Goal: Task Accomplishment & Management: Use online tool/utility

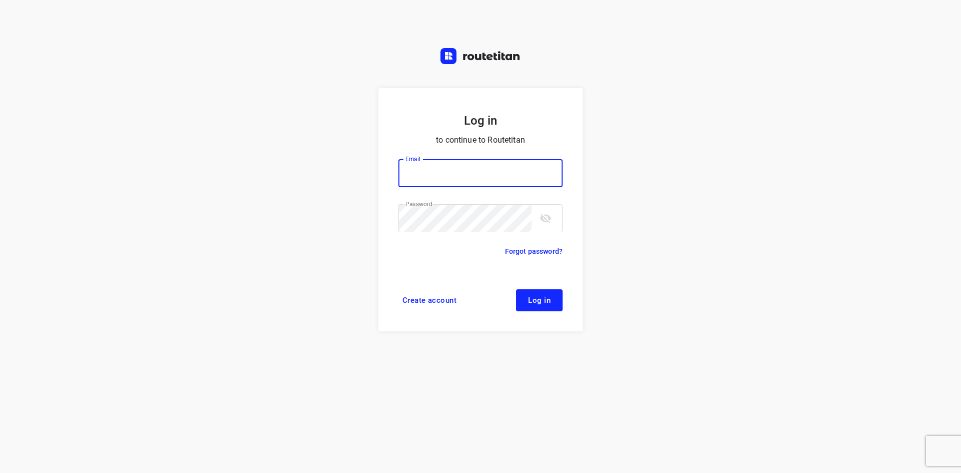
type input "[EMAIL_ADDRESS][DOMAIN_NAME]"
click at [540, 305] on button "Log in" at bounding box center [539, 300] width 47 height 22
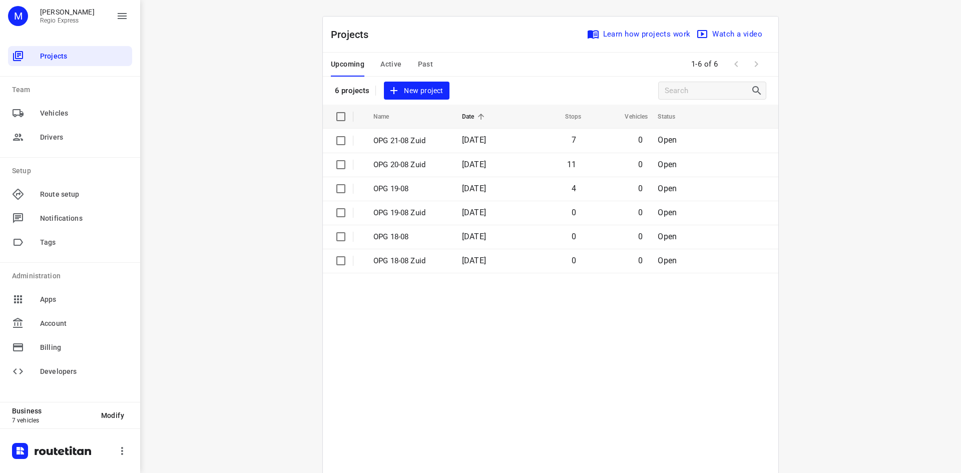
click at [381, 63] on span "Active" at bounding box center [390, 64] width 21 height 13
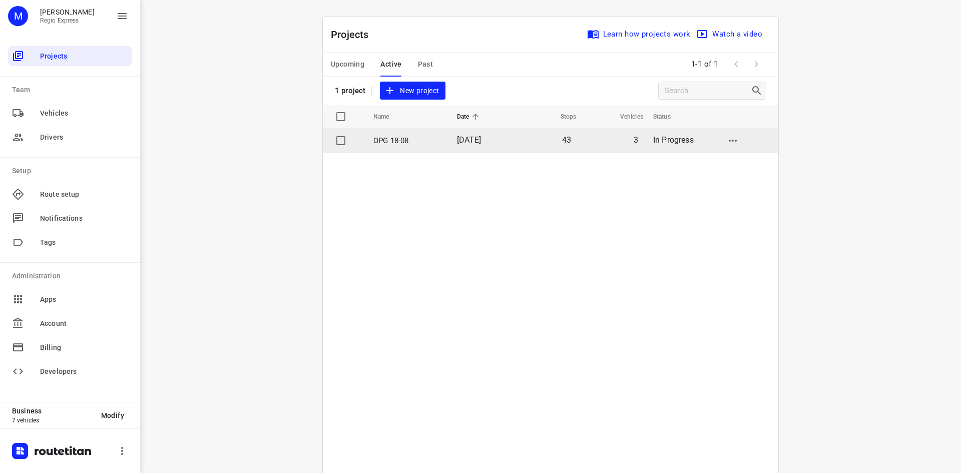
click at [385, 139] on p "OPG 18-08" at bounding box center [407, 141] width 69 height 12
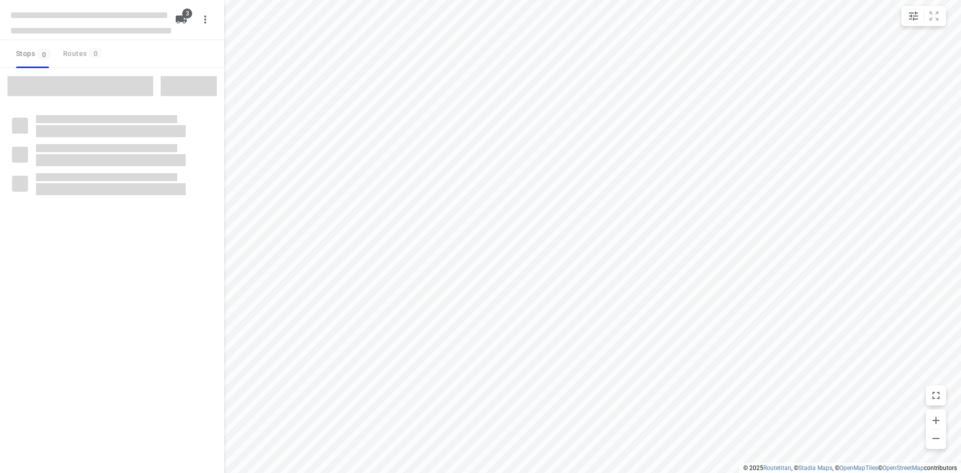
type input "distance"
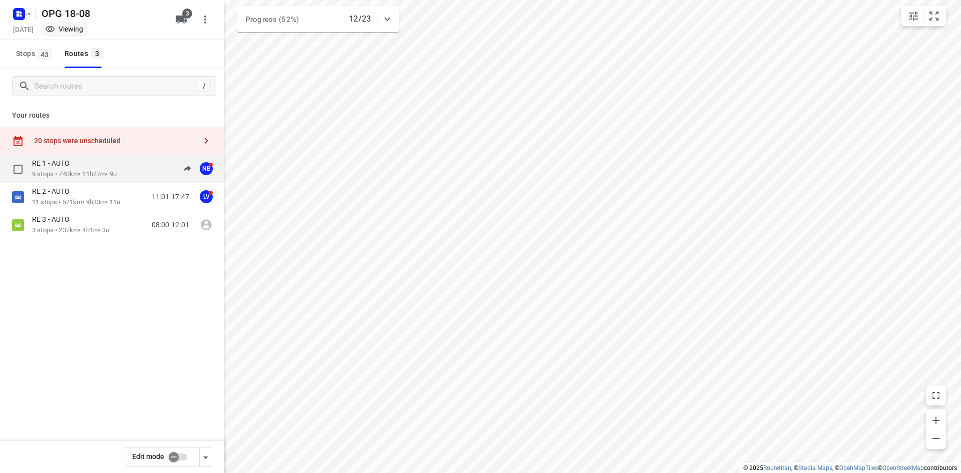
click at [113, 173] on p "9 stops • 740km • 11h27m • 9u" at bounding box center [74, 175] width 85 height 10
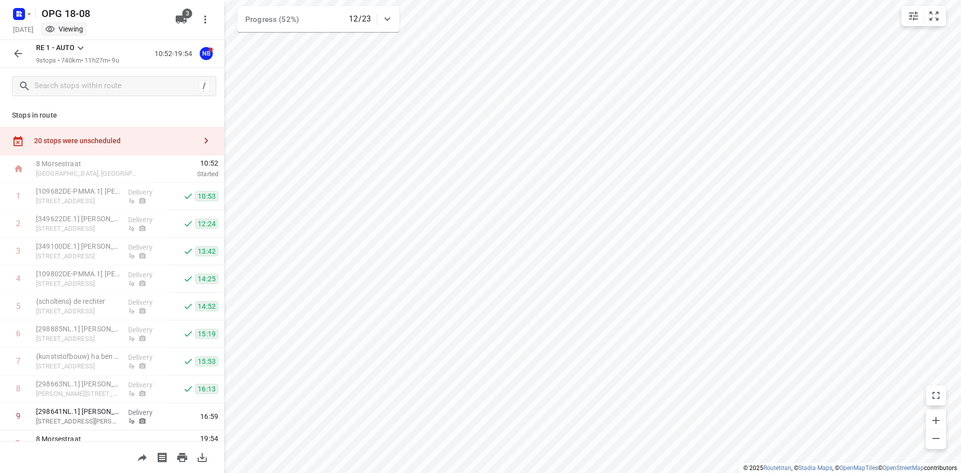
click at [83, 45] on icon at bounding box center [81, 48] width 12 height 12
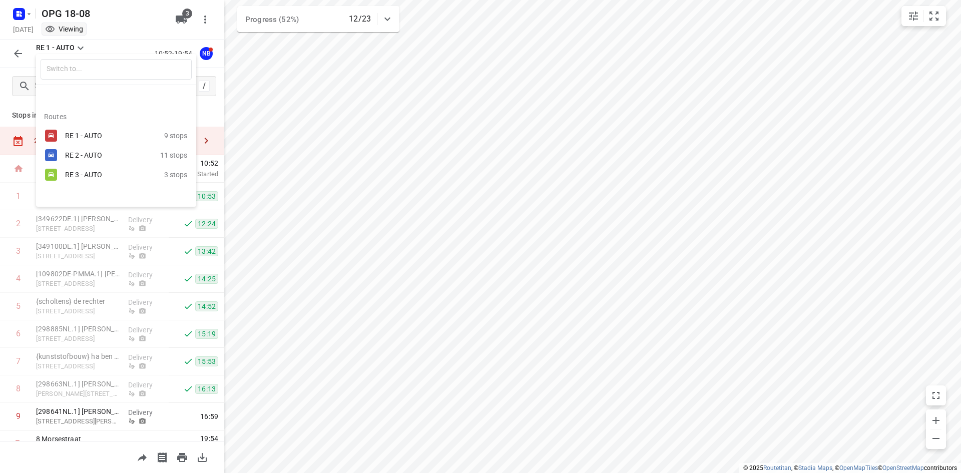
click at [100, 150] on div "RE 2 - AUTO" at bounding box center [112, 155] width 95 height 12
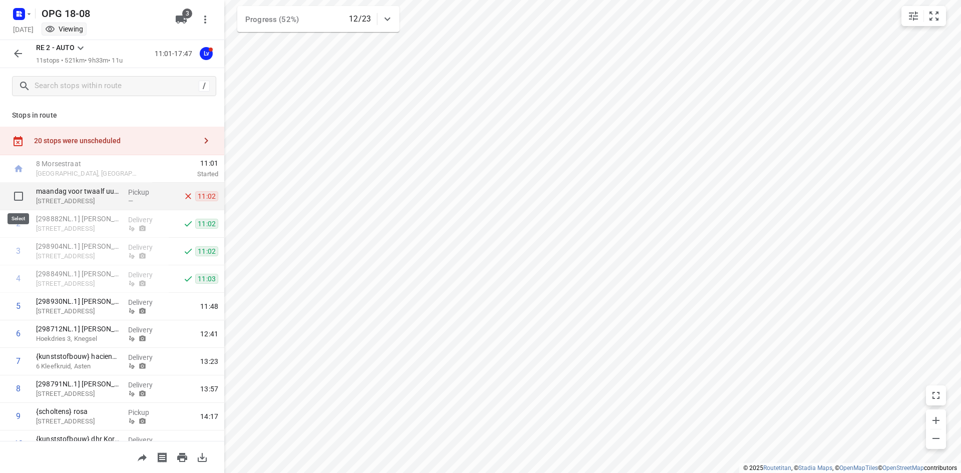
click at [21, 196] on input "checkbox" at bounding box center [19, 196] width 20 height 20
checkbox input "true"
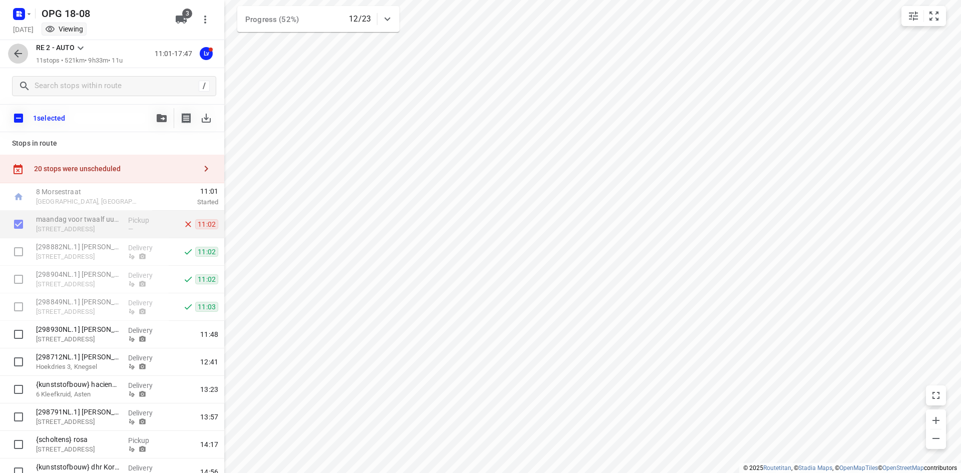
click at [16, 49] on icon "button" at bounding box center [18, 54] width 12 height 12
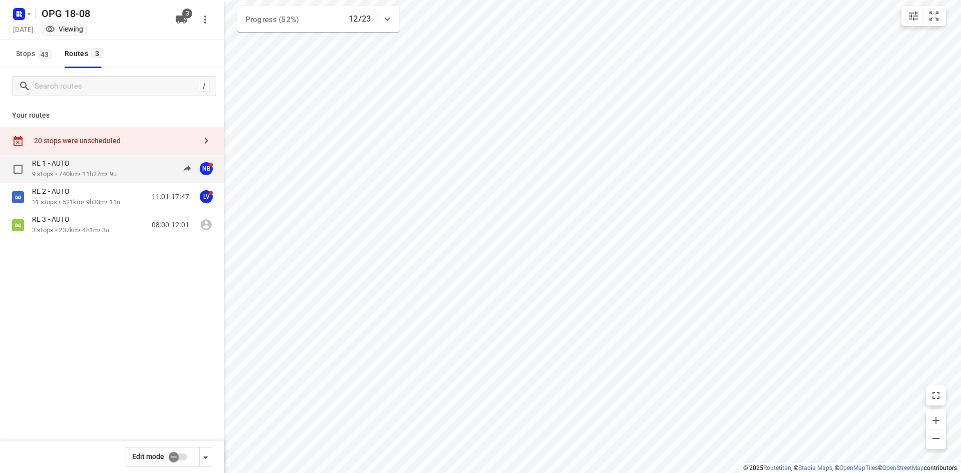
click at [107, 166] on div "RE 1 - AUTO" at bounding box center [74, 164] width 85 height 11
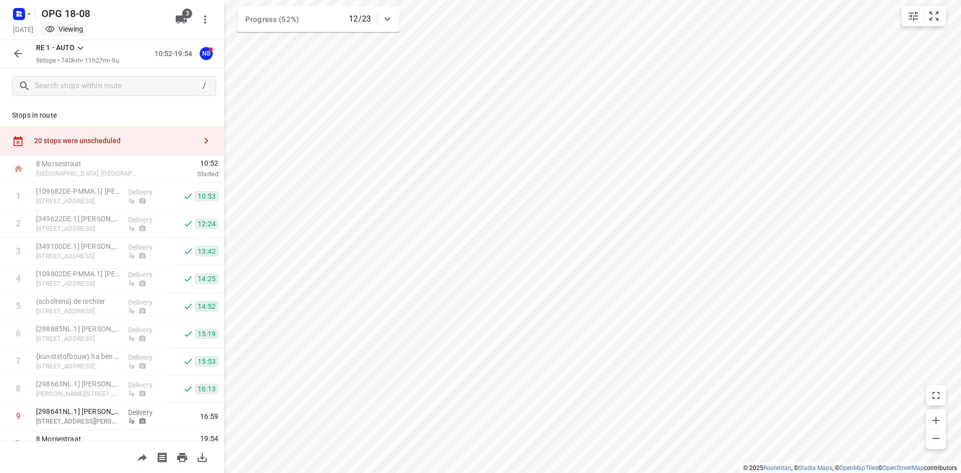
click at [81, 46] on icon at bounding box center [81, 48] width 12 height 12
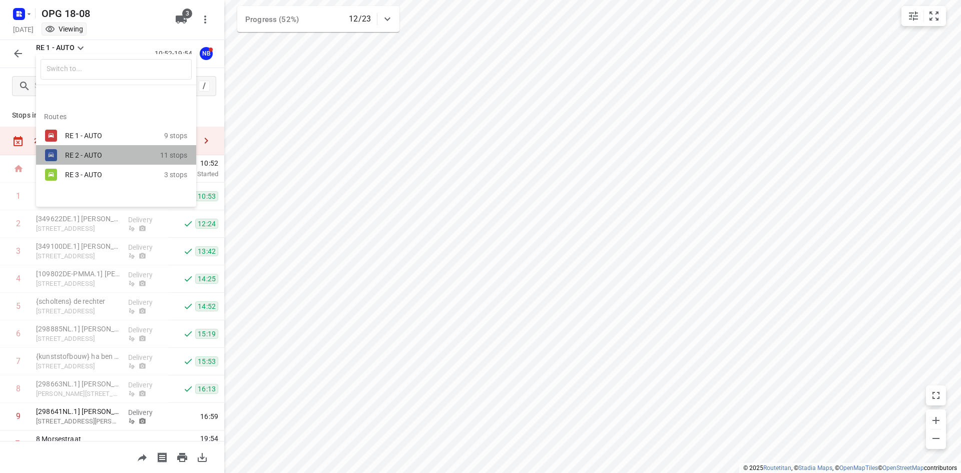
click at [73, 155] on div "RE 2 - AUTO" at bounding box center [107, 155] width 85 height 8
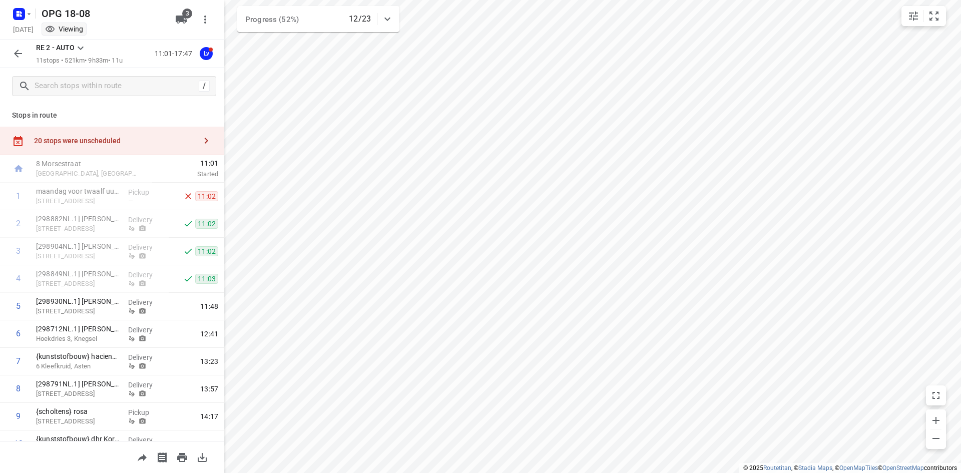
click at [79, 49] on icon at bounding box center [81, 48] width 12 height 12
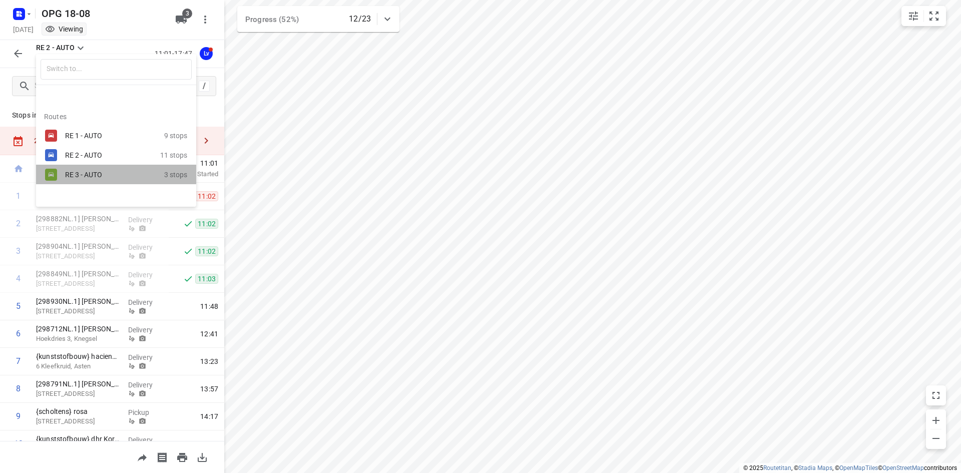
click at [74, 176] on div "RE 3 - AUTO" at bounding box center [107, 175] width 85 height 8
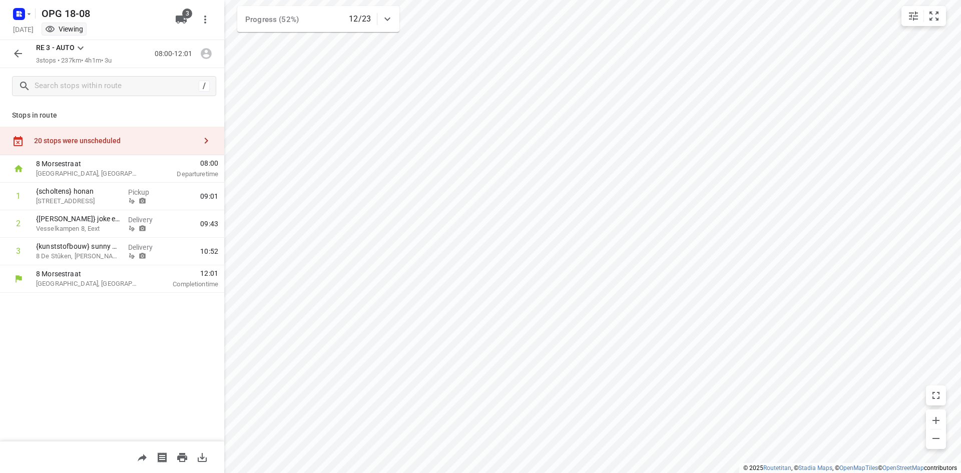
click at [83, 47] on icon at bounding box center [81, 48] width 12 height 12
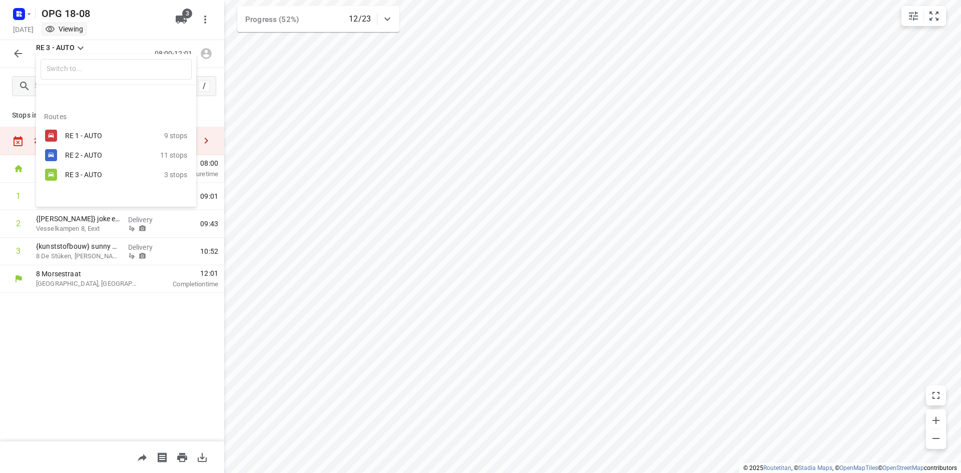
click at [71, 157] on div "RE 2 - AUTO" at bounding box center [107, 155] width 85 height 8
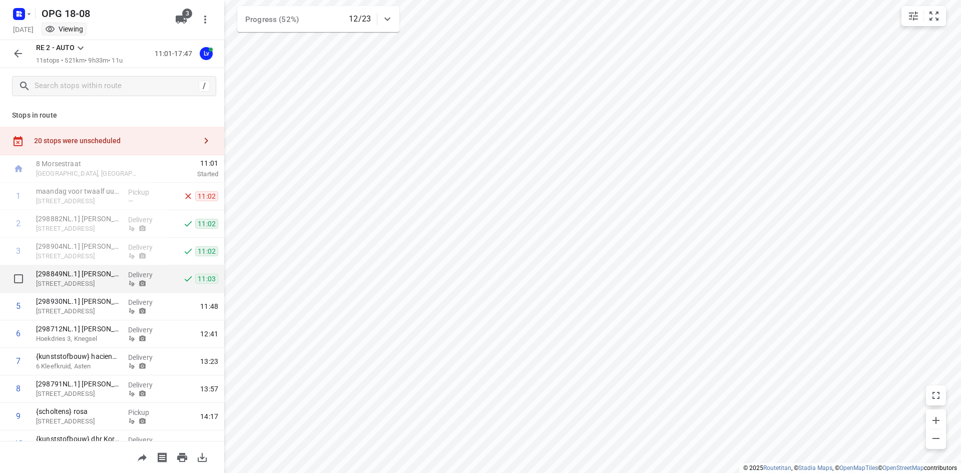
scroll to position [50, 0]
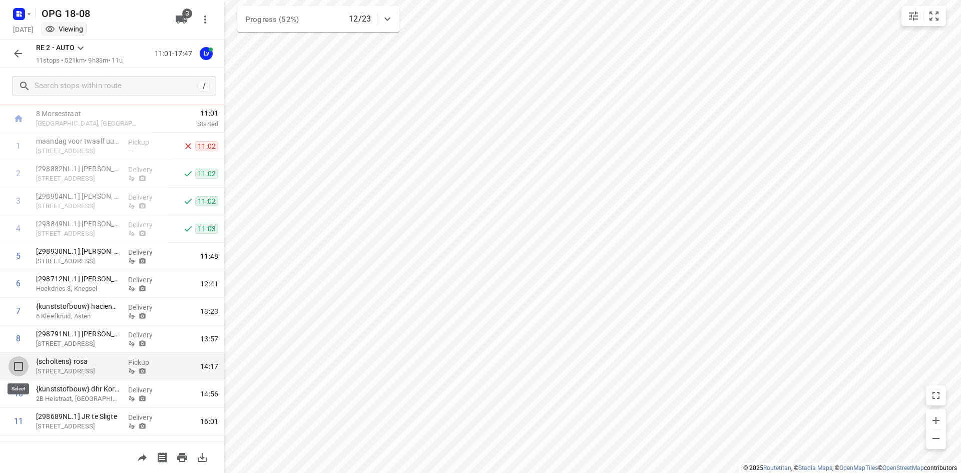
click at [19, 365] on input "checkbox" at bounding box center [19, 366] width 20 height 20
checkbox input "true"
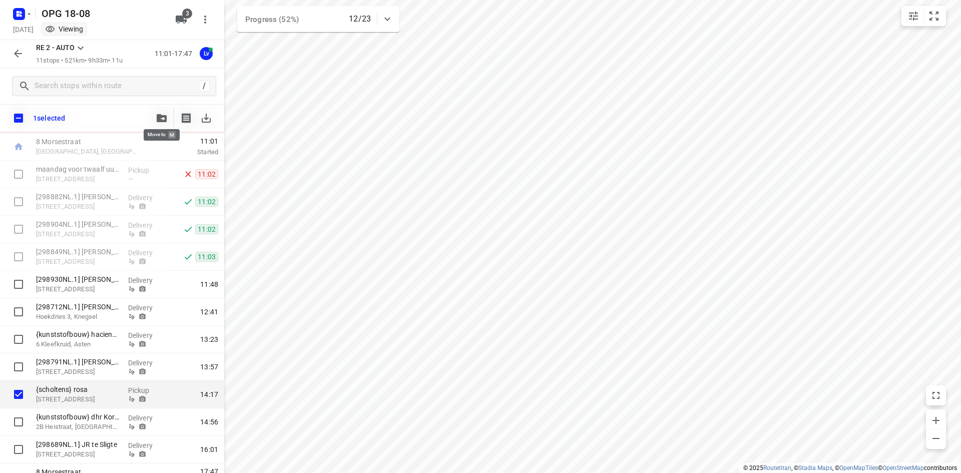
click at [164, 117] on icon "button" at bounding box center [162, 118] width 10 height 8
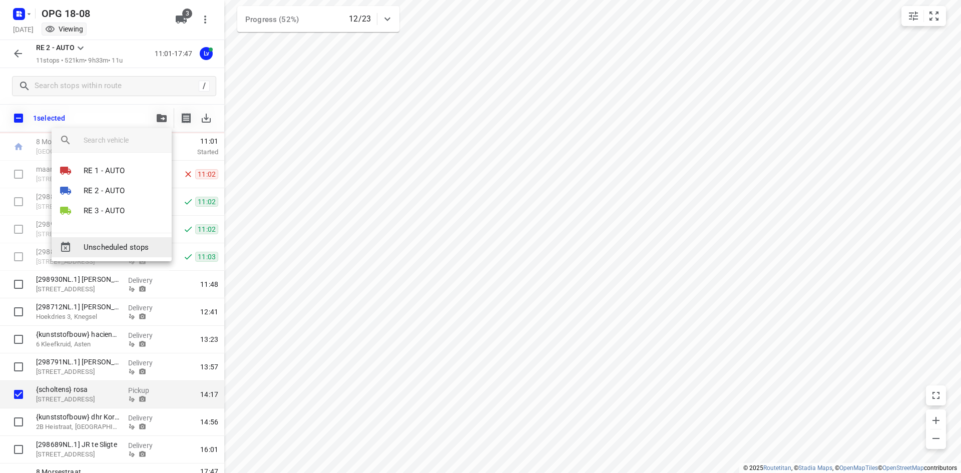
click at [132, 252] on span "Unscheduled stops" at bounding box center [124, 248] width 80 height 12
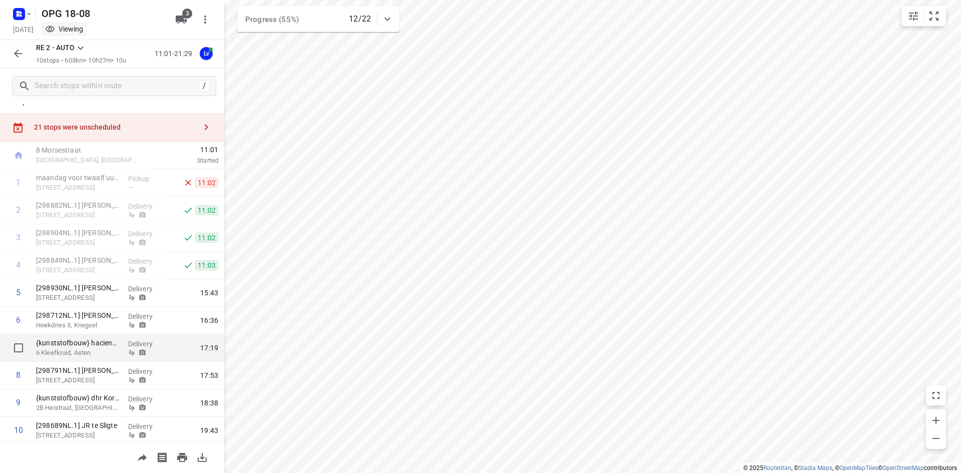
scroll to position [0, 0]
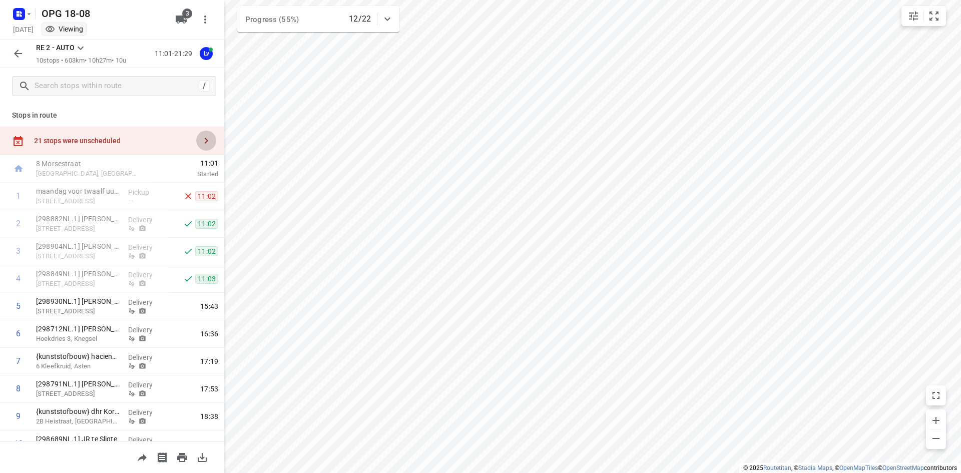
click at [201, 141] on icon "button" at bounding box center [206, 141] width 12 height 12
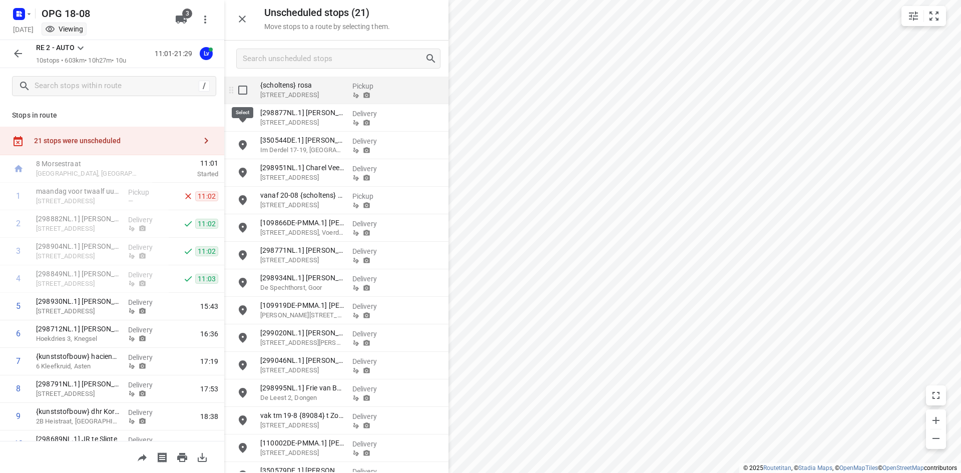
click at [242, 88] on input "grid" at bounding box center [243, 90] width 20 height 20
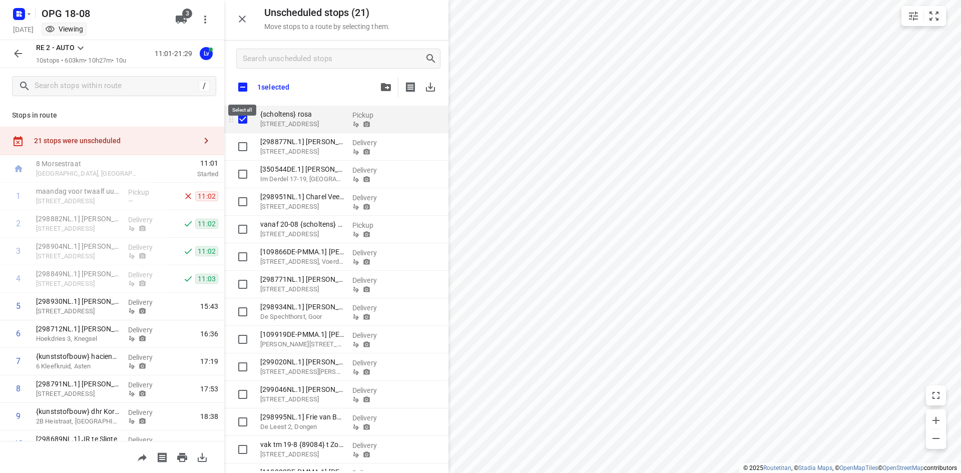
checkbox input "true"
click at [242, 88] on input "checkbox" at bounding box center [242, 87] width 21 height 21
checkbox input "true"
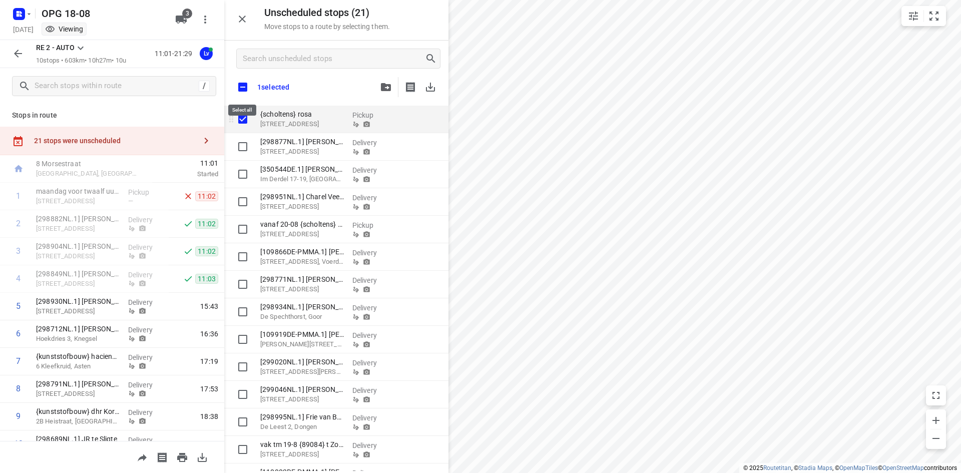
checkbox input "true"
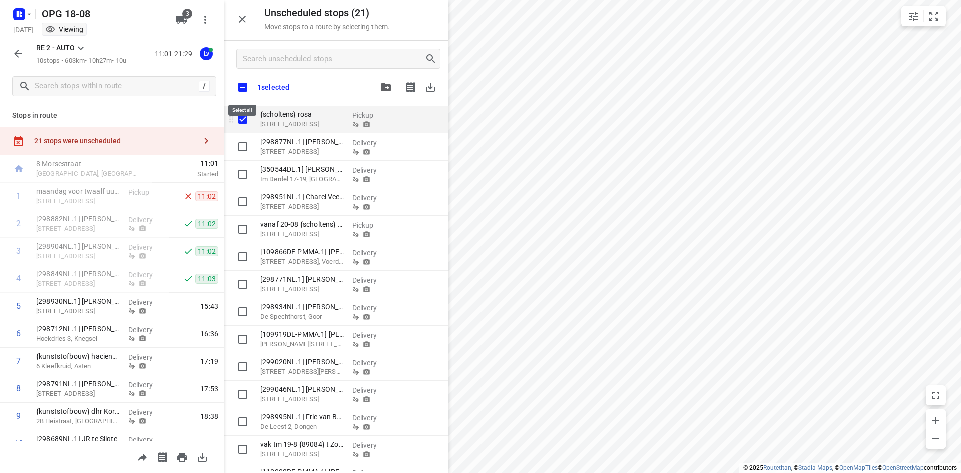
checkbox input "true"
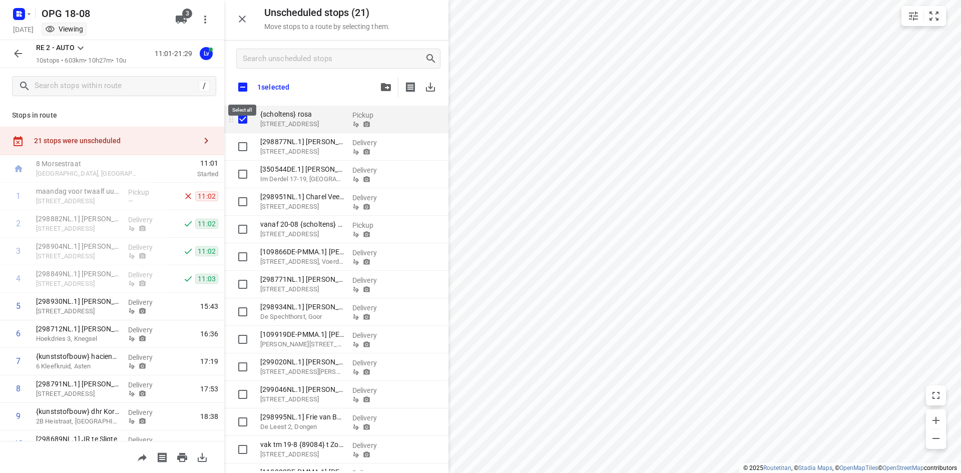
checkbox input "true"
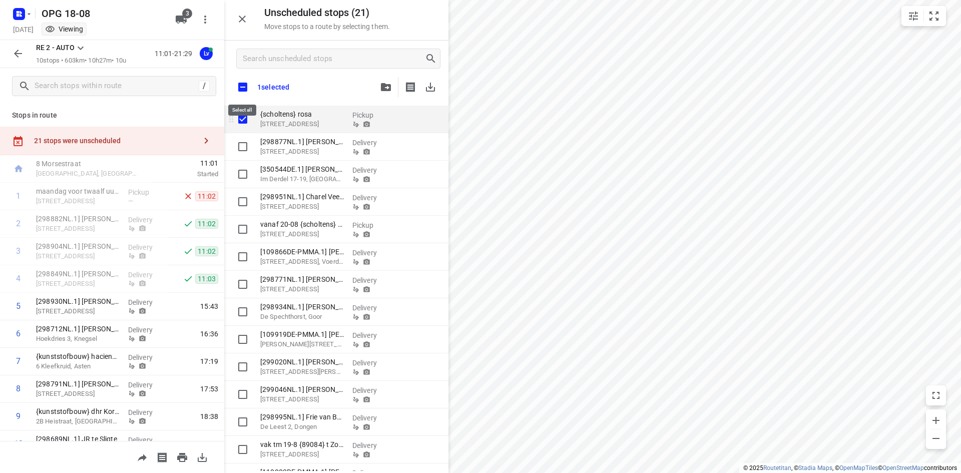
checkbox input "true"
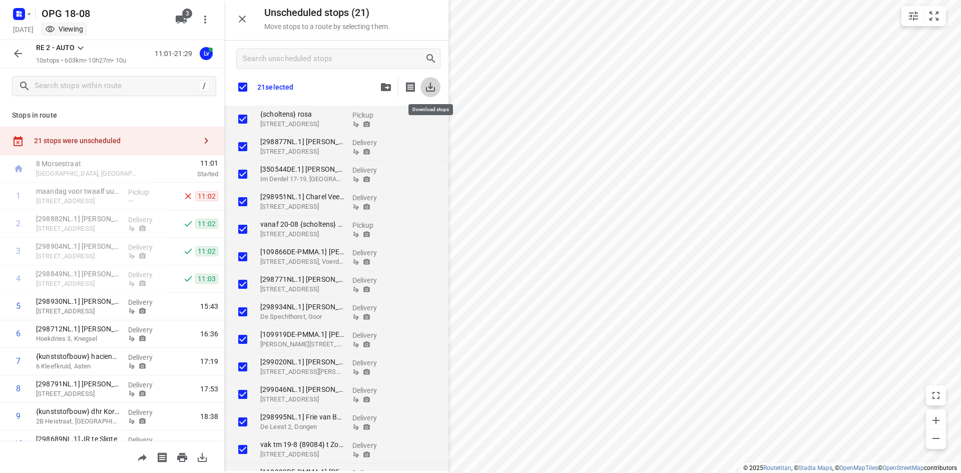
click at [429, 83] on icon "button" at bounding box center [430, 87] width 12 height 12
checkbox input "true"
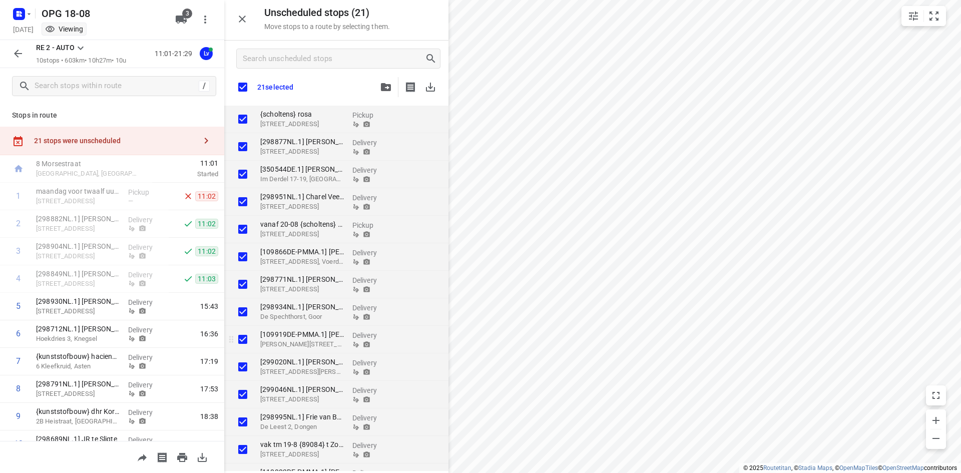
checkbox input "true"
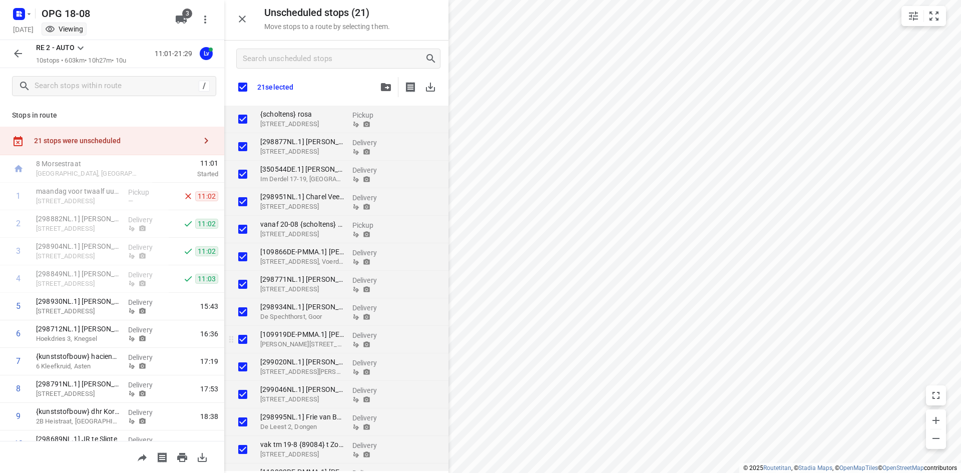
checkbox input "true"
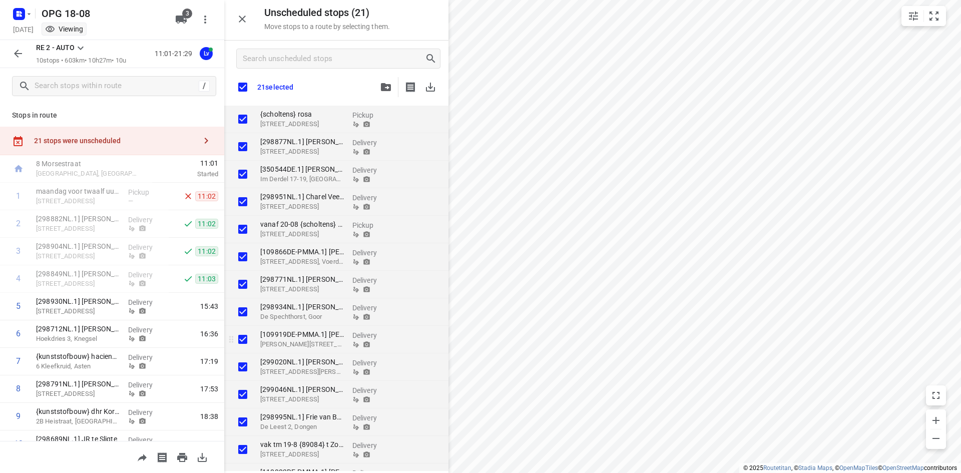
checkbox input "true"
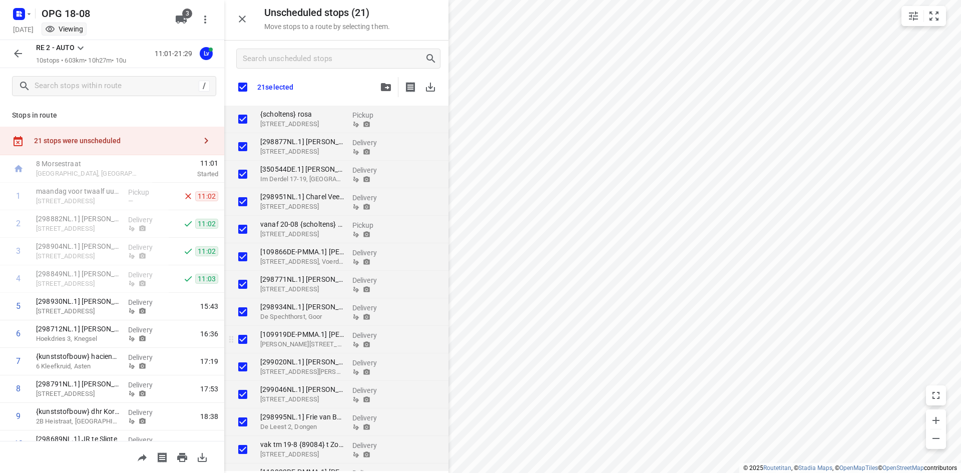
checkbox input "true"
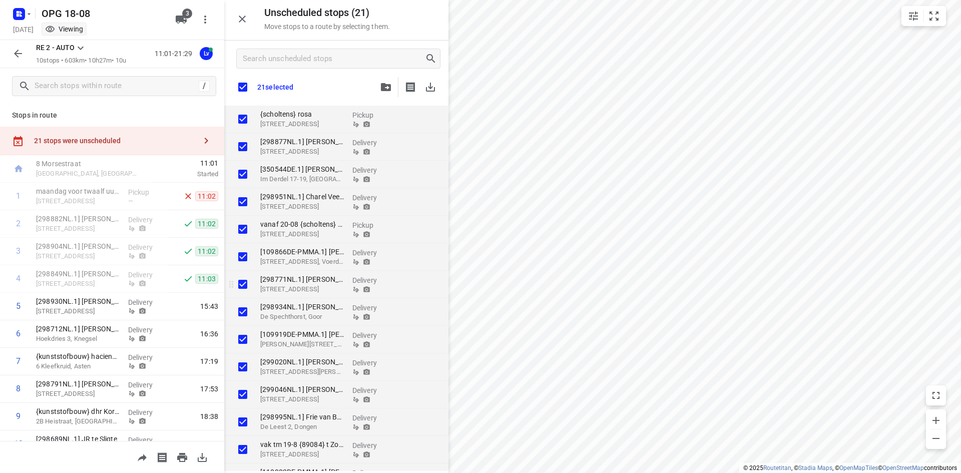
checkbox input "true"
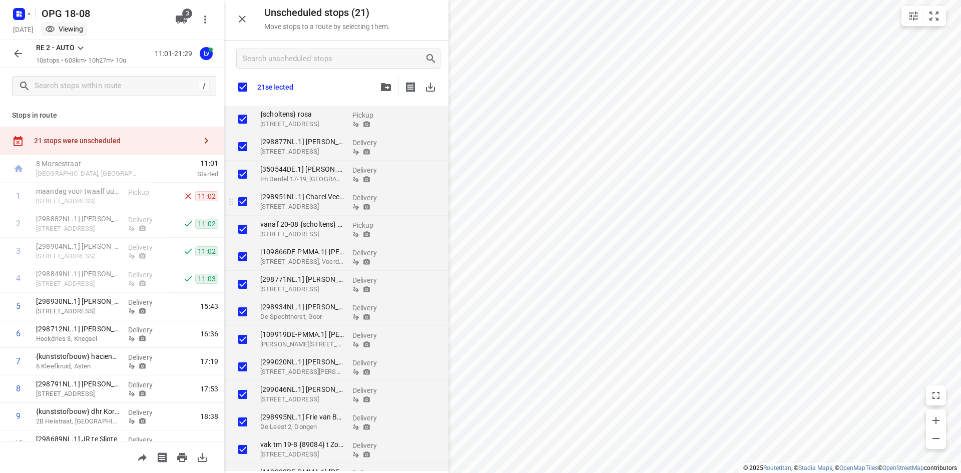
checkbox input "true"
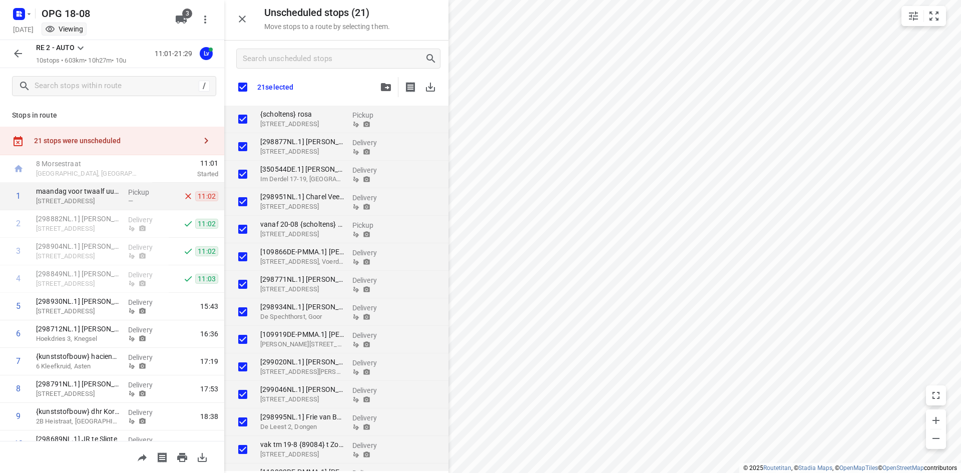
checkbox input "true"
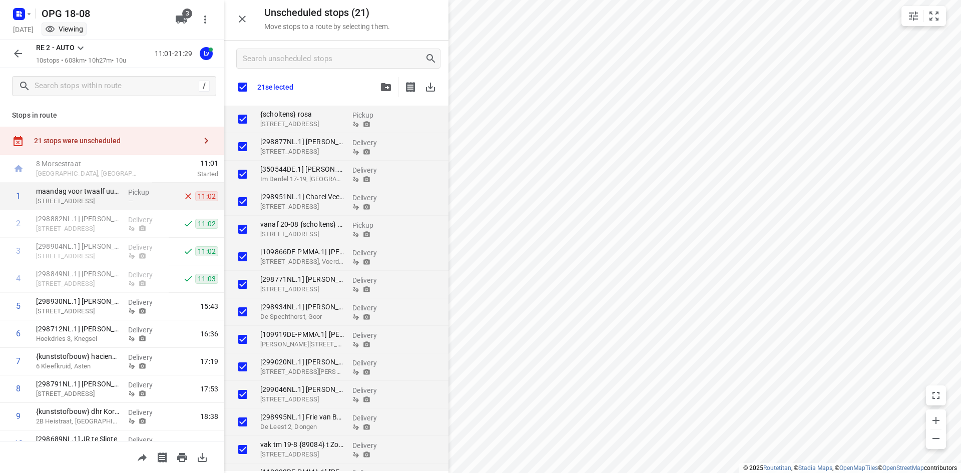
checkbox input "true"
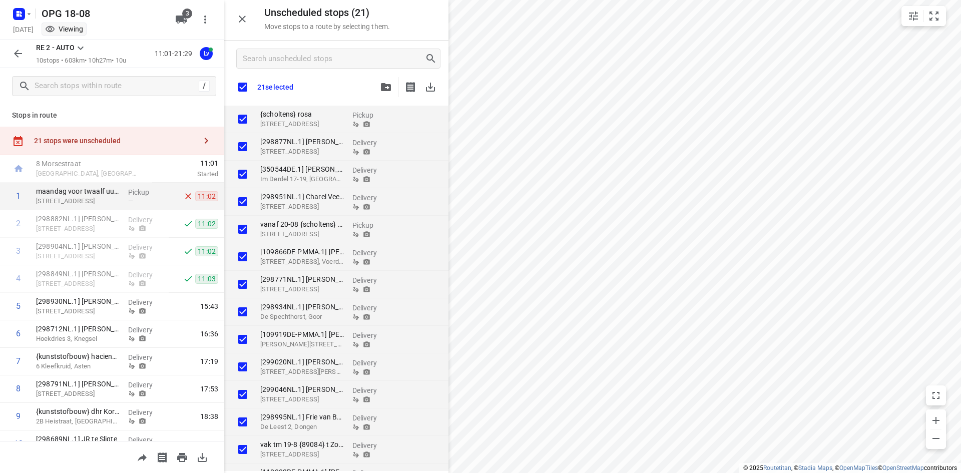
checkbox input "true"
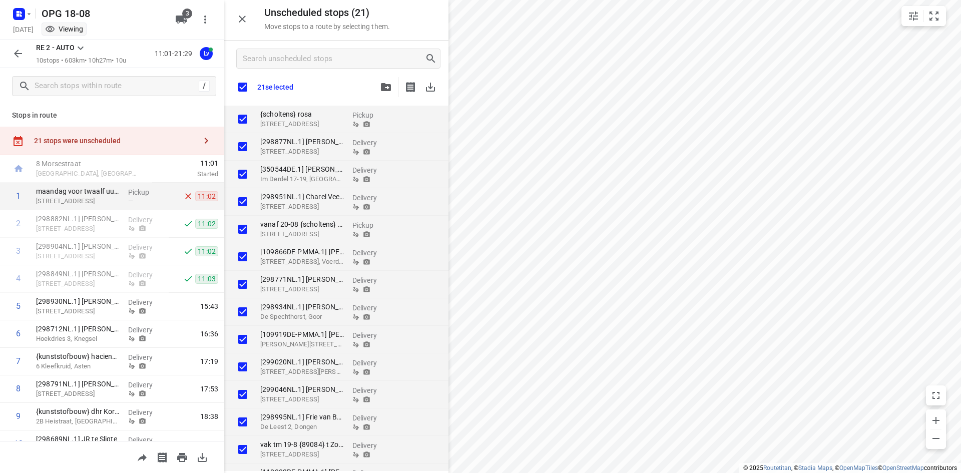
checkbox input "true"
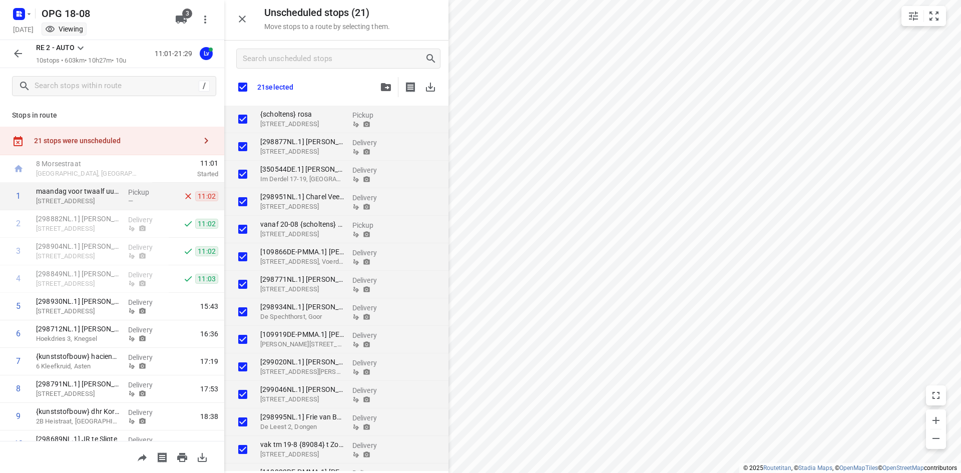
checkbox input "true"
click at [16, 58] on icon "button" at bounding box center [18, 54] width 12 height 12
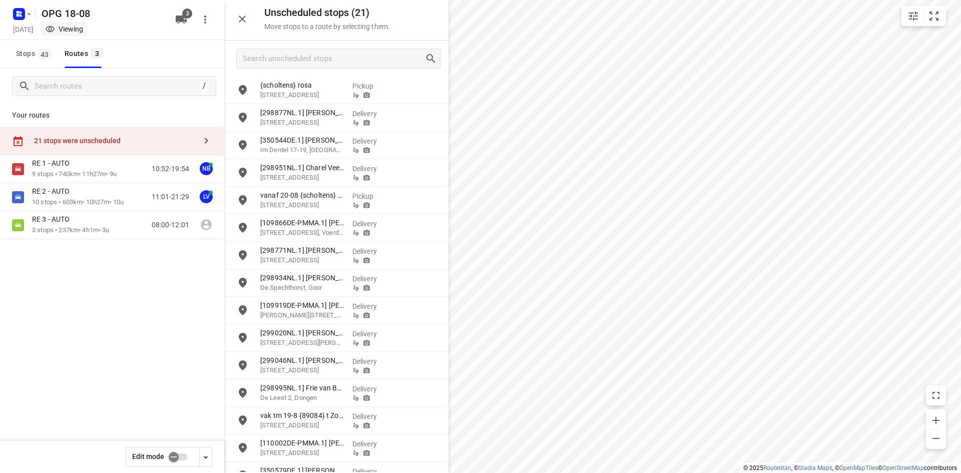
click at [186, 456] on input "checkbox" at bounding box center [173, 456] width 57 height 19
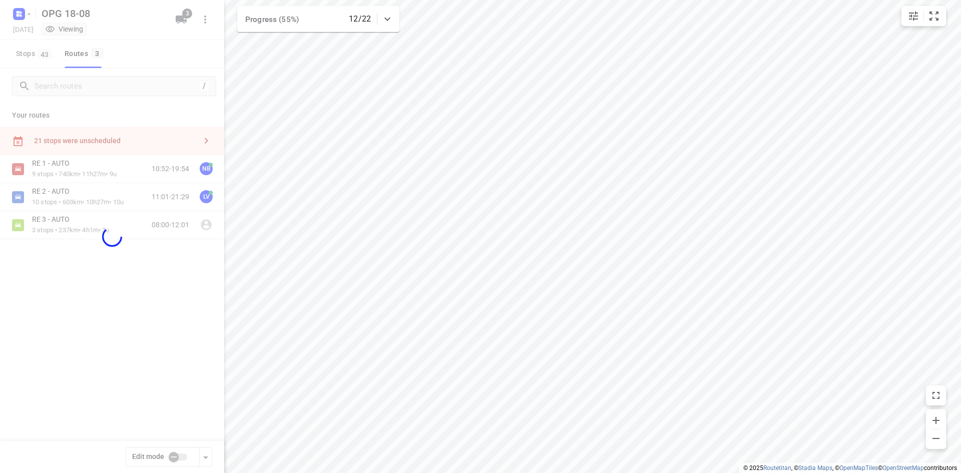
checkbox input "true"
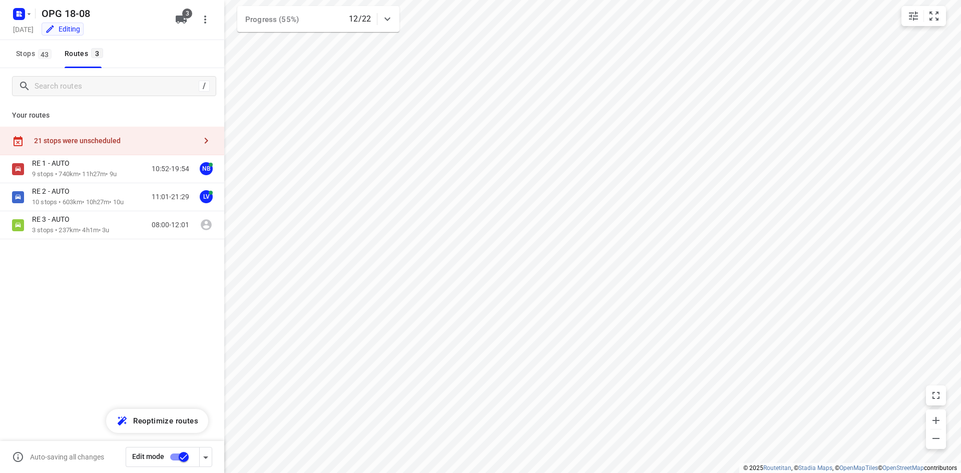
click at [207, 142] on icon "button" at bounding box center [207, 141] width 4 height 6
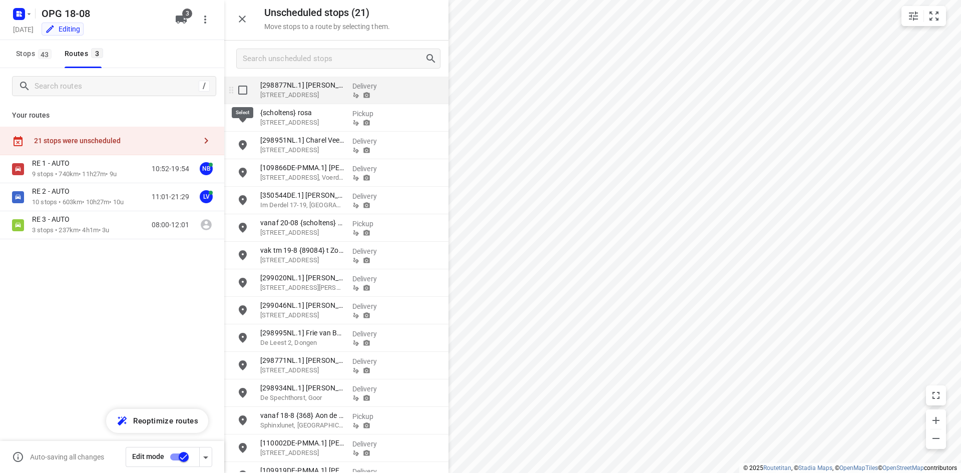
click at [239, 86] on input "grid" at bounding box center [243, 90] width 20 height 20
checkbox input "true"
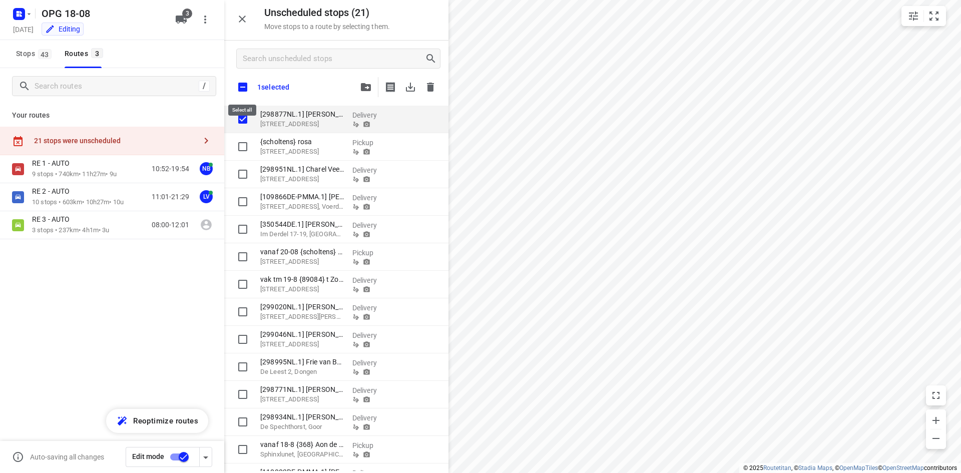
click at [240, 86] on input "checkbox" at bounding box center [242, 87] width 21 height 21
checkbox input "true"
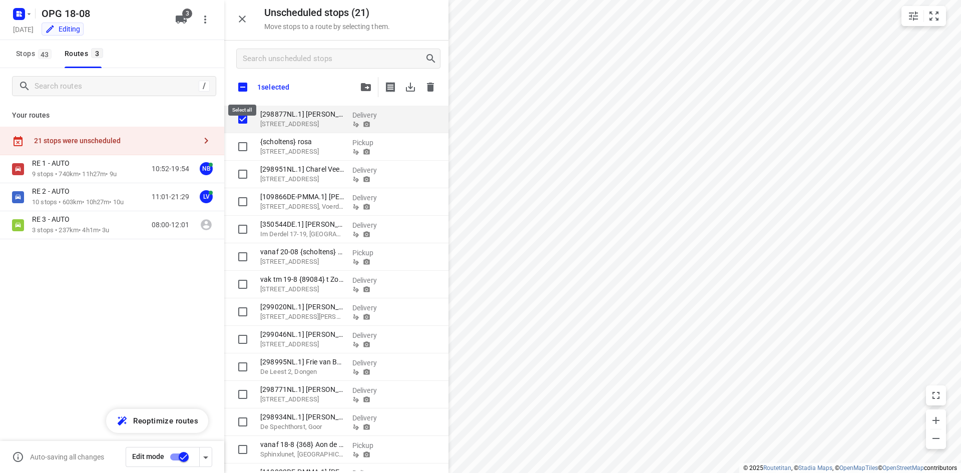
checkbox input "true"
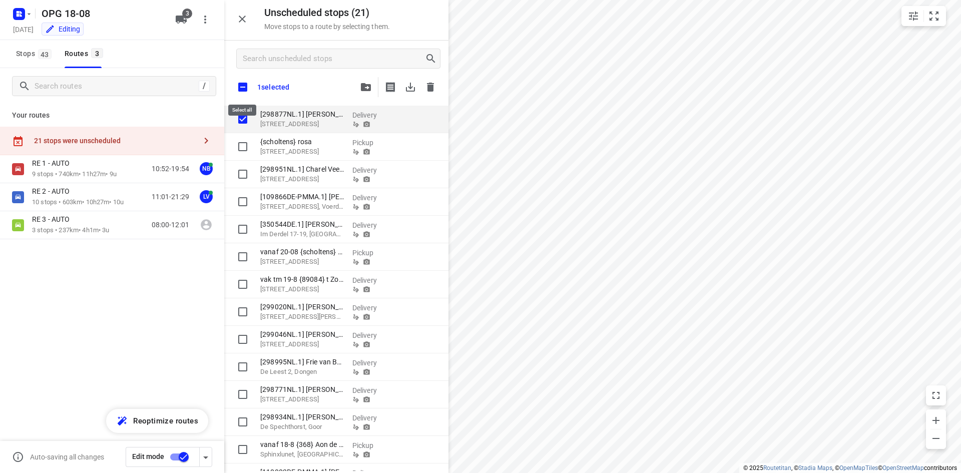
checkbox input "true"
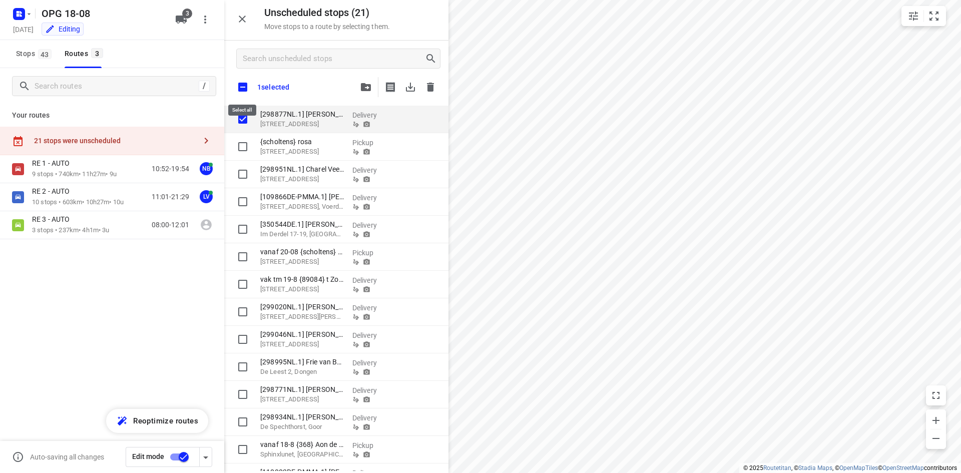
checkbox input "true"
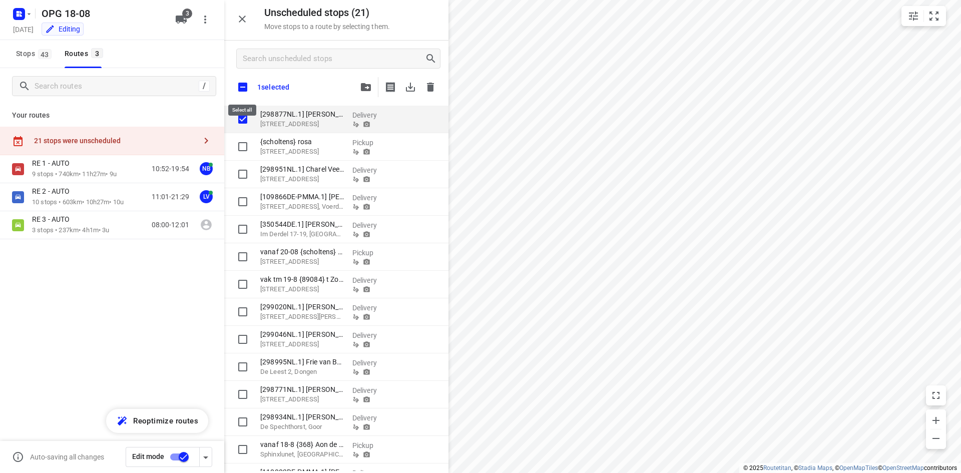
checkbox input "true"
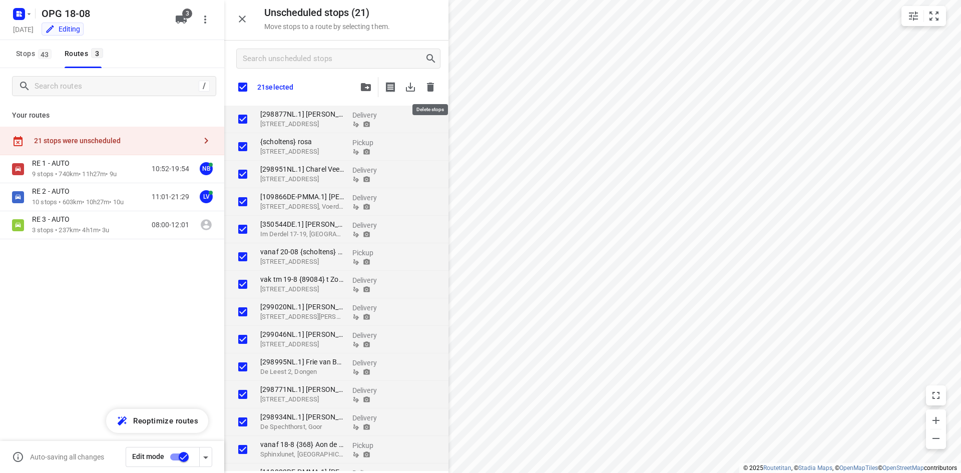
click at [429, 83] on icon "button" at bounding box center [430, 87] width 7 height 9
checkbox input "true"
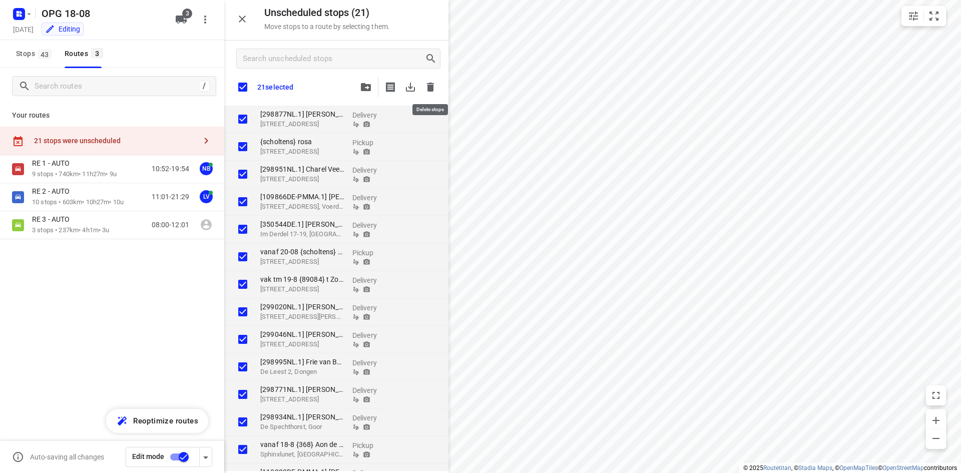
checkbox input "true"
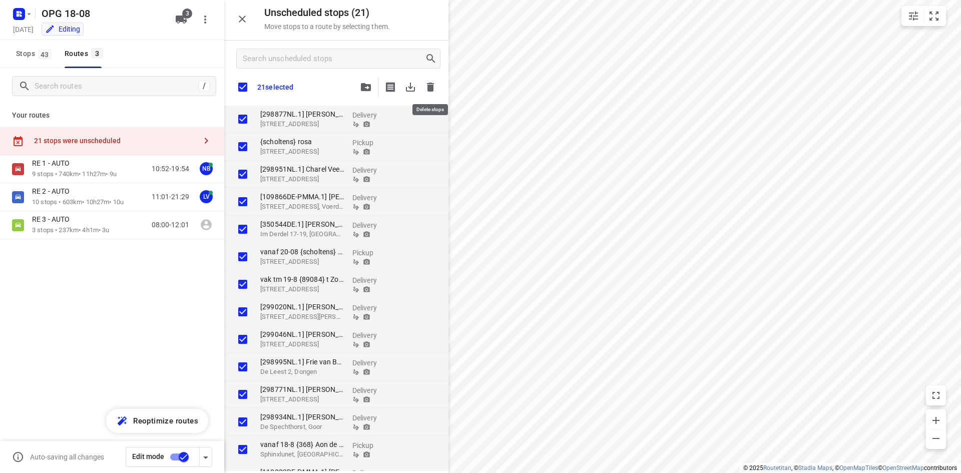
checkbox input "true"
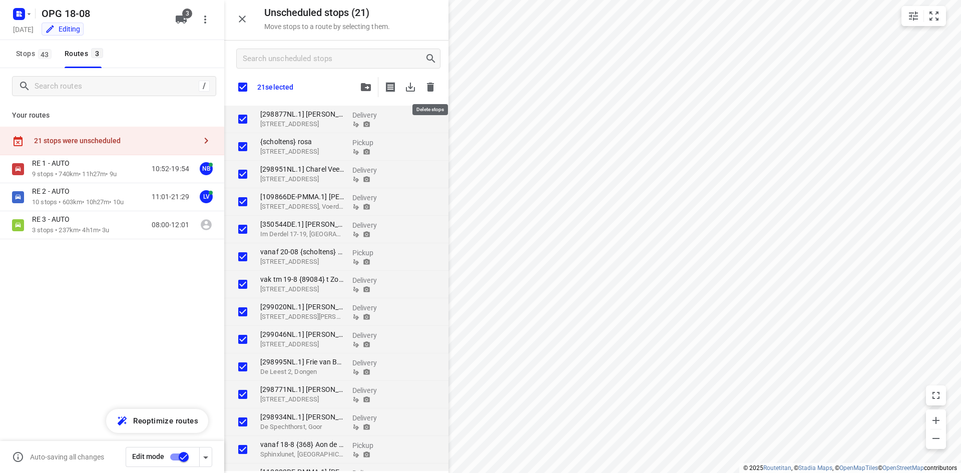
checkbox input "true"
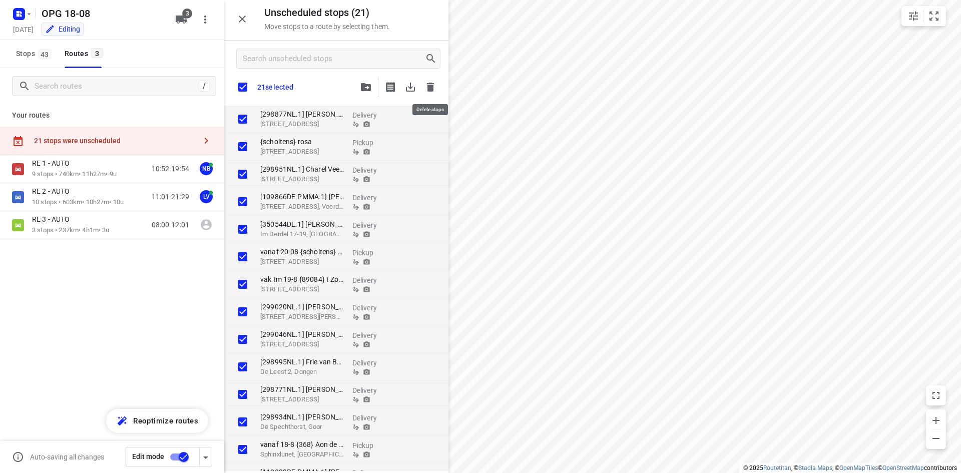
checkbox input "true"
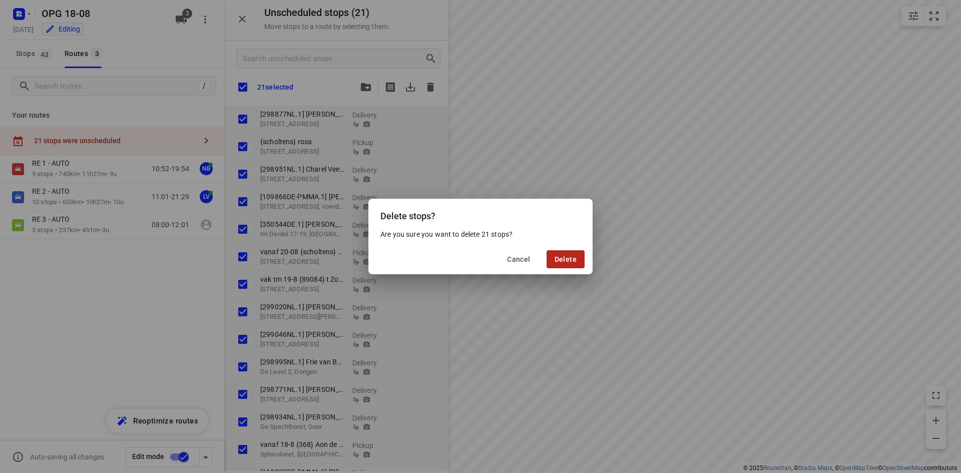
click at [574, 262] on span "Delete" at bounding box center [566, 259] width 22 height 8
checkbox input "true"
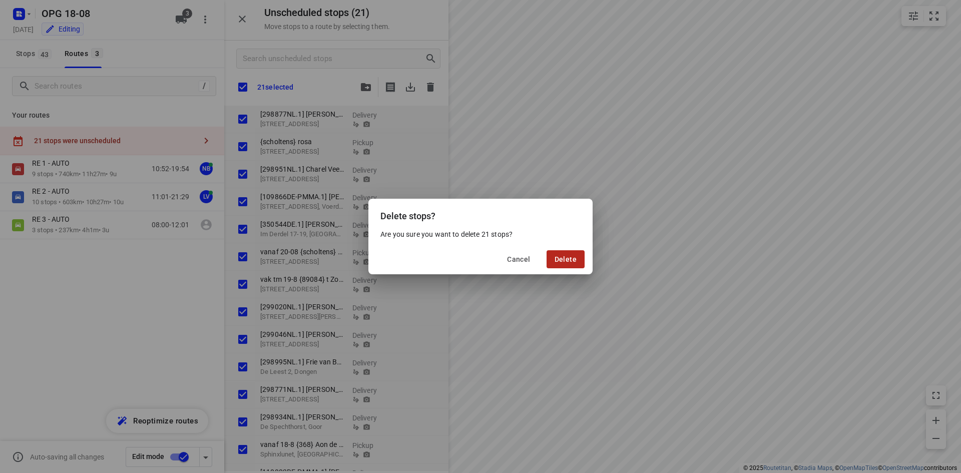
checkbox input "true"
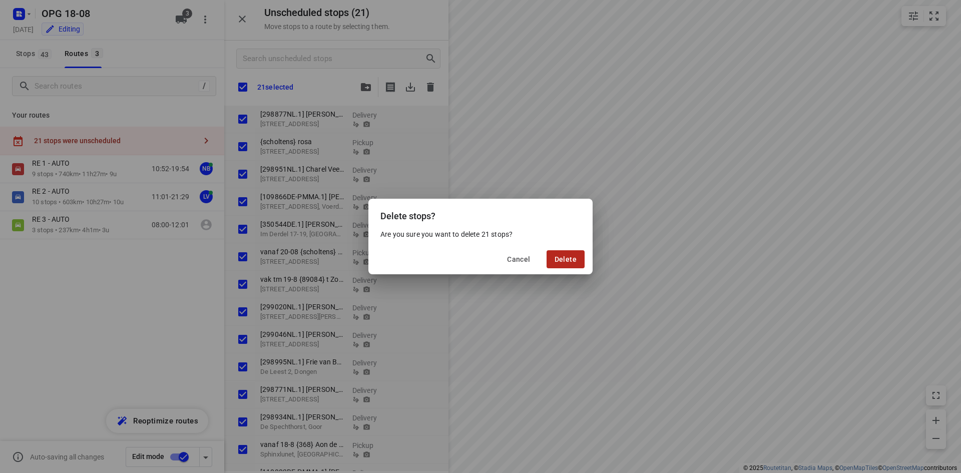
checkbox input "true"
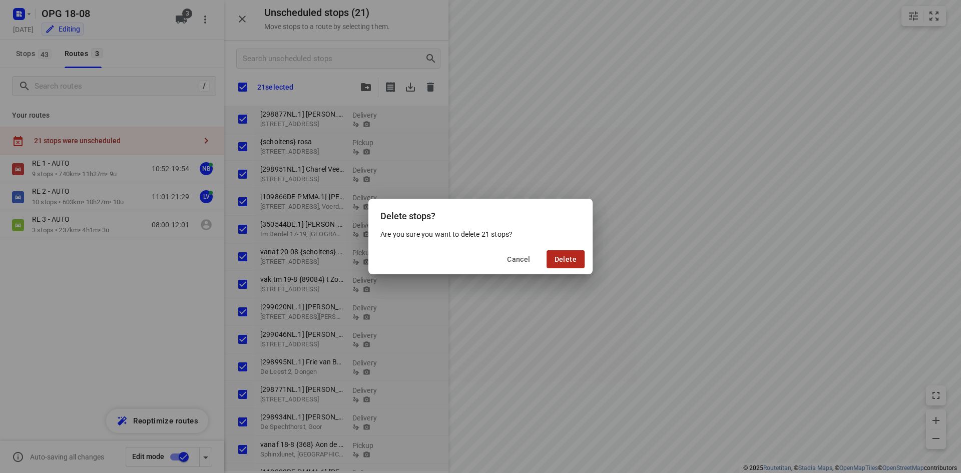
checkbox input "true"
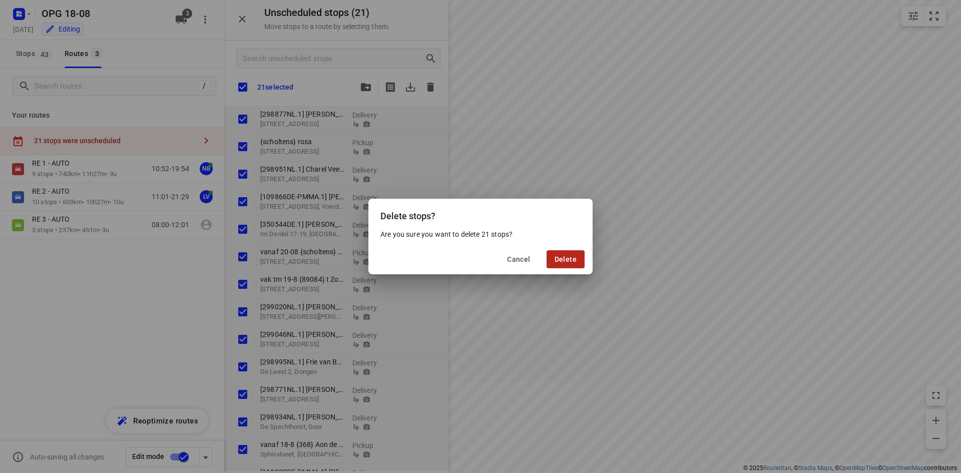
checkbox input "true"
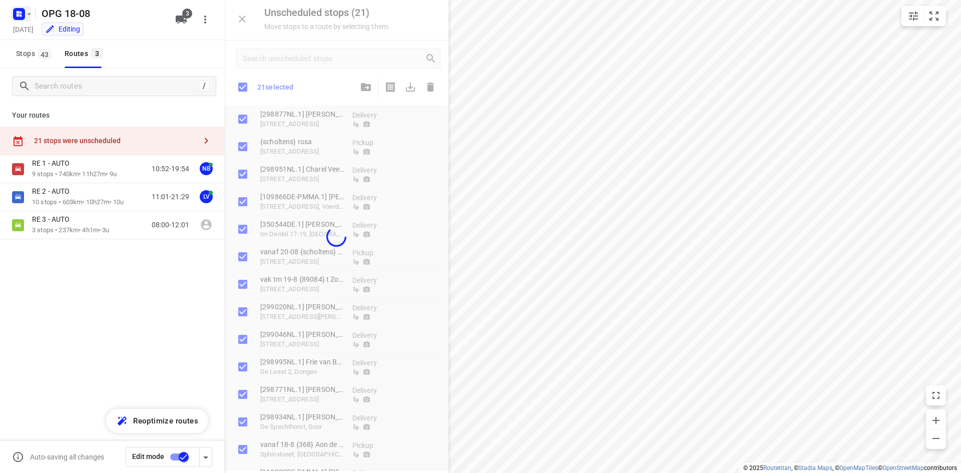
click at [26, 15] on icon "button" at bounding box center [29, 14] width 8 height 8
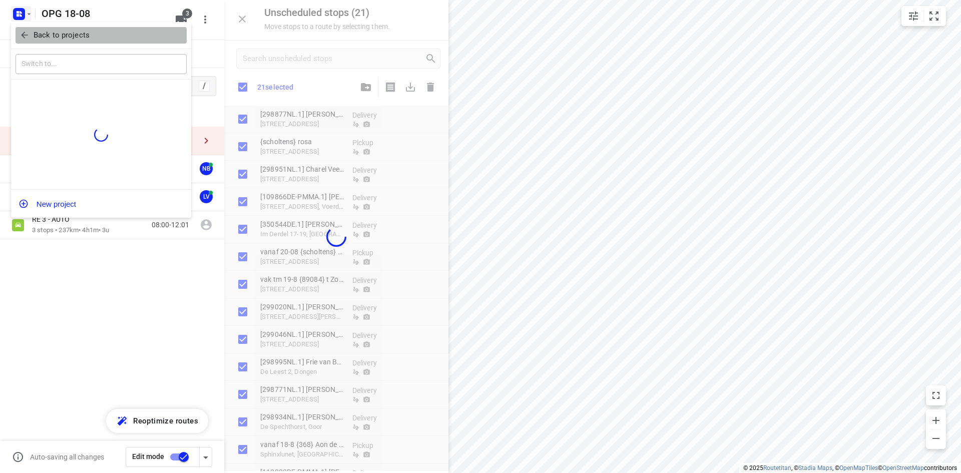
click at [47, 40] on p "Back to projects" at bounding box center [62, 36] width 56 height 12
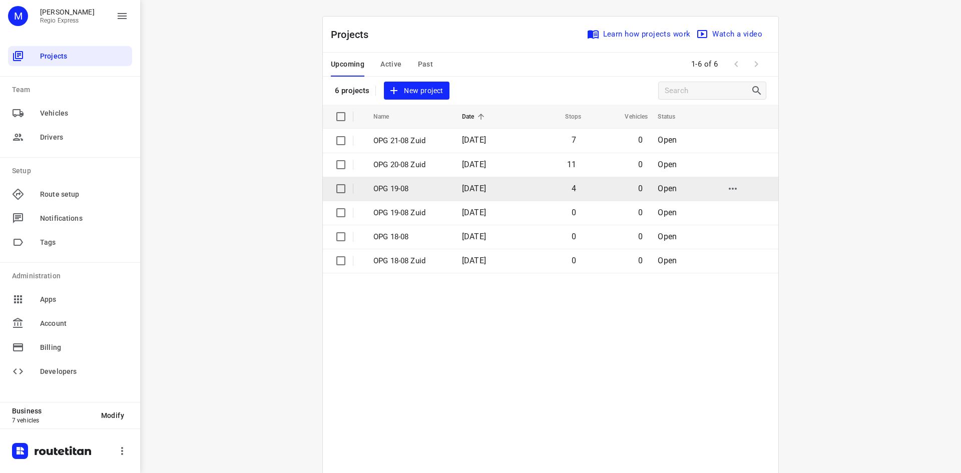
click at [396, 190] on p "OPG 19-08" at bounding box center [410, 189] width 74 height 12
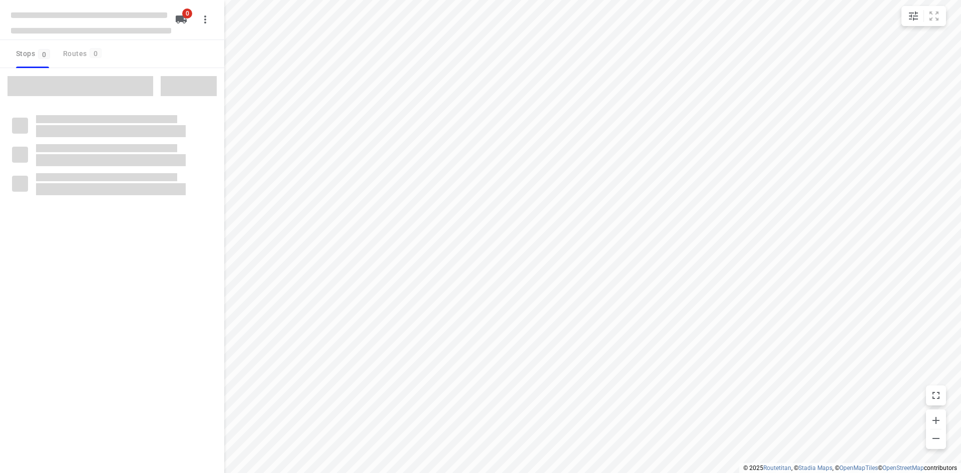
type input "distance"
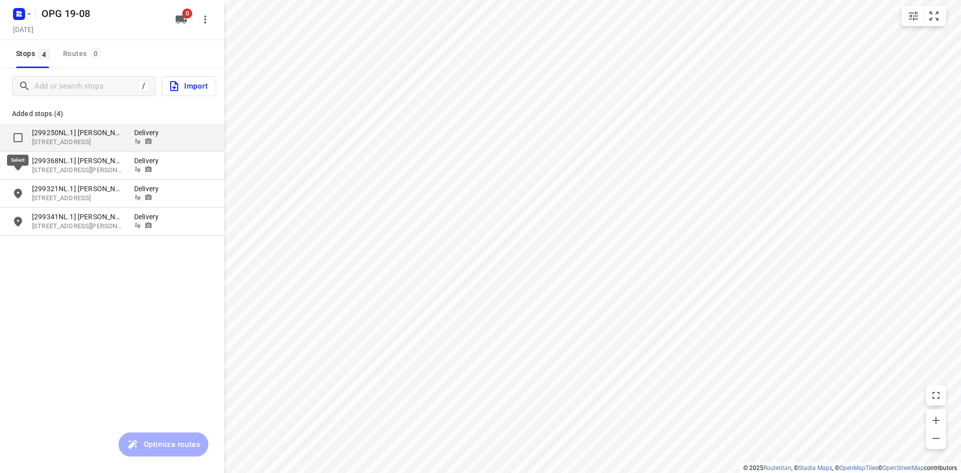
click at [20, 140] on input "grid" at bounding box center [18, 138] width 20 height 20
checkbox input "true"
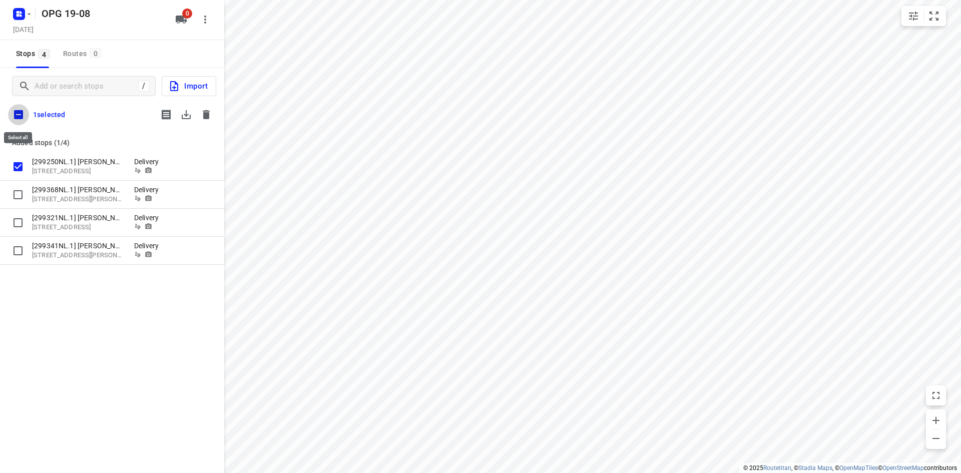
click at [22, 118] on input "checkbox" at bounding box center [18, 114] width 21 height 21
checkbox input "true"
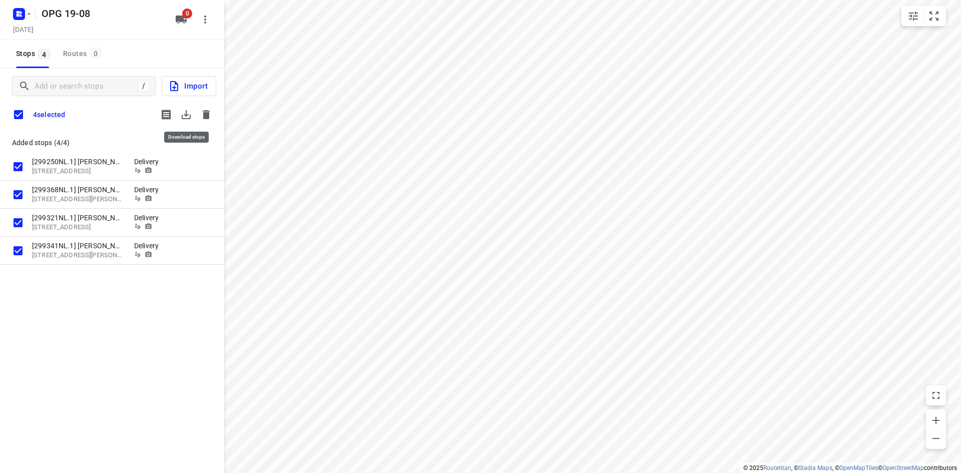
click at [188, 114] on icon "button" at bounding box center [186, 115] width 12 height 12
click at [208, 115] on icon "button" at bounding box center [206, 114] width 7 height 9
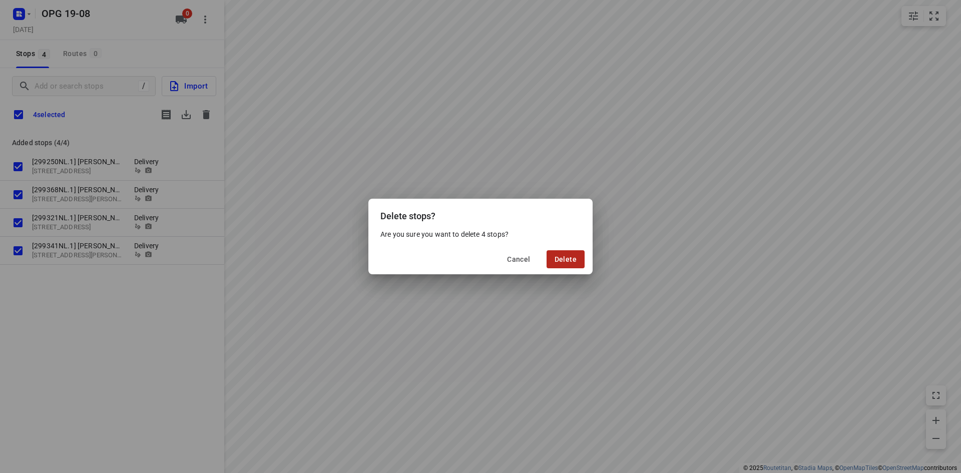
click at [573, 263] on span "Delete" at bounding box center [566, 259] width 22 height 8
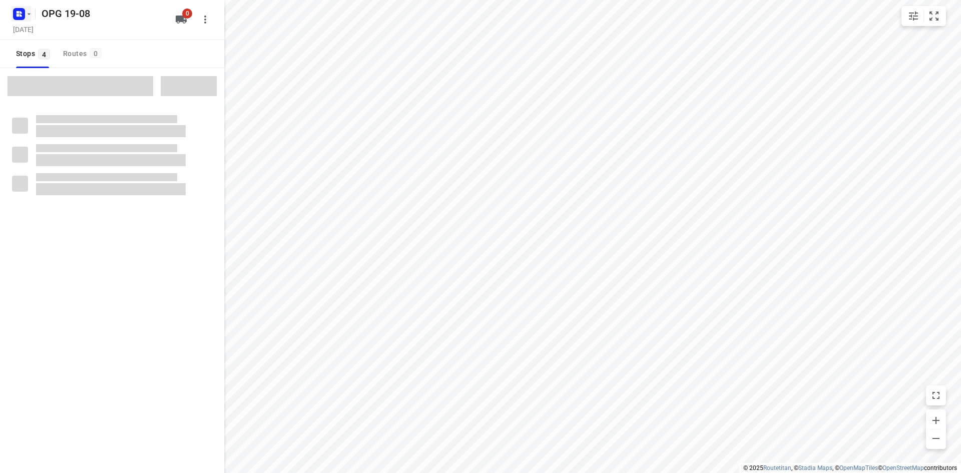
click at [27, 15] on icon "button" at bounding box center [29, 14] width 8 height 8
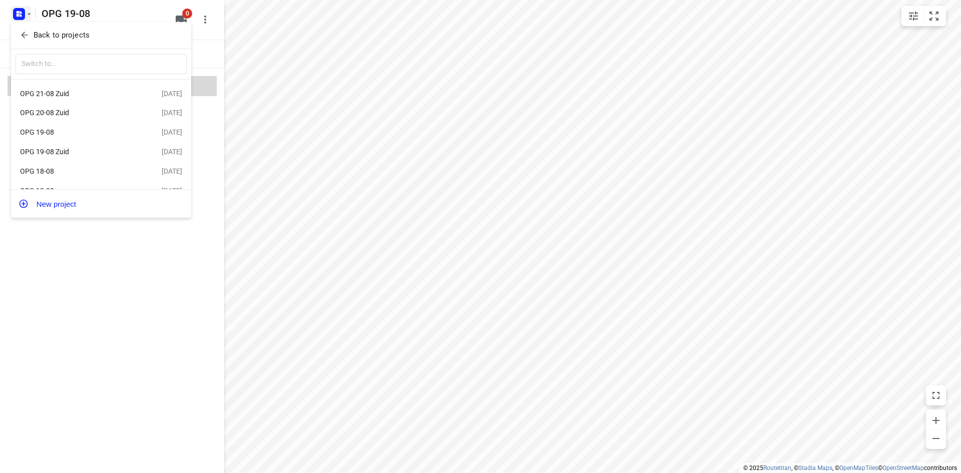
click at [56, 42] on button "Back to projects" at bounding box center [101, 35] width 171 height 17
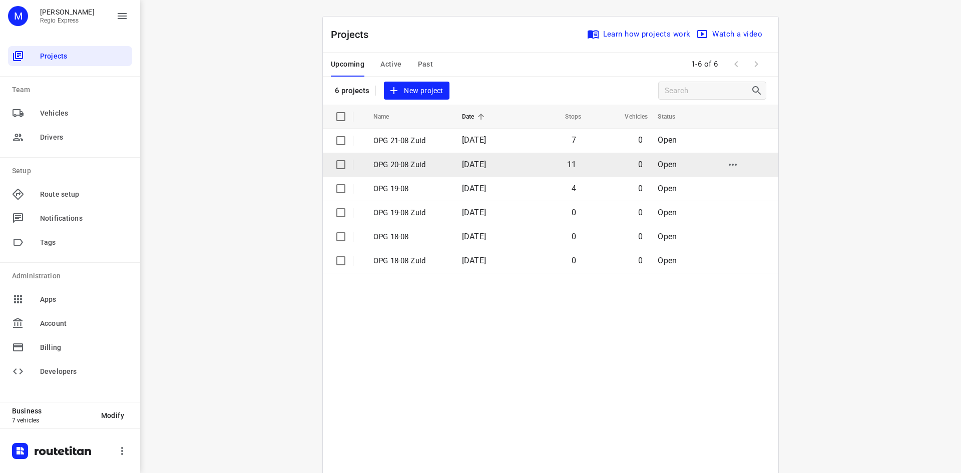
click at [393, 162] on p "OPG 20-08 Zuid" at bounding box center [410, 165] width 74 height 12
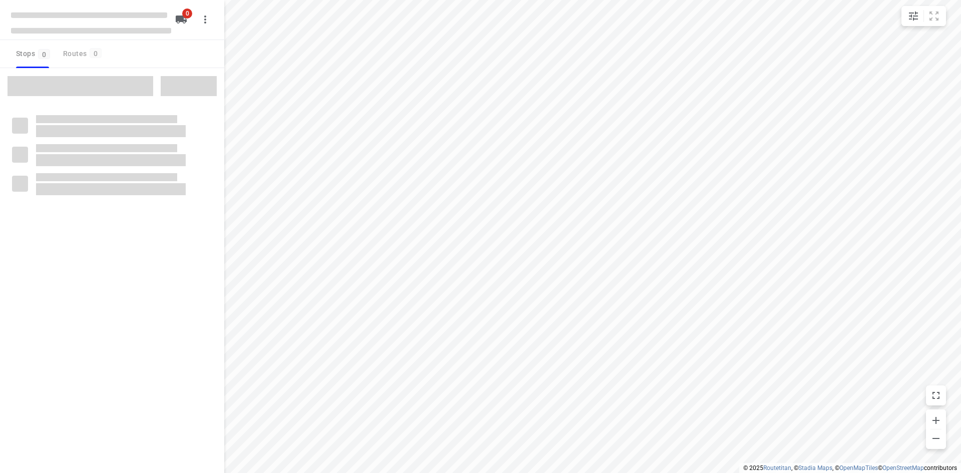
type input "distance"
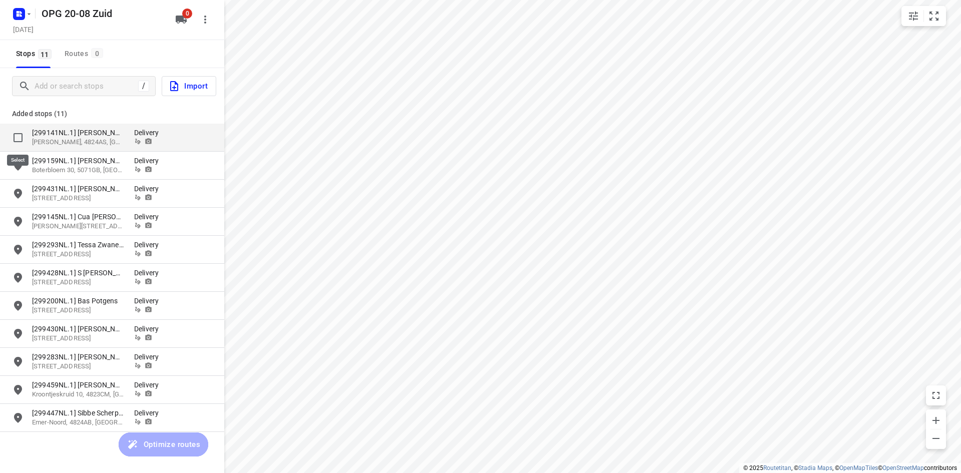
click at [16, 135] on input "grid" at bounding box center [18, 138] width 20 height 20
checkbox input "true"
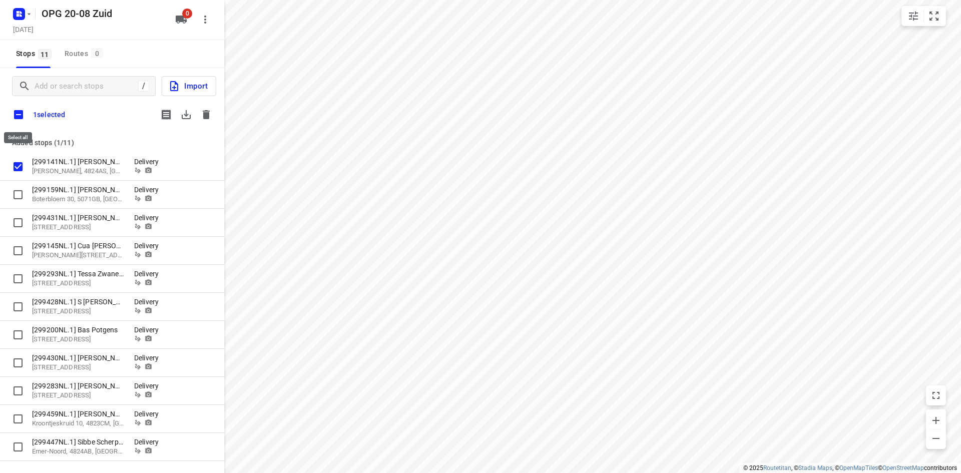
click at [19, 119] on input "checkbox" at bounding box center [18, 114] width 21 height 21
checkbox input "true"
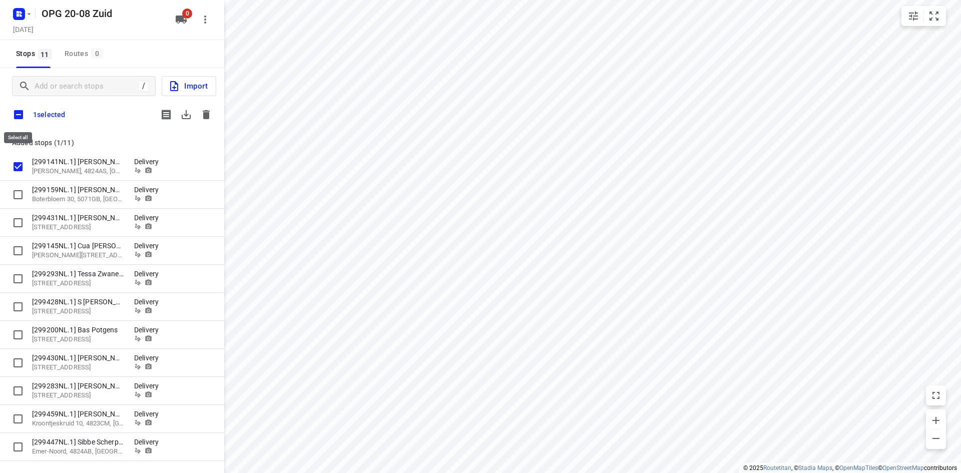
checkbox input "true"
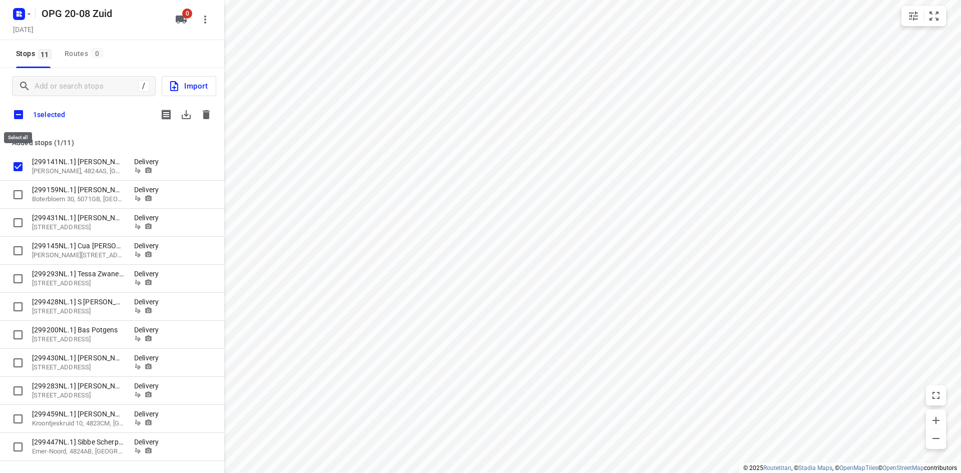
checkbox input "true"
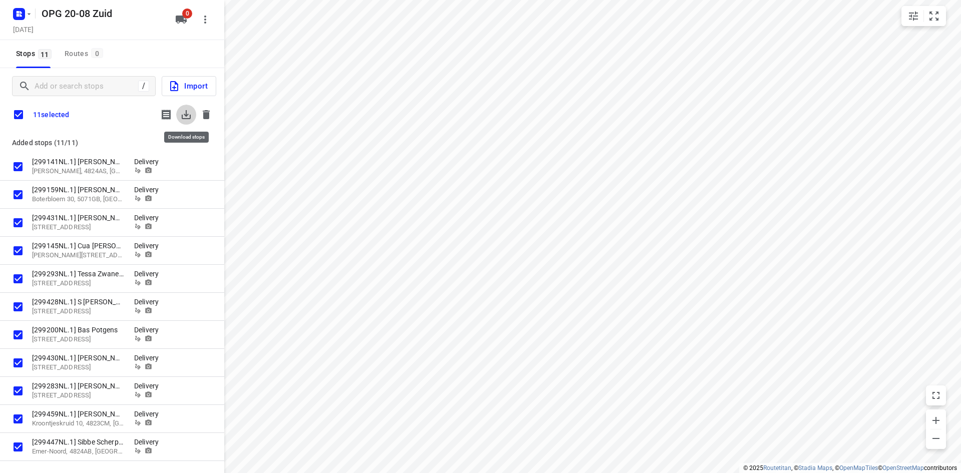
click at [183, 114] on icon "button" at bounding box center [186, 115] width 12 height 12
click at [202, 111] on icon "button" at bounding box center [206, 115] width 12 height 12
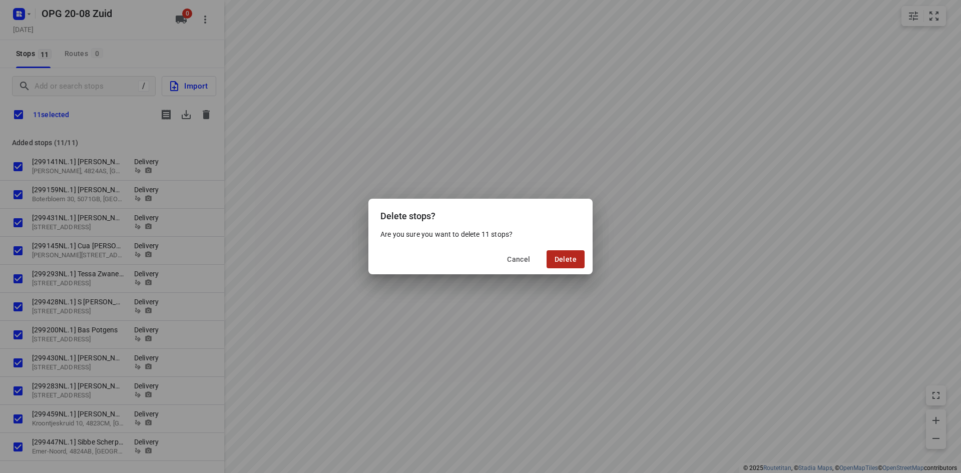
click at [577, 263] on button "Delete" at bounding box center [566, 259] width 38 height 18
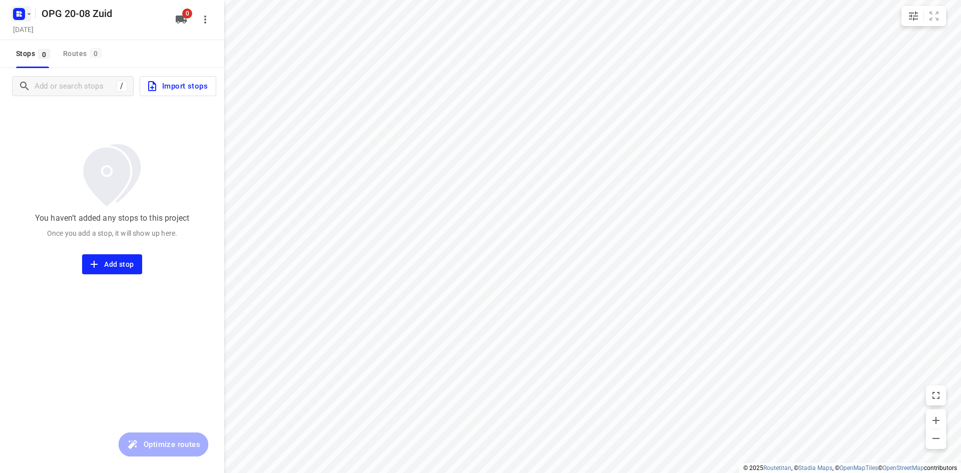
click at [28, 17] on icon "button" at bounding box center [29, 14] width 8 height 8
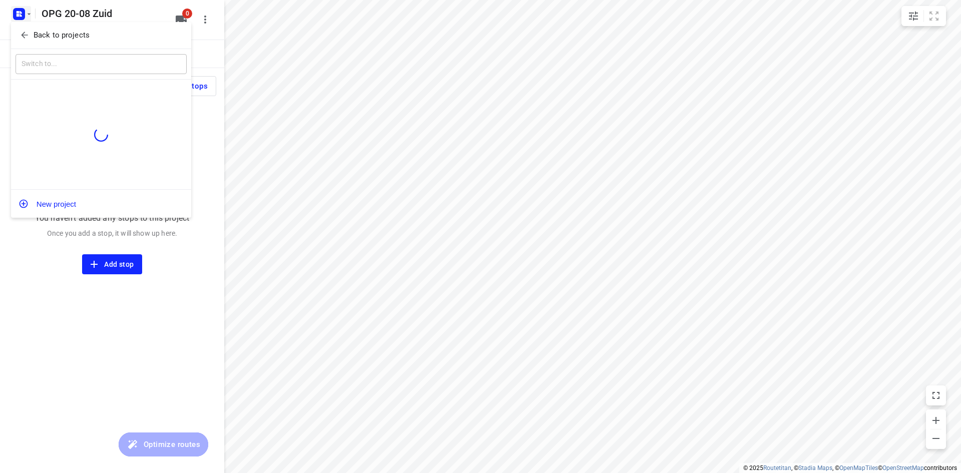
click at [40, 36] on p "Back to projects" at bounding box center [62, 36] width 56 height 12
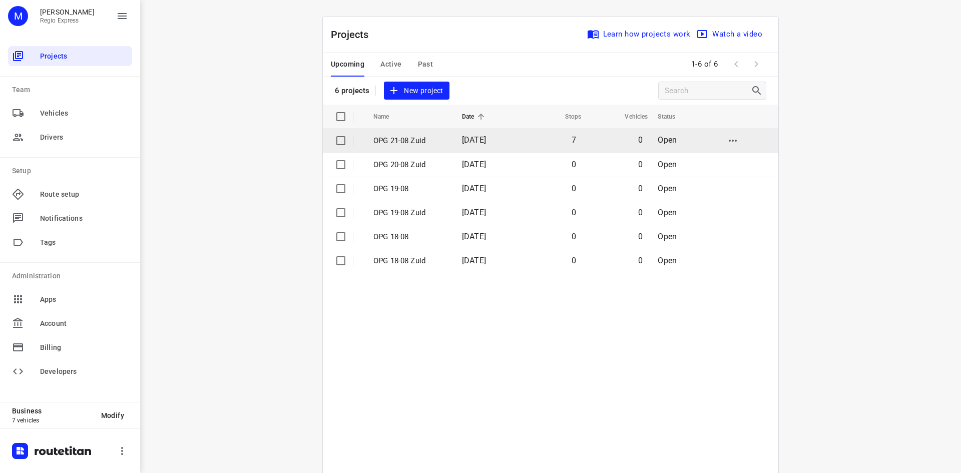
click at [376, 139] on p "OPG 21-08 Zuid" at bounding box center [410, 141] width 74 height 12
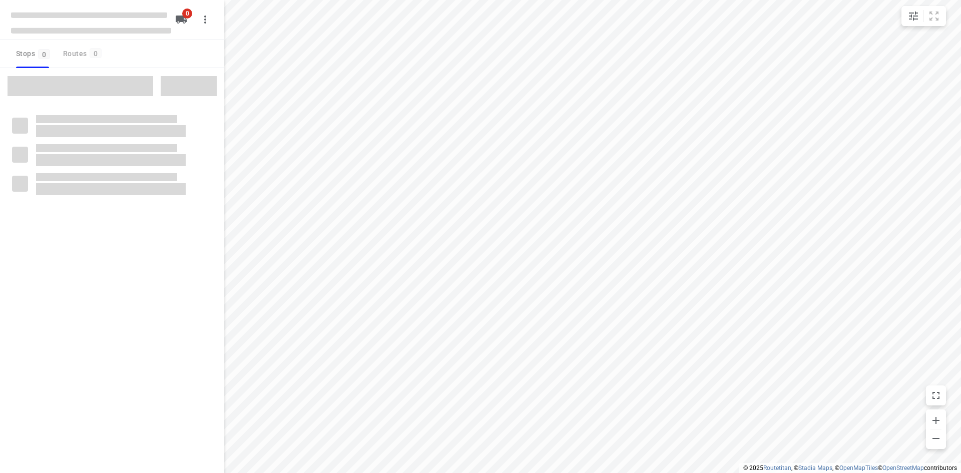
type input "distance"
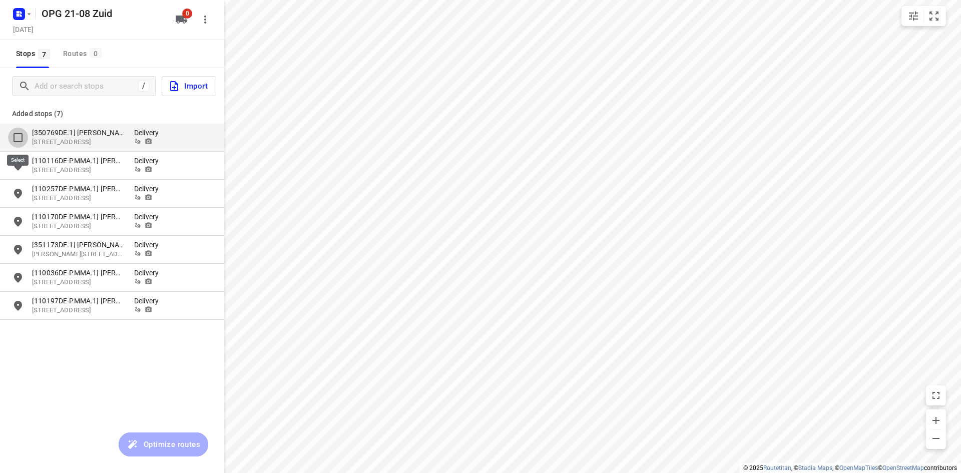
click at [19, 134] on input "grid" at bounding box center [18, 138] width 20 height 20
checkbox input "true"
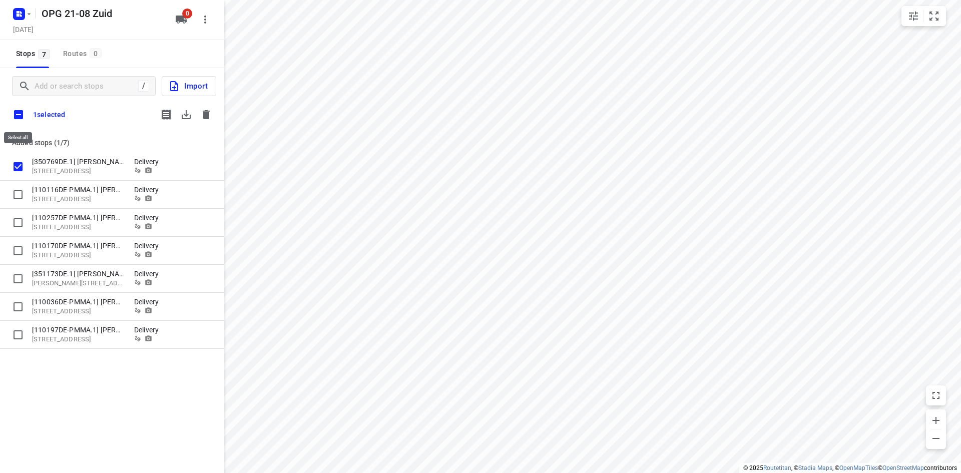
click at [19, 112] on input "checkbox" at bounding box center [18, 114] width 21 height 21
checkbox input "true"
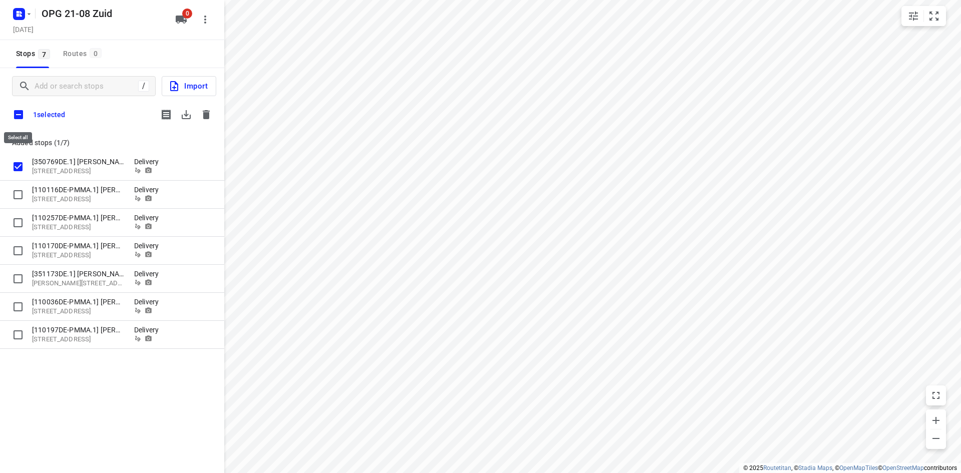
checkbox input "true"
click at [188, 111] on icon "button" at bounding box center [186, 115] width 12 height 12
click at [207, 111] on icon "button" at bounding box center [206, 114] width 7 height 9
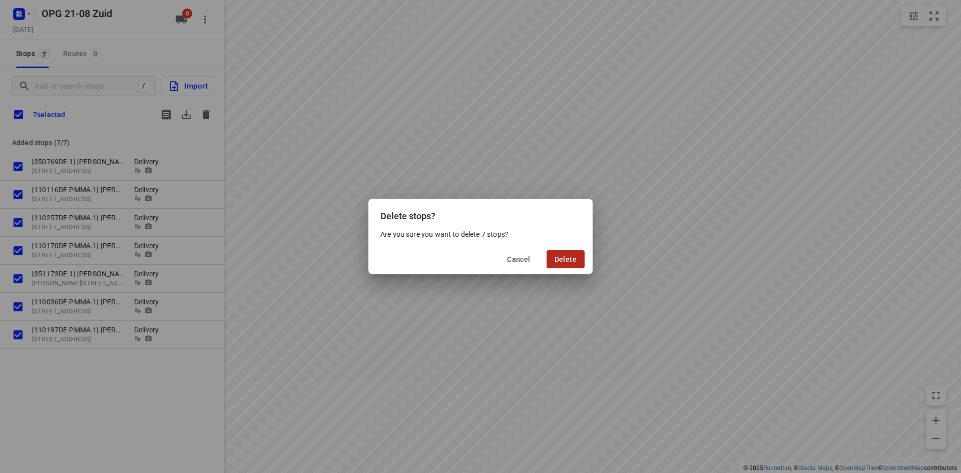
click at [576, 263] on span "Delete" at bounding box center [566, 259] width 22 height 8
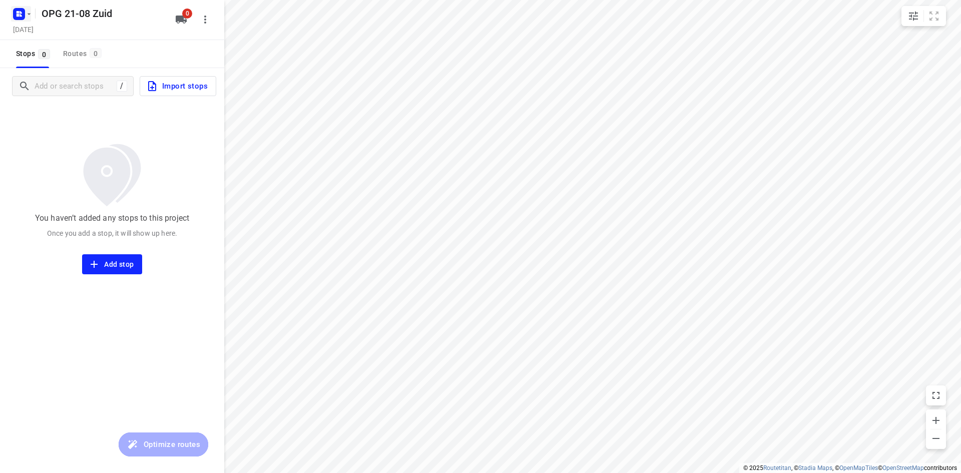
click at [29, 12] on icon "button" at bounding box center [29, 14] width 8 height 8
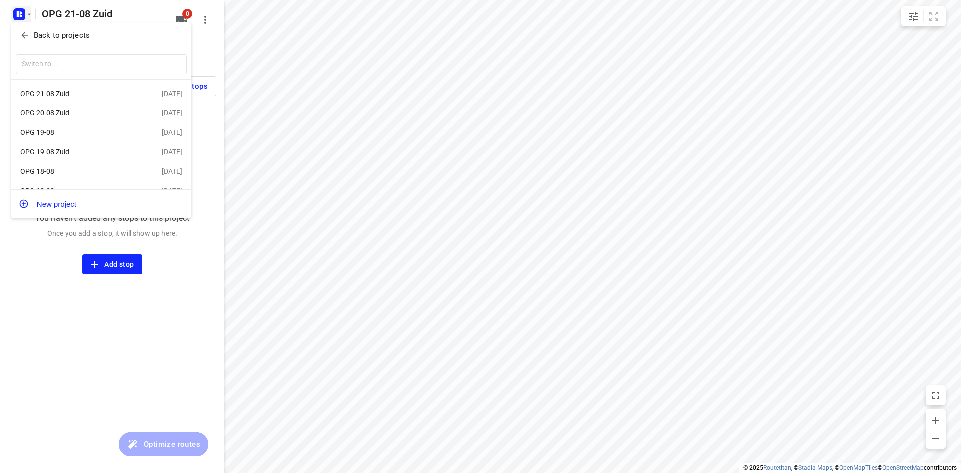
click at [23, 294] on div at bounding box center [480, 236] width 961 height 473
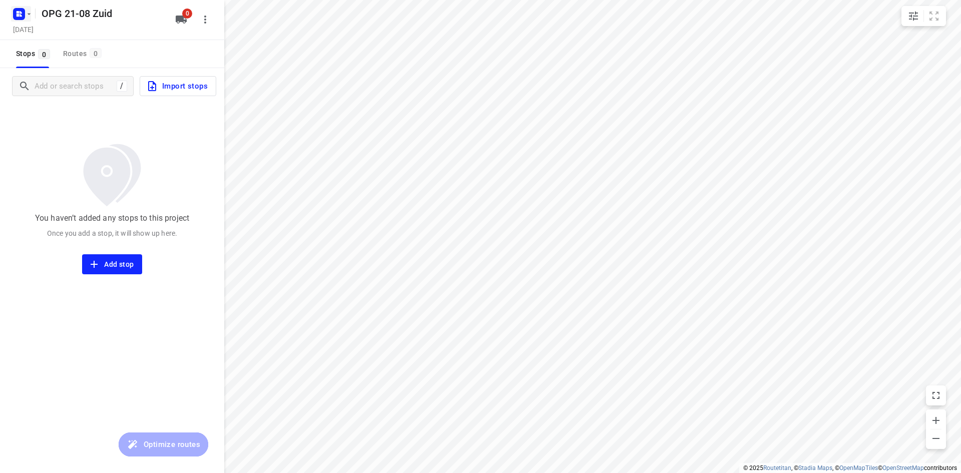
click at [31, 12] on icon "button" at bounding box center [29, 14] width 8 height 8
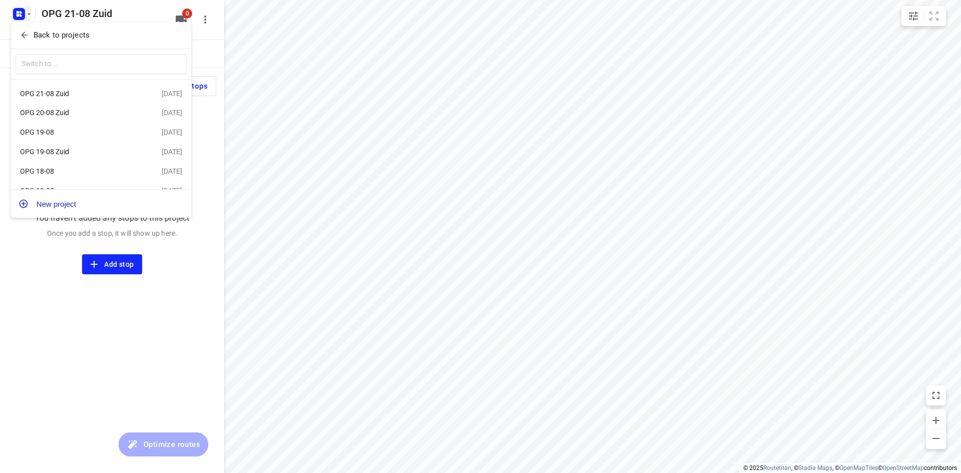
click at [46, 171] on div "OPG 18-08" at bounding box center [77, 171] width 115 height 8
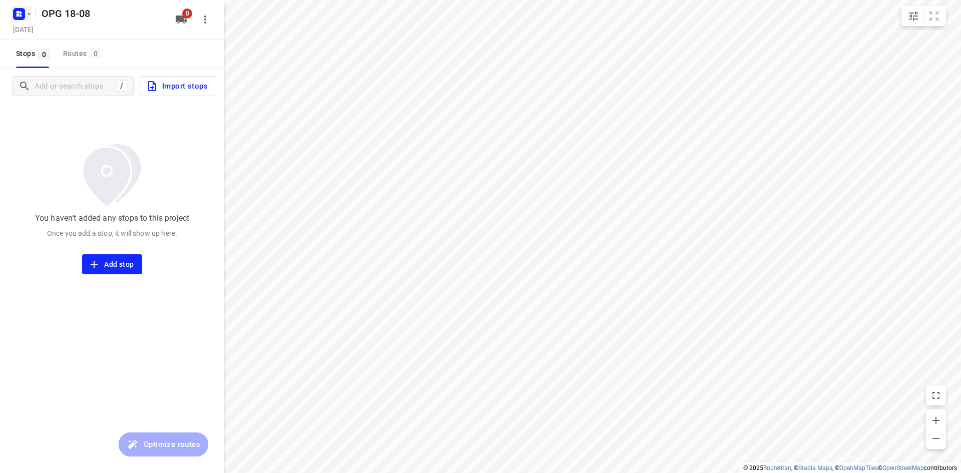
click at [29, 11] on icon "button" at bounding box center [29, 14] width 8 height 8
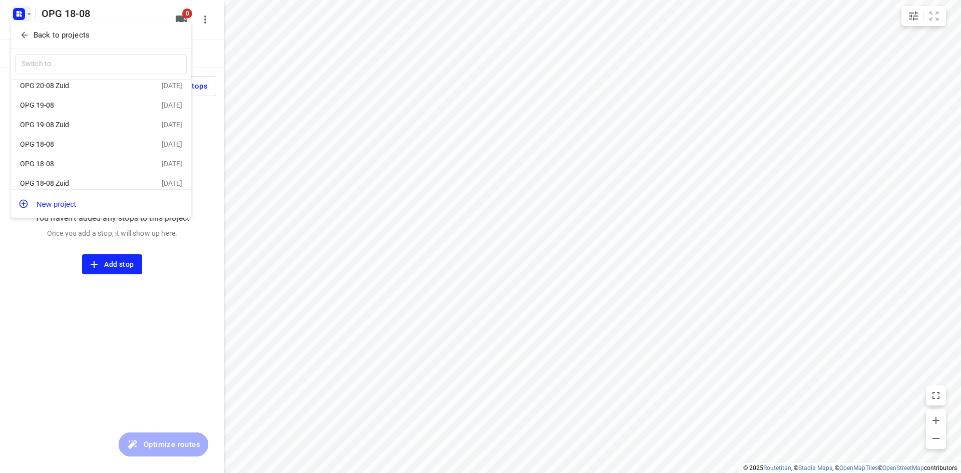
scroll to position [38, 0]
click at [50, 134] on div "OPG 18-08" at bounding box center [77, 137] width 115 height 8
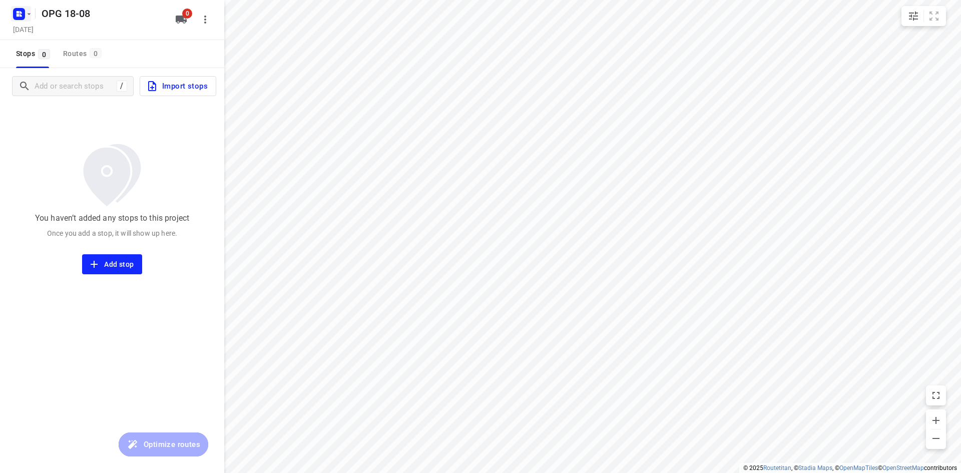
click at [26, 14] on icon "button" at bounding box center [29, 14] width 8 height 8
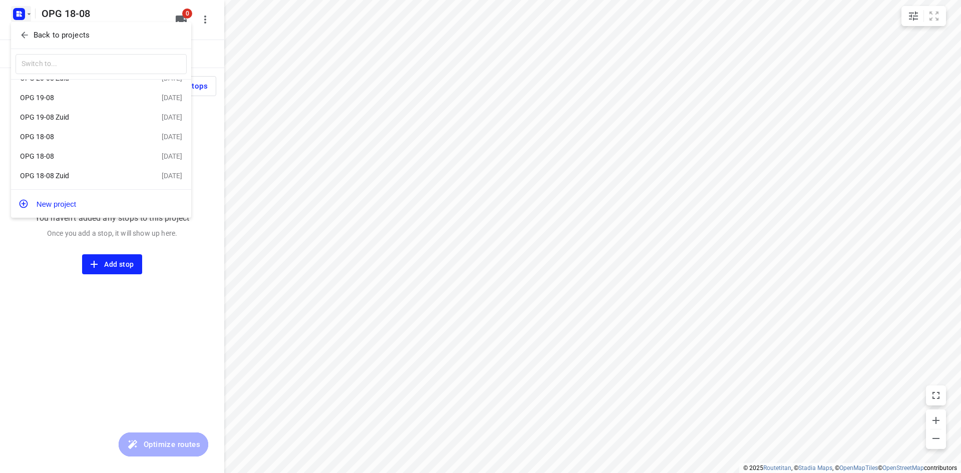
click at [31, 150] on div "OPG 18-08" at bounding box center [91, 156] width 142 height 12
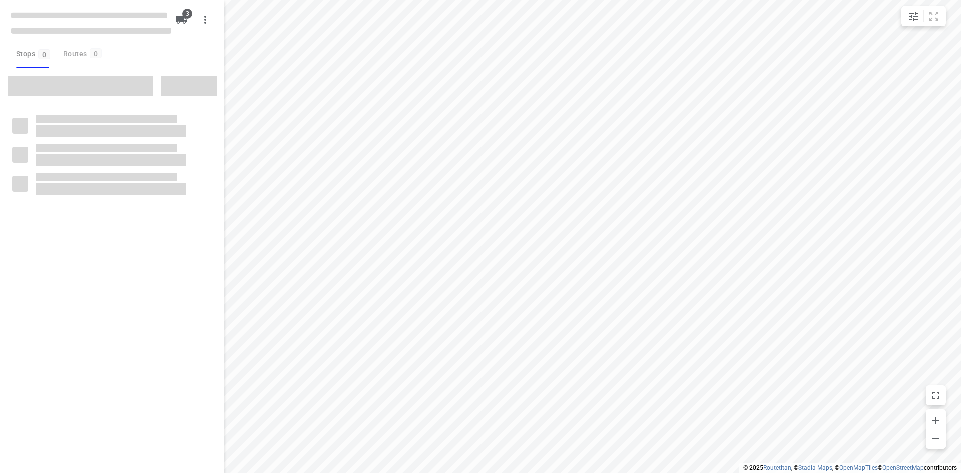
type input "distance"
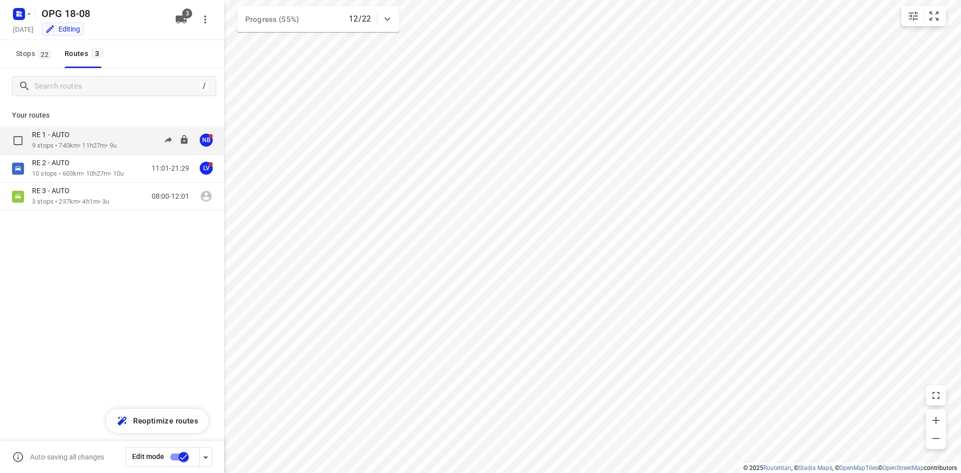
click at [59, 142] on p "9 stops • 740km • 11h27m • 9u" at bounding box center [74, 146] width 85 height 10
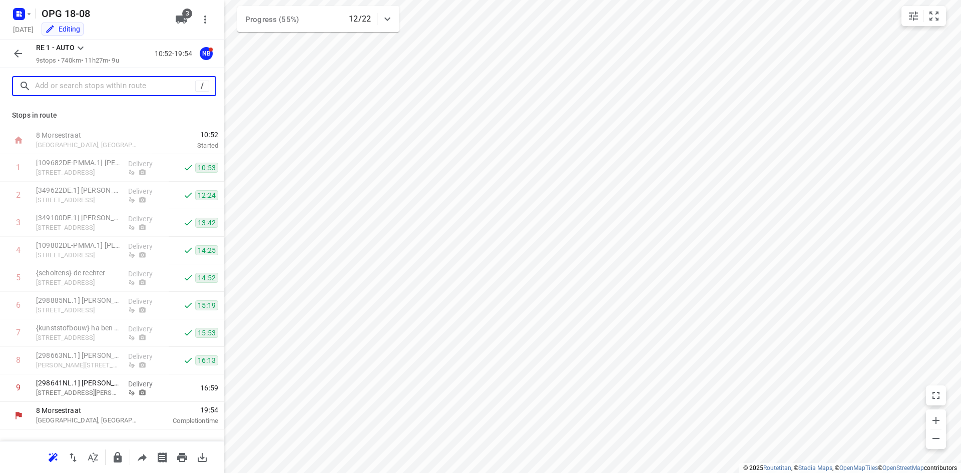
click at [76, 84] on input "text" at bounding box center [115, 87] width 160 height 16
paste input "350027"
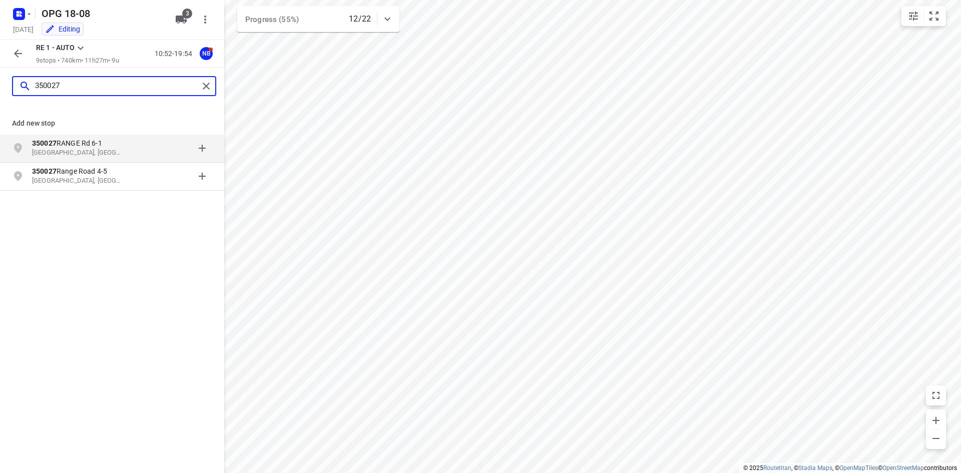
type input "350027"
click at [19, 53] on icon "button" at bounding box center [18, 54] width 12 height 12
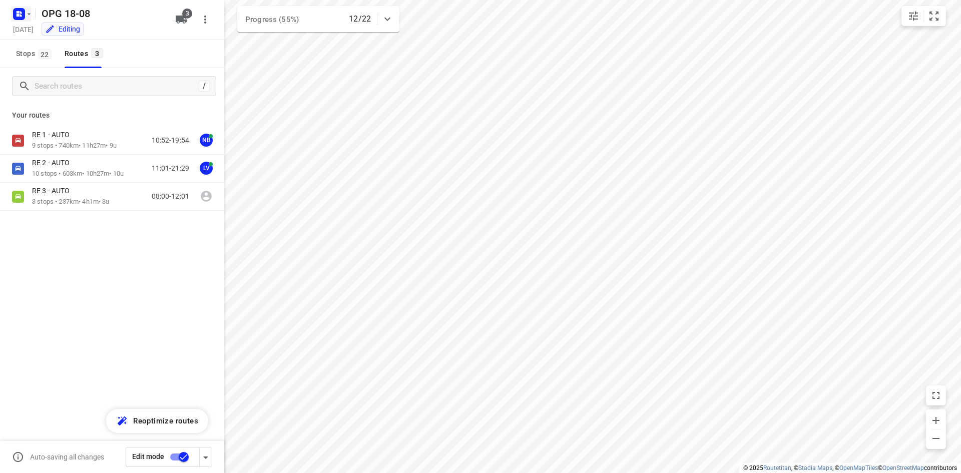
click at [30, 13] on icon "button" at bounding box center [29, 14] width 8 height 8
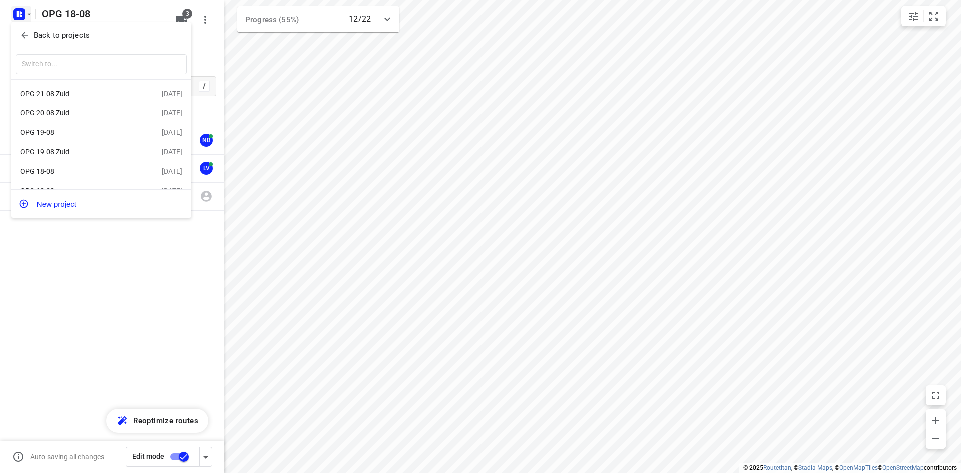
click at [36, 127] on div "OPG 19-08 [DATE]" at bounding box center [101, 133] width 180 height 20
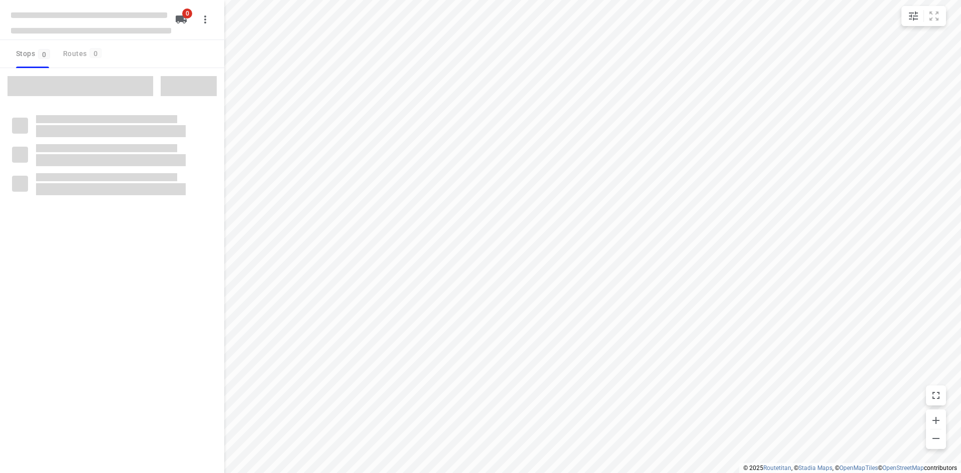
type input "distance"
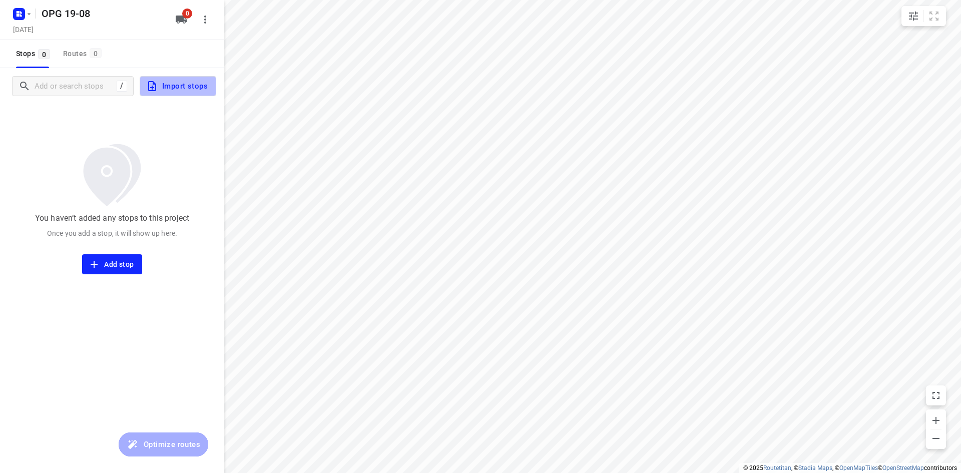
click at [179, 88] on span "Import stops" at bounding box center [177, 86] width 62 height 13
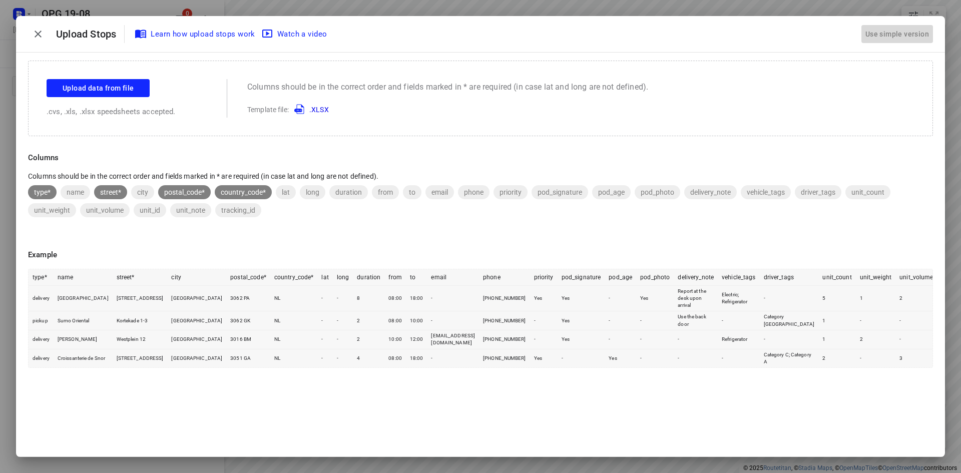
click at [893, 37] on div "Use simple version" at bounding box center [897, 34] width 68 height 17
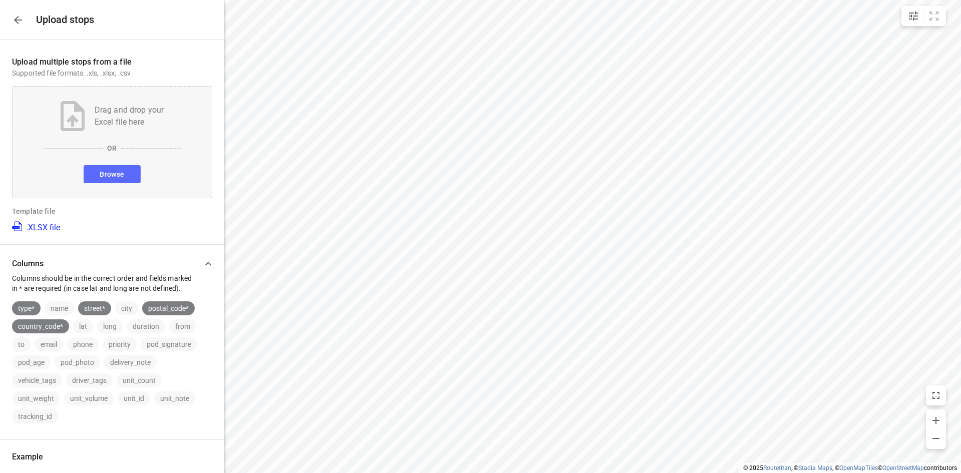
click at [128, 175] on button "Browse" at bounding box center [112, 174] width 57 height 18
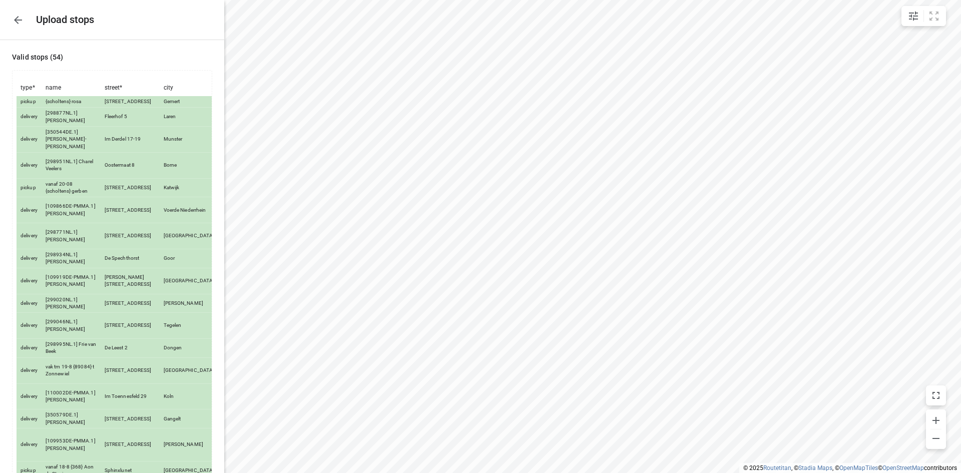
scroll to position [977, 0]
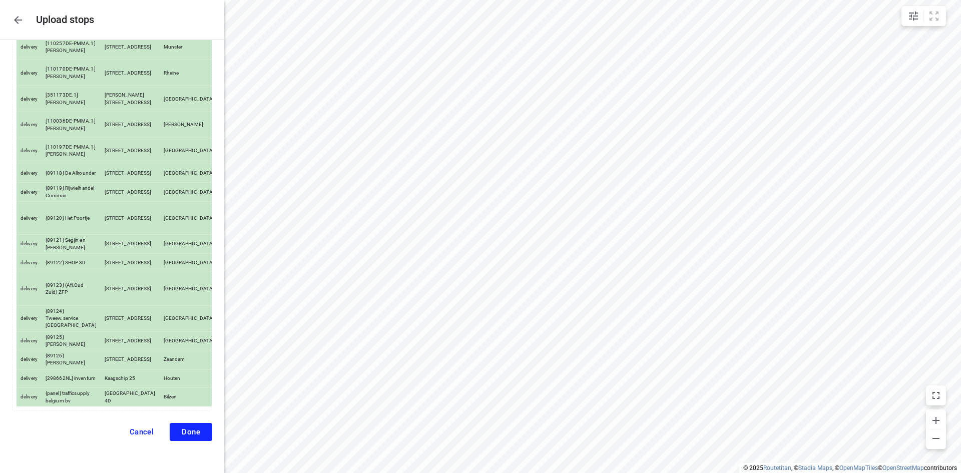
click at [189, 437] on button "Done" at bounding box center [191, 432] width 43 height 18
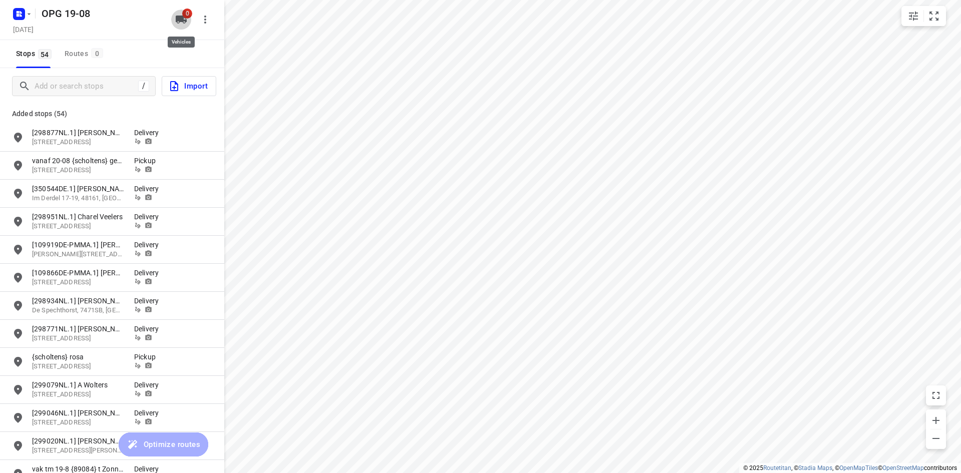
click at [186, 16] on span "0" at bounding box center [187, 14] width 10 height 10
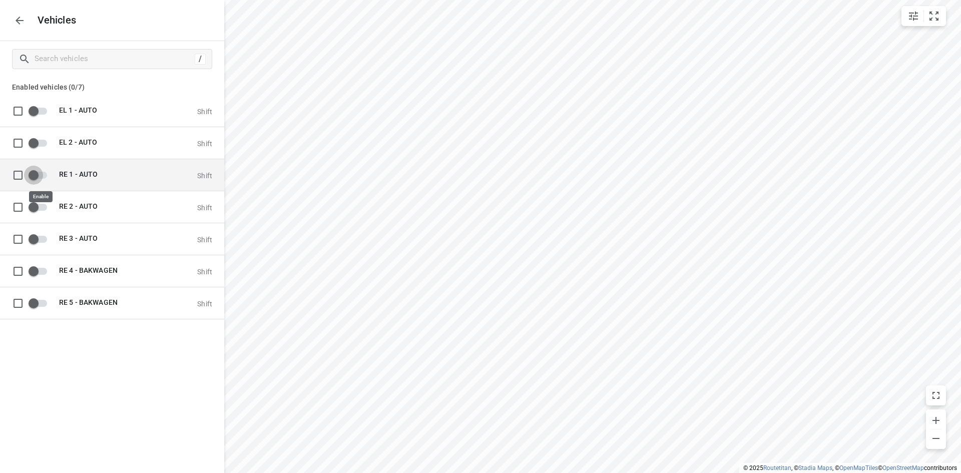
click at [41, 179] on input "grid" at bounding box center [33, 174] width 57 height 19
checkbox input "true"
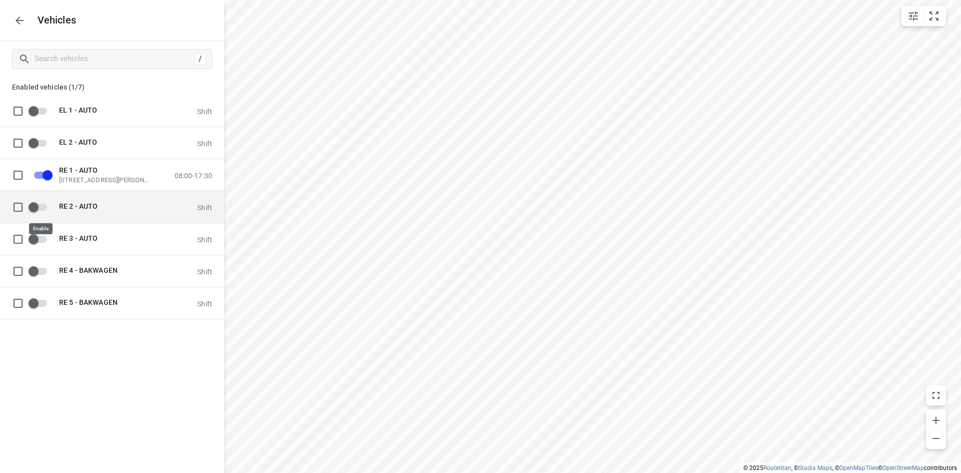
click at [42, 208] on input "grid" at bounding box center [33, 206] width 57 height 19
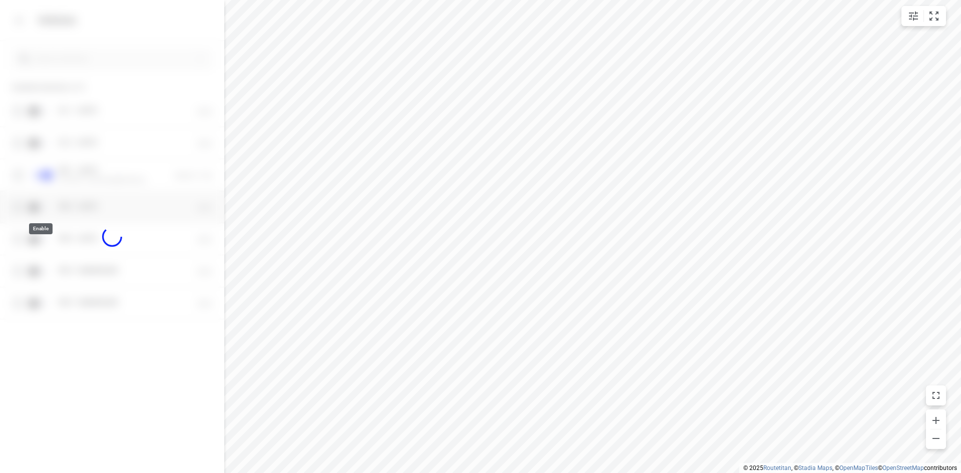
checkbox input "true"
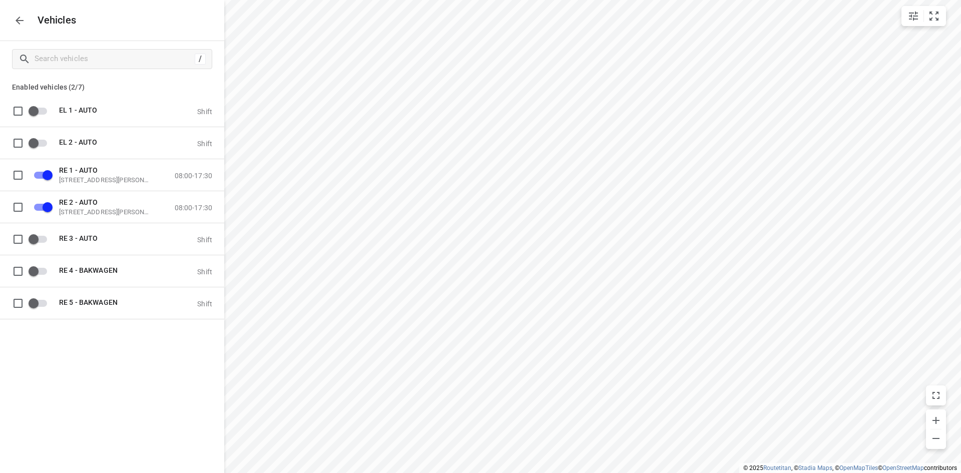
click at [22, 18] on icon "button" at bounding box center [20, 21] width 12 height 12
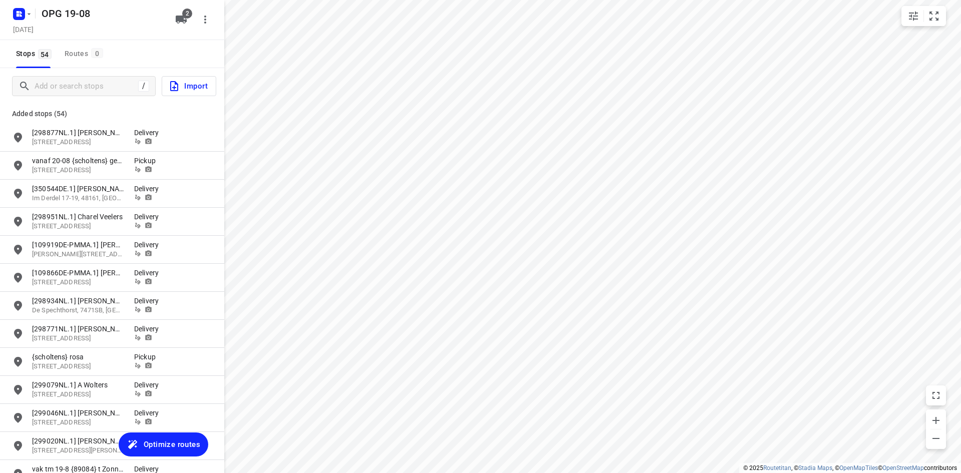
click at [163, 442] on span "Optimize routes" at bounding box center [172, 444] width 57 height 13
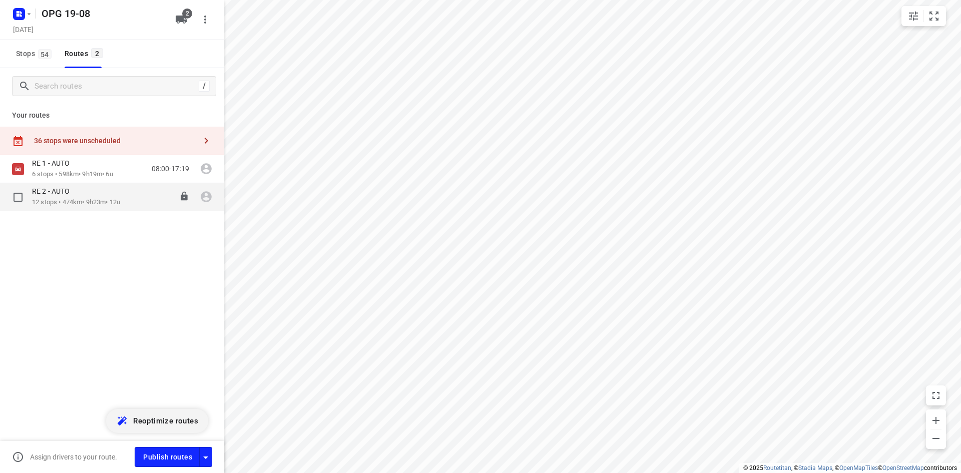
click at [105, 203] on p "12 stops • 474km • 9h23m • 12u" at bounding box center [76, 203] width 88 height 10
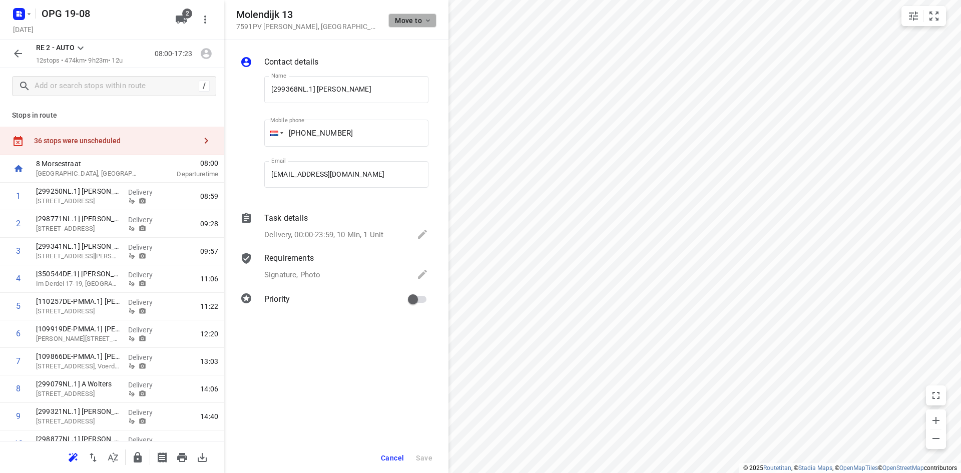
click at [430, 24] on icon "button" at bounding box center [428, 21] width 8 height 8
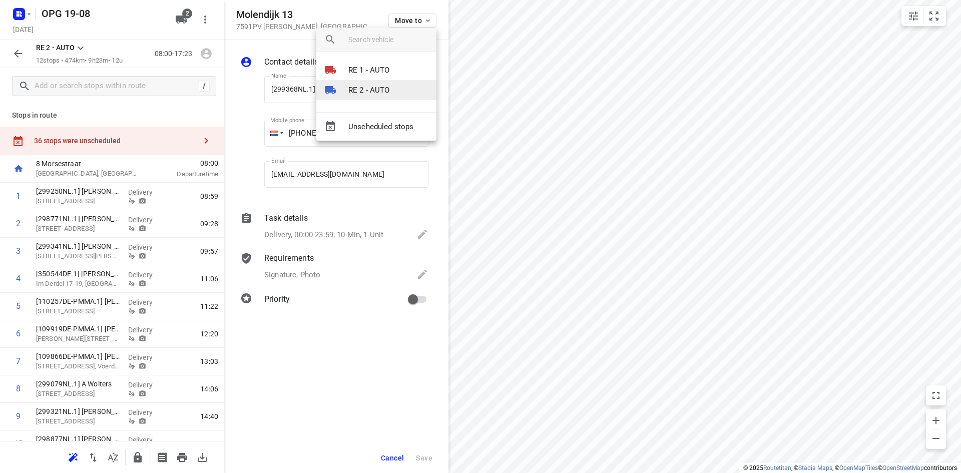
click at [391, 90] on li "RE 2 - AUTO" at bounding box center [376, 90] width 120 height 20
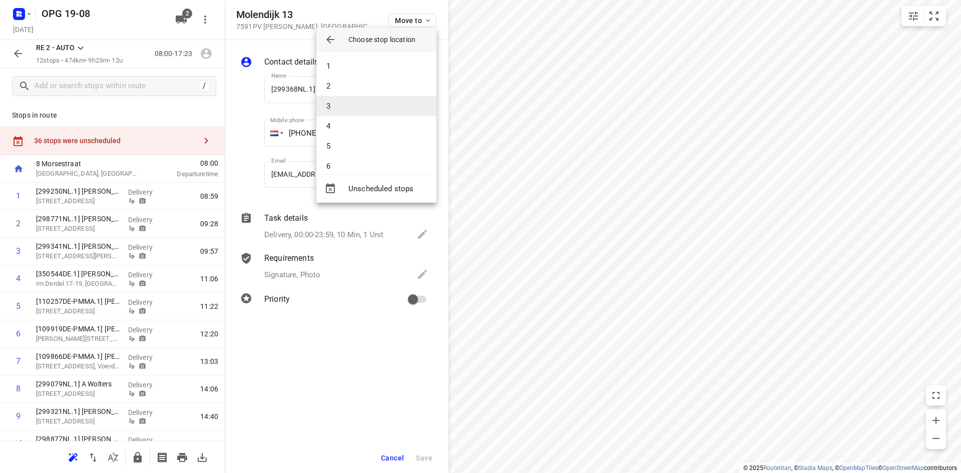
click at [380, 103] on li "3" at bounding box center [376, 106] width 120 height 20
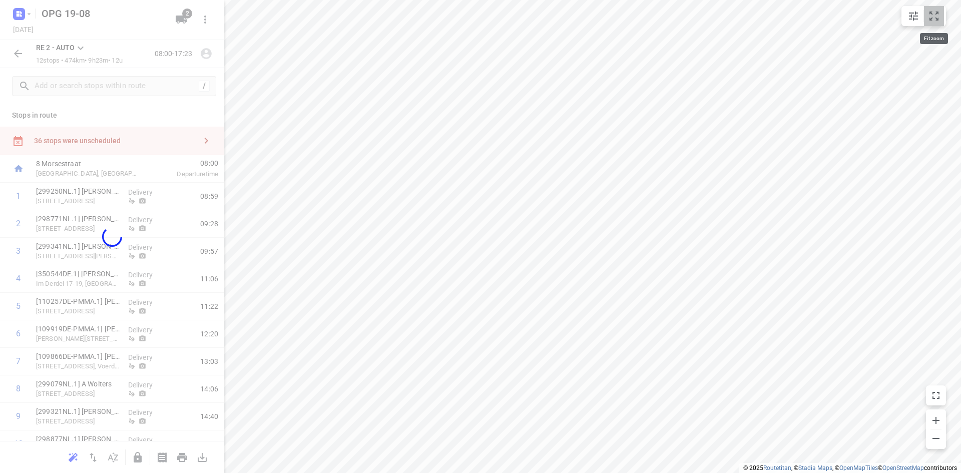
click at [936, 20] on icon "small contained button group" at bounding box center [934, 16] width 12 height 12
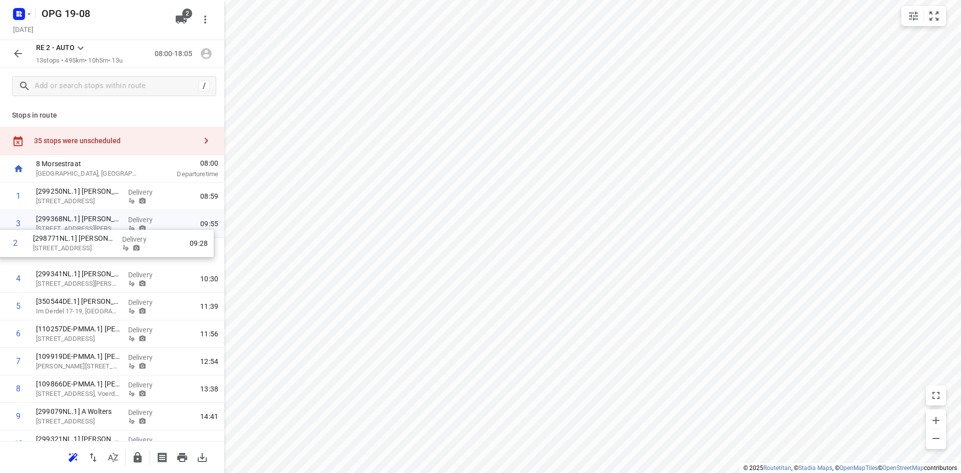
drag, startPoint x: 95, startPoint y: 228, endPoint x: 89, endPoint y: 251, distance: 24.3
click at [89, 251] on div "1 [299250NL.1] [GEOGRAPHIC_DATA][STREET_ADDRESS], Reutum Delivery 08:59 2 [2987…" at bounding box center [112, 362] width 224 height 358
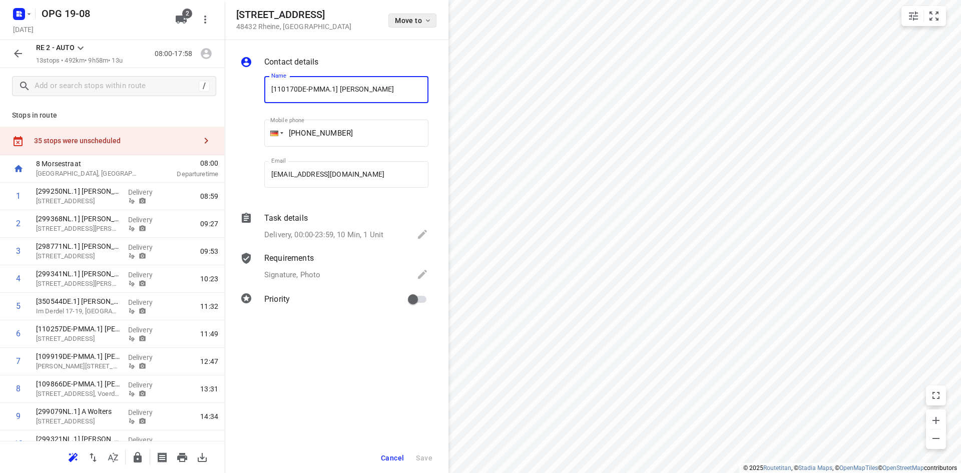
click at [422, 20] on span "Move to" at bounding box center [413, 21] width 37 height 8
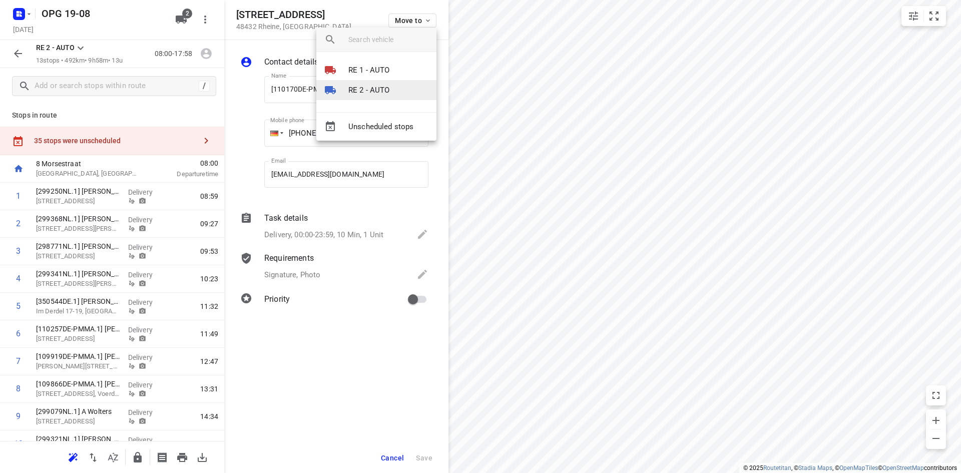
click at [382, 89] on p "RE 2 - AUTO" at bounding box center [369, 91] width 42 height 12
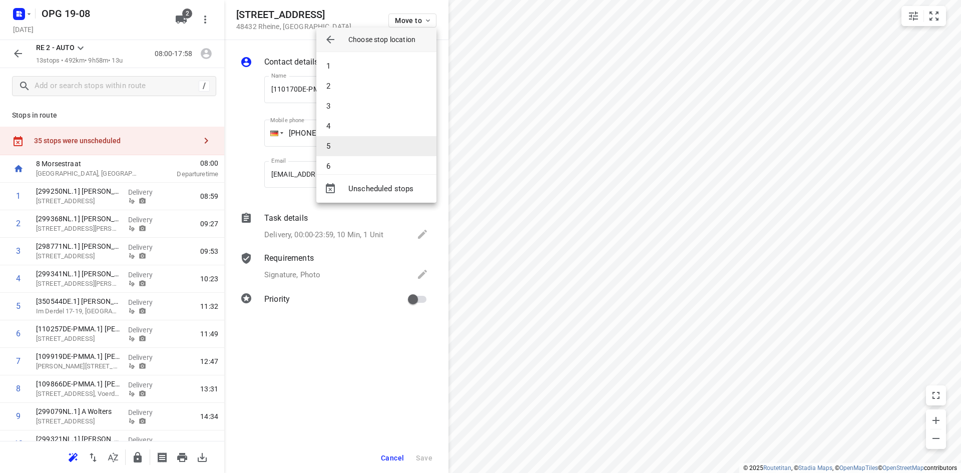
click at [364, 144] on li "5" at bounding box center [376, 146] width 120 height 20
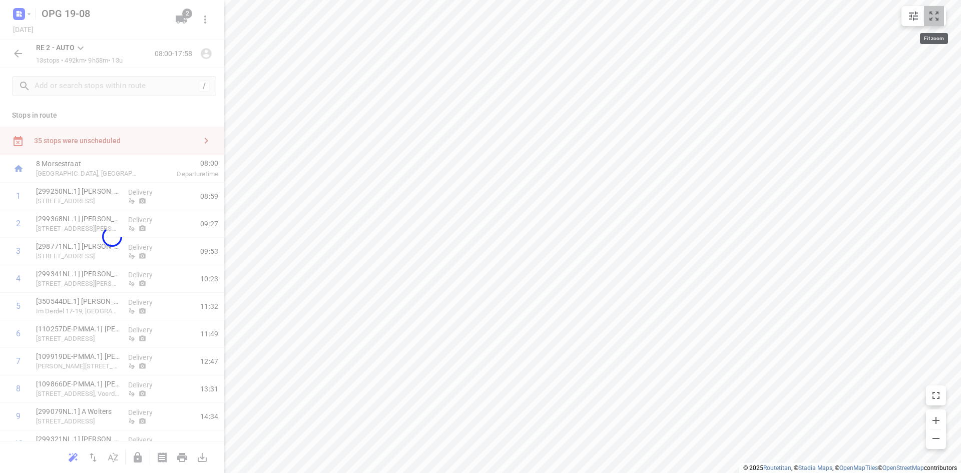
click at [934, 19] on icon "small contained button group" at bounding box center [934, 16] width 12 height 12
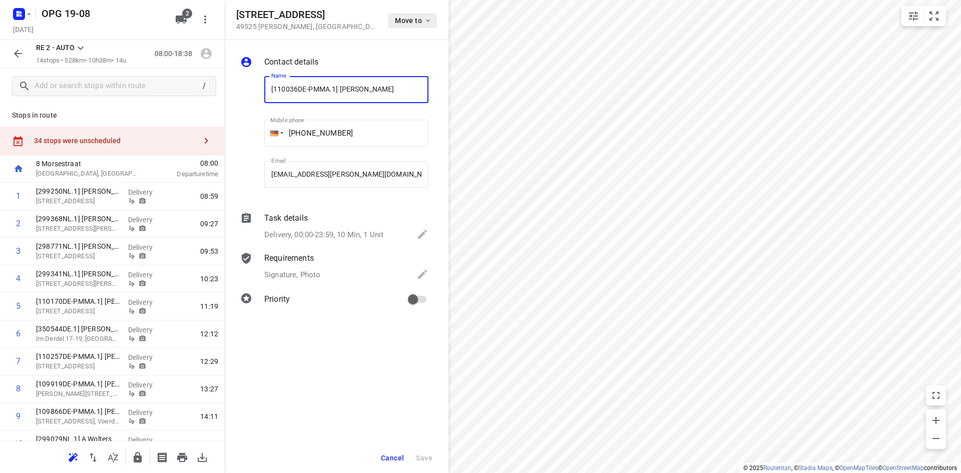
click at [429, 20] on icon "button" at bounding box center [428, 21] width 4 height 3
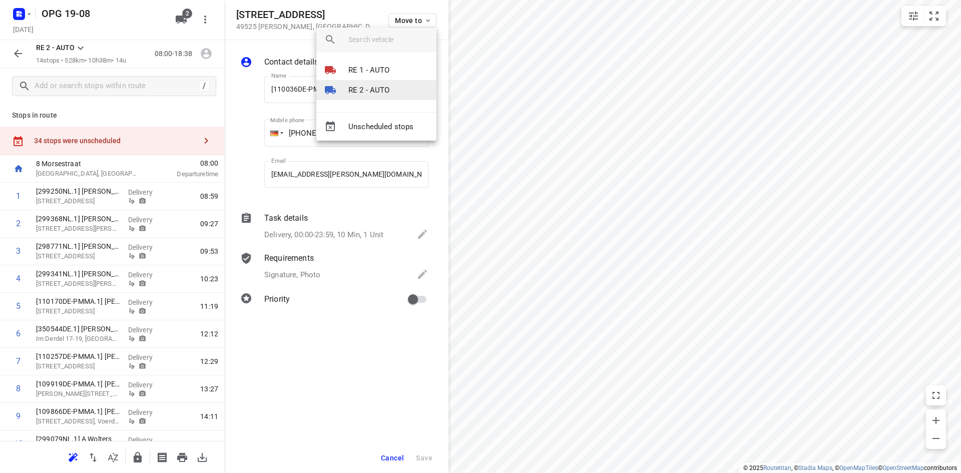
click at [400, 87] on li "RE 2 - AUTO" at bounding box center [376, 90] width 120 height 20
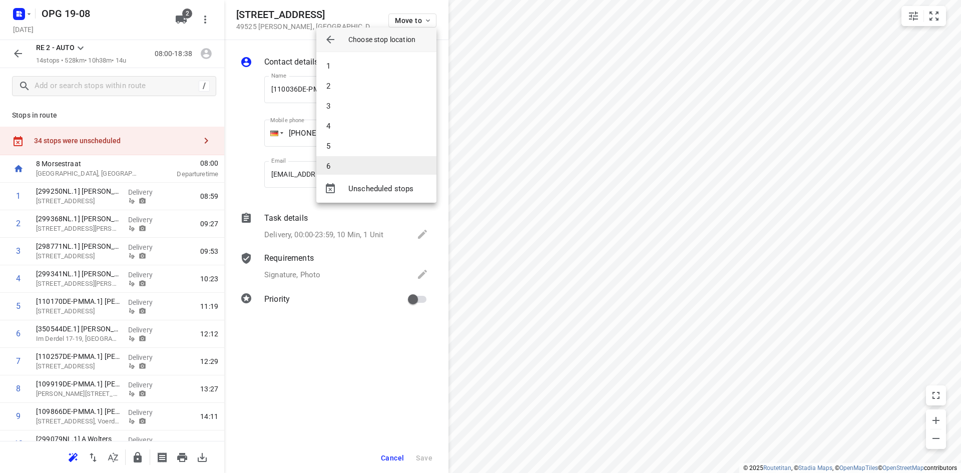
click at [387, 166] on li "6" at bounding box center [376, 166] width 120 height 20
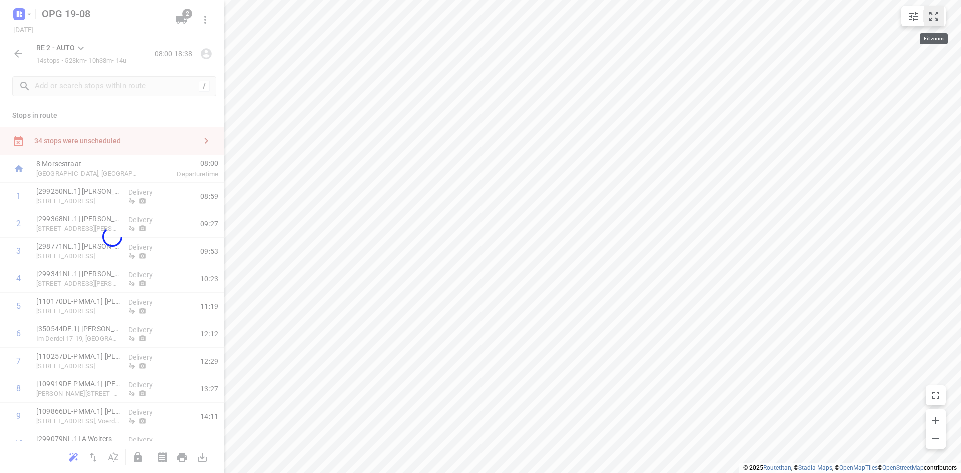
click at [938, 16] on icon "small contained button group" at bounding box center [934, 16] width 12 height 12
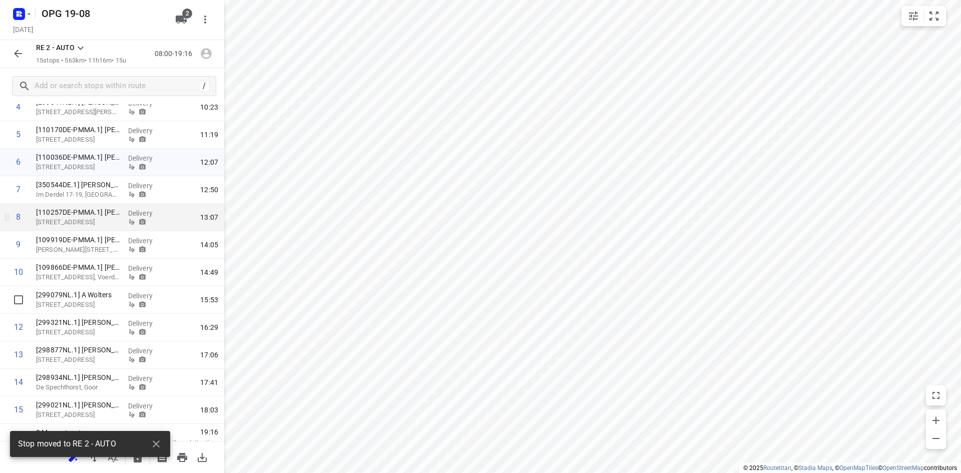
scroll to position [182, 0]
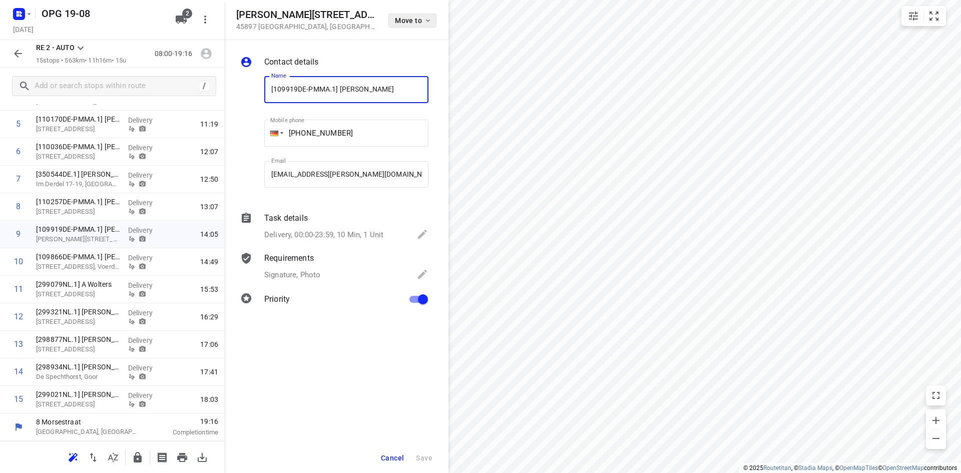
click at [430, 19] on icon "button" at bounding box center [428, 21] width 8 height 8
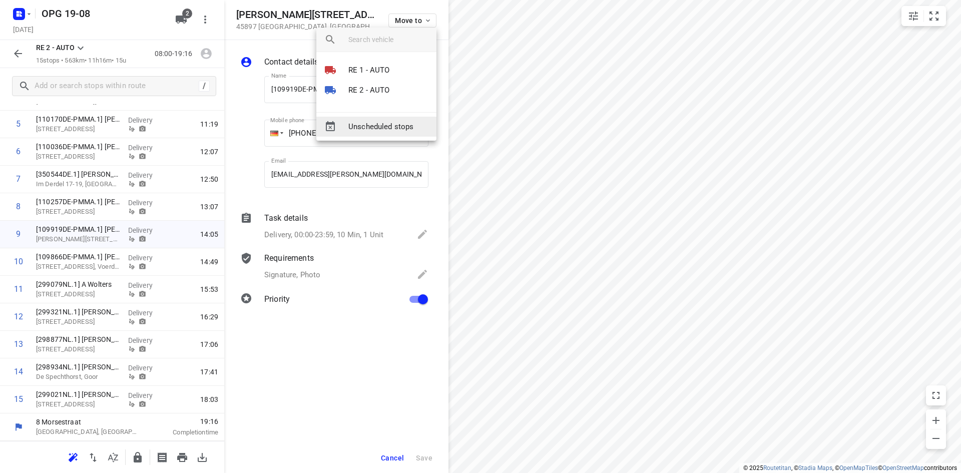
click at [391, 125] on span "Unscheduled stops" at bounding box center [388, 127] width 80 height 12
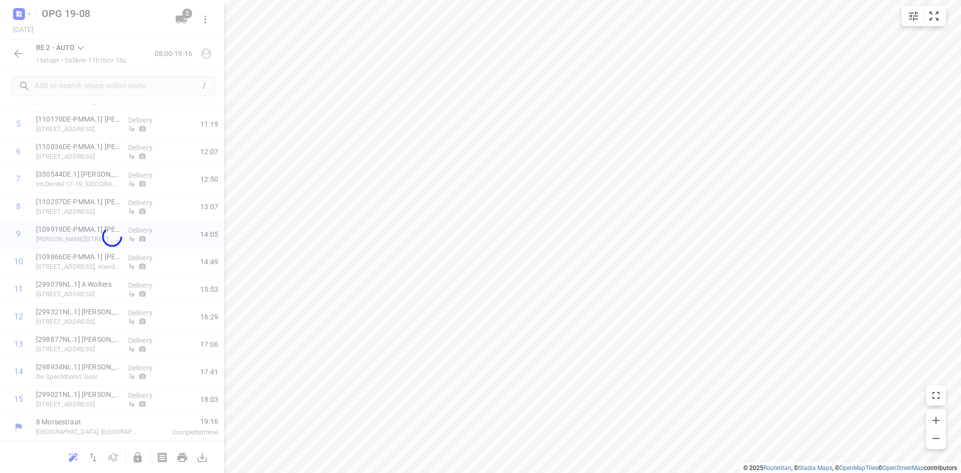
scroll to position [155, 0]
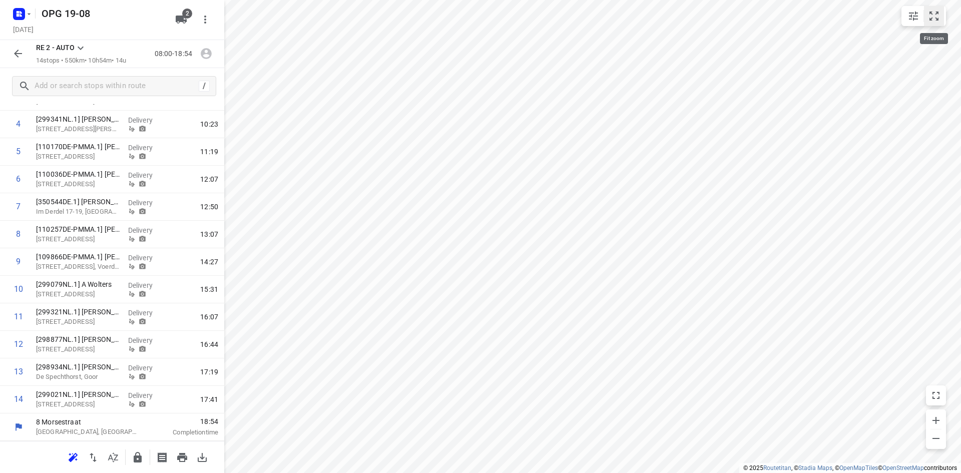
click at [940, 17] on button "small contained button group" at bounding box center [934, 16] width 20 height 20
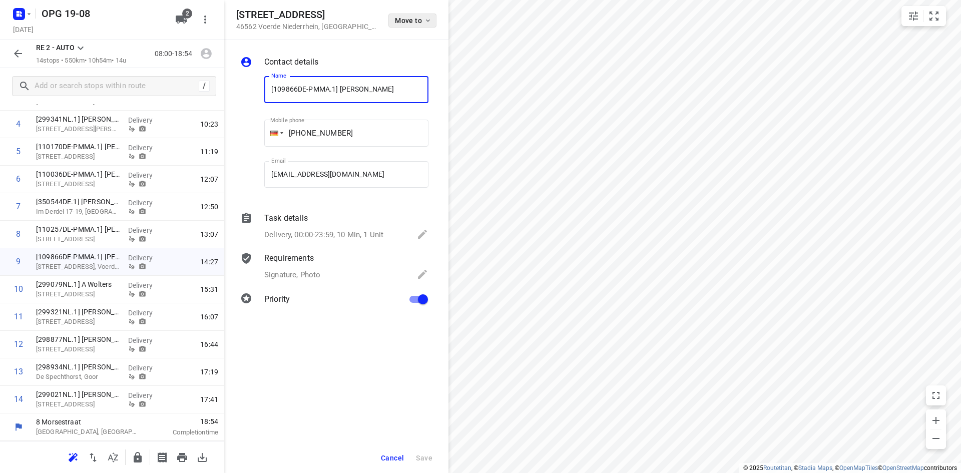
click at [425, 19] on icon "button" at bounding box center [428, 21] width 8 height 8
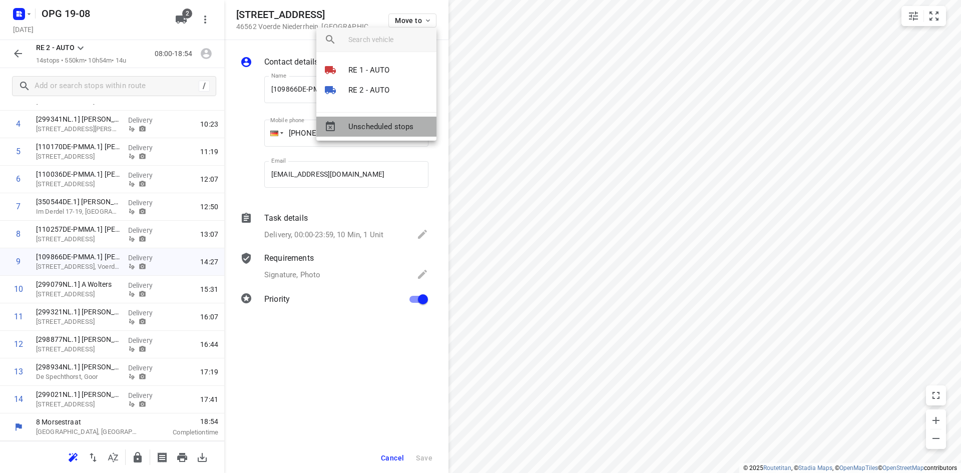
click at [396, 126] on span "Unscheduled stops" at bounding box center [388, 127] width 80 height 12
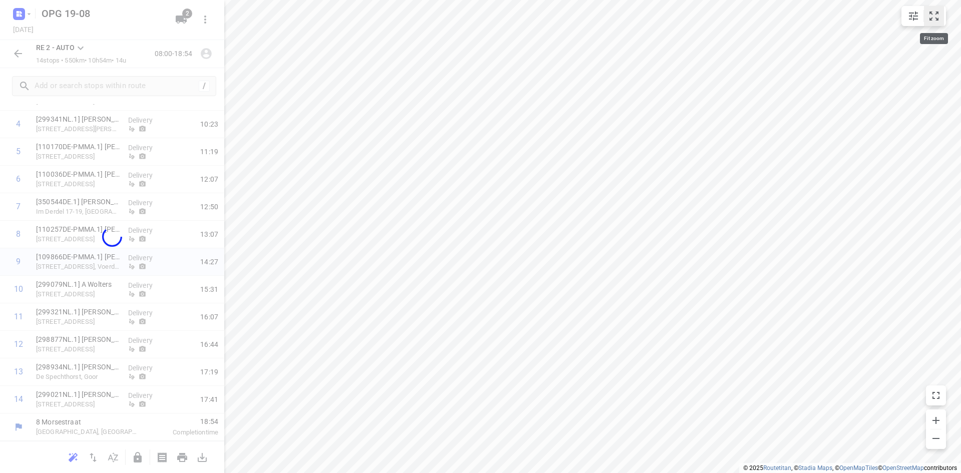
click at [938, 14] on icon "small contained button group" at bounding box center [933, 16] width 9 height 9
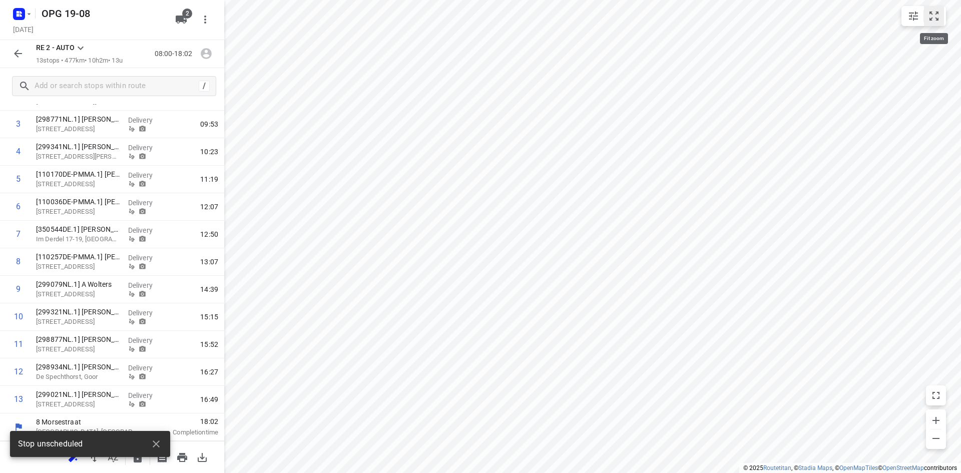
scroll to position [127, 0]
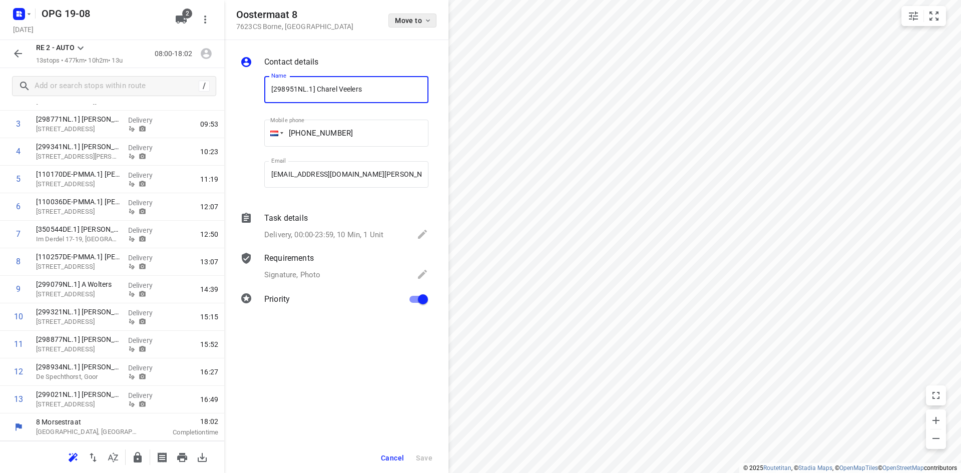
click at [424, 26] on button "Move to" at bounding box center [412, 21] width 48 height 14
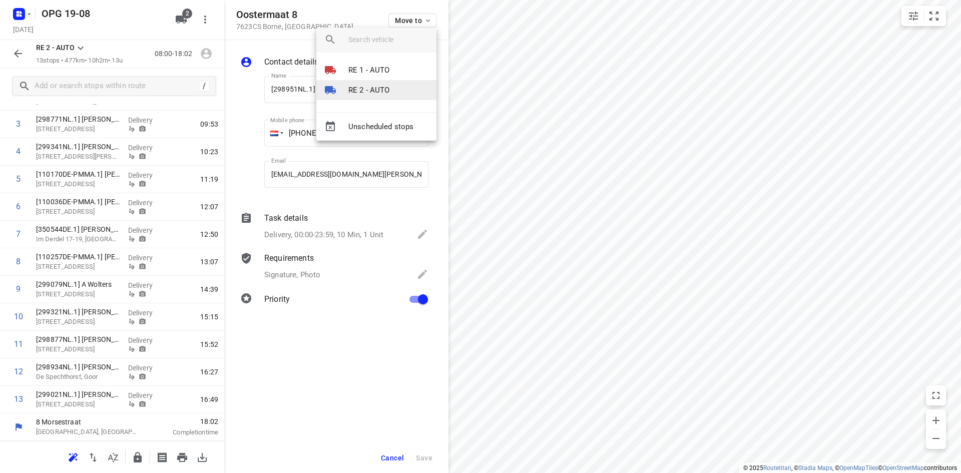
click at [387, 88] on p "RE 2 - AUTO" at bounding box center [369, 91] width 42 height 12
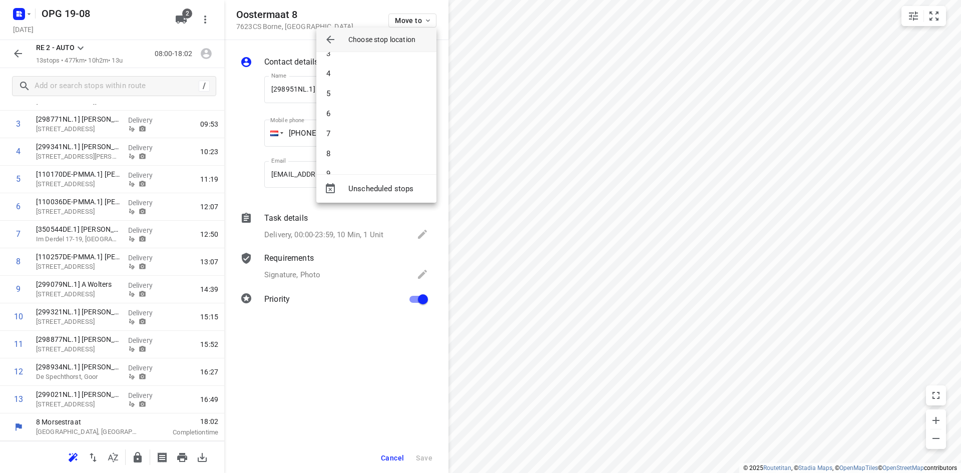
scroll to position [150, 0]
click at [378, 156] on li "13" at bounding box center [376, 156] width 120 height 20
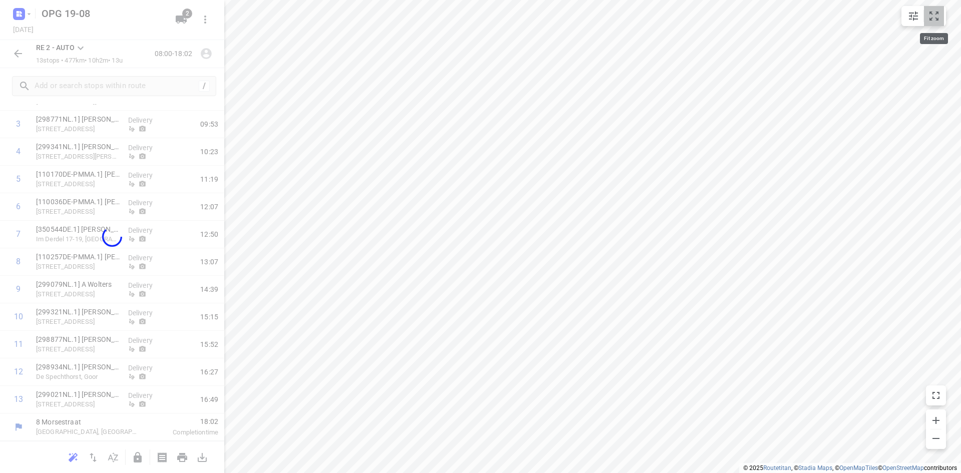
click at [938, 16] on icon "small contained button group" at bounding box center [934, 16] width 12 height 12
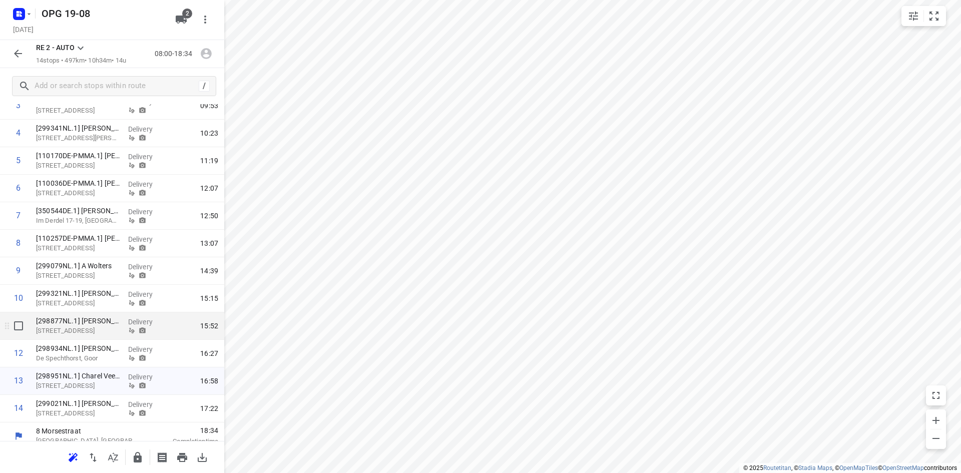
scroll to position [155, 0]
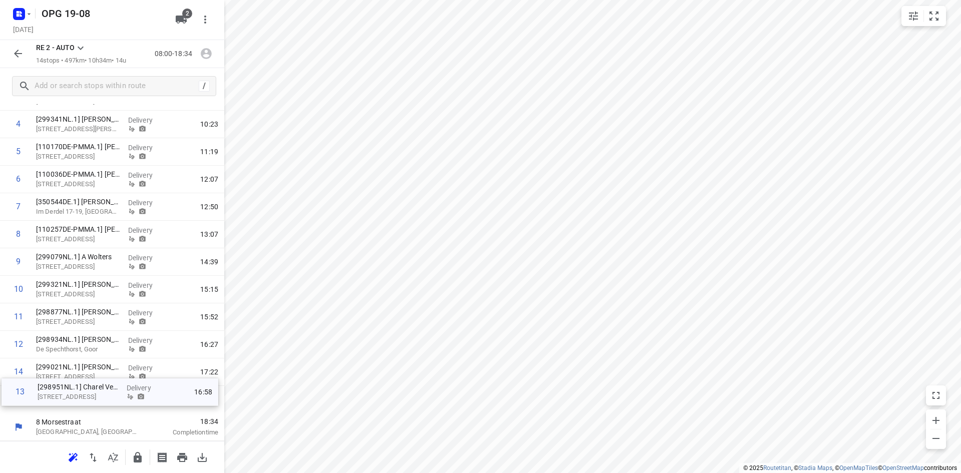
drag, startPoint x: 94, startPoint y: 378, endPoint x: 95, endPoint y: 400, distance: 22.6
click at [95, 400] on div "1 [299250NL.1] [GEOGRAPHIC_DATA][STREET_ADDRESS], Reutum Delivery 08:59 2 [2993…" at bounding box center [112, 220] width 224 height 385
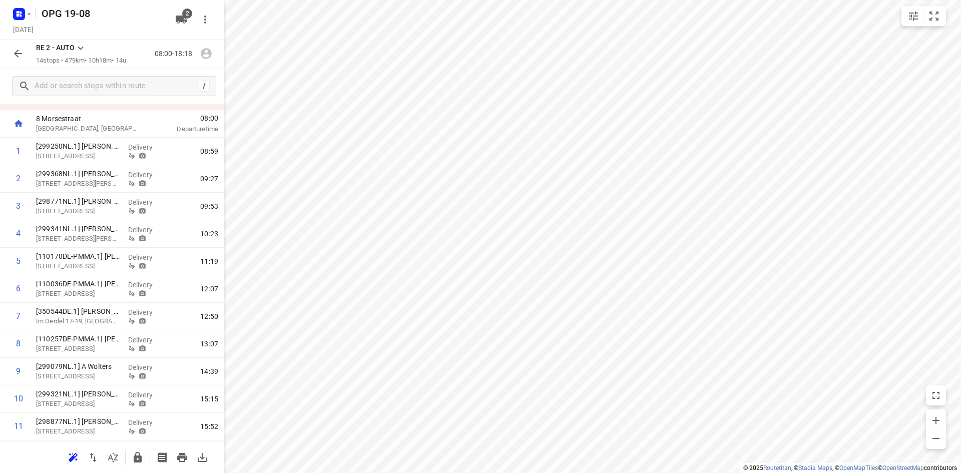
scroll to position [0, 0]
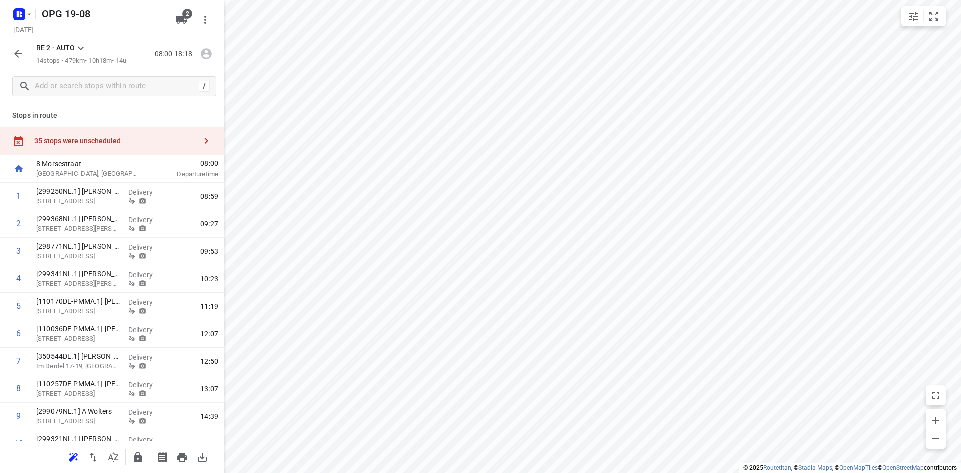
click at [84, 49] on icon at bounding box center [81, 48] width 12 height 12
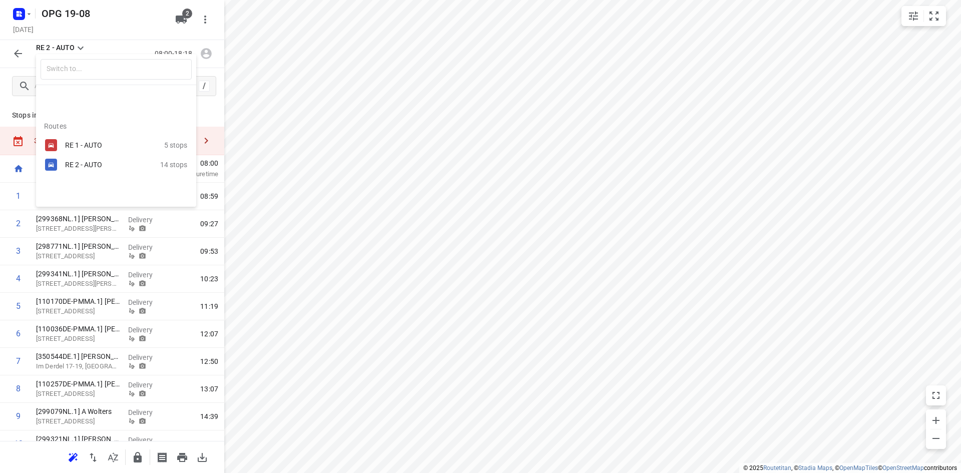
click at [78, 150] on div "RE 1 - AUTO" at bounding box center [114, 145] width 99 height 12
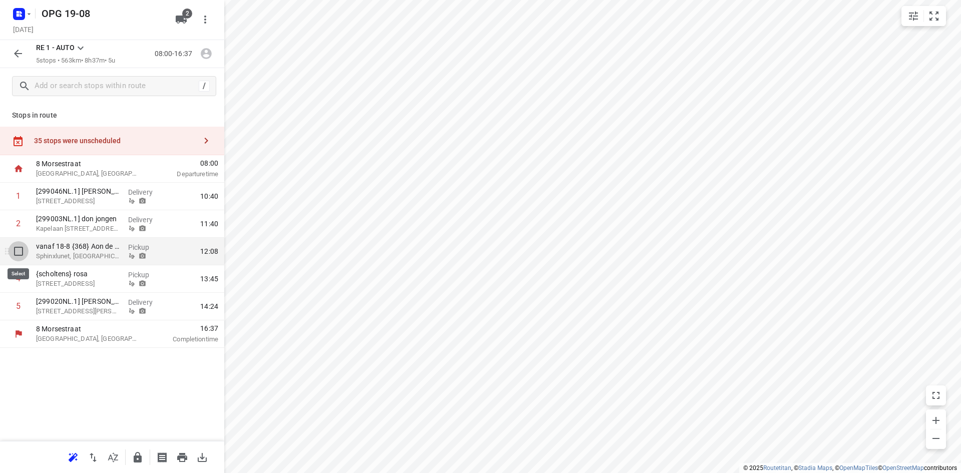
click at [15, 250] on input "checkbox" at bounding box center [19, 251] width 20 height 20
checkbox input "true"
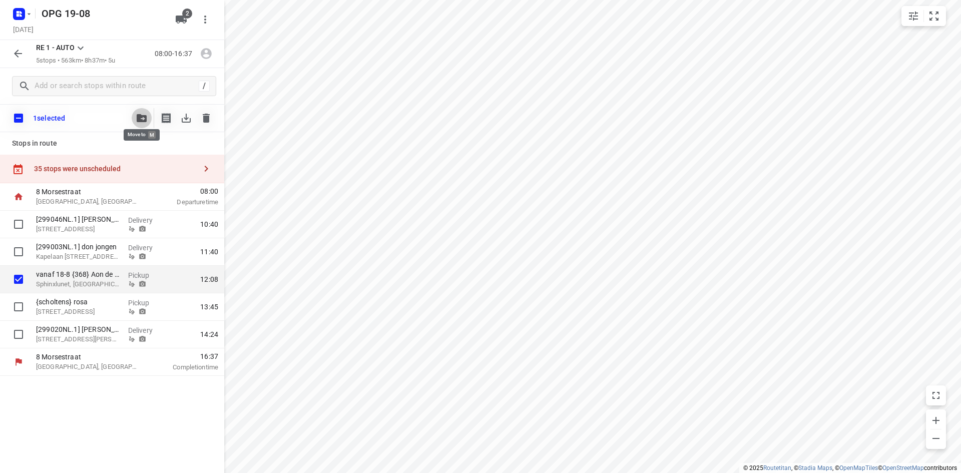
click at [145, 115] on icon "button" at bounding box center [142, 118] width 10 height 8
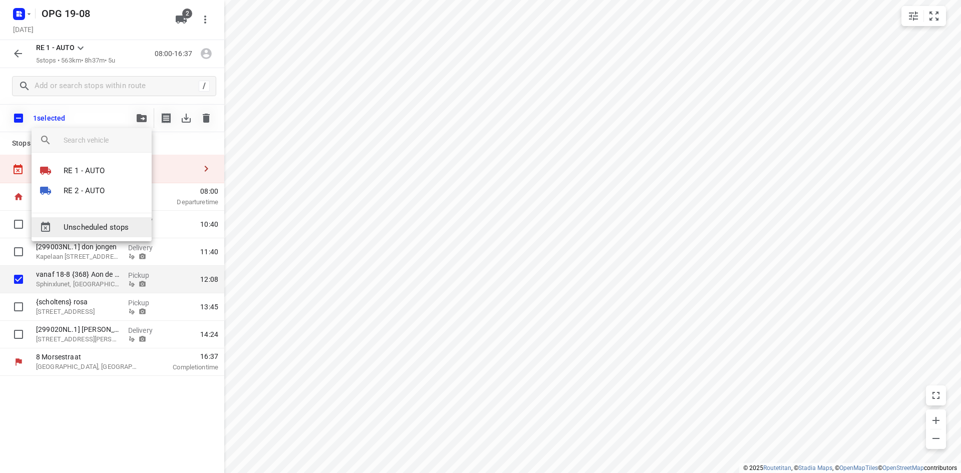
click at [110, 231] on span "Unscheduled stops" at bounding box center [104, 228] width 80 height 12
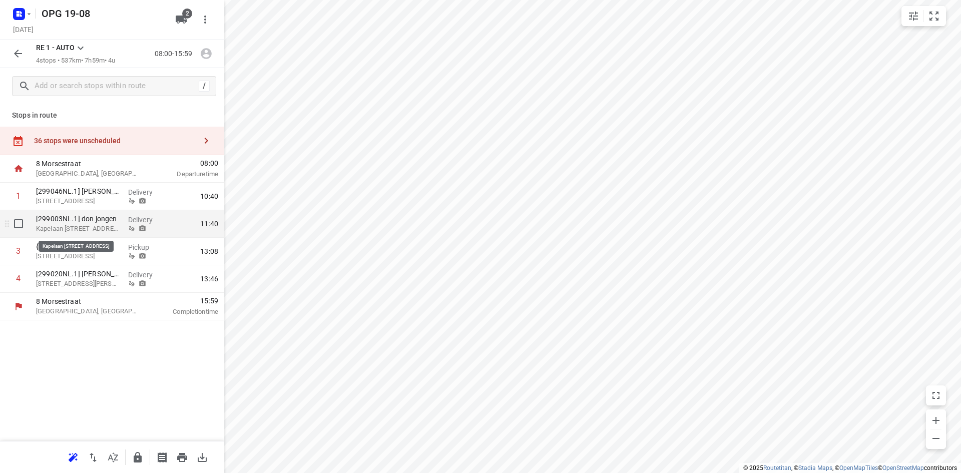
click at [105, 228] on p "Kapelaan [STREET_ADDRESS]" at bounding box center [78, 229] width 84 height 10
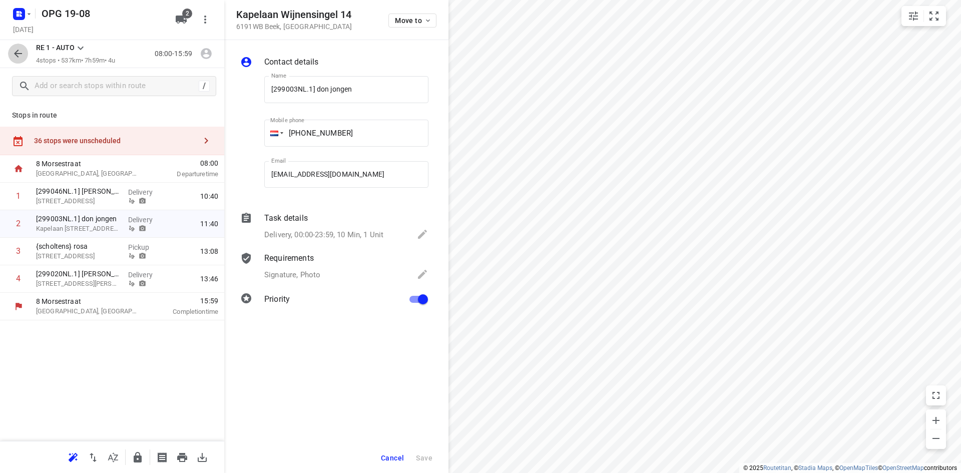
click at [17, 50] on icon "button" at bounding box center [18, 54] width 12 height 12
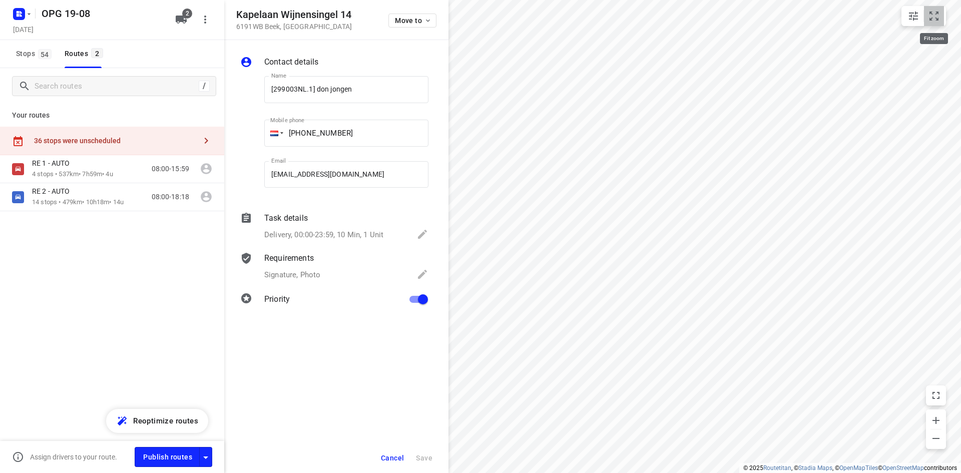
click at [938, 17] on icon "small contained button group" at bounding box center [934, 16] width 12 height 12
click at [426, 20] on icon "button" at bounding box center [428, 21] width 8 height 8
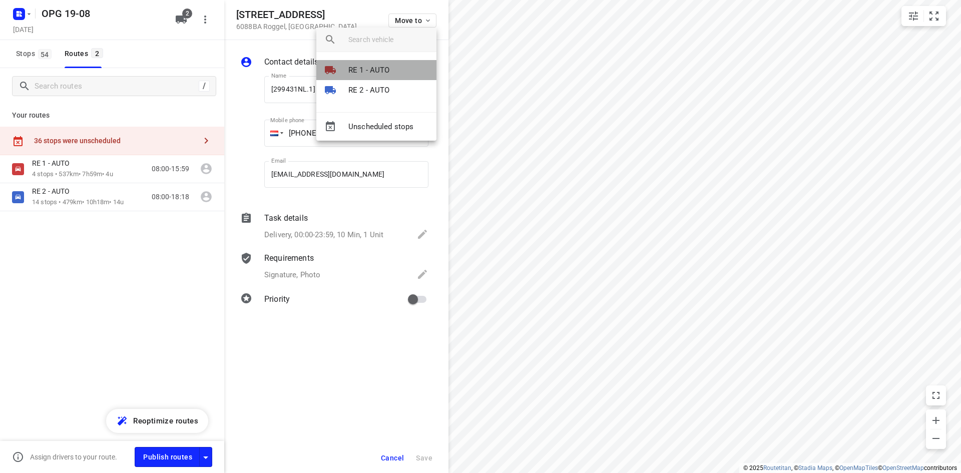
click at [391, 75] on li "RE 1 - AUTO" at bounding box center [376, 70] width 120 height 20
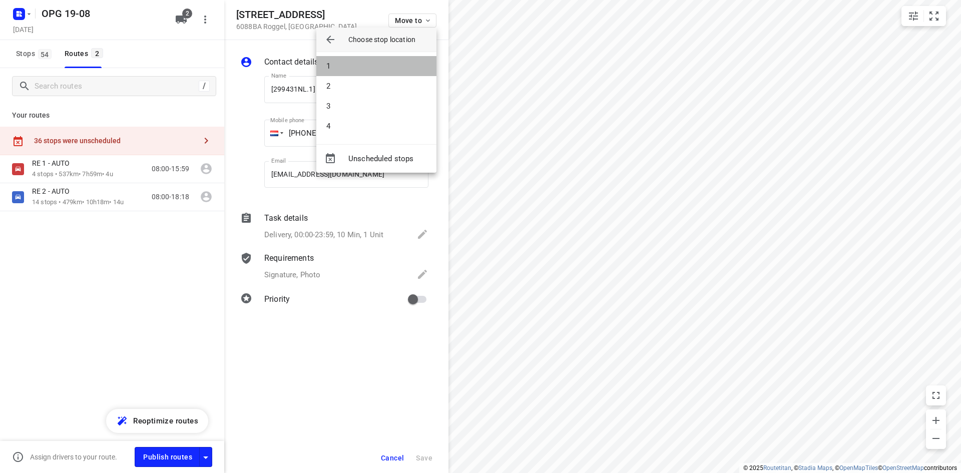
click at [391, 75] on li "1" at bounding box center [376, 66] width 120 height 20
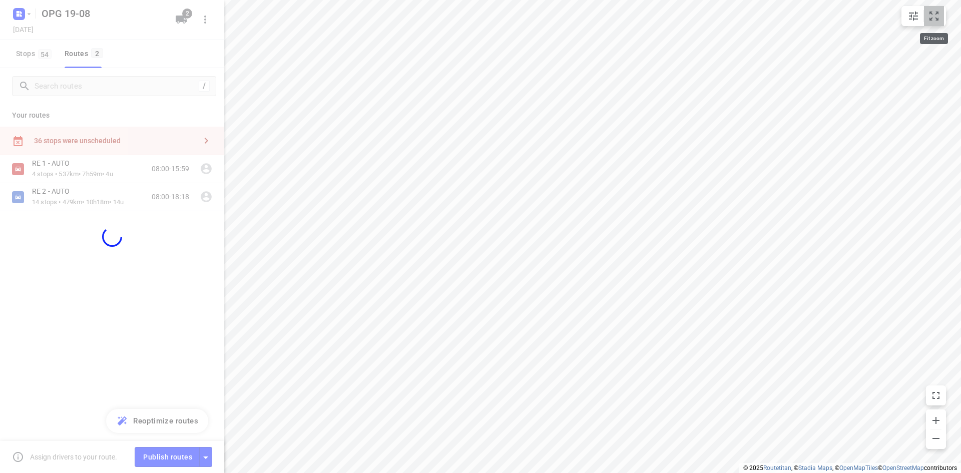
click at [935, 17] on icon "small contained button group" at bounding box center [934, 16] width 12 height 12
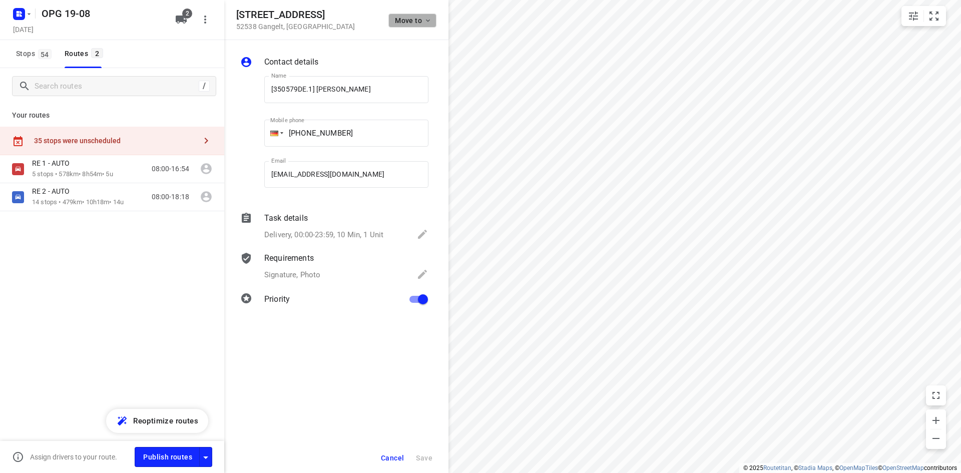
click at [426, 21] on icon "button" at bounding box center [428, 21] width 8 height 8
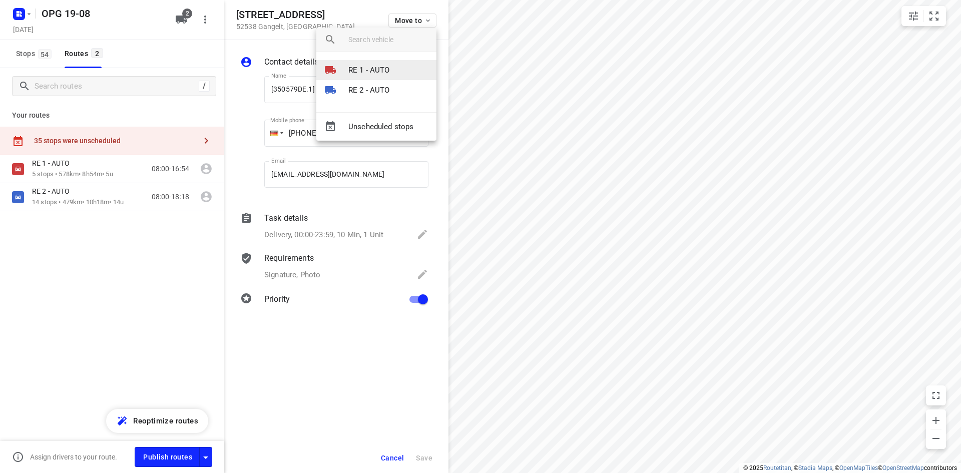
click at [362, 68] on p "RE 1 - AUTO" at bounding box center [369, 71] width 42 height 12
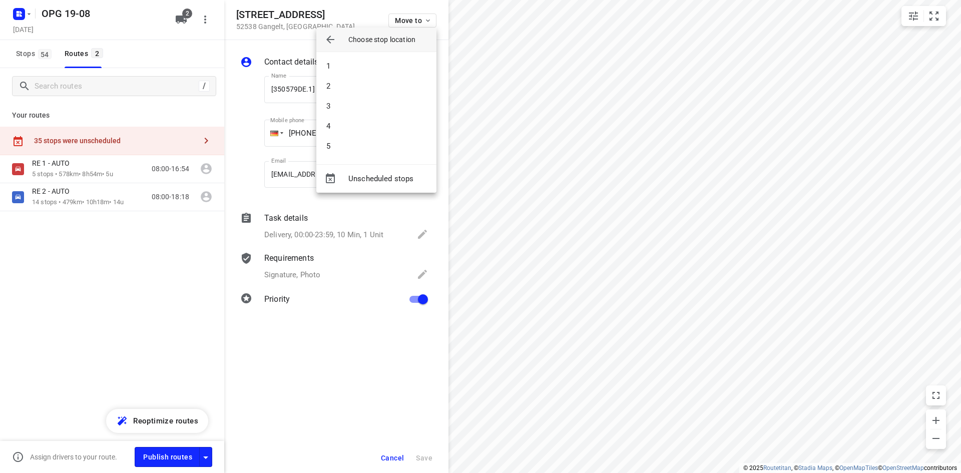
click at [936, 21] on div at bounding box center [480, 236] width 961 height 473
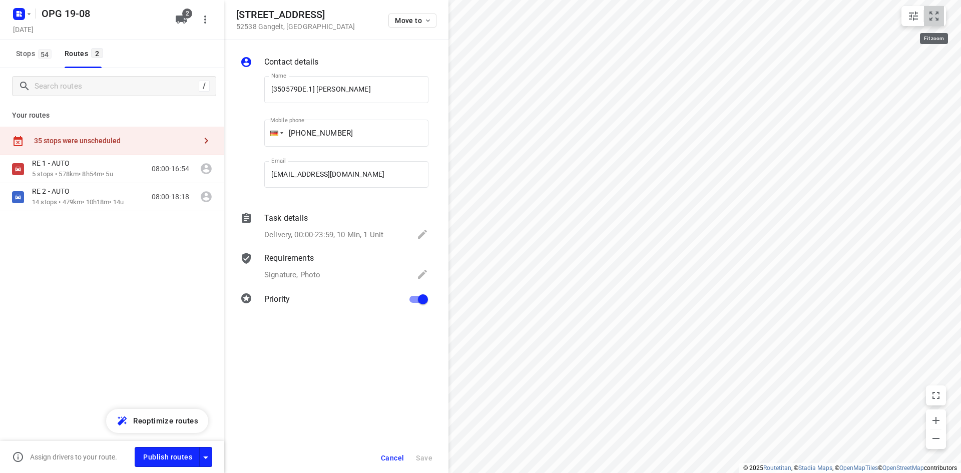
click at [936, 21] on icon "small contained button group" at bounding box center [933, 16] width 9 height 9
click at [428, 22] on icon "button" at bounding box center [428, 21] width 8 height 8
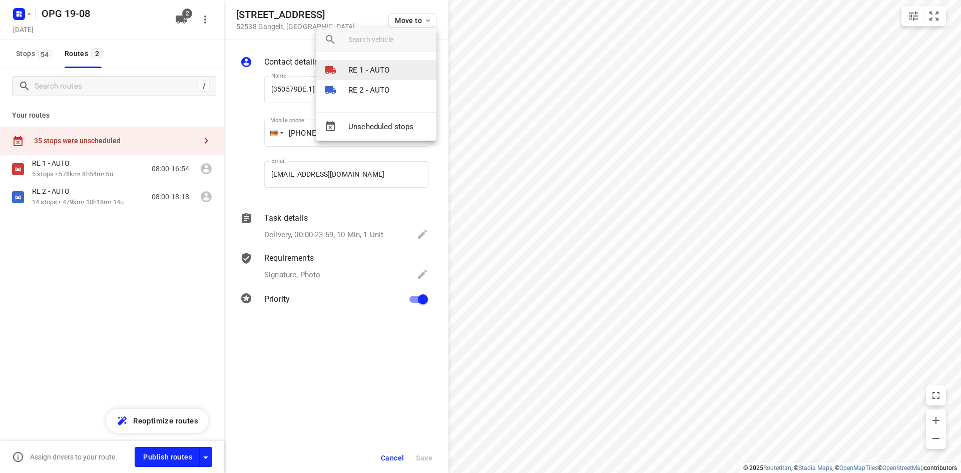
click at [375, 64] on li "RE 1 - AUTO" at bounding box center [376, 70] width 120 height 20
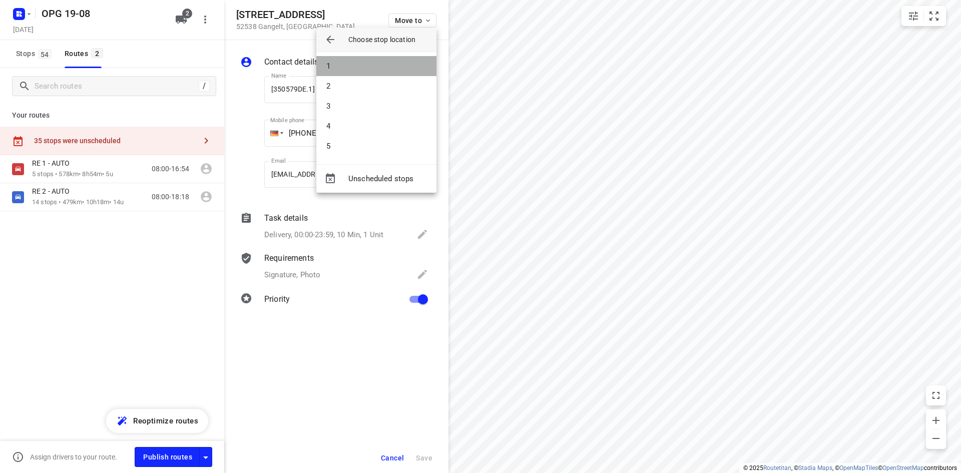
click at [375, 67] on li "1" at bounding box center [376, 66] width 120 height 20
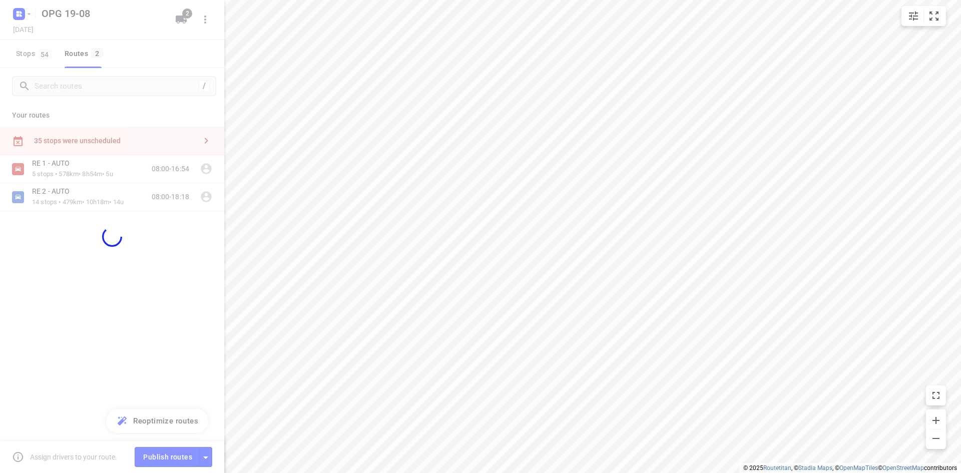
click at [944, 19] on div "small contained button group" at bounding box center [923, 16] width 45 height 20
click at [935, 21] on icon "small contained button group" at bounding box center [934, 16] width 12 height 12
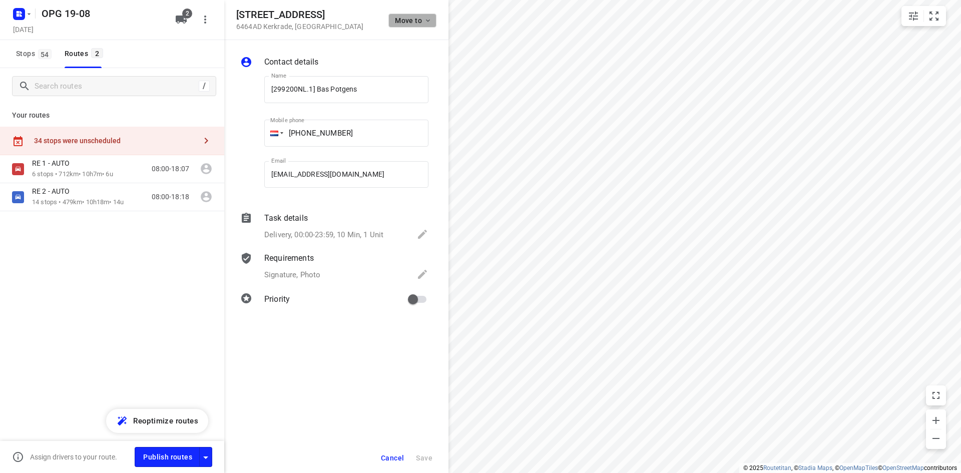
click at [430, 18] on icon "button" at bounding box center [428, 21] width 8 height 8
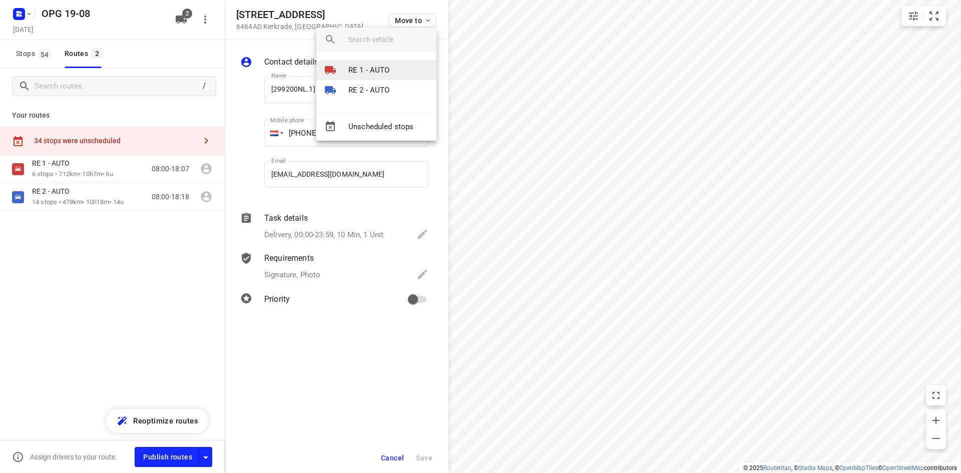
click at [381, 67] on p "RE 1 - AUTO" at bounding box center [369, 71] width 42 height 12
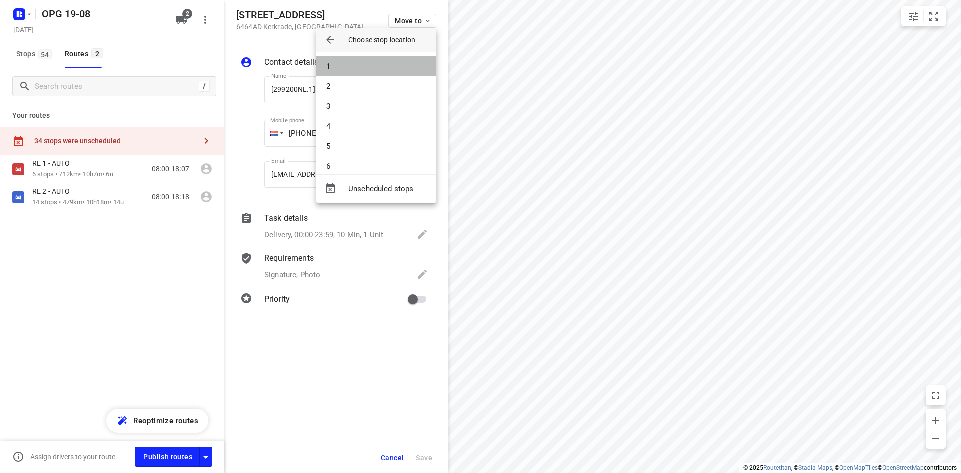
click at [381, 67] on li "1" at bounding box center [376, 66] width 120 height 20
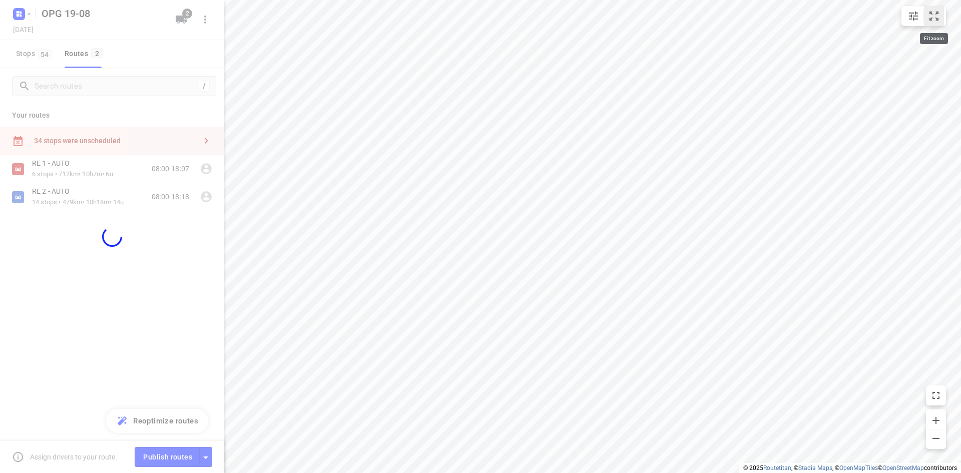
click at [934, 18] on icon "small contained button group" at bounding box center [934, 16] width 12 height 12
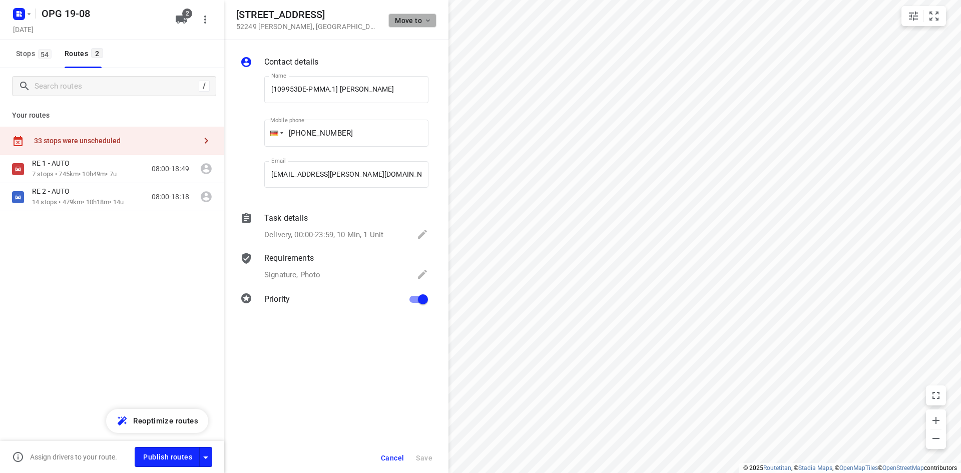
click at [428, 21] on icon "button" at bounding box center [428, 21] width 4 height 3
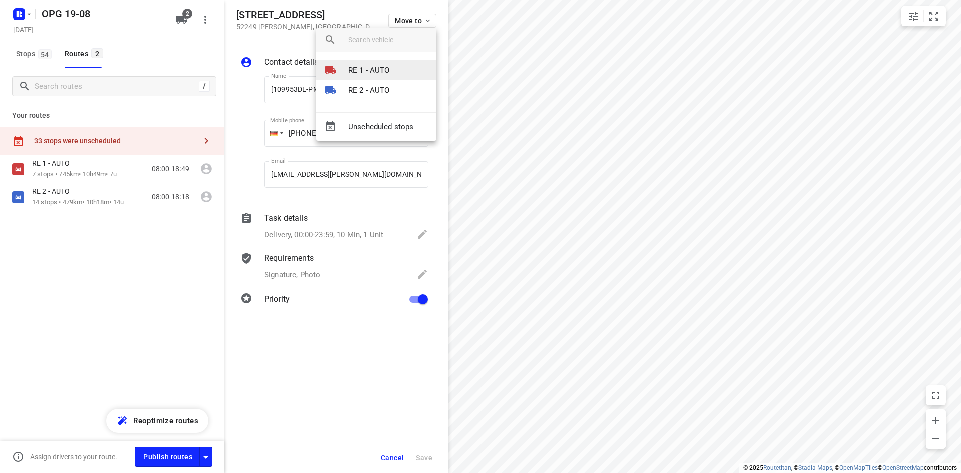
click at [398, 73] on li "RE 1 - AUTO" at bounding box center [376, 70] width 120 height 20
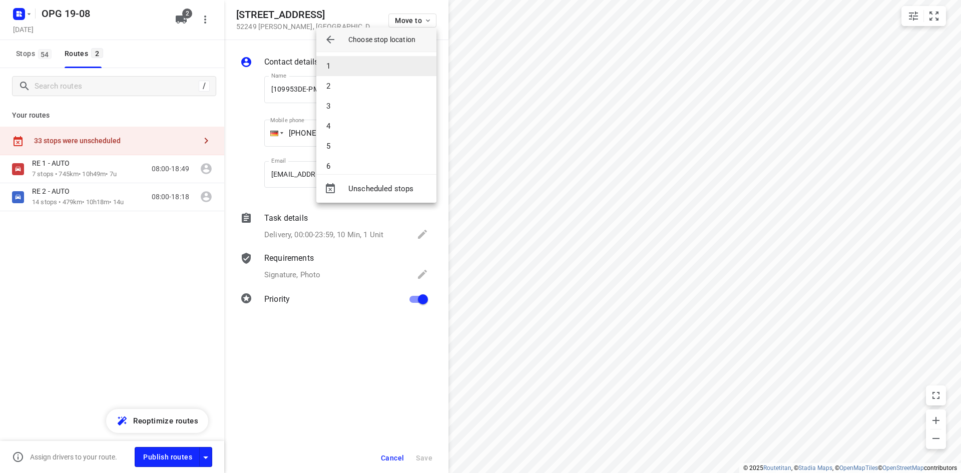
click at [399, 69] on li "1" at bounding box center [376, 66] width 120 height 20
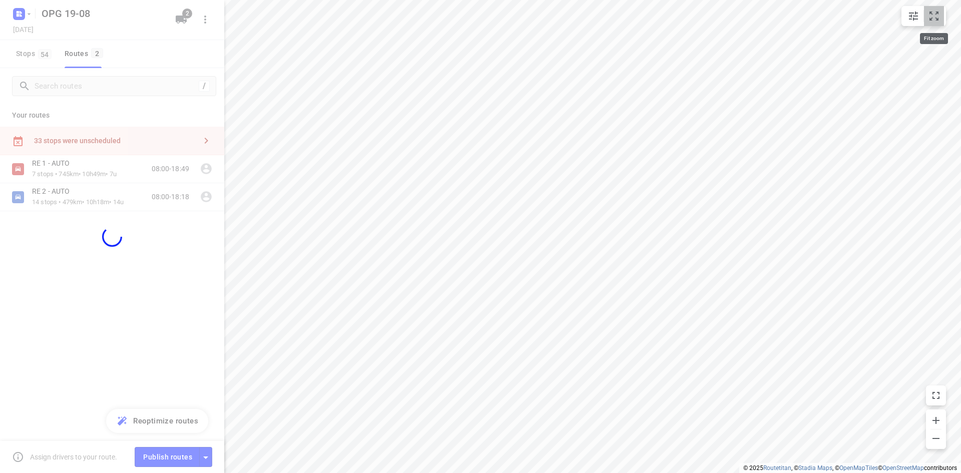
click at [938, 16] on icon "small contained button group" at bounding box center [934, 16] width 12 height 12
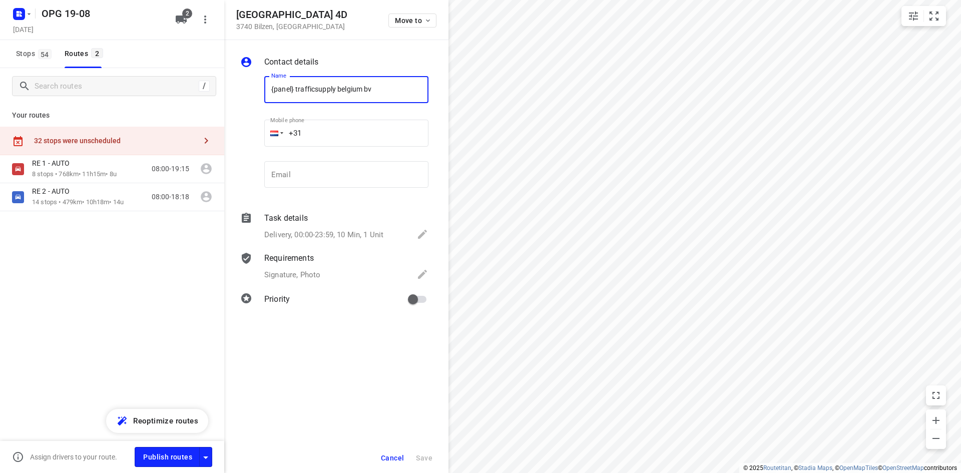
click at [396, 455] on span "Cancel" at bounding box center [392, 458] width 23 height 8
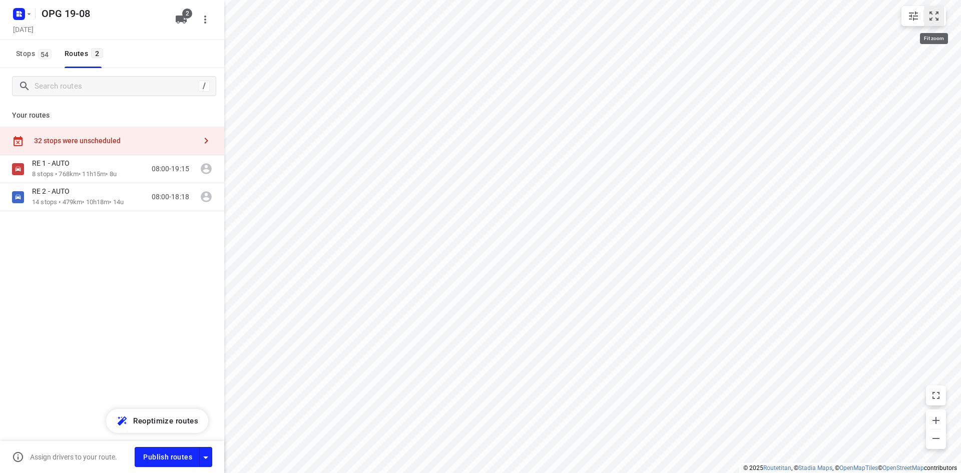
click at [934, 15] on icon "small contained button group" at bounding box center [934, 16] width 12 height 12
click at [115, 175] on p "8 stops • 768km • 11h15m • 8u" at bounding box center [74, 175] width 85 height 10
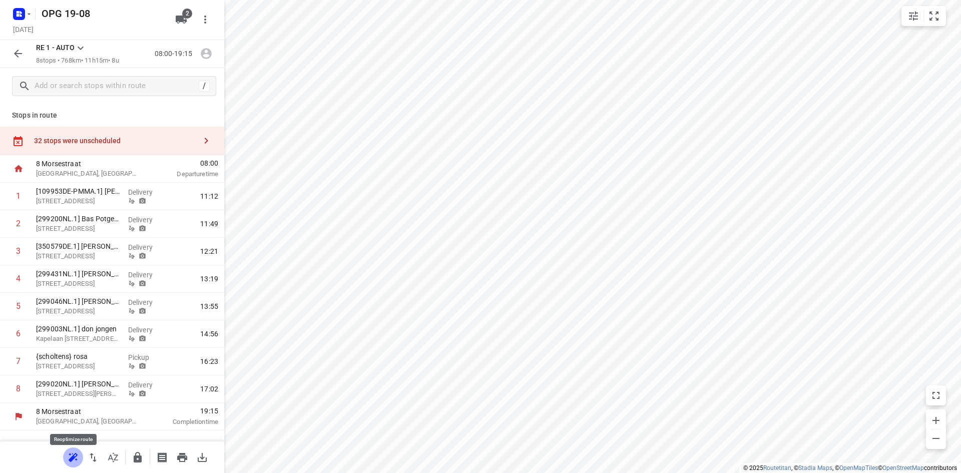
click at [79, 456] on icon "button" at bounding box center [73, 457] width 12 height 12
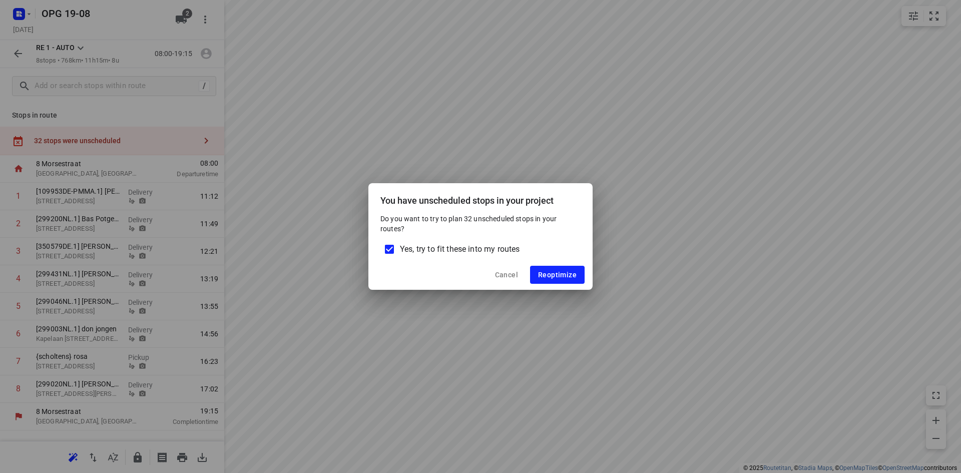
click at [389, 248] on input "Yes, try to fit these into my routes" at bounding box center [389, 249] width 21 height 21
checkbox input "false"
click at [562, 271] on span "Reoptimize" at bounding box center [557, 275] width 39 height 8
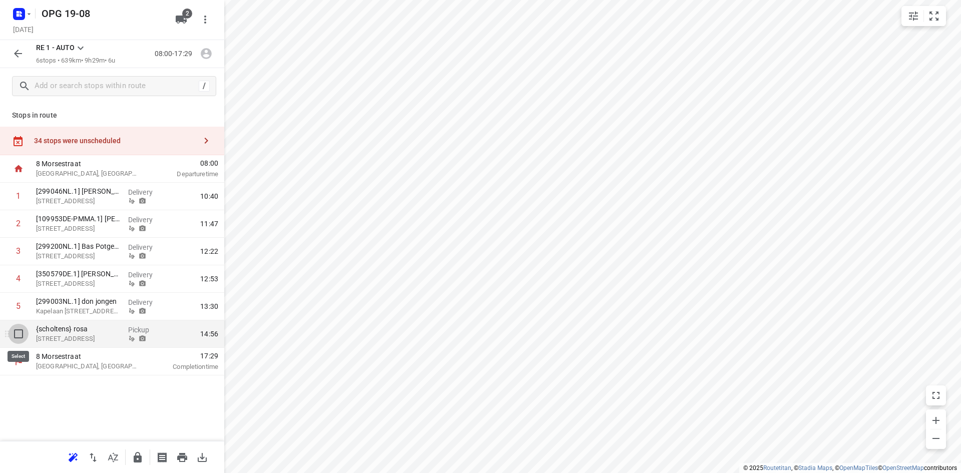
click at [17, 334] on input "checkbox" at bounding box center [19, 334] width 20 height 20
checkbox input "true"
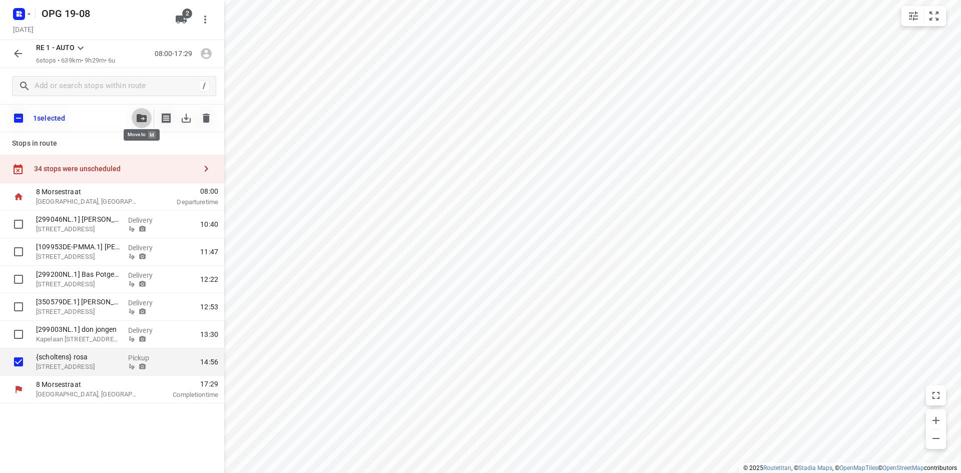
click at [143, 112] on button "button" at bounding box center [142, 118] width 20 height 20
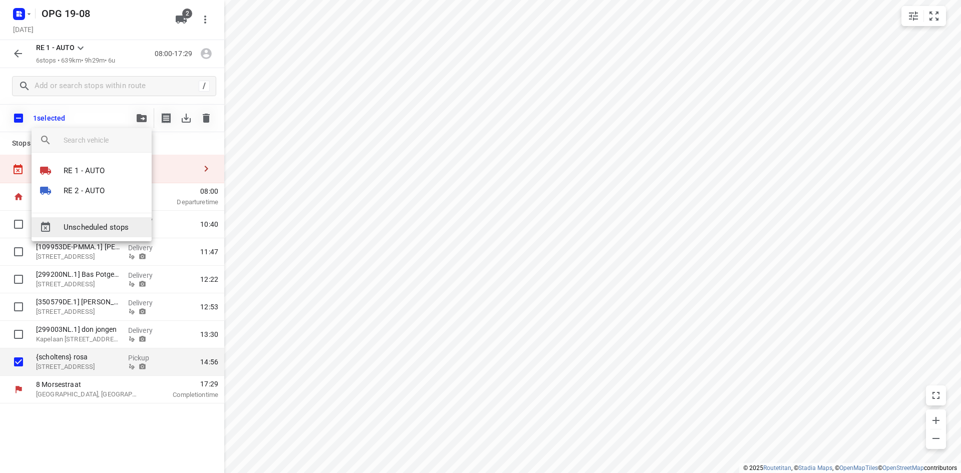
click at [112, 228] on span "Unscheduled stops" at bounding box center [104, 228] width 80 height 12
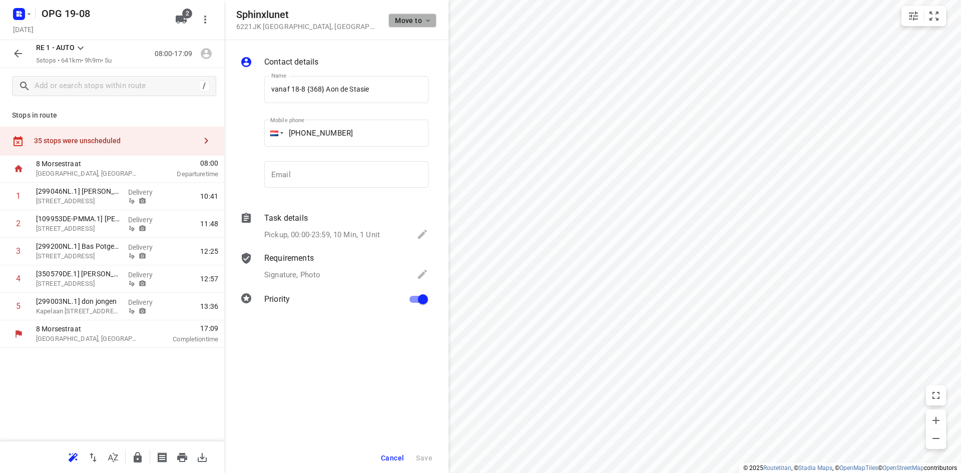
click at [423, 17] on span "Move to" at bounding box center [413, 21] width 37 height 8
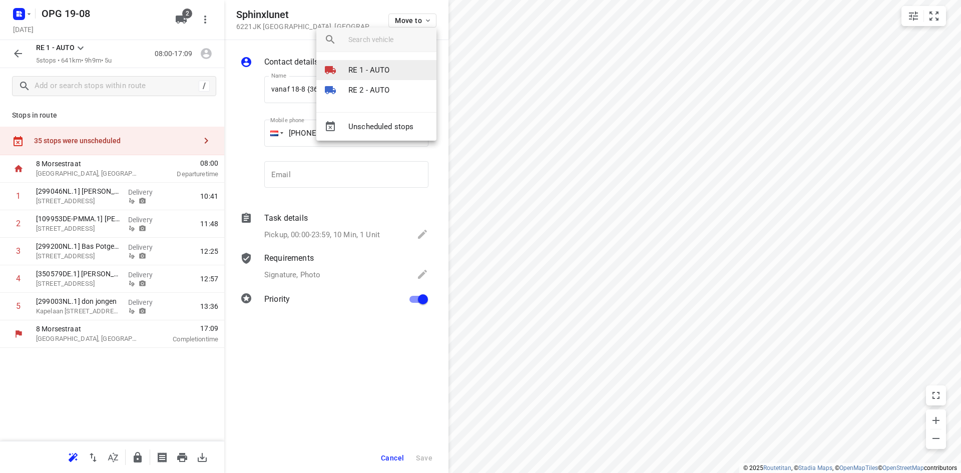
click at [399, 66] on li "RE 1 - AUTO" at bounding box center [376, 70] width 120 height 20
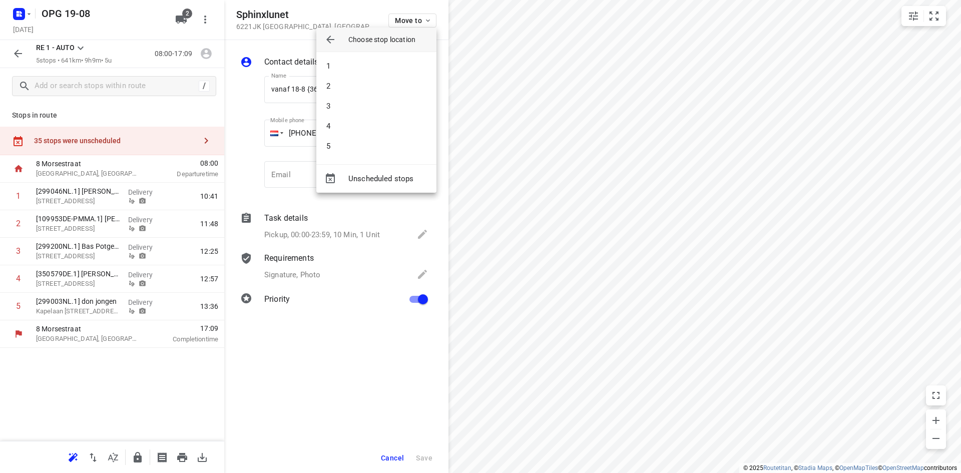
click at [399, 66] on li "1" at bounding box center [376, 66] width 120 height 20
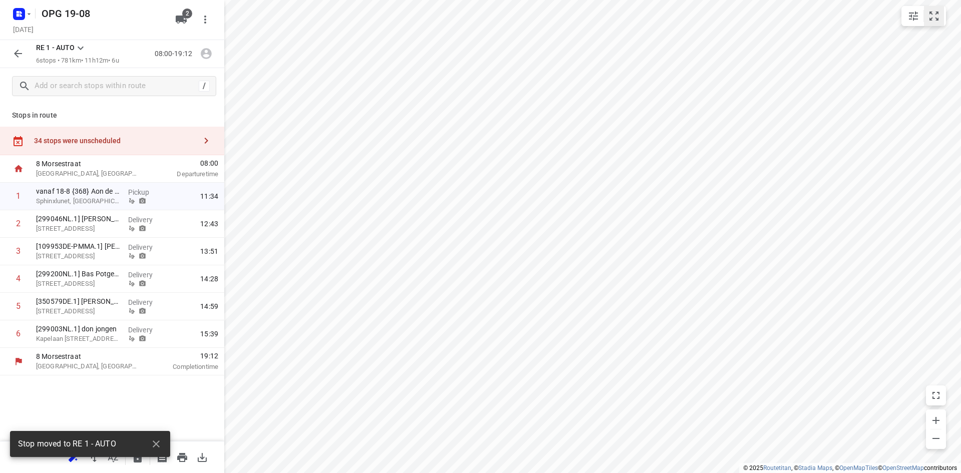
click at [940, 21] on button "small contained button group" at bounding box center [934, 16] width 20 height 20
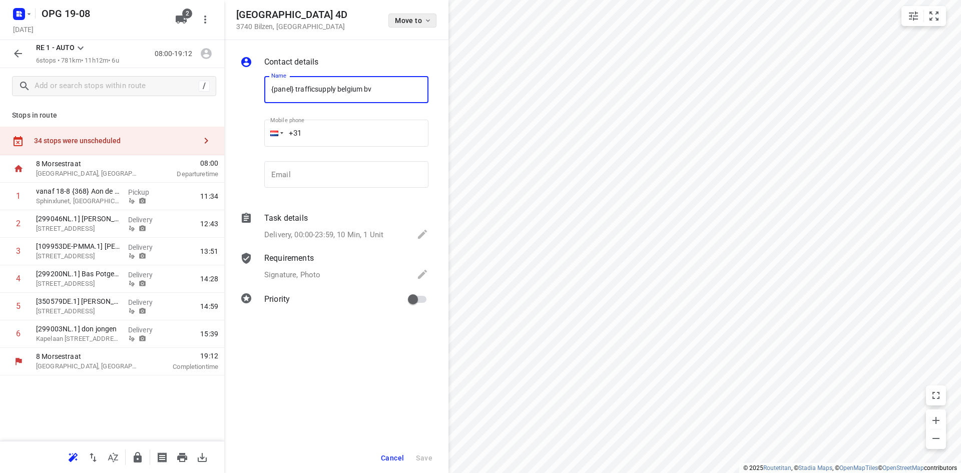
click at [428, 25] on button "Move to" at bounding box center [412, 21] width 48 height 14
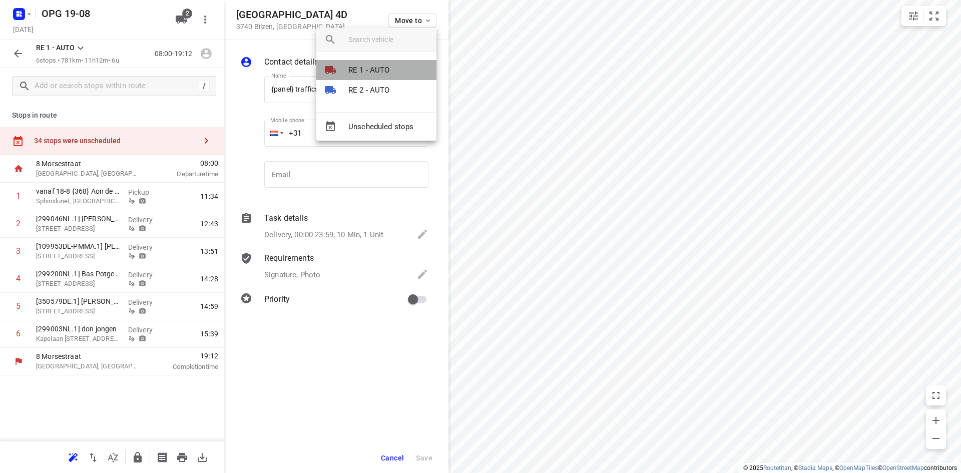
click at [392, 67] on li "RE 1 - AUTO" at bounding box center [376, 70] width 120 height 20
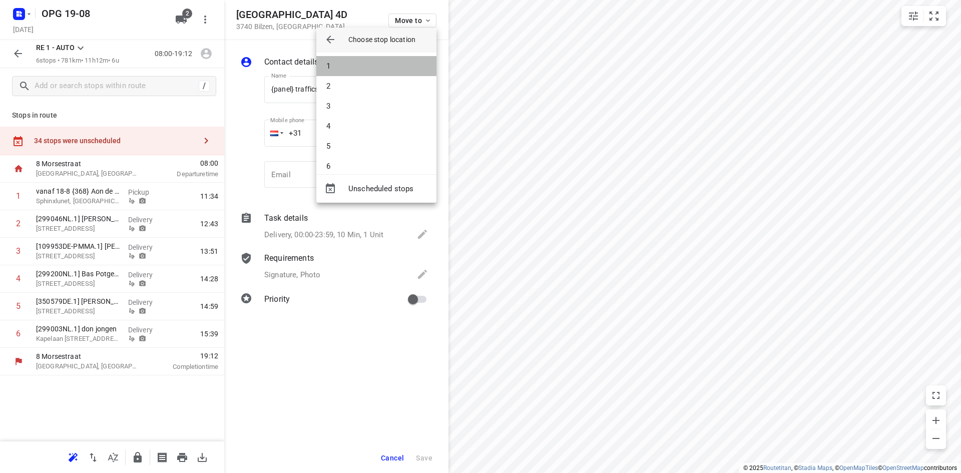
click at [392, 67] on li "1" at bounding box center [376, 66] width 120 height 20
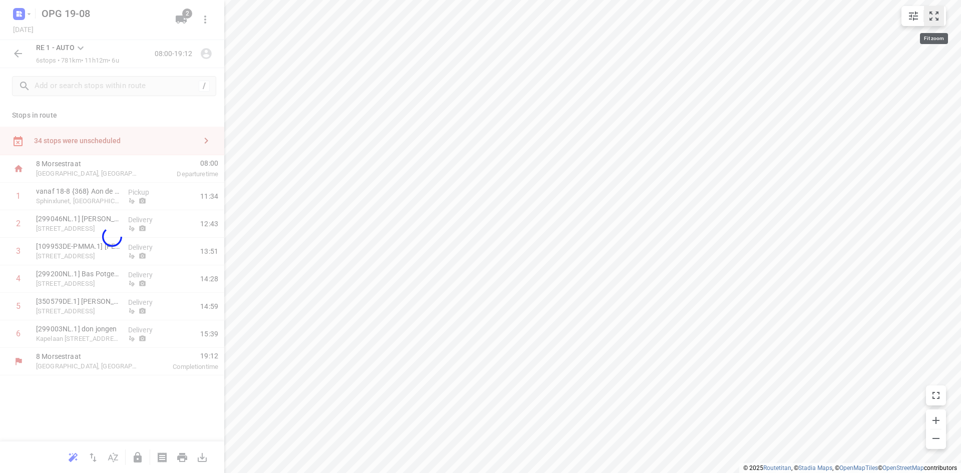
click at [935, 19] on icon "small contained button group" at bounding box center [934, 16] width 12 height 12
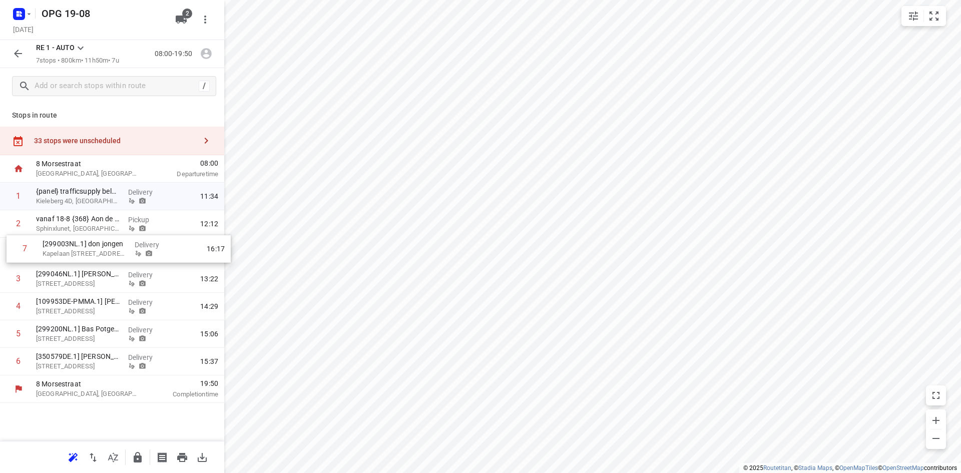
drag, startPoint x: 47, startPoint y: 362, endPoint x: 56, endPoint y: 248, distance: 114.0
click at [56, 248] on div "1 {panel} trafficsupply [GEOGRAPHIC_DATA] bv [GEOGRAPHIC_DATA] 4D, [GEOGRAPHIC_…" at bounding box center [112, 279] width 224 height 193
drag, startPoint x: 66, startPoint y: 363, endPoint x: 68, endPoint y: 267, distance: 95.6
click at [68, 267] on div "1 {panel} trafficsupply [GEOGRAPHIC_DATA] bv [GEOGRAPHIC_DATA] 4D, [GEOGRAPHIC_…" at bounding box center [112, 279] width 224 height 193
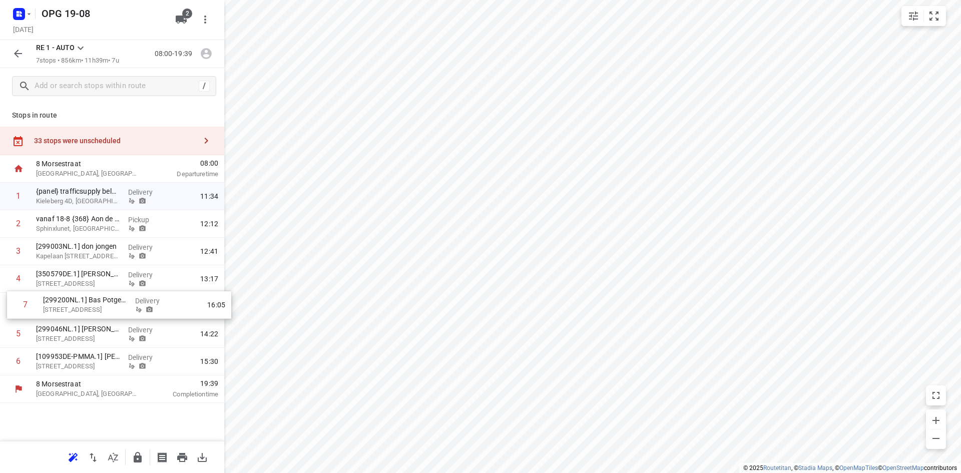
drag, startPoint x: 58, startPoint y: 361, endPoint x: 69, endPoint y: 302, distance: 60.1
click at [69, 302] on div "1 {panel} trafficsupply [GEOGRAPHIC_DATA] bv [GEOGRAPHIC_DATA] 4D, [GEOGRAPHIC_…" at bounding box center [112, 279] width 224 height 193
drag, startPoint x: 72, startPoint y: 371, endPoint x: 83, endPoint y: 343, distance: 30.6
click at [83, 343] on div "1 {panel} trafficsupply [GEOGRAPHIC_DATA] bv [GEOGRAPHIC_DATA] 4D, [GEOGRAPHIC_…" at bounding box center [112, 279] width 224 height 193
click at [207, 53] on icon "button" at bounding box center [206, 53] width 13 height 13
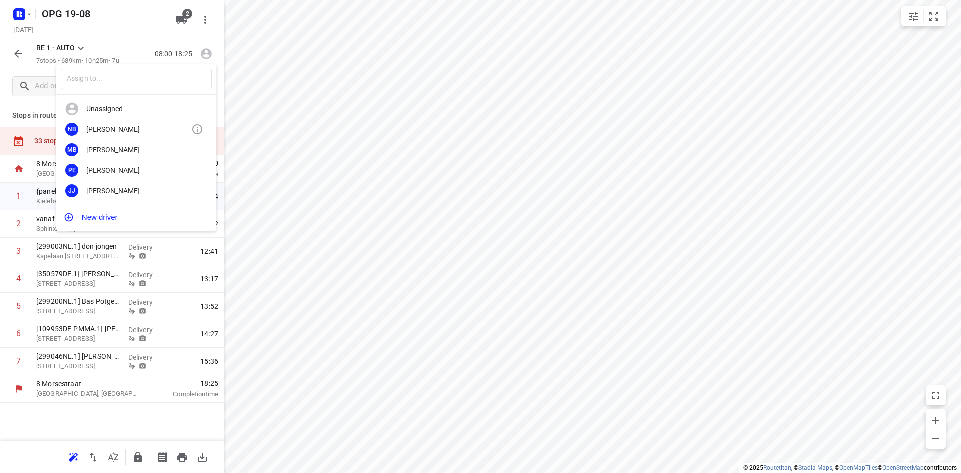
click at [161, 128] on div "[PERSON_NAME]" at bounding box center [138, 129] width 105 height 8
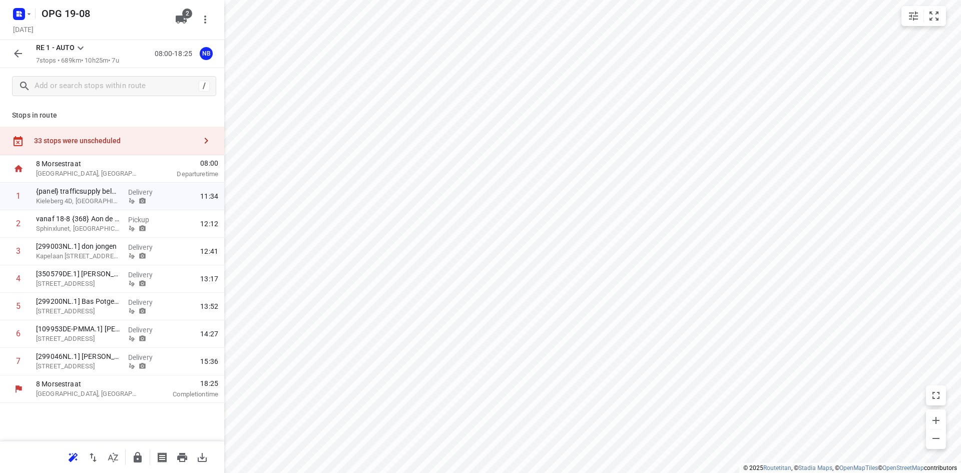
click at [79, 47] on icon at bounding box center [81, 48] width 12 height 12
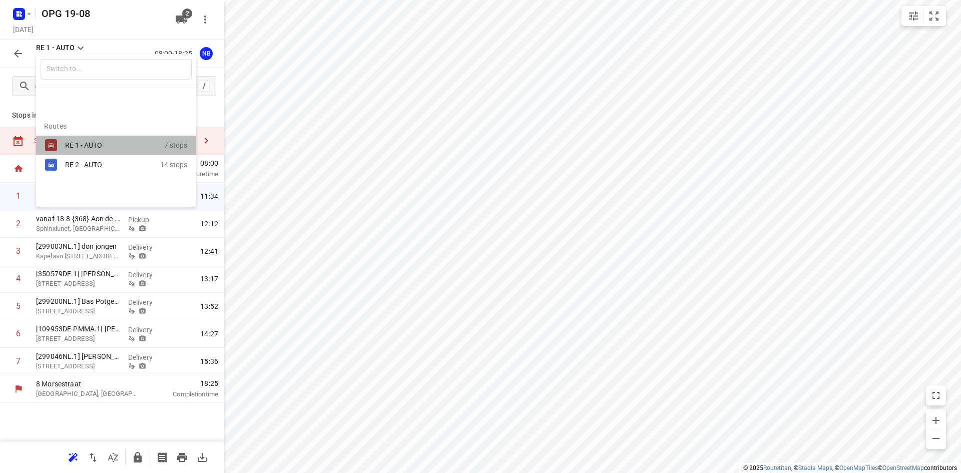
click at [75, 154] on div "RE 1 - AUTO 7 stops" at bounding box center [116, 146] width 160 height 20
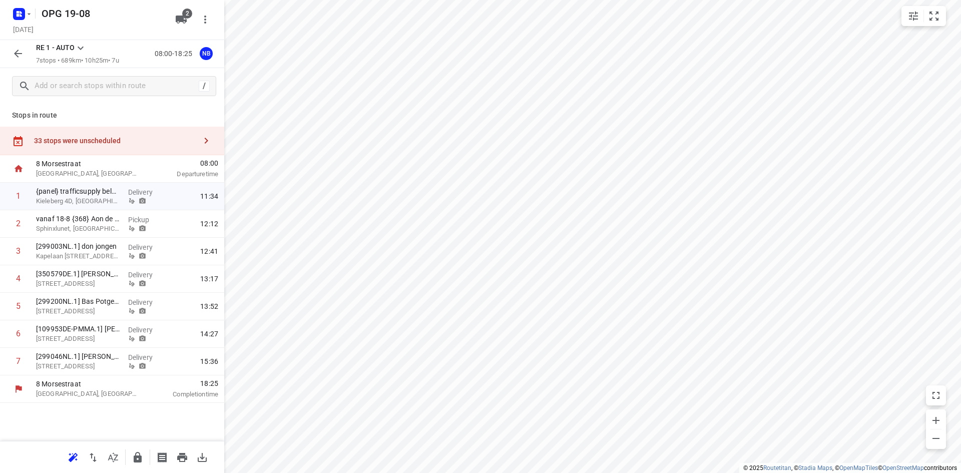
click at [78, 40] on div "RE 1 - AUTO 7 stops • 689km • 10h25m • 7u 08:00-18:25 NB" at bounding box center [112, 54] width 224 height 28
click at [80, 47] on icon at bounding box center [81, 48] width 12 height 12
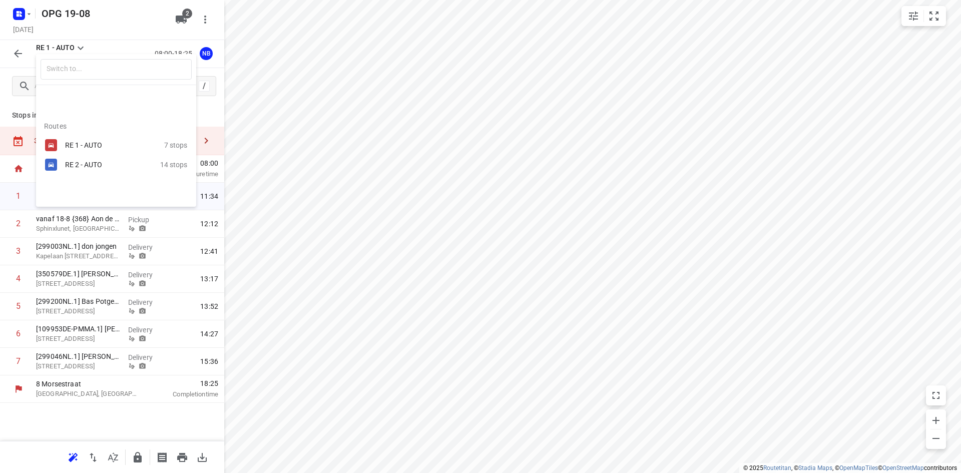
click at [121, 162] on div "RE 2 - AUTO" at bounding box center [107, 165] width 85 height 8
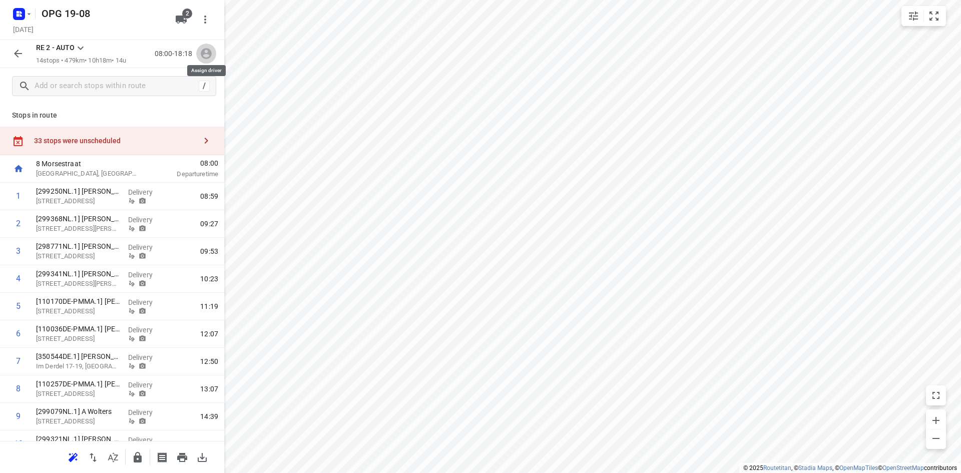
click at [210, 51] on icon "button" at bounding box center [206, 54] width 11 height 11
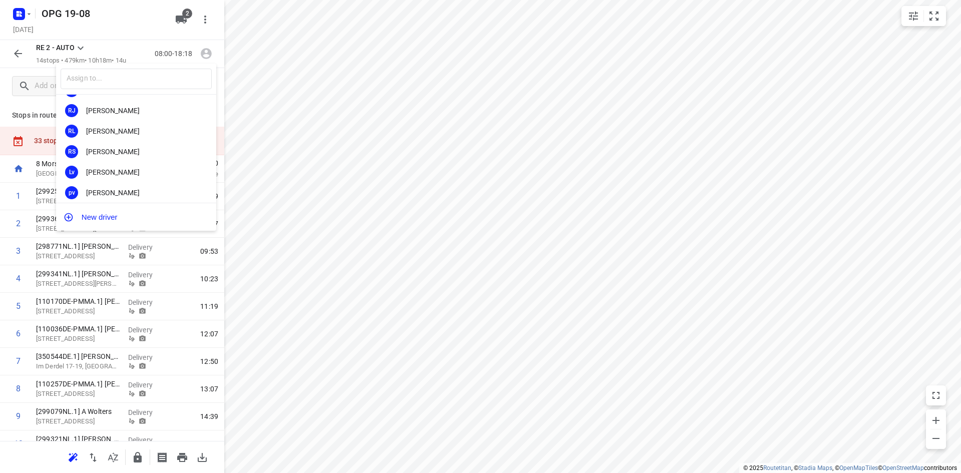
scroll to position [150, 0]
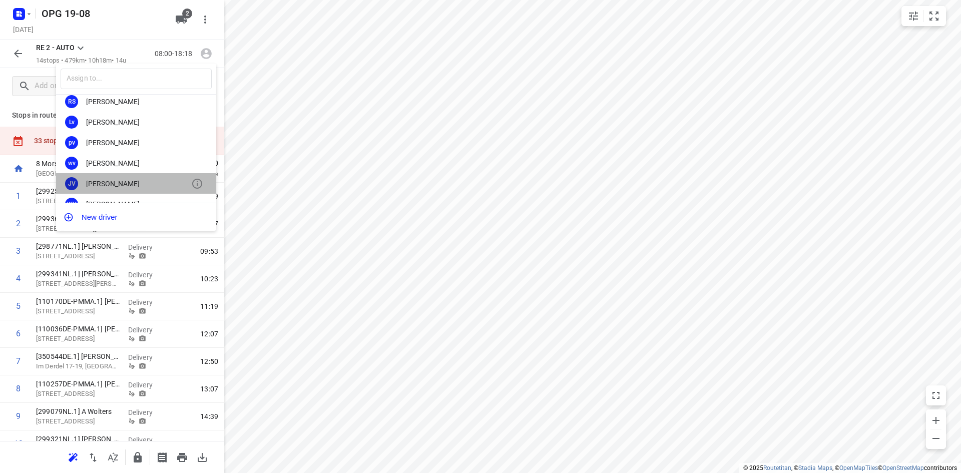
click at [145, 185] on div "[PERSON_NAME]" at bounding box center [138, 184] width 105 height 8
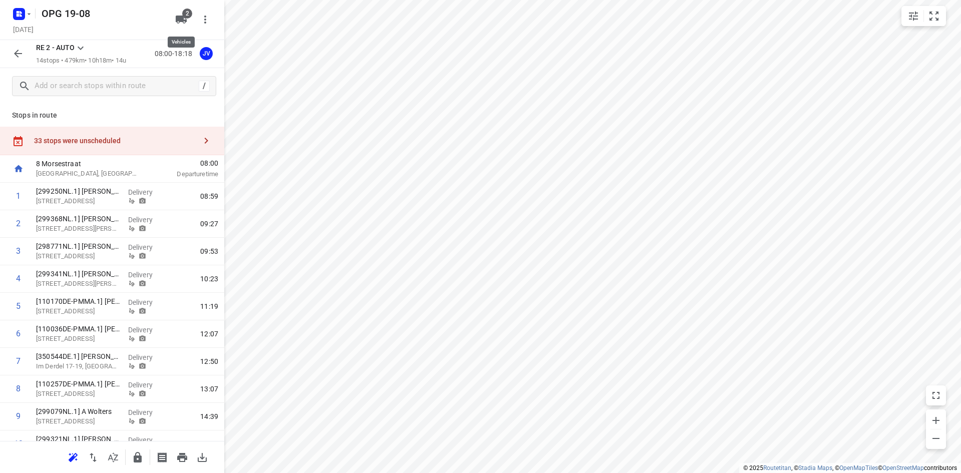
click at [182, 18] on icon "button" at bounding box center [181, 20] width 11 height 8
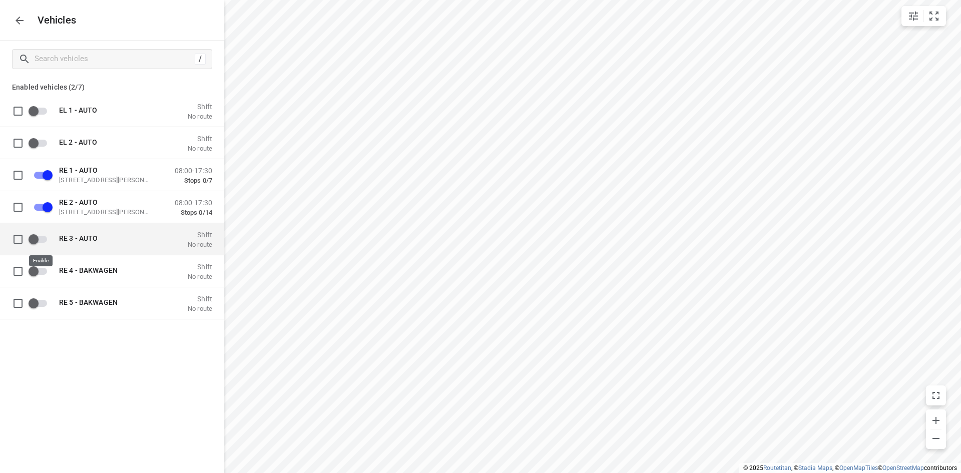
click at [45, 241] on input "grid" at bounding box center [33, 238] width 57 height 19
checkbox input "true"
click at [17, 22] on icon "button" at bounding box center [20, 21] width 8 height 8
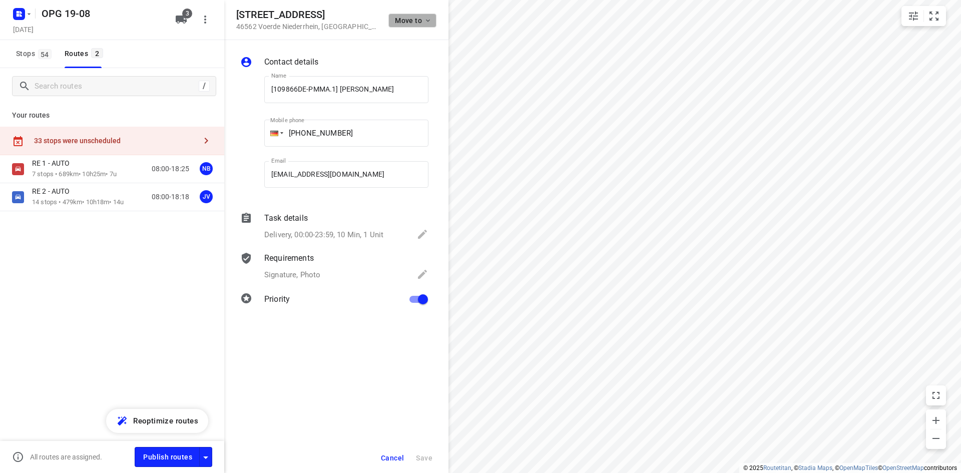
click at [424, 15] on button "Move to" at bounding box center [412, 21] width 48 height 14
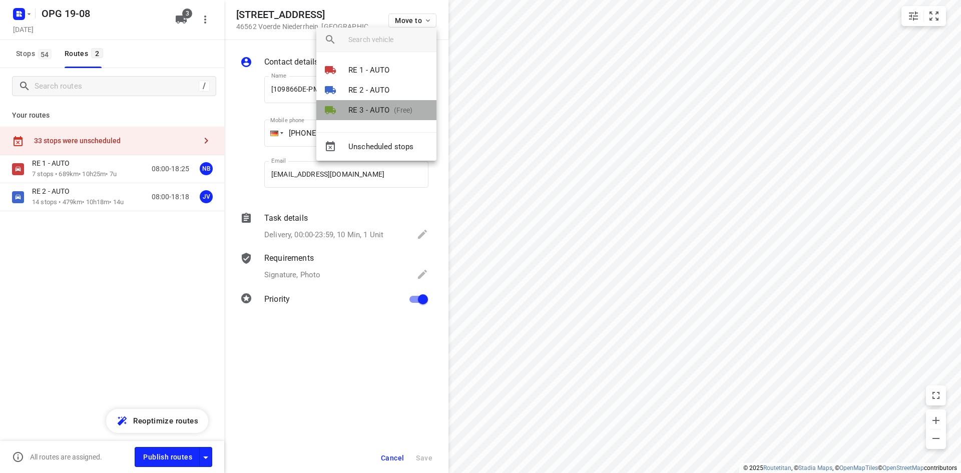
click at [390, 117] on li "RE 3 - AUTO (Free)" at bounding box center [376, 110] width 120 height 20
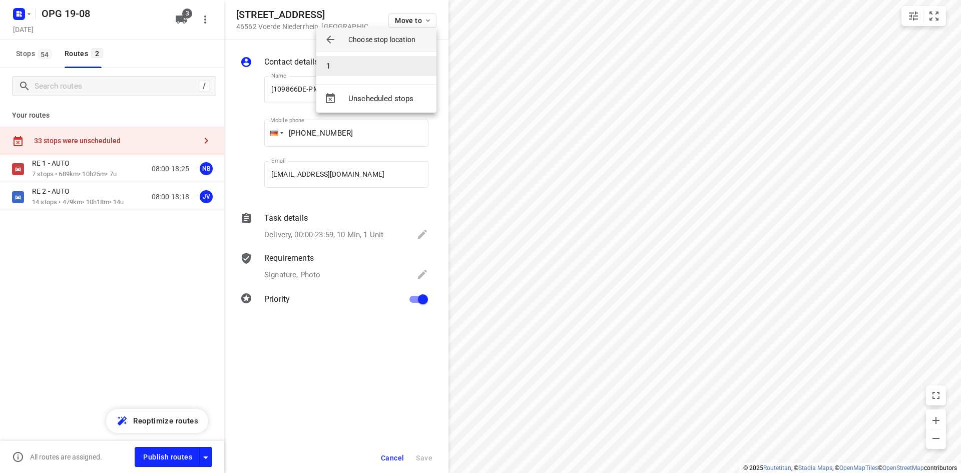
click at [387, 67] on li "1" at bounding box center [376, 66] width 120 height 20
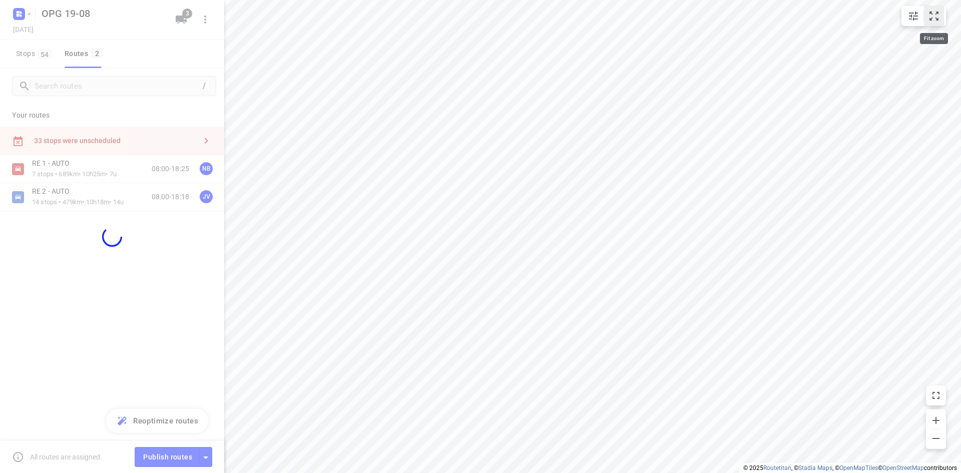
click at [940, 15] on button "small contained button group" at bounding box center [934, 16] width 20 height 20
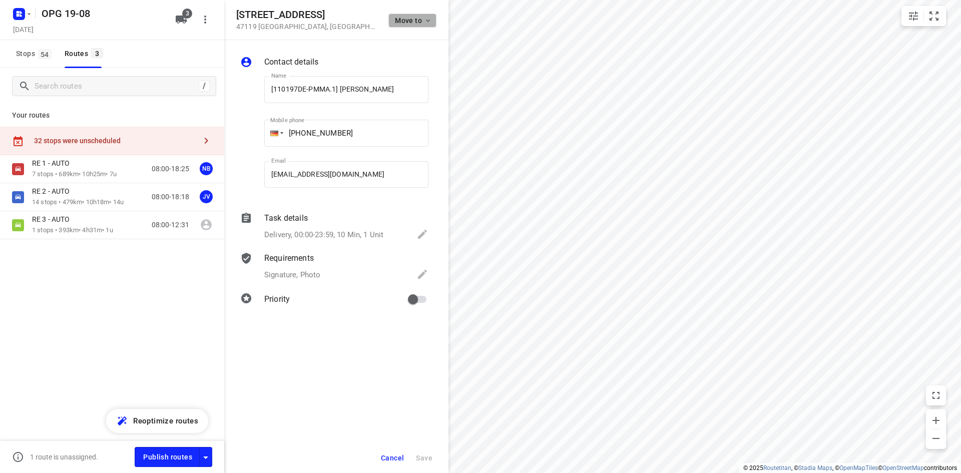
click at [431, 20] on icon "button" at bounding box center [428, 21] width 8 height 8
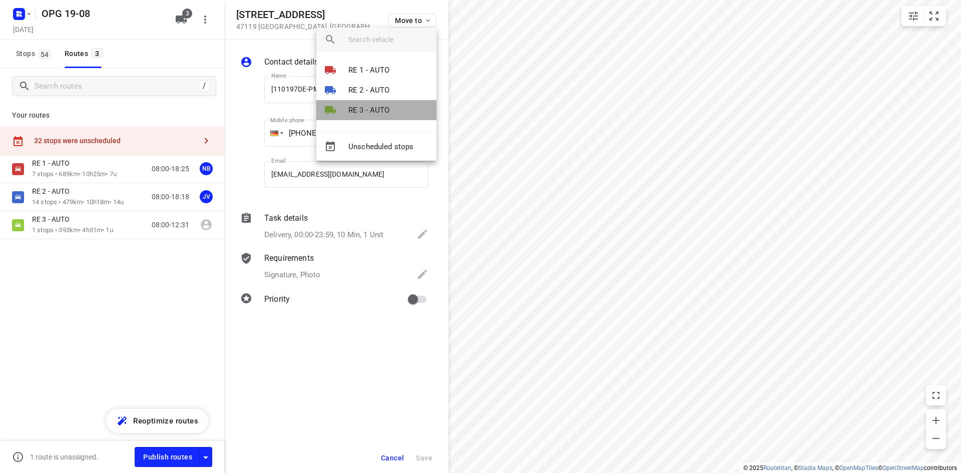
click at [390, 105] on li "RE 3 - AUTO" at bounding box center [376, 110] width 120 height 20
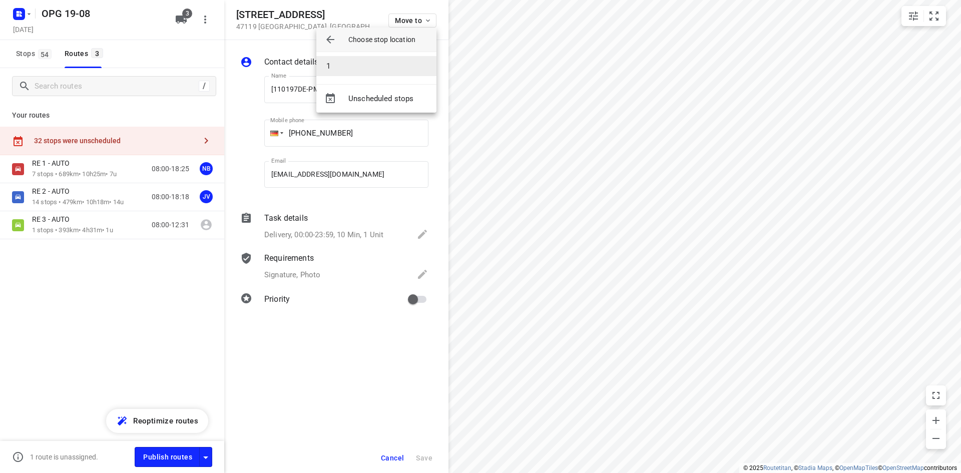
click at [394, 70] on li "1" at bounding box center [376, 66] width 120 height 20
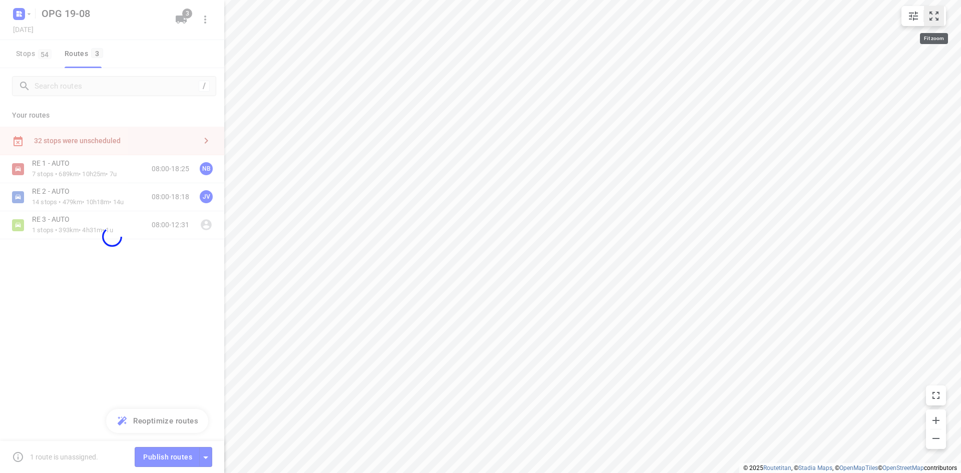
click at [940, 16] on button "small contained button group" at bounding box center [934, 16] width 20 height 20
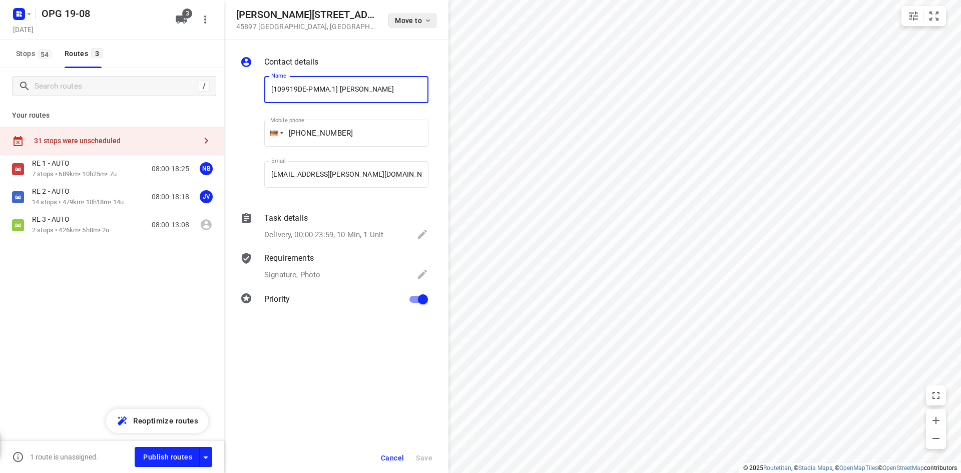
click at [422, 19] on span "Move to" at bounding box center [413, 21] width 37 height 8
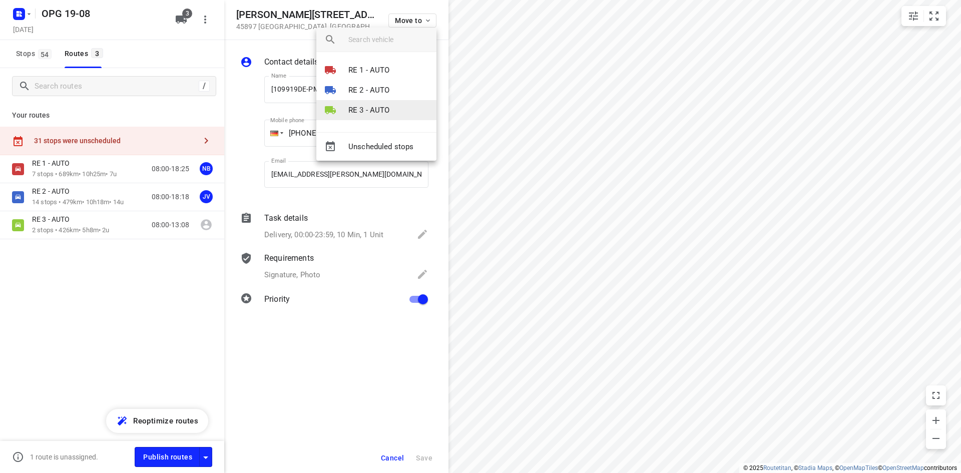
click at [389, 110] on li "RE 3 - AUTO" at bounding box center [376, 110] width 120 height 20
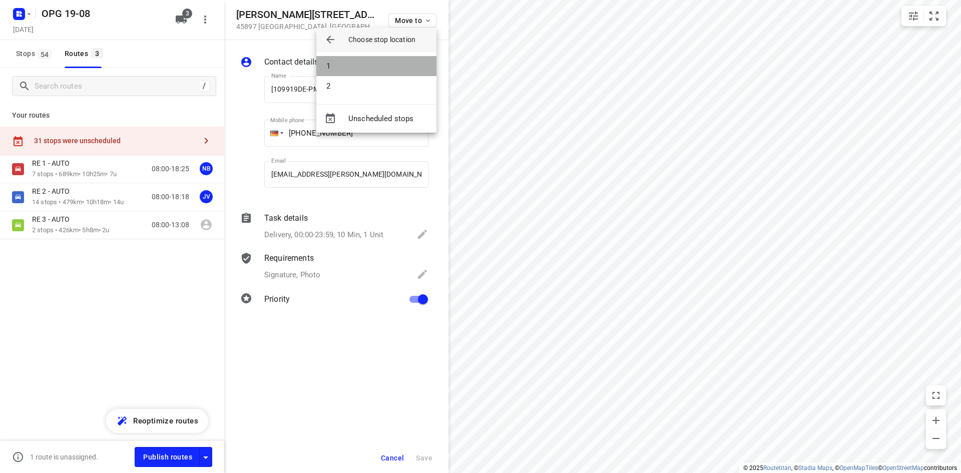
click at [394, 73] on li "1" at bounding box center [376, 66] width 120 height 20
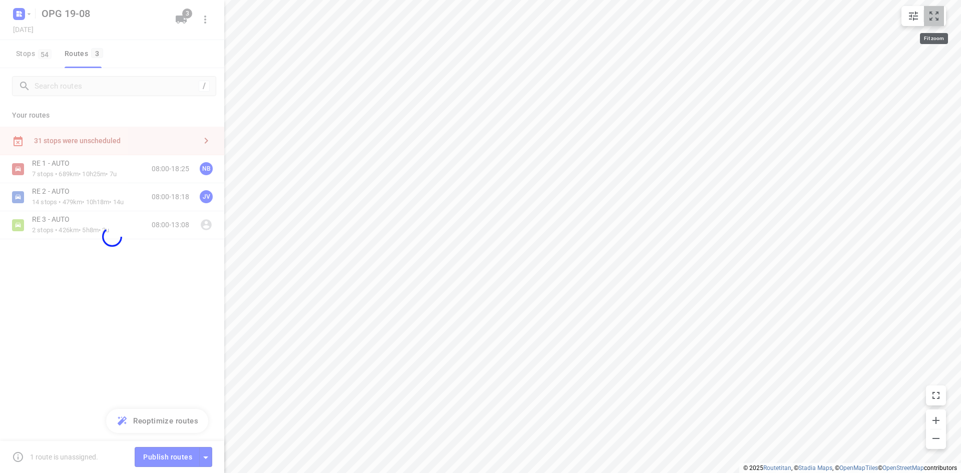
click at [931, 15] on icon "small contained button group" at bounding box center [934, 16] width 12 height 12
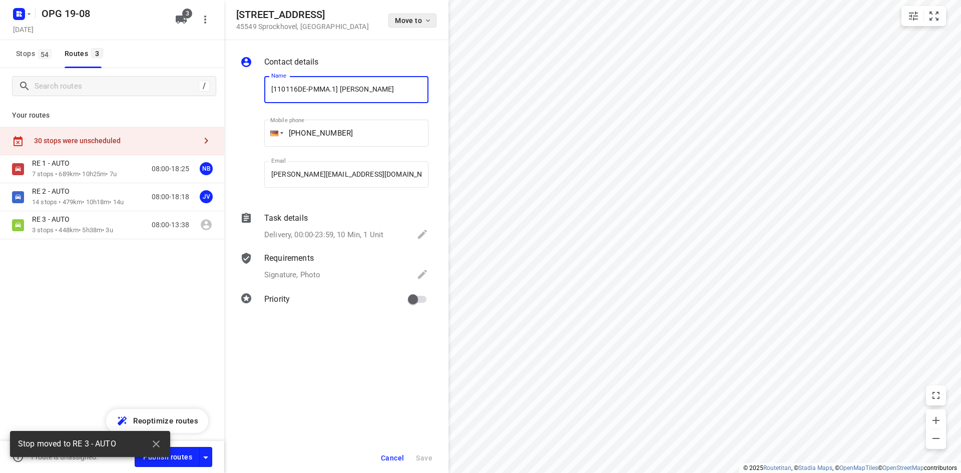
click at [428, 19] on icon "button" at bounding box center [428, 21] width 8 height 8
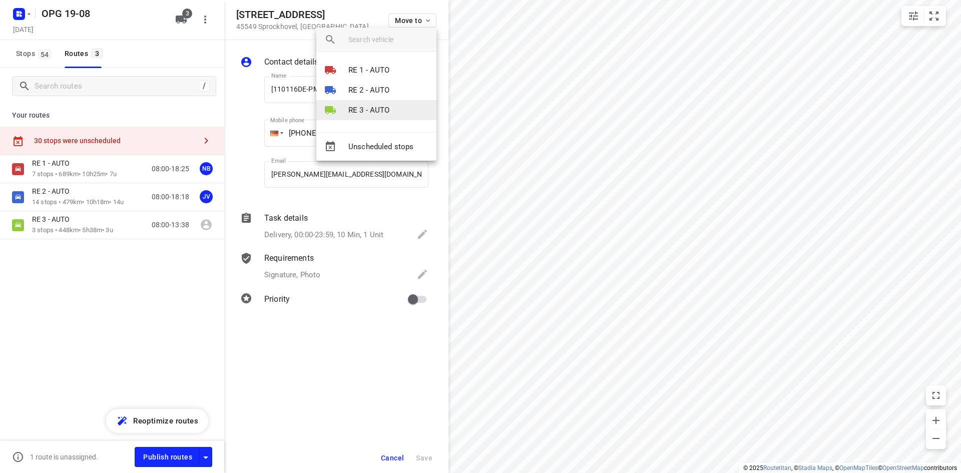
click at [384, 105] on p "RE 3 - AUTO" at bounding box center [369, 111] width 42 height 12
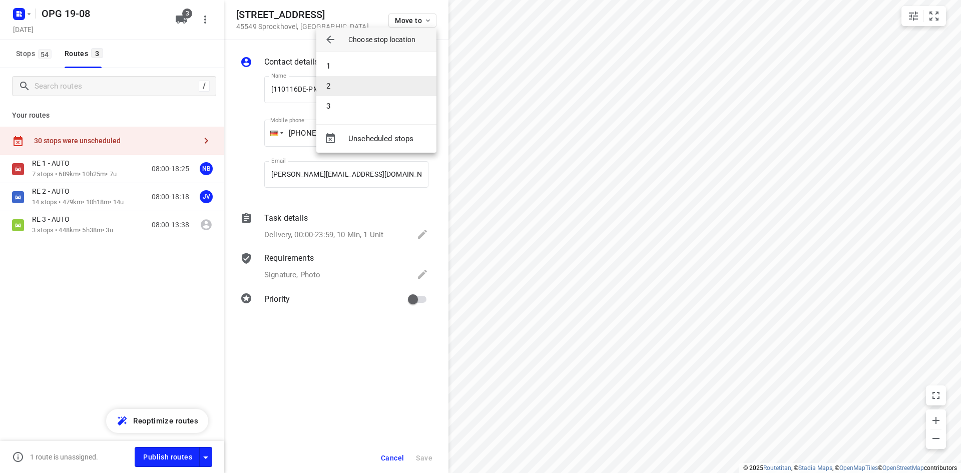
click at [385, 77] on li "2" at bounding box center [376, 86] width 120 height 20
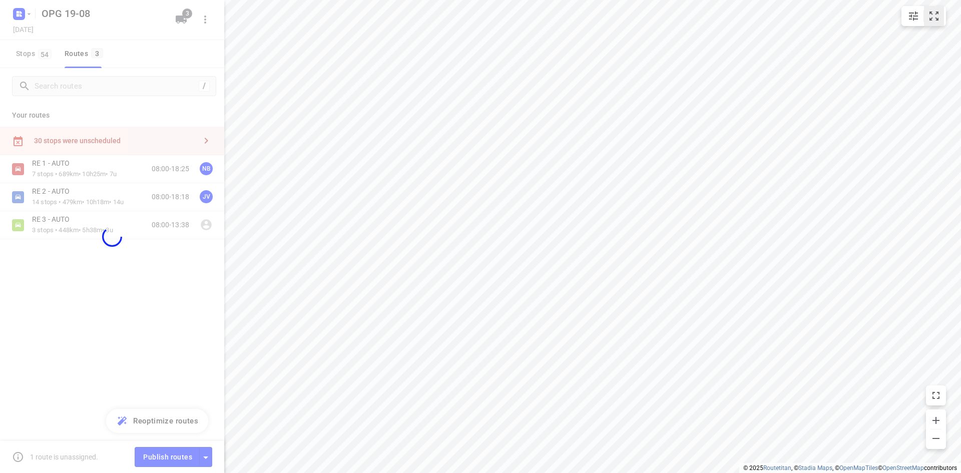
click at [936, 11] on icon "small contained button group" at bounding box center [934, 16] width 12 height 12
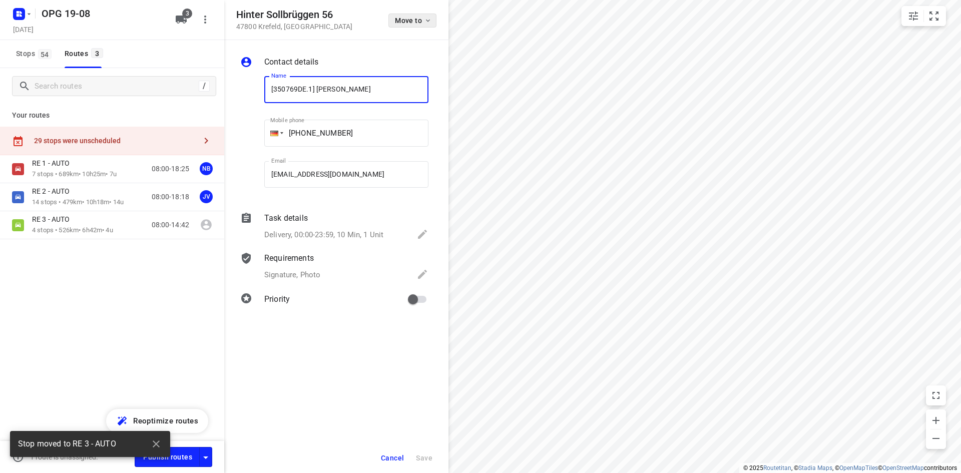
click at [420, 19] on span "Move to" at bounding box center [413, 21] width 37 height 8
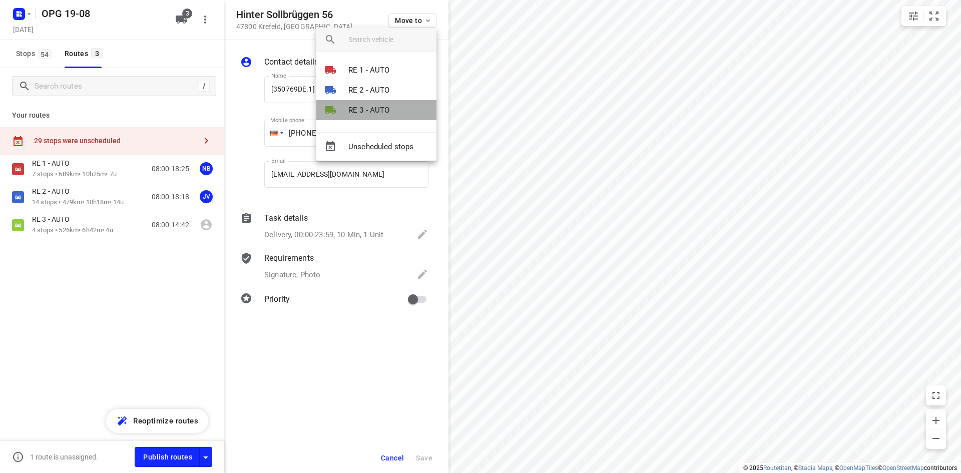
click at [397, 110] on li "RE 3 - AUTO" at bounding box center [376, 110] width 120 height 20
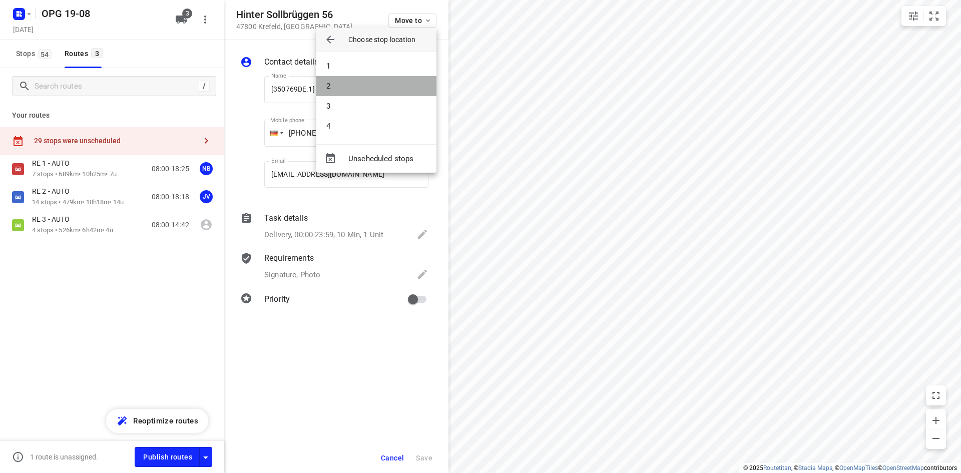
click at [403, 92] on li "2" at bounding box center [376, 86] width 120 height 20
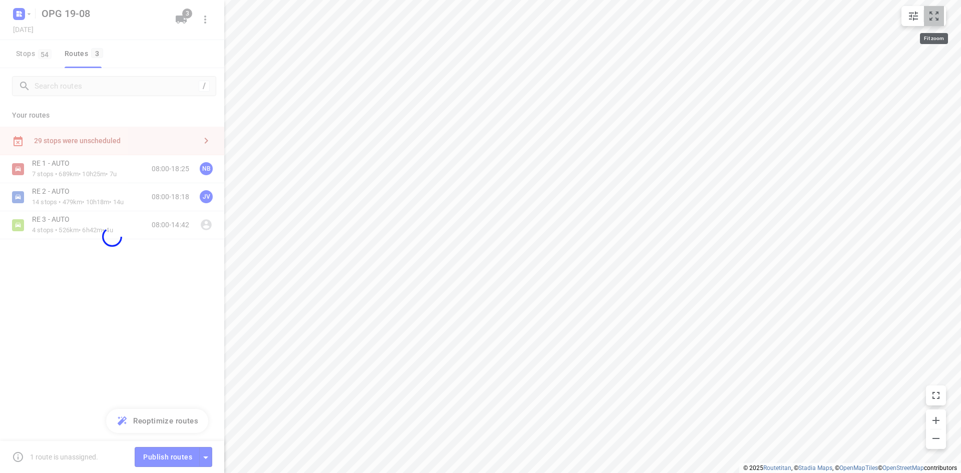
click at [934, 16] on icon "small contained button group" at bounding box center [934, 16] width 12 height 12
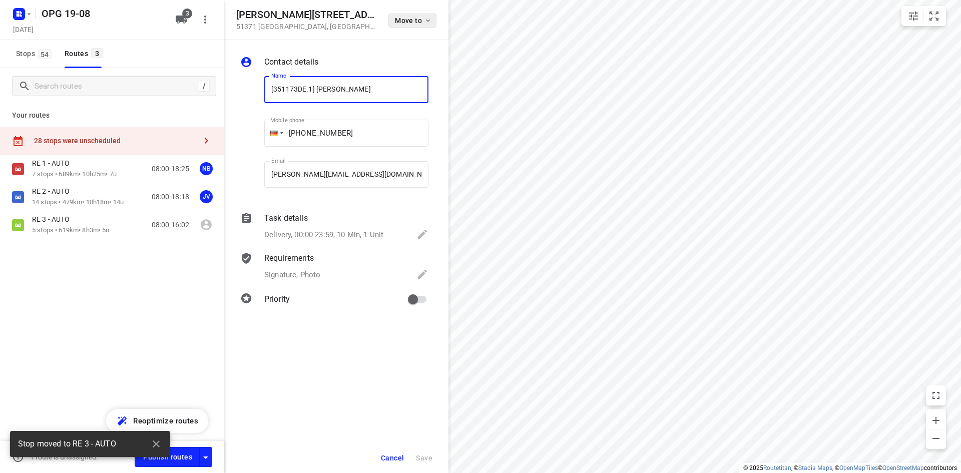
click at [421, 20] on span "Move to" at bounding box center [413, 21] width 37 height 8
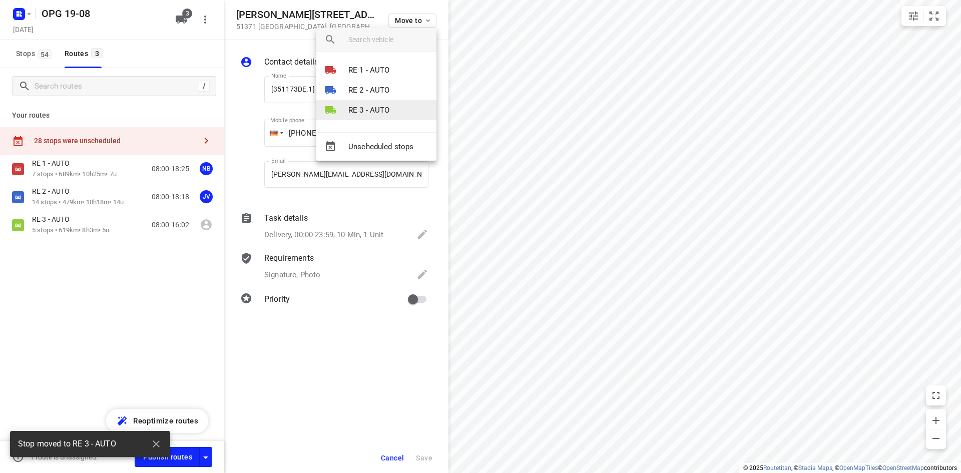
click at [394, 108] on li "RE 3 - AUTO" at bounding box center [376, 110] width 120 height 20
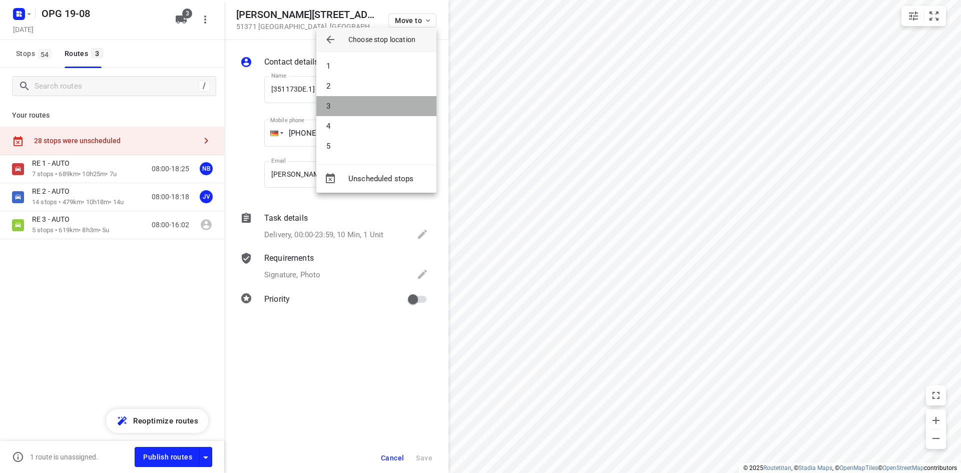
click at [394, 105] on li "3" at bounding box center [376, 106] width 120 height 20
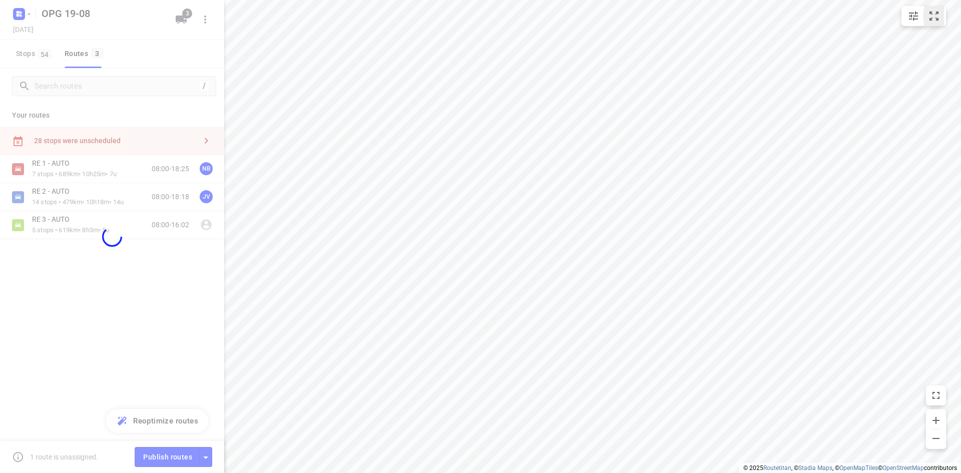
click at [936, 13] on icon "small contained button group" at bounding box center [934, 16] width 12 height 12
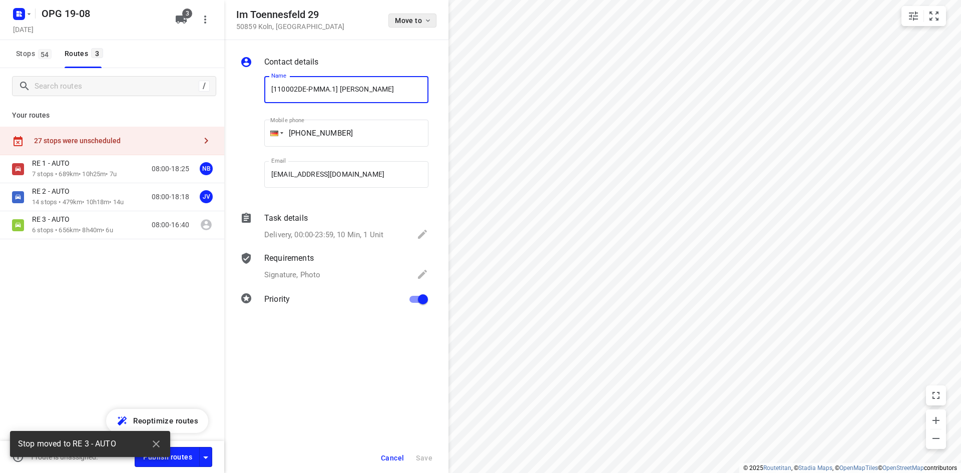
click at [424, 20] on icon "button" at bounding box center [428, 21] width 8 height 8
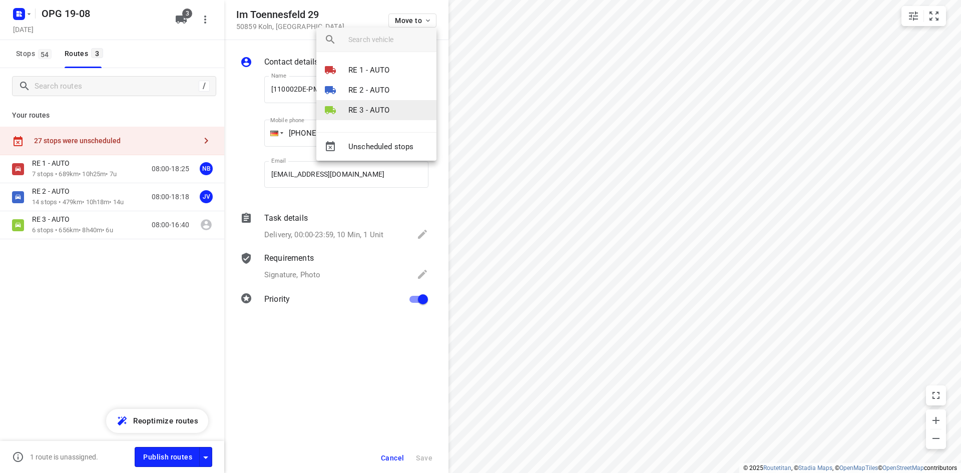
click at [374, 112] on p "RE 3 - AUTO" at bounding box center [369, 111] width 42 height 12
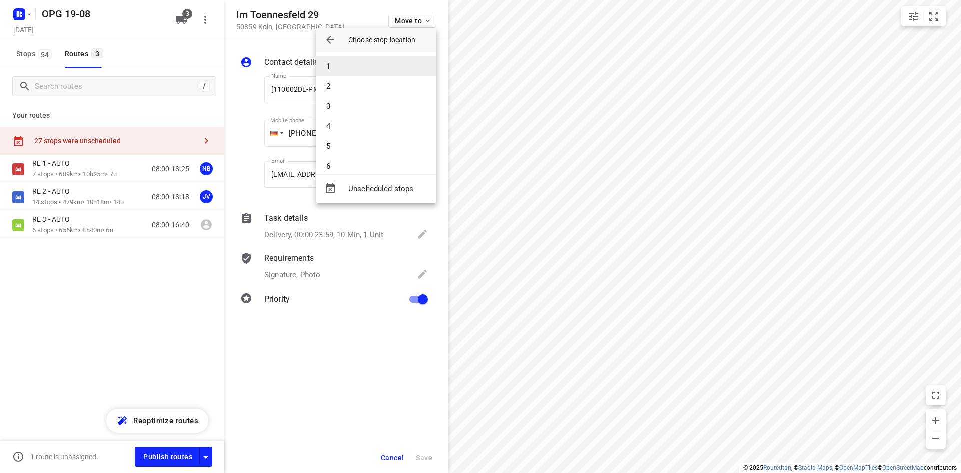
click at [389, 64] on li "1" at bounding box center [376, 66] width 120 height 20
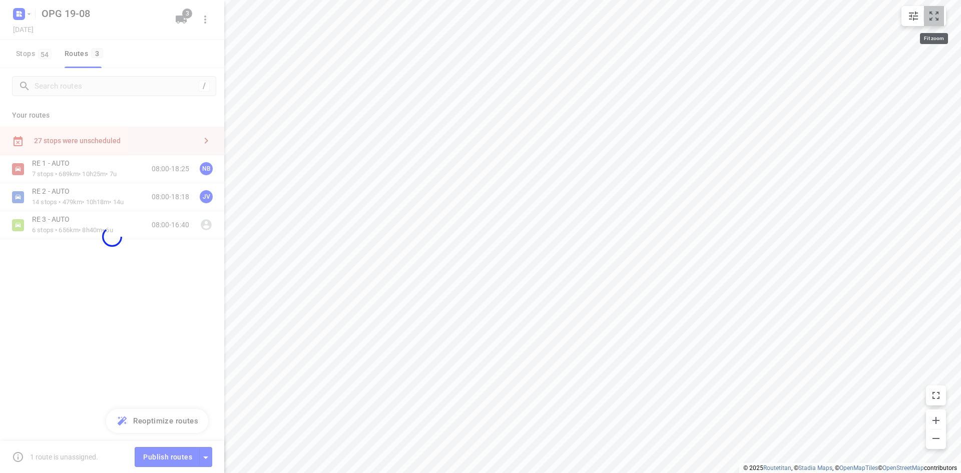
click at [930, 15] on icon "small contained button group" at bounding box center [934, 16] width 12 height 12
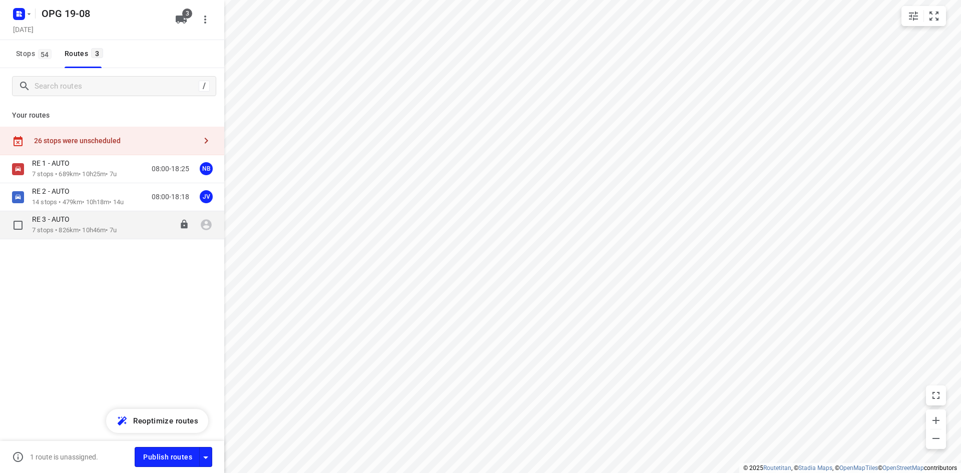
click at [133, 219] on div "RE 3 - AUTO 7 stops • 826km • 10h46m • 7u 08:00-18:46" at bounding box center [128, 225] width 192 height 21
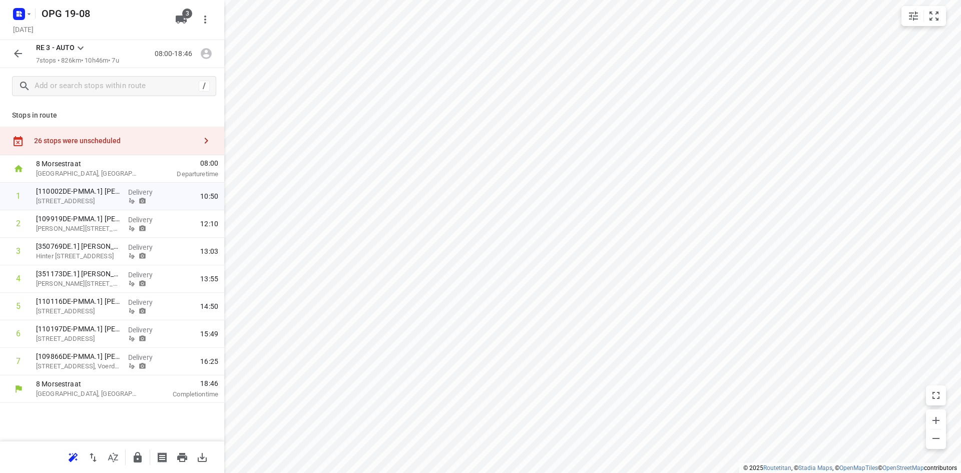
click at [73, 456] on icon "button" at bounding box center [72, 458] width 7 height 7
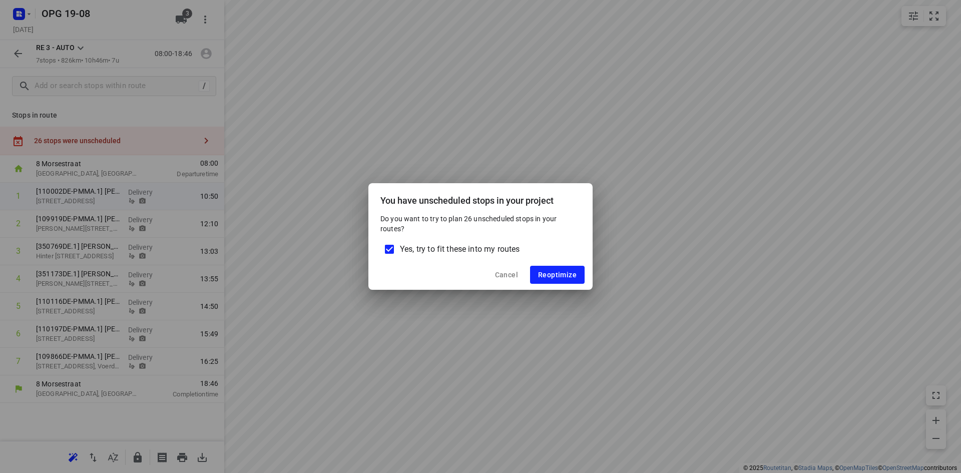
click at [384, 248] on input "Yes, try to fit these into my routes" at bounding box center [389, 249] width 21 height 21
checkbox input "false"
click at [577, 271] on button "Reoptimize" at bounding box center [557, 275] width 55 height 18
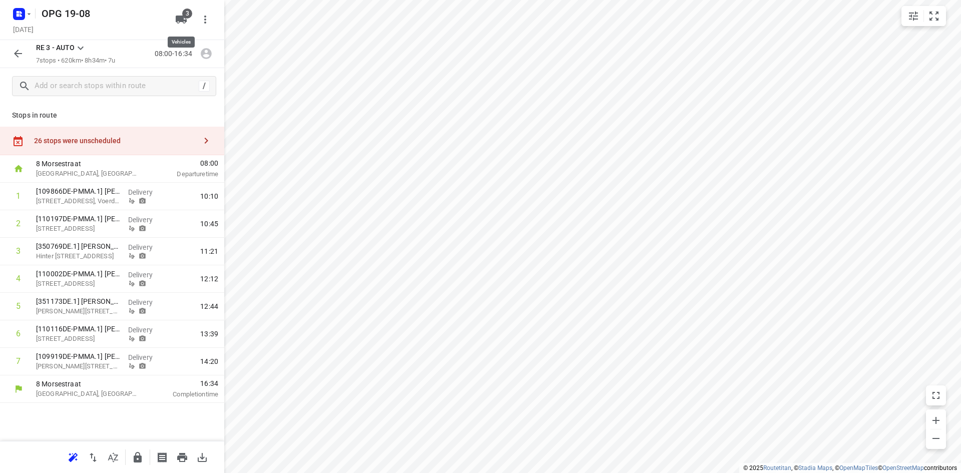
click at [181, 13] on button "3" at bounding box center [181, 20] width 20 height 20
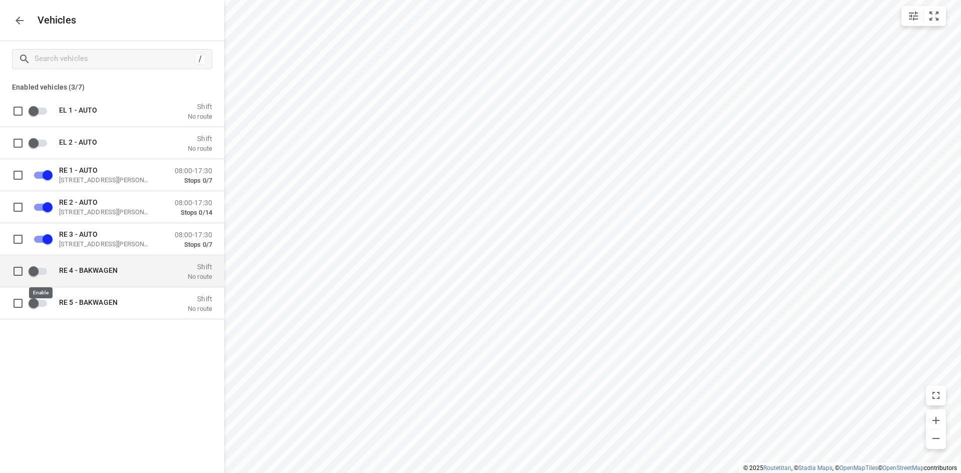
click at [44, 276] on input "grid" at bounding box center [33, 270] width 57 height 19
checkbox input "true"
click at [15, 20] on icon "button" at bounding box center [20, 21] width 12 height 12
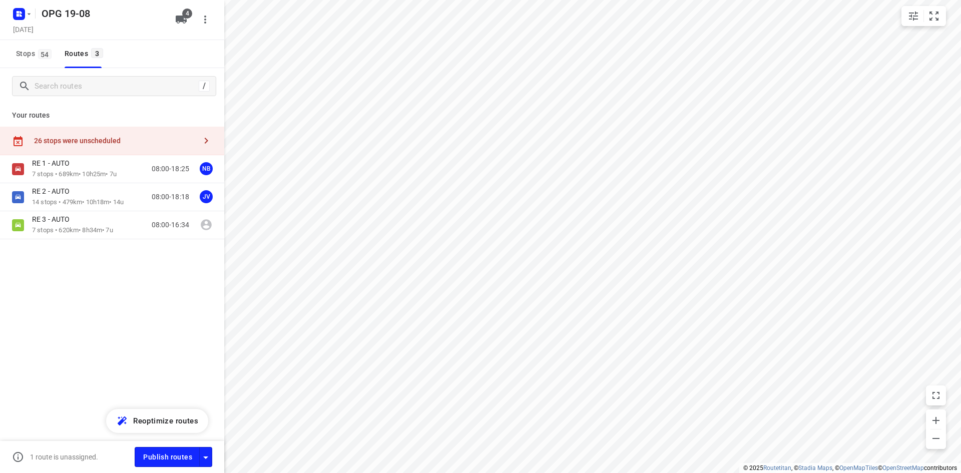
click at [210, 143] on icon "button" at bounding box center [206, 141] width 12 height 12
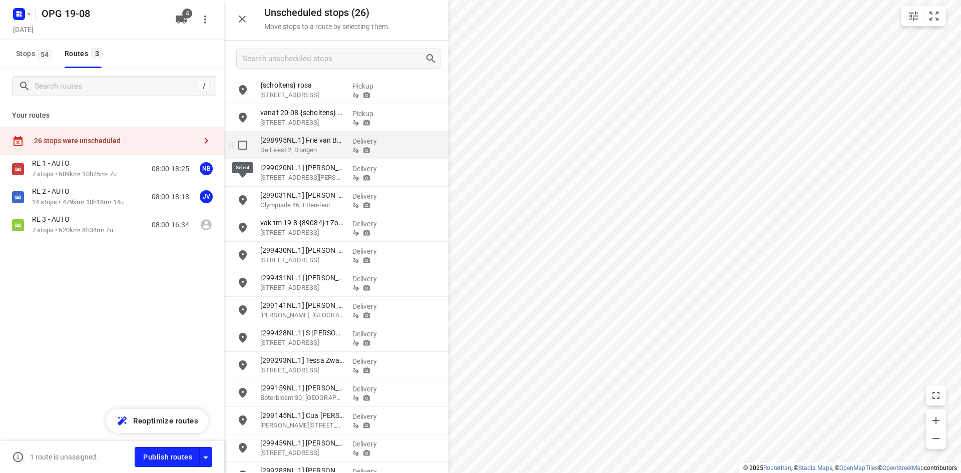
click at [244, 145] on input "grid" at bounding box center [243, 145] width 20 height 20
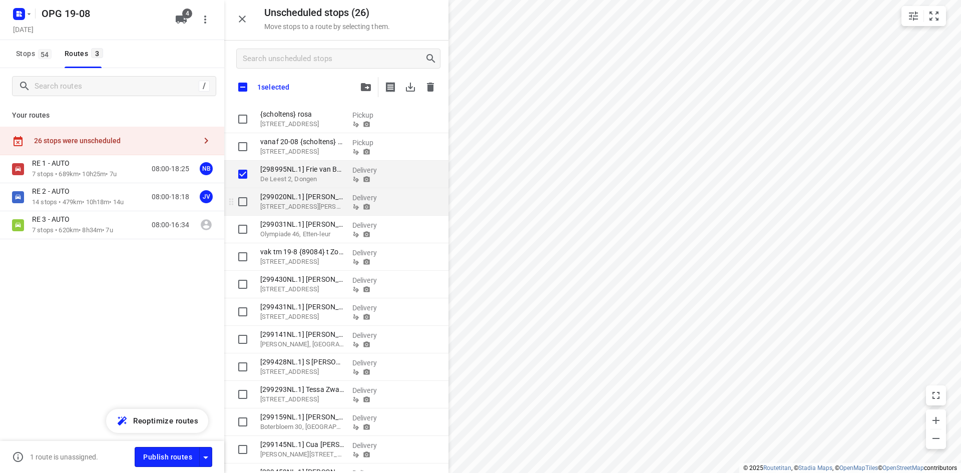
checkbox input "true"
click at [242, 202] on input "grid" at bounding box center [243, 202] width 20 height 20
checkbox input "true"
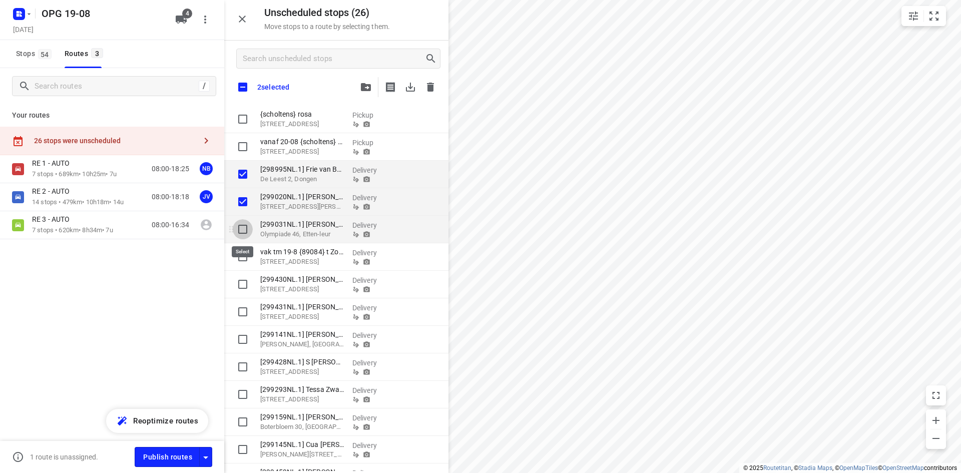
click at [242, 227] on input "grid" at bounding box center [243, 229] width 20 height 20
checkbox input "true"
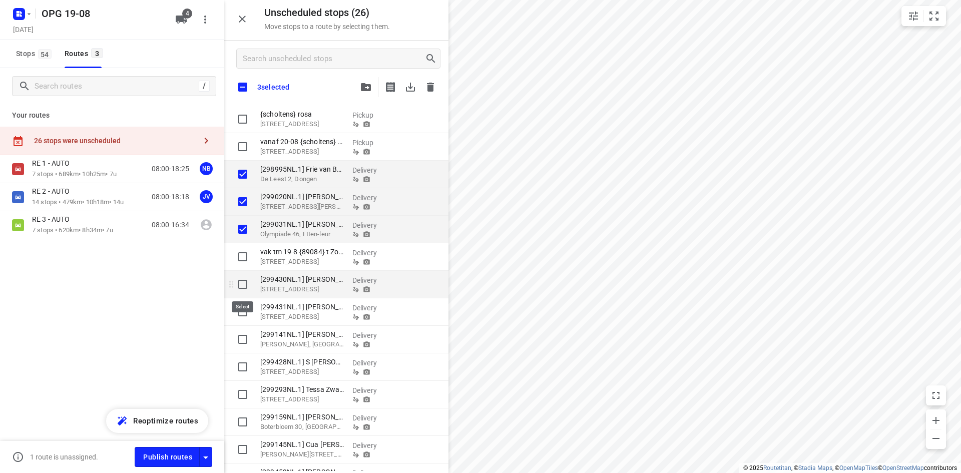
click at [246, 284] on input "grid" at bounding box center [243, 284] width 20 height 20
checkbox input "true"
click at [245, 341] on input "grid" at bounding box center [243, 339] width 20 height 20
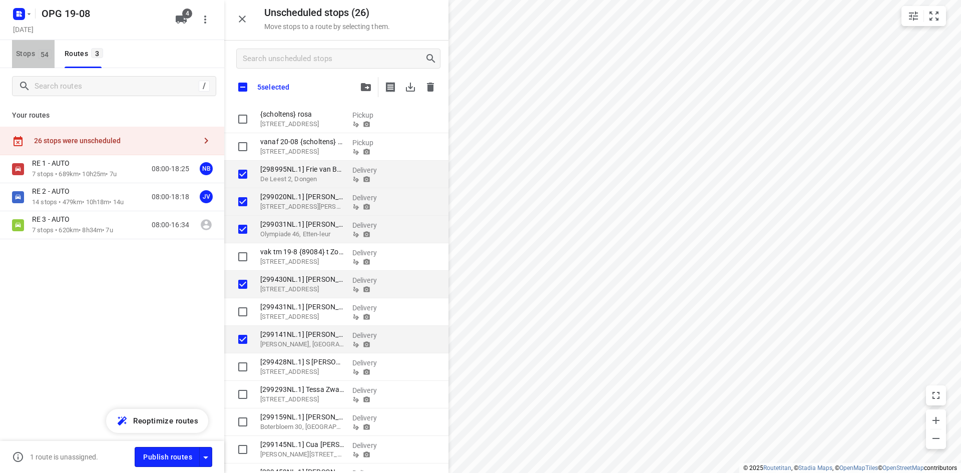
click at [36, 52] on span "Stops 54" at bounding box center [35, 54] width 39 height 13
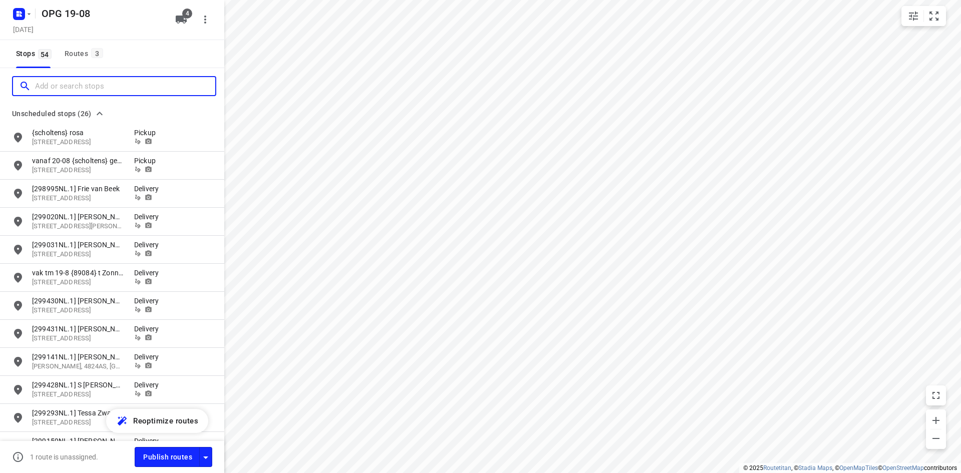
click at [53, 83] on input "Add or search stops" at bounding box center [125, 87] width 180 height 16
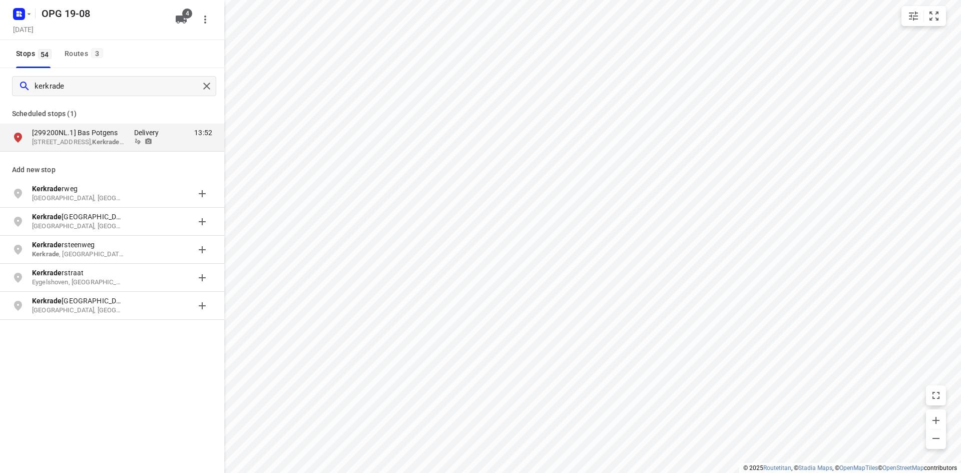
click at [124, 394] on div "kerkrade Scheduled stops ( 1 ) [299200NL.1] Bas Potgens [STREET_ADDRESS] , [GEO…" at bounding box center [112, 304] width 224 height 473
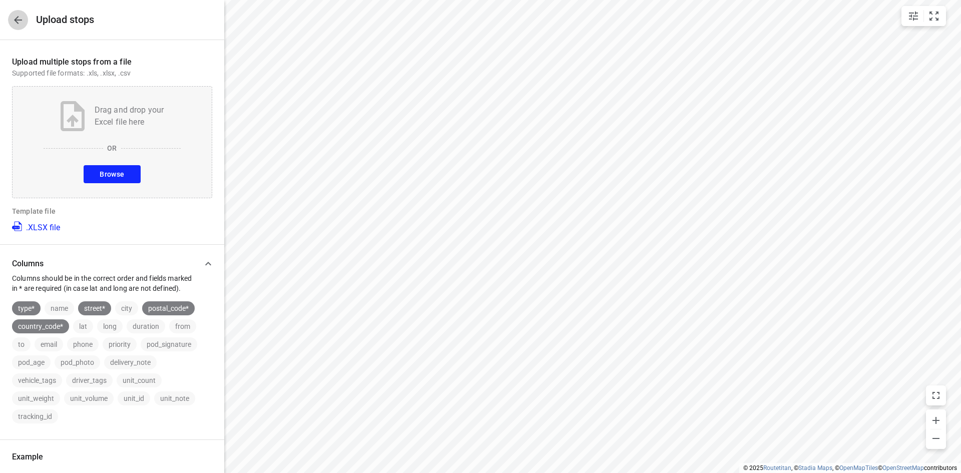
click at [19, 17] on icon "button" at bounding box center [18, 20] width 12 height 12
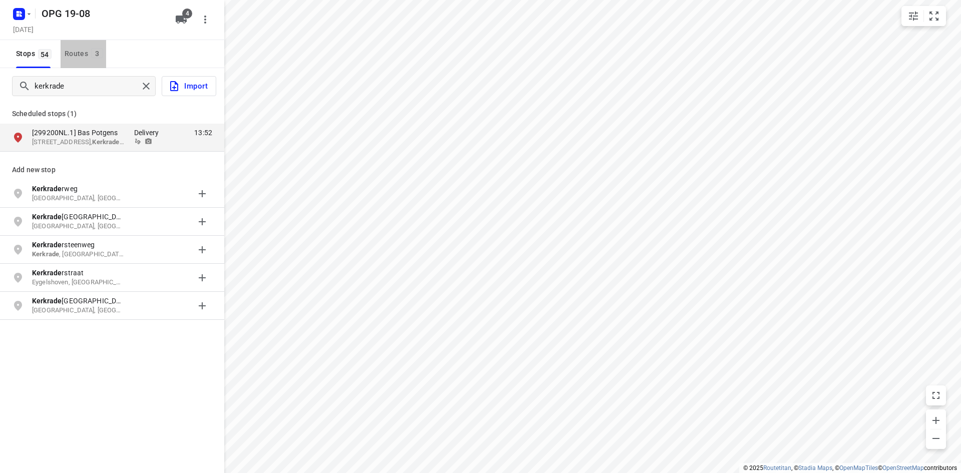
click at [92, 58] on span "3" at bounding box center [97, 53] width 12 height 10
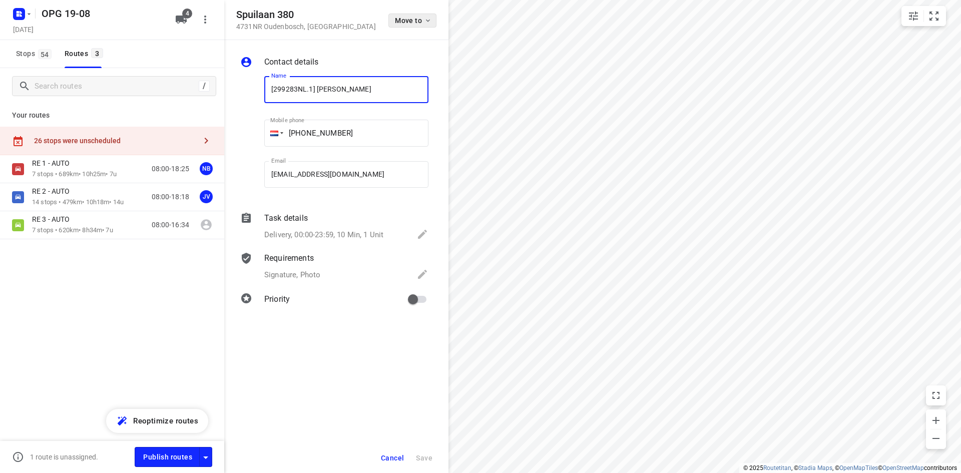
click at [422, 22] on span "Move to" at bounding box center [413, 21] width 37 height 8
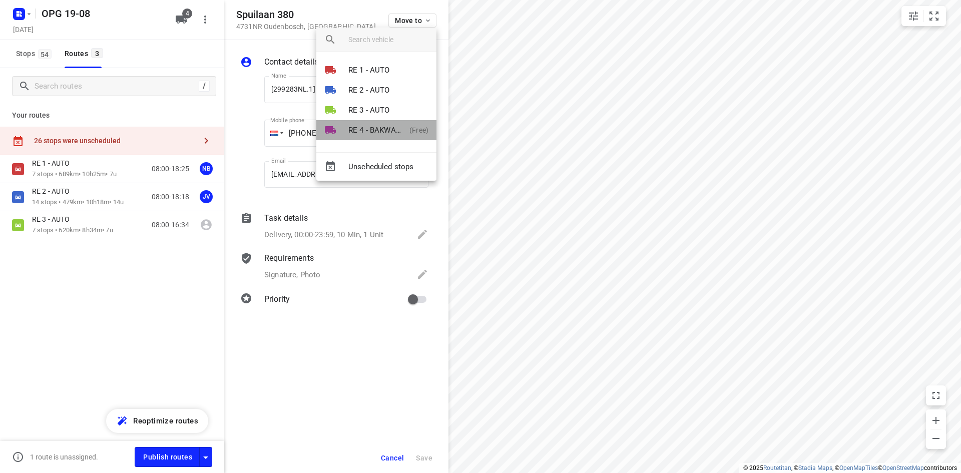
click at [387, 132] on p "RE 4 - BAKWAGEN" at bounding box center [376, 131] width 57 height 12
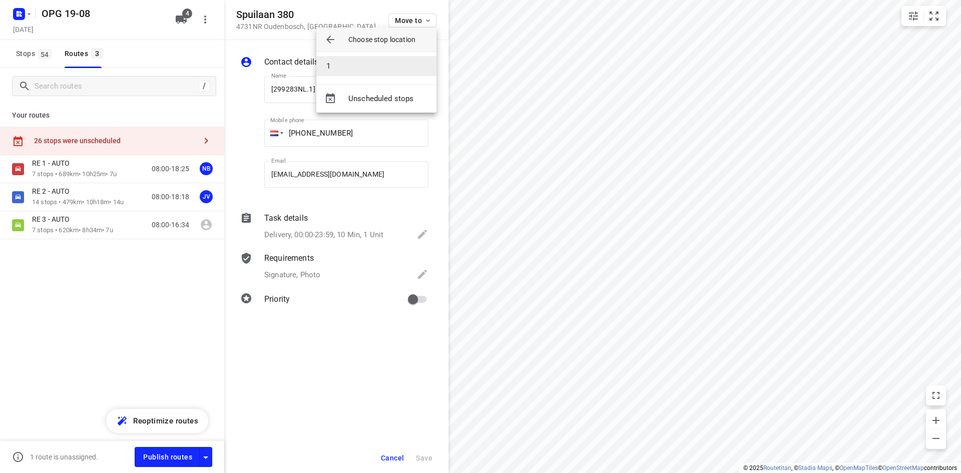
click at [388, 63] on li "1" at bounding box center [376, 66] width 120 height 20
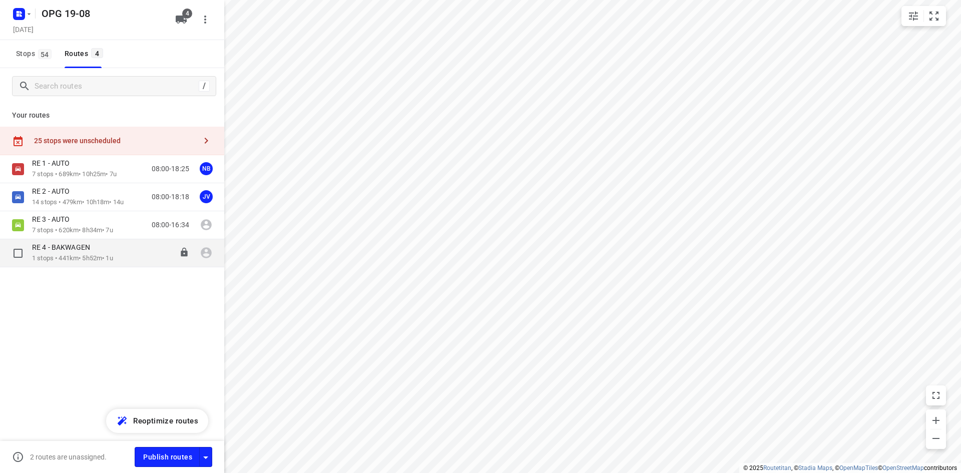
click at [154, 261] on div "08:00-13:52" at bounding box center [164, 253] width 50 height 21
click at [933, 18] on icon "small contained button group" at bounding box center [934, 16] width 12 height 12
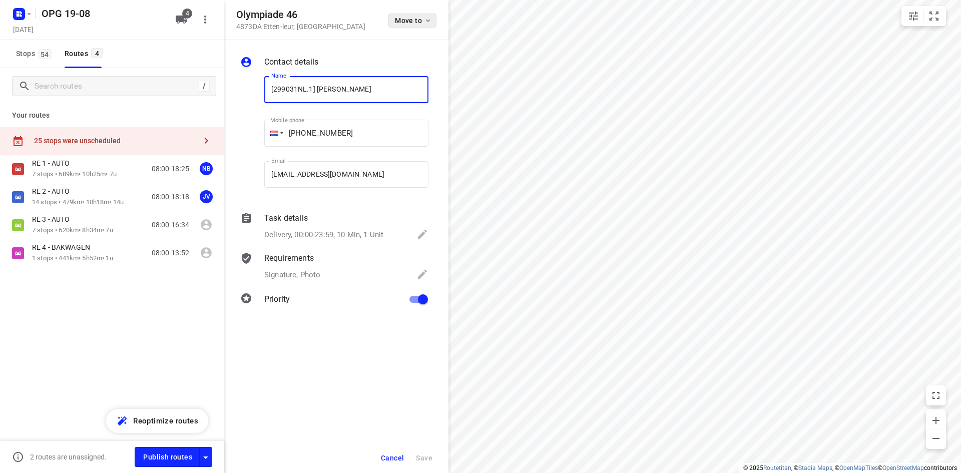
click at [420, 26] on button "Move to" at bounding box center [412, 21] width 48 height 14
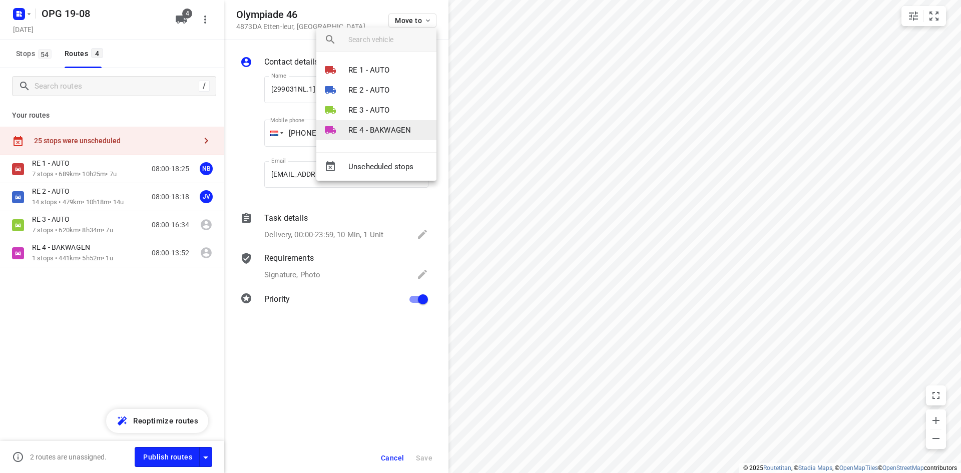
click at [378, 129] on p "RE 4 - BAKWAGEN" at bounding box center [379, 131] width 63 height 12
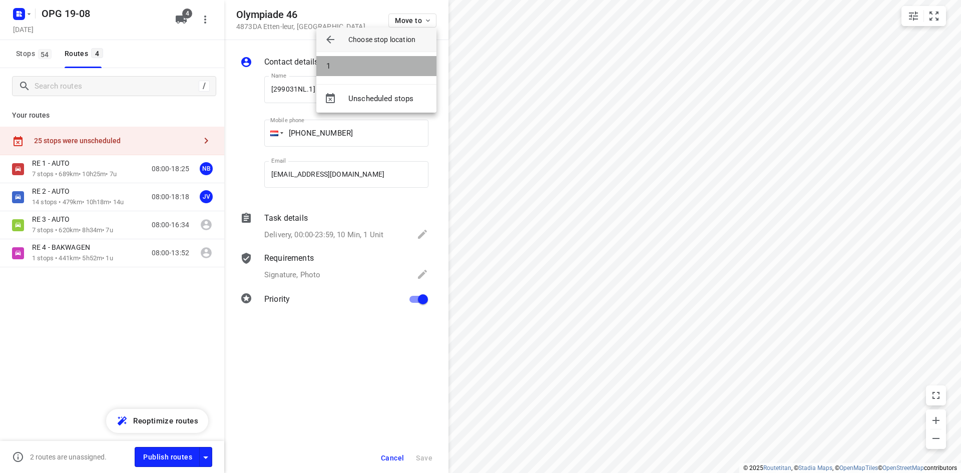
click at [390, 70] on li "1" at bounding box center [376, 66] width 120 height 20
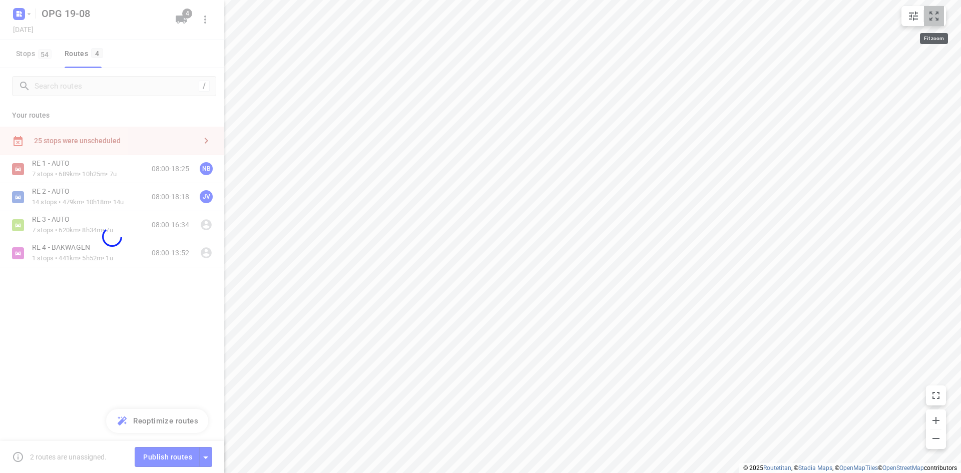
click at [934, 16] on icon "small contained button group" at bounding box center [934, 16] width 12 height 12
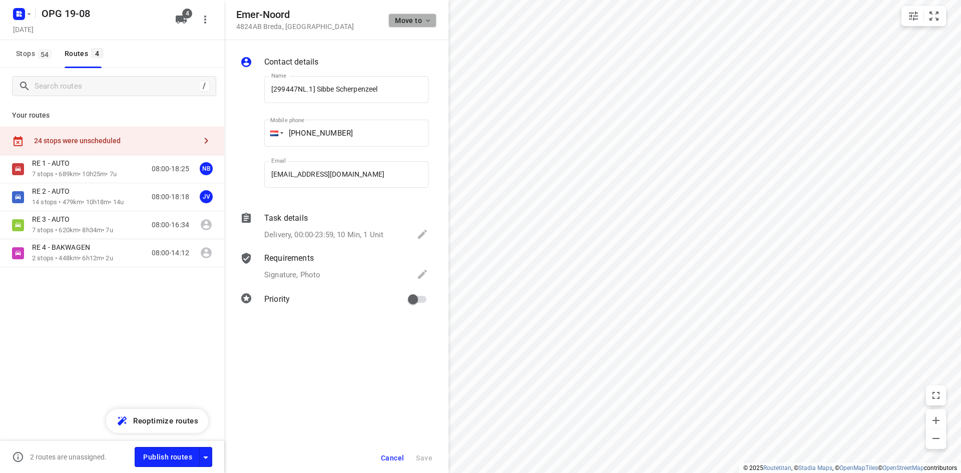
click at [428, 21] on icon "button" at bounding box center [428, 21] width 4 height 3
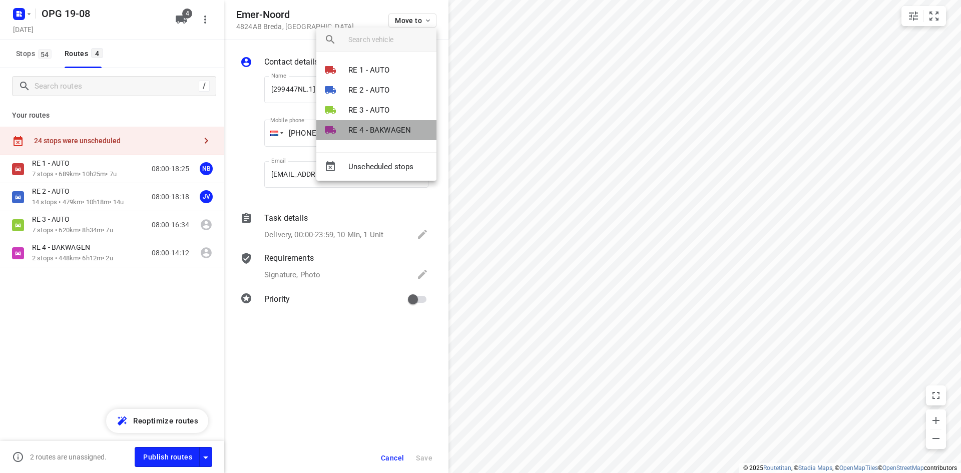
click at [385, 134] on p "RE 4 - BAKWAGEN" at bounding box center [379, 131] width 63 height 12
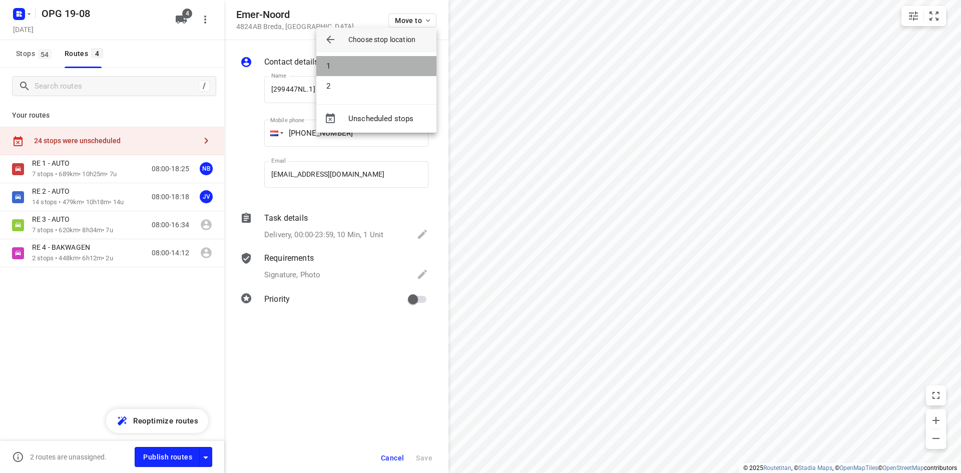
click at [388, 61] on li "1" at bounding box center [376, 66] width 120 height 20
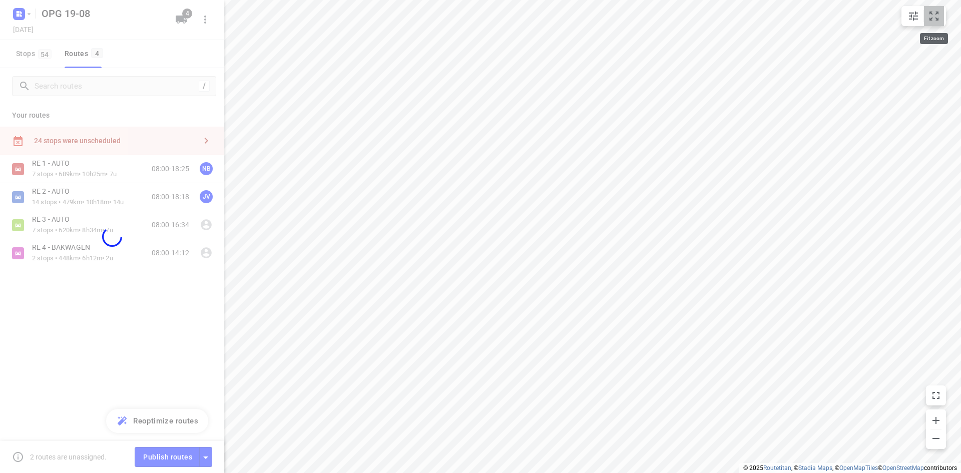
click at [935, 15] on icon "small contained button group" at bounding box center [934, 16] width 12 height 12
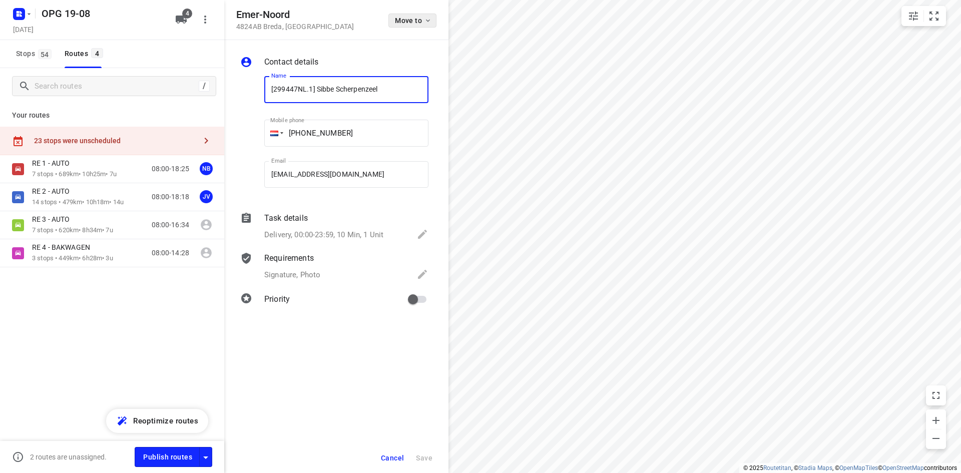
click at [427, 22] on icon "button" at bounding box center [428, 21] width 8 height 8
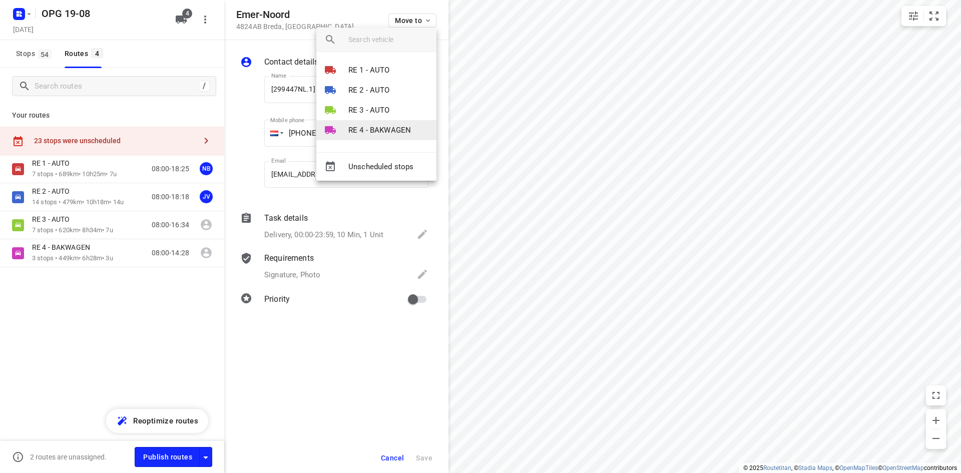
click at [394, 126] on p "RE 4 - BAKWAGEN" at bounding box center [379, 131] width 63 height 12
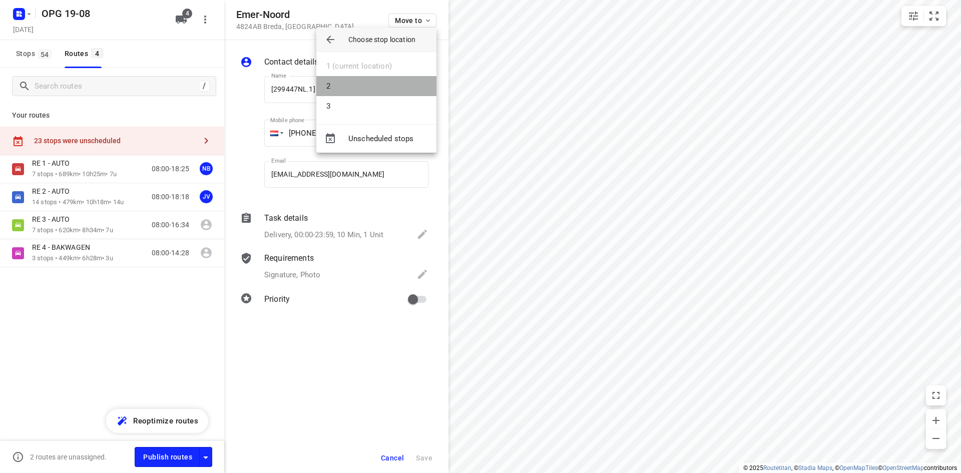
click at [395, 92] on li "2" at bounding box center [376, 86] width 120 height 20
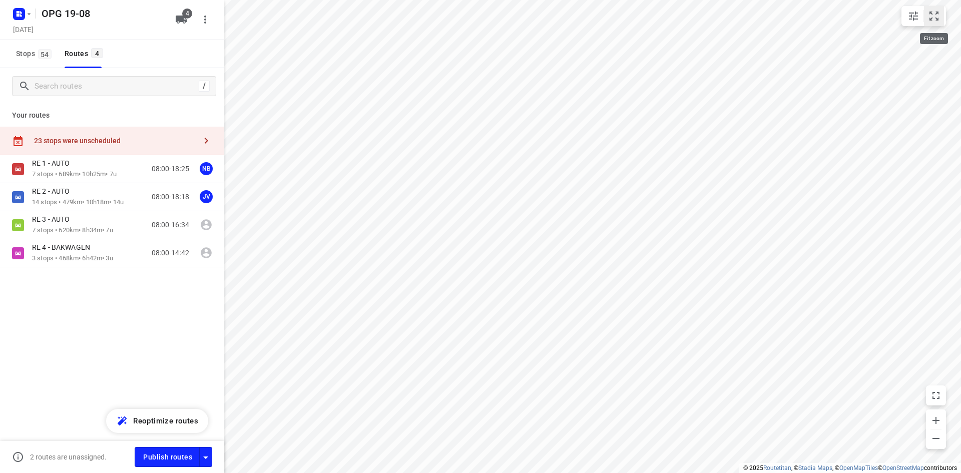
click at [933, 16] on icon "small contained button group" at bounding box center [934, 16] width 12 height 12
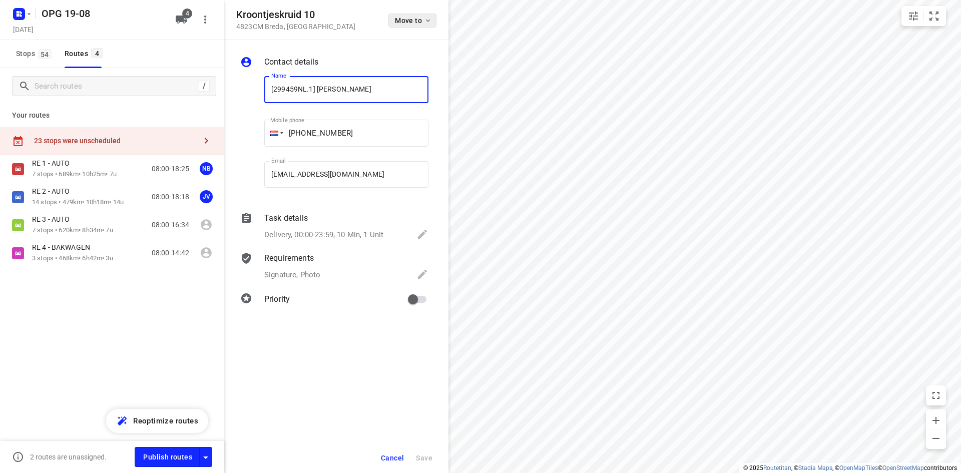
click at [423, 24] on span "Move to" at bounding box center [413, 21] width 37 height 8
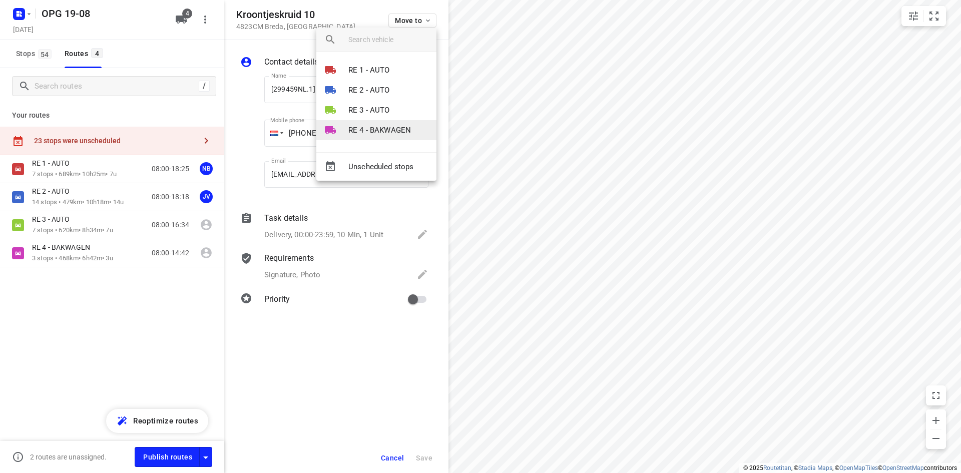
click at [381, 126] on p "RE 4 - BAKWAGEN" at bounding box center [379, 131] width 63 height 12
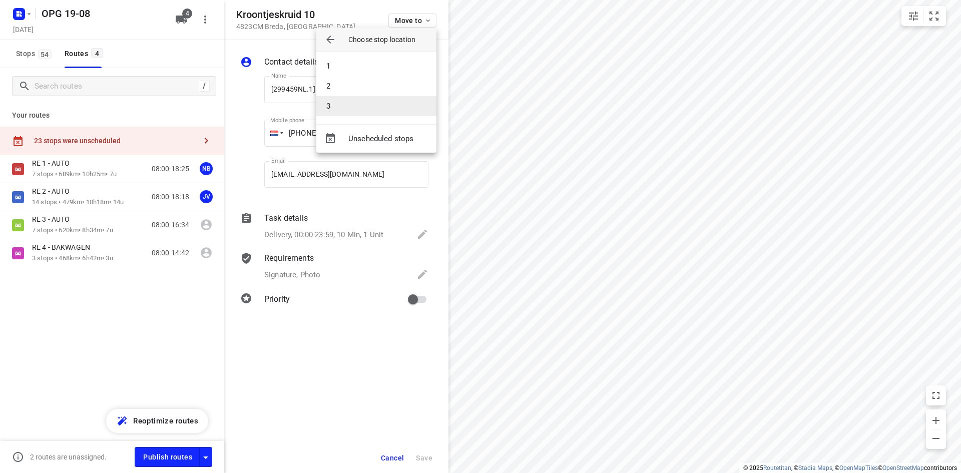
click at [383, 106] on li "3" at bounding box center [376, 106] width 120 height 20
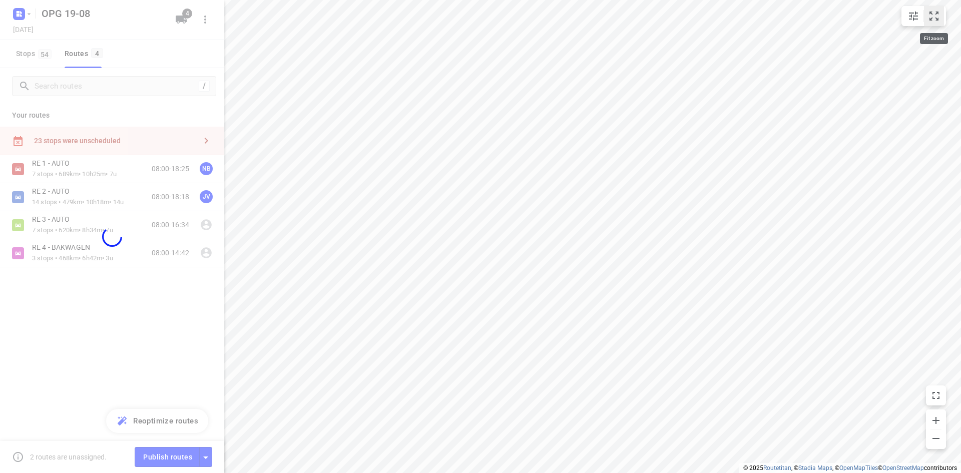
click at [931, 11] on icon "small contained button group" at bounding box center [934, 16] width 12 height 12
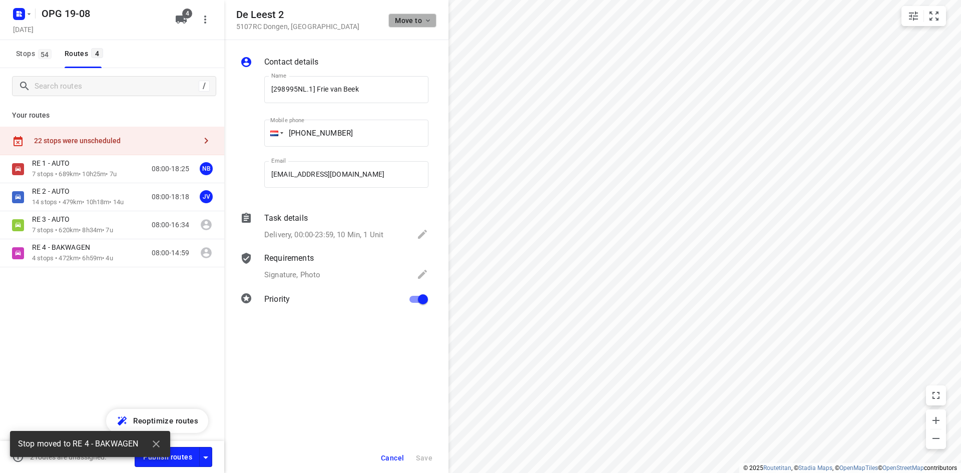
click at [428, 21] on icon "button" at bounding box center [428, 21] width 4 height 3
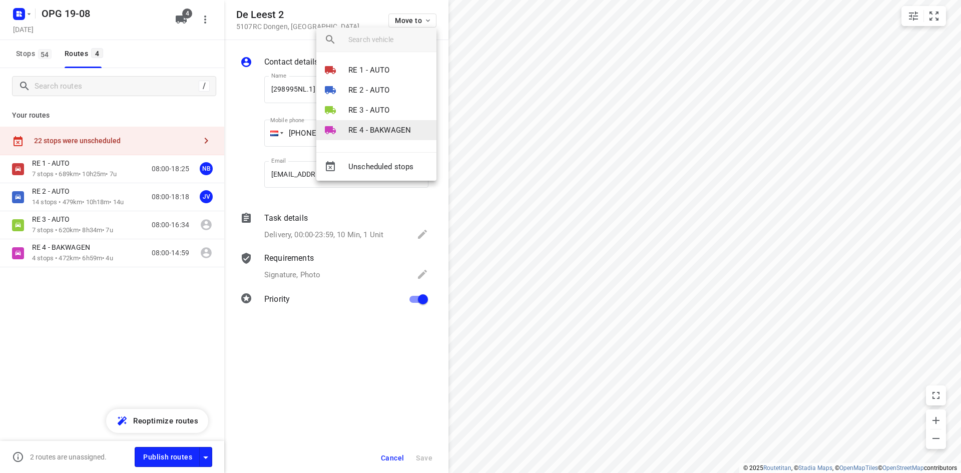
click at [379, 131] on p "RE 4 - BAKWAGEN" at bounding box center [379, 131] width 63 height 12
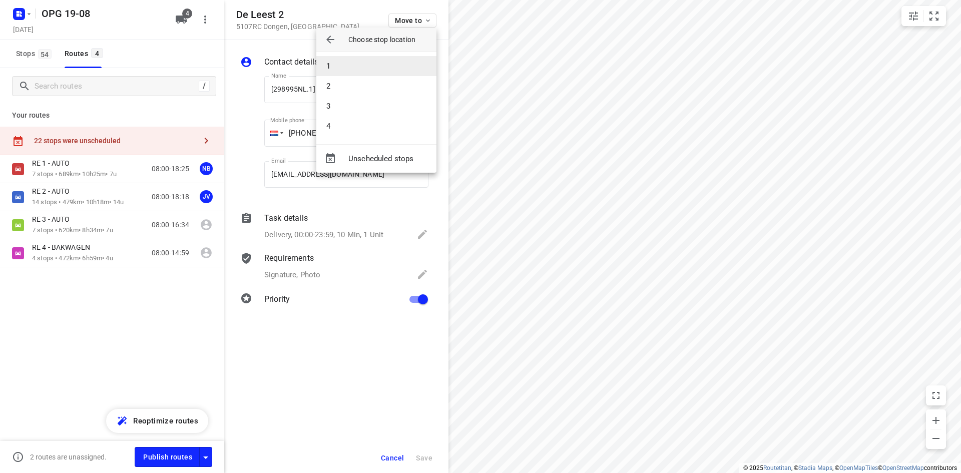
click at [391, 69] on li "1" at bounding box center [376, 66] width 120 height 20
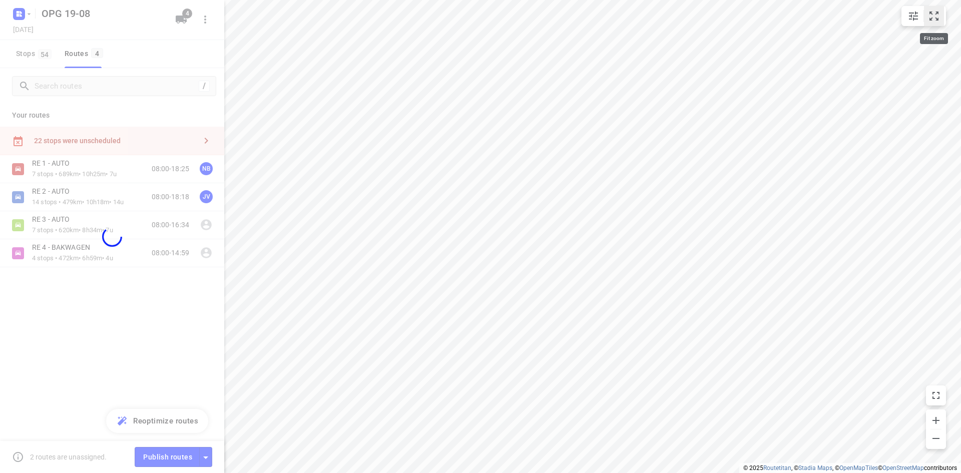
click at [933, 19] on icon "small contained button group" at bounding box center [934, 16] width 12 height 12
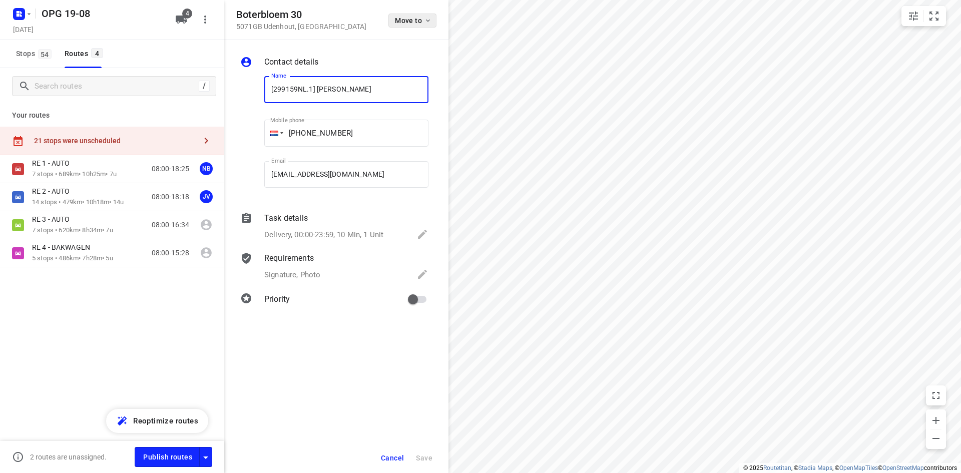
click at [426, 19] on icon "button" at bounding box center [428, 21] width 8 height 8
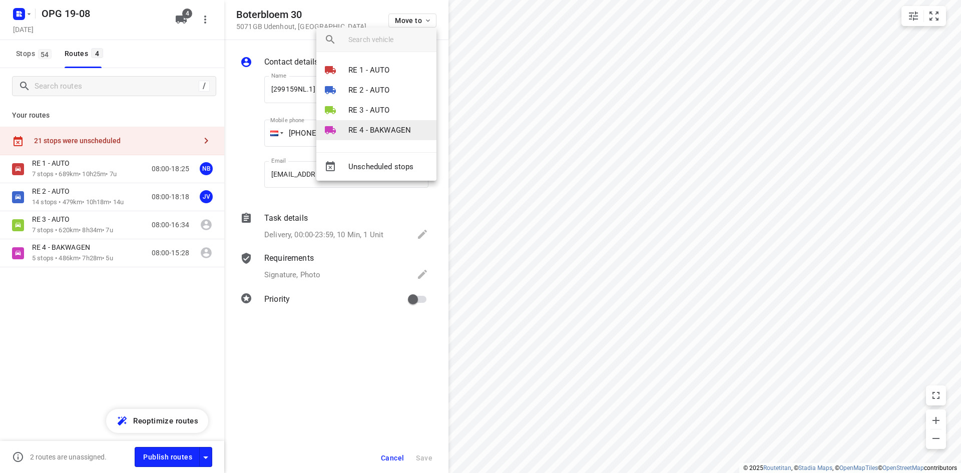
click at [362, 126] on p "RE 4 - BAKWAGEN" at bounding box center [379, 131] width 63 height 12
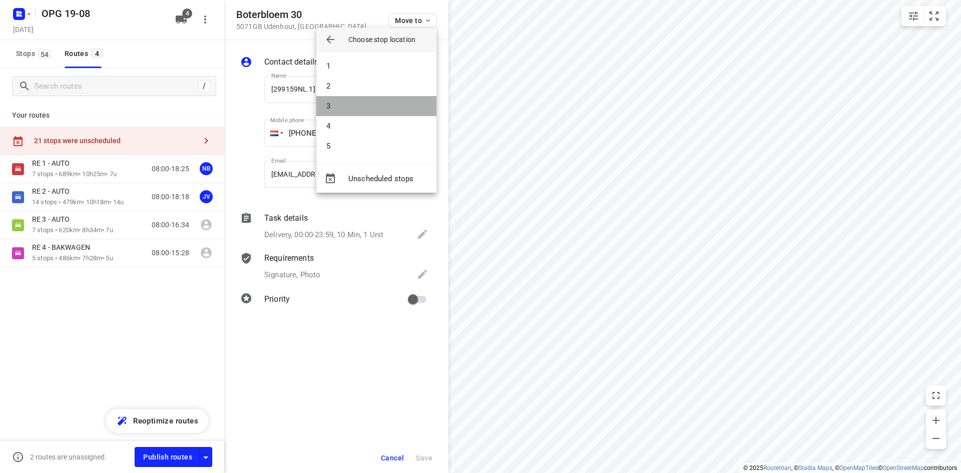
click at [365, 108] on li "3" at bounding box center [376, 106] width 120 height 20
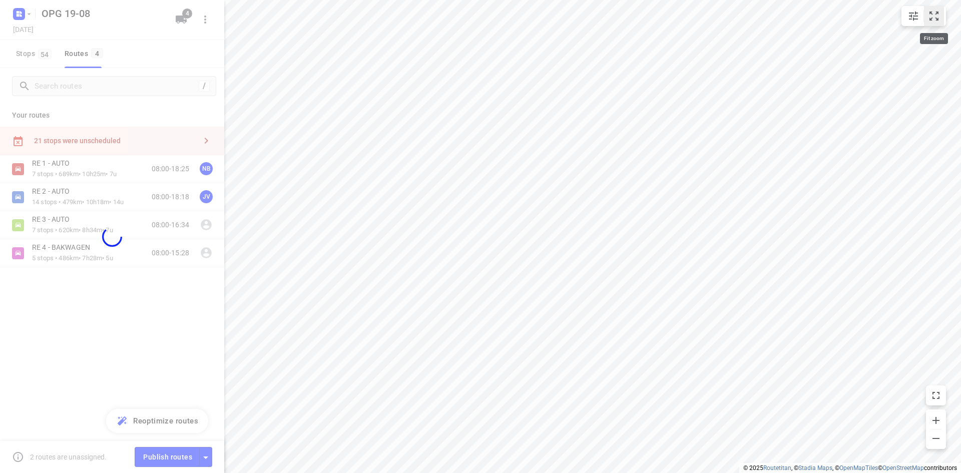
click at [932, 17] on icon "small contained button group" at bounding box center [934, 16] width 12 height 12
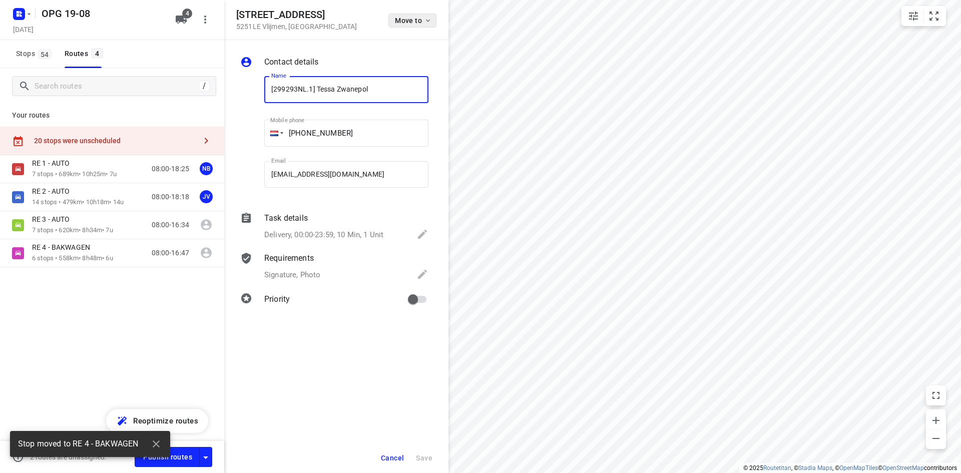
click at [425, 20] on icon "button" at bounding box center [428, 21] width 8 height 8
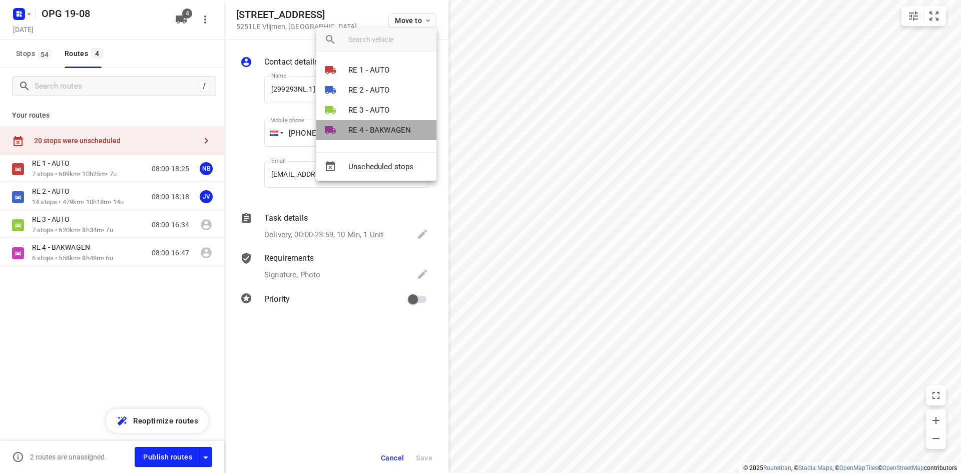
click at [355, 128] on p "RE 4 - BAKWAGEN" at bounding box center [379, 131] width 63 height 12
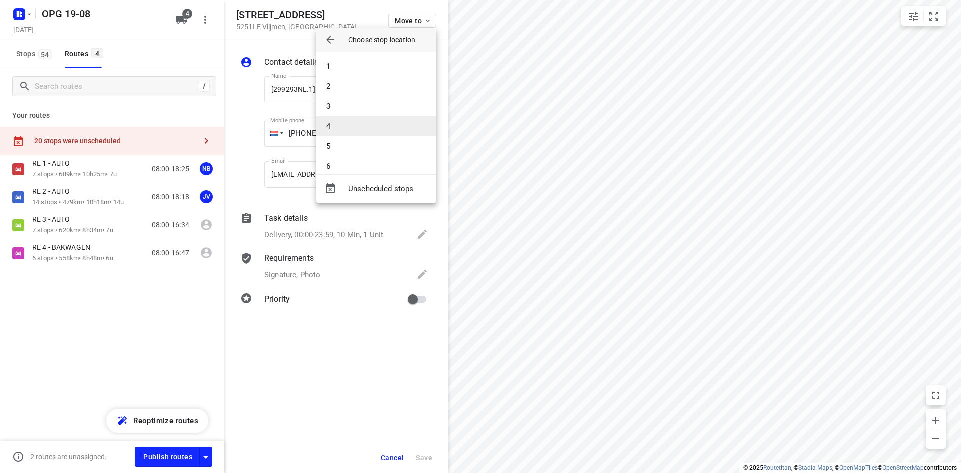
click at [355, 126] on li "4" at bounding box center [376, 126] width 120 height 20
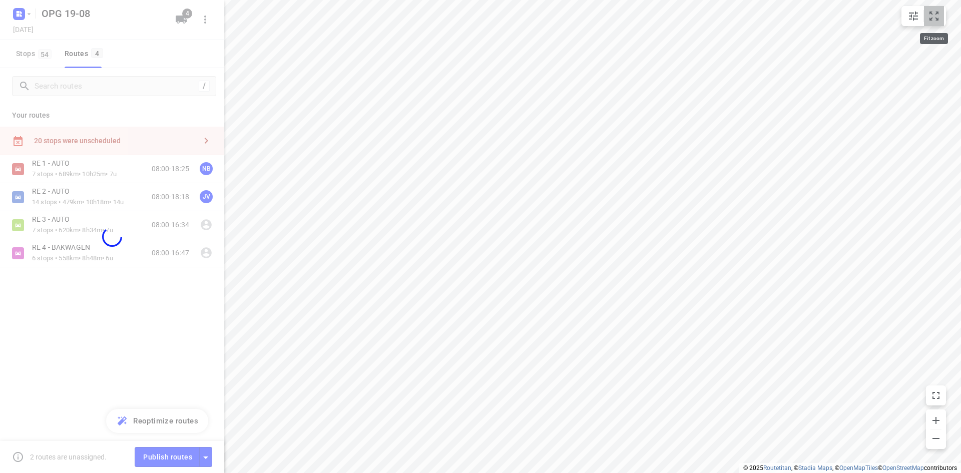
click at [938, 13] on icon "small contained button group" at bounding box center [933, 16] width 9 height 9
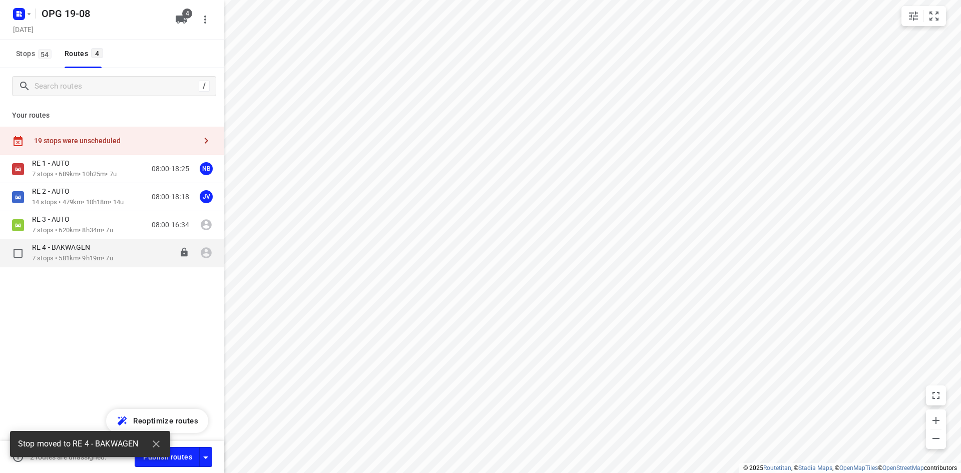
click at [109, 247] on div "RE 4 - BAKWAGEN" at bounding box center [72, 248] width 81 height 11
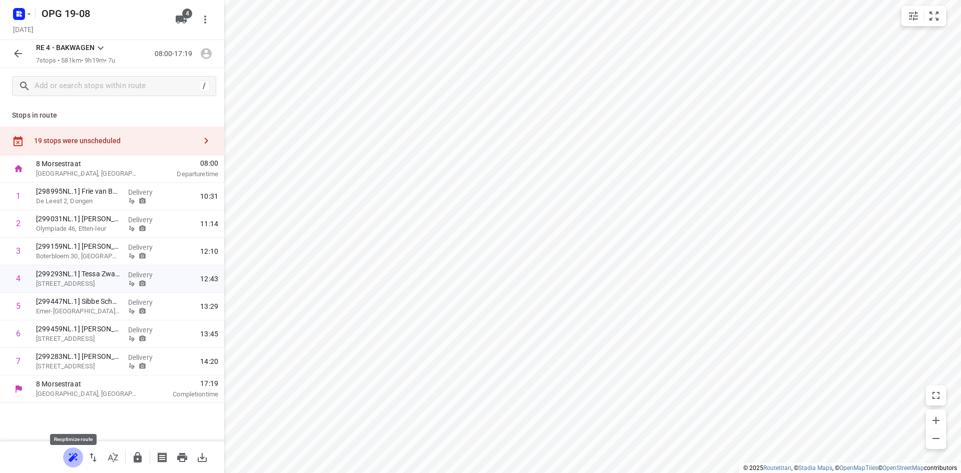
click at [75, 458] on icon "button" at bounding box center [73, 457] width 12 height 12
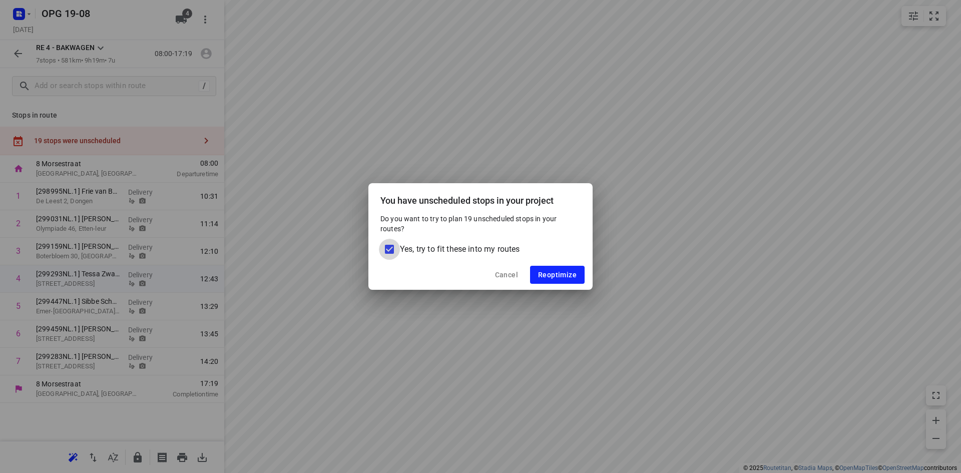
click at [390, 250] on input "Yes, try to fit these into my routes" at bounding box center [389, 249] width 21 height 21
click at [560, 267] on button "Reoptimize" at bounding box center [557, 275] width 55 height 18
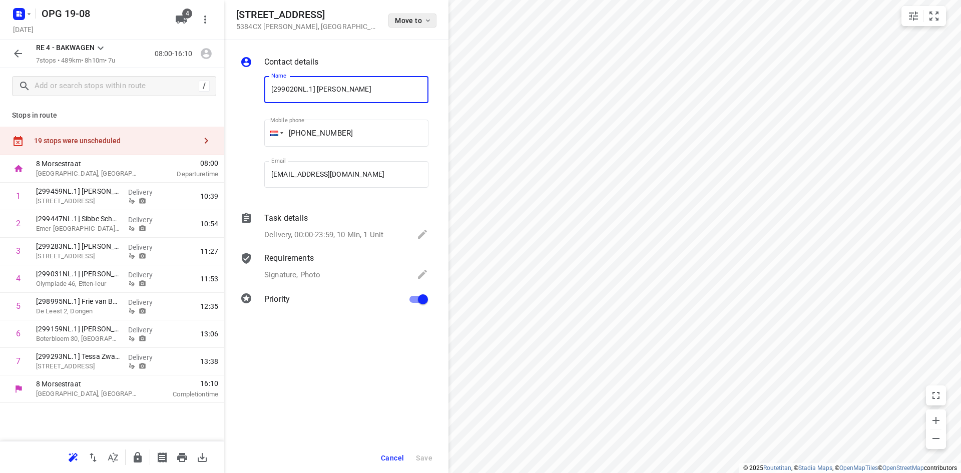
click at [427, 18] on icon "button" at bounding box center [428, 21] width 8 height 8
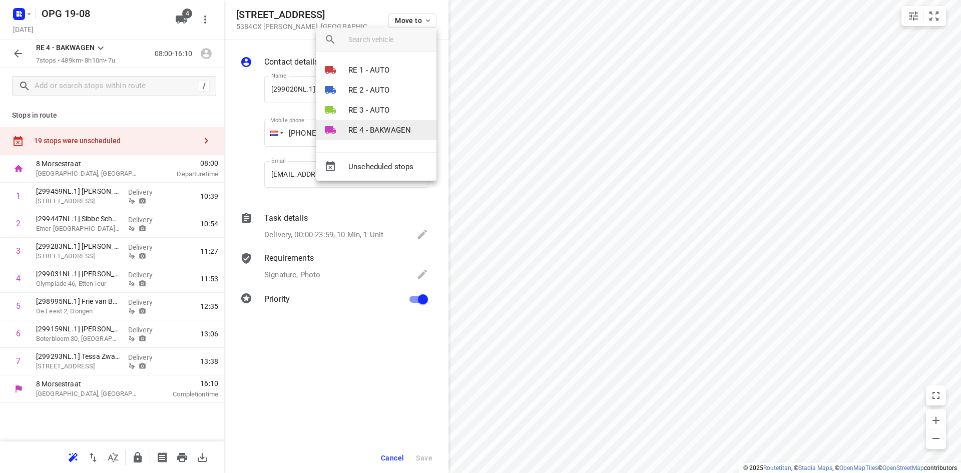
click at [377, 125] on p "RE 4 - BAKWAGEN" at bounding box center [379, 131] width 63 height 12
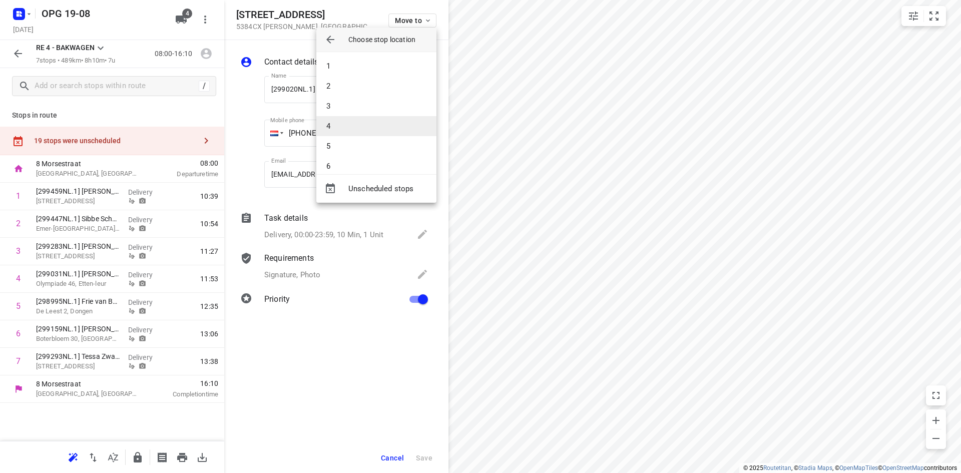
scroll to position [30, 0]
click at [400, 156] on li "7" at bounding box center [376, 156] width 120 height 20
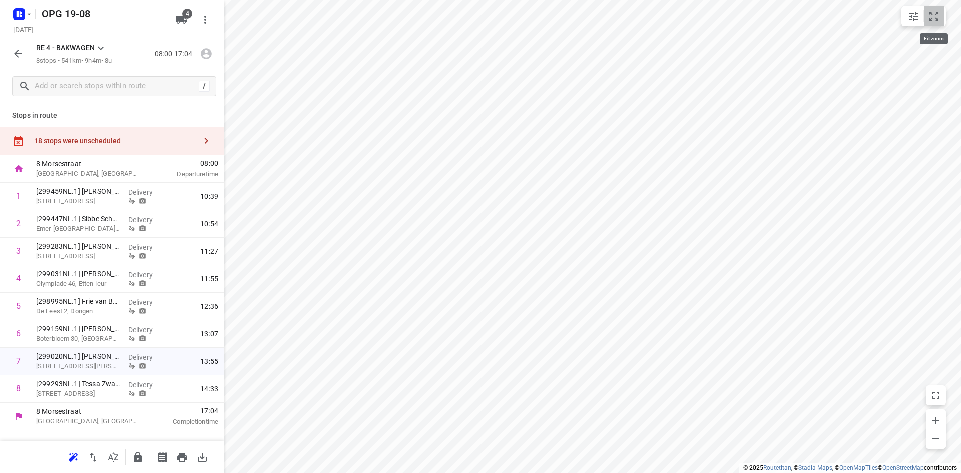
click at [931, 18] on icon "small contained button group" at bounding box center [934, 16] width 12 height 12
drag, startPoint x: 88, startPoint y: 358, endPoint x: 89, endPoint y: 384, distance: 25.6
click at [89, 384] on div "1 [299459NL.1] [PERSON_NAME] Kroontjeskruid 10, Breda Delivery 10:39 2 [299447N…" at bounding box center [112, 293] width 224 height 220
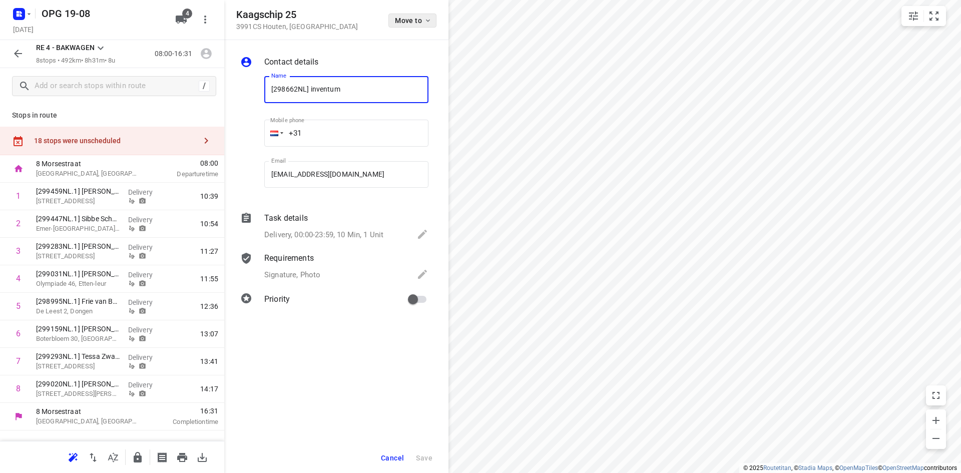
click at [432, 22] on button "Move to" at bounding box center [412, 21] width 48 height 14
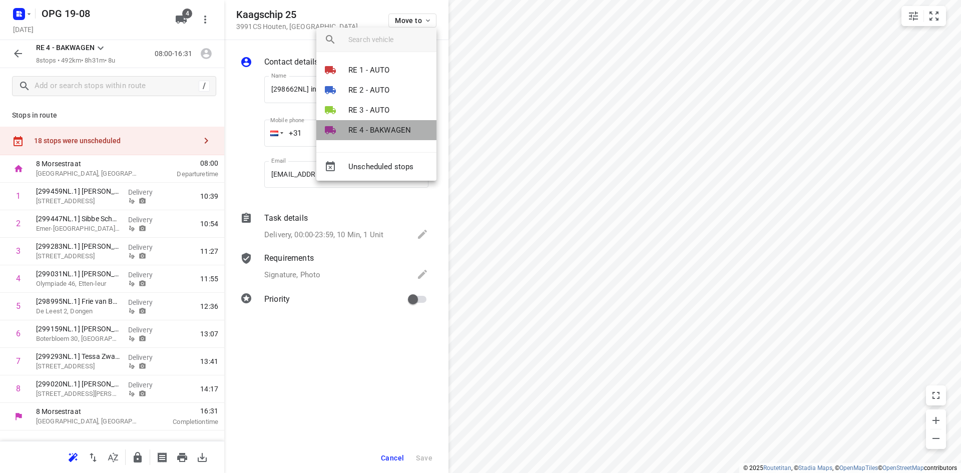
click at [367, 126] on p "RE 4 - BAKWAGEN" at bounding box center [379, 131] width 63 height 12
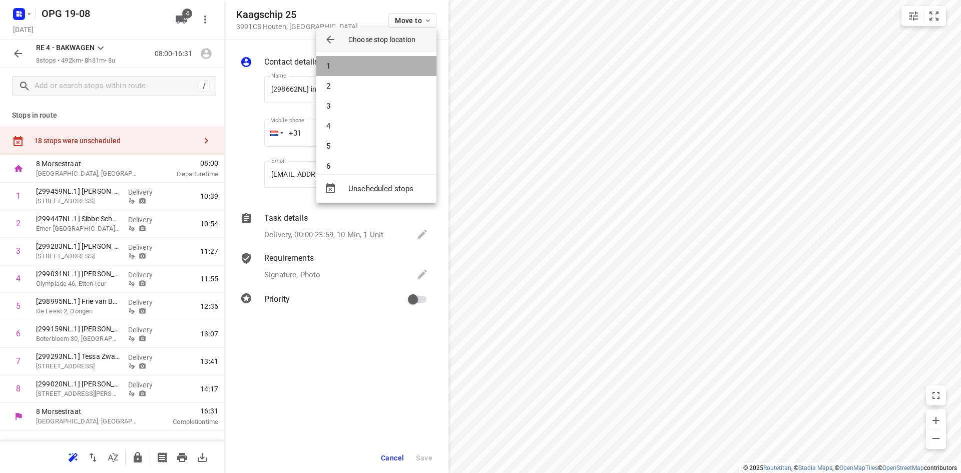
click at [379, 71] on li "1" at bounding box center [376, 66] width 120 height 20
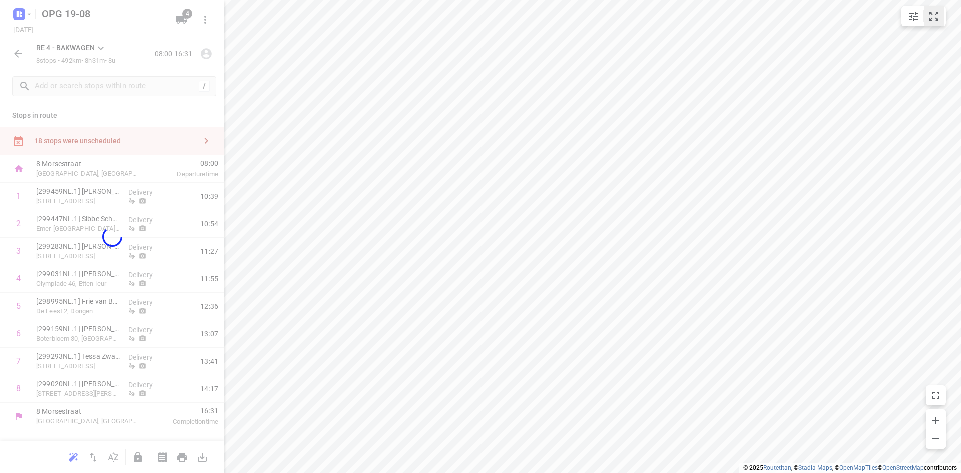
click at [932, 16] on icon "small contained button group" at bounding box center [934, 16] width 12 height 12
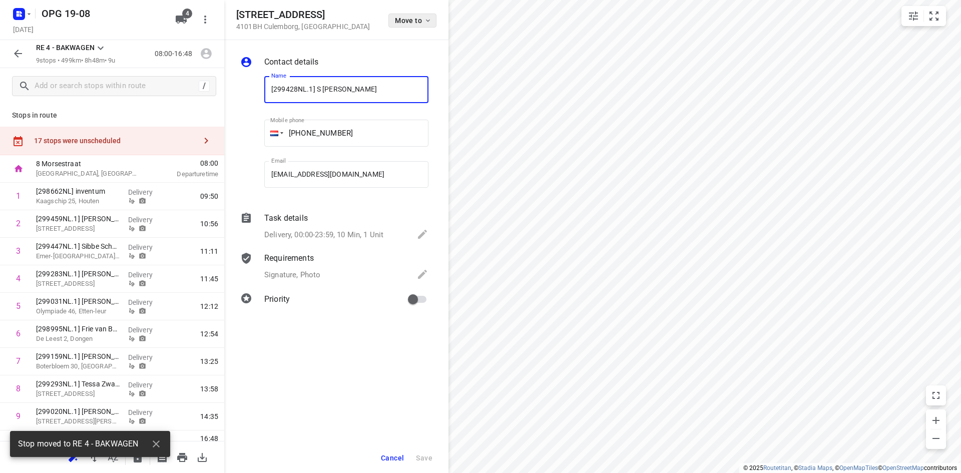
click at [422, 20] on span "Move to" at bounding box center [413, 21] width 37 height 8
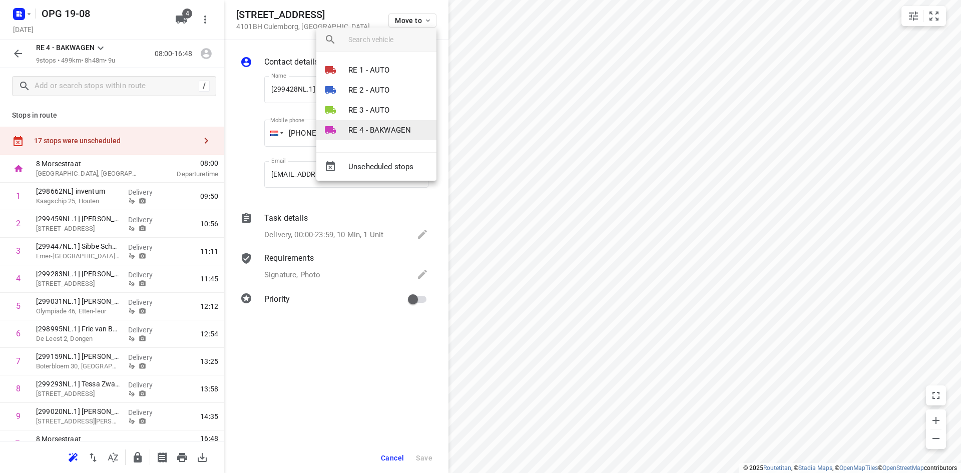
click at [363, 132] on p "RE 4 - BAKWAGEN" at bounding box center [379, 131] width 63 height 12
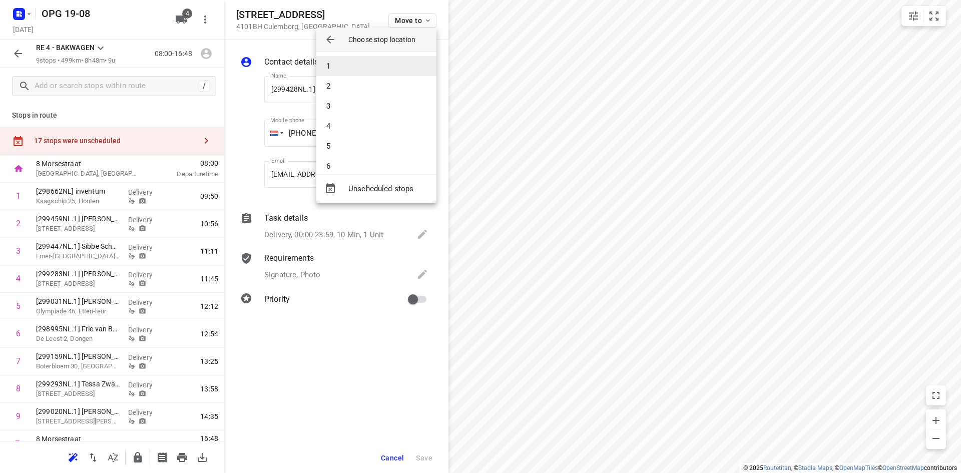
click at [377, 66] on li "1" at bounding box center [376, 66] width 120 height 20
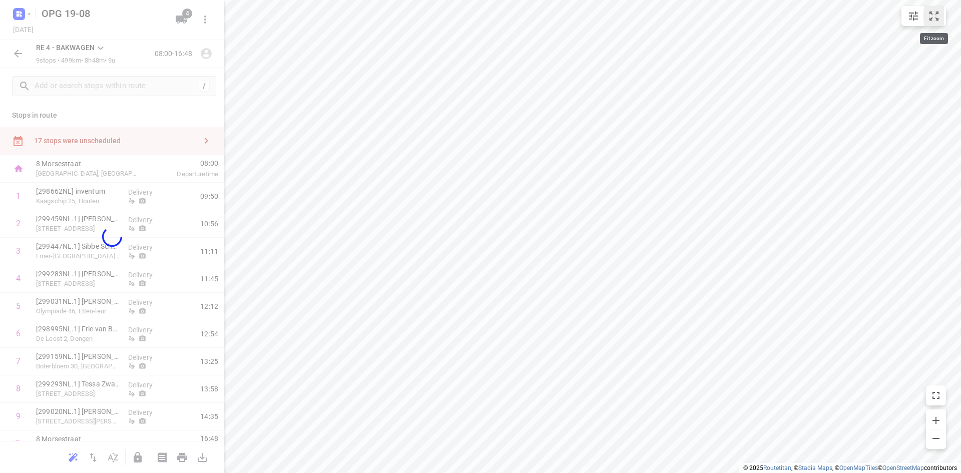
click at [933, 20] on icon "small contained button group" at bounding box center [934, 16] width 12 height 12
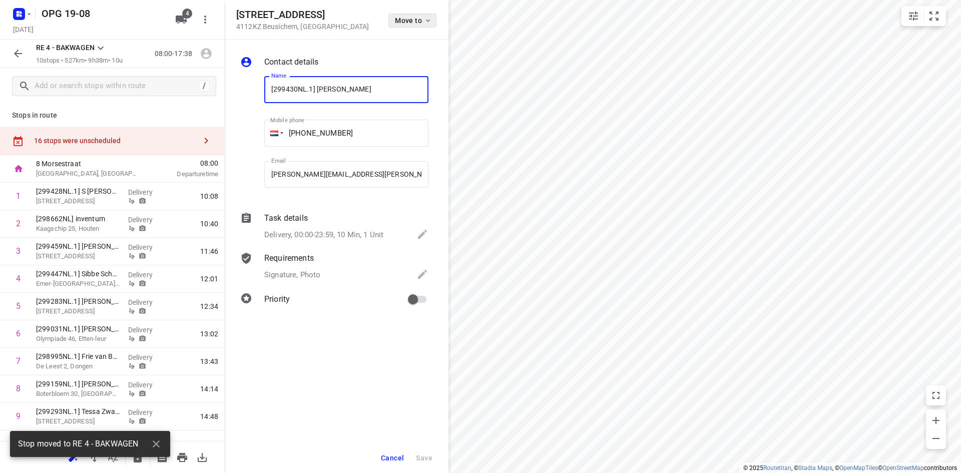
click at [421, 19] on span "Move to" at bounding box center [413, 21] width 37 height 8
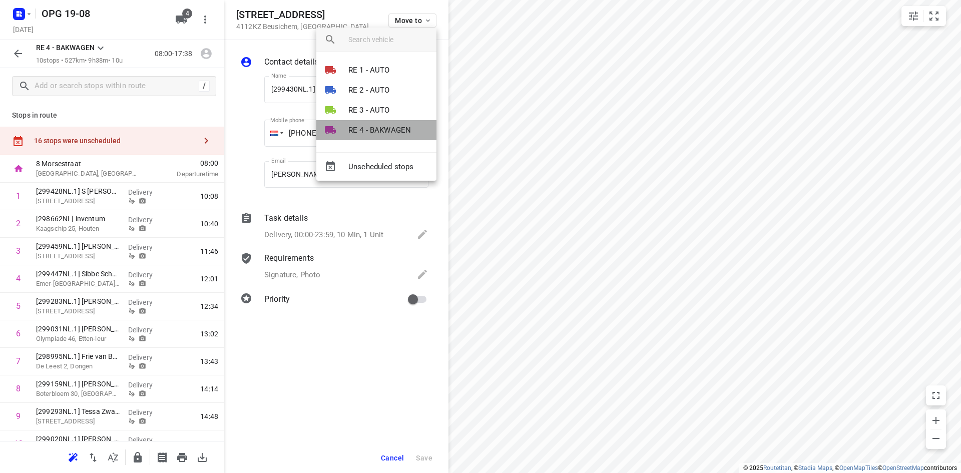
click at [373, 125] on p "RE 4 - BAKWAGEN" at bounding box center [379, 131] width 63 height 12
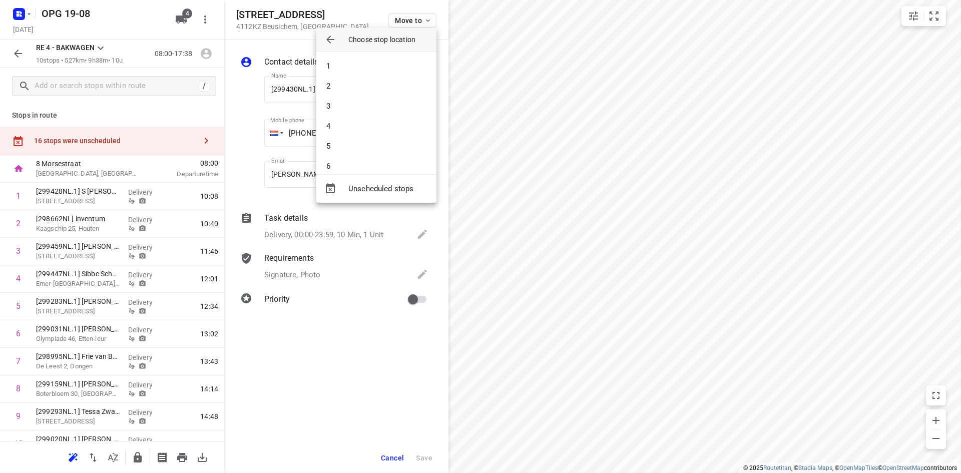
click at [373, 125] on li "4" at bounding box center [376, 126] width 120 height 20
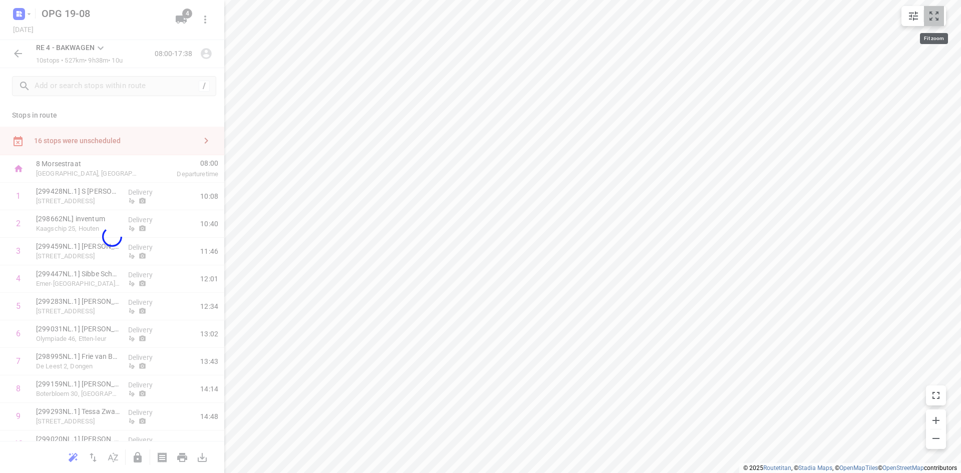
click at [930, 14] on icon "small contained button group" at bounding box center [933, 16] width 9 height 9
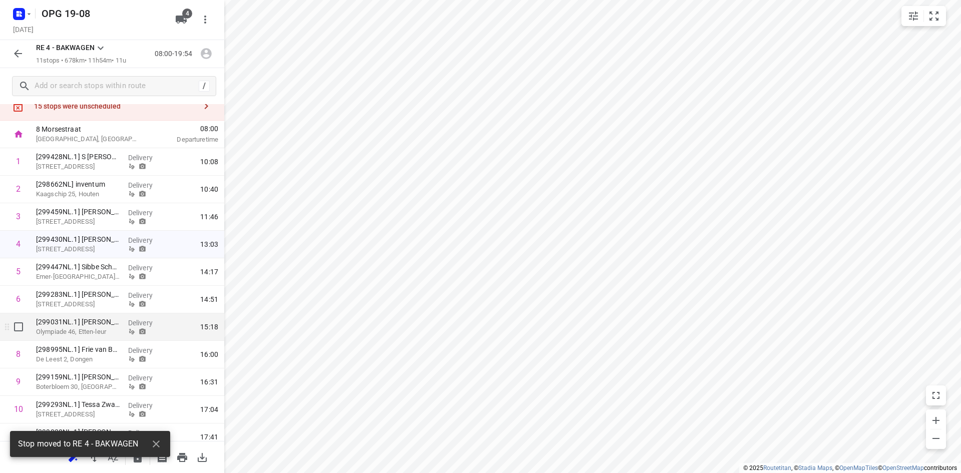
scroll to position [72, 0]
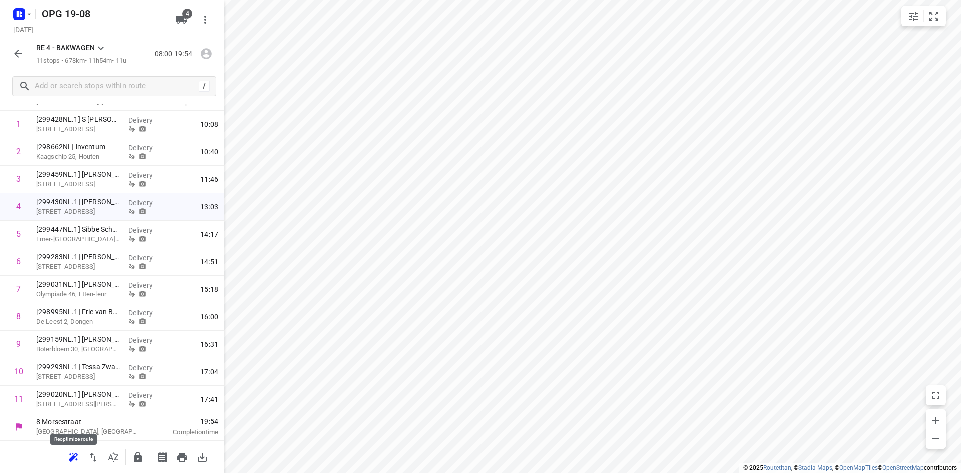
click at [74, 455] on icon "button" at bounding box center [73, 457] width 9 height 8
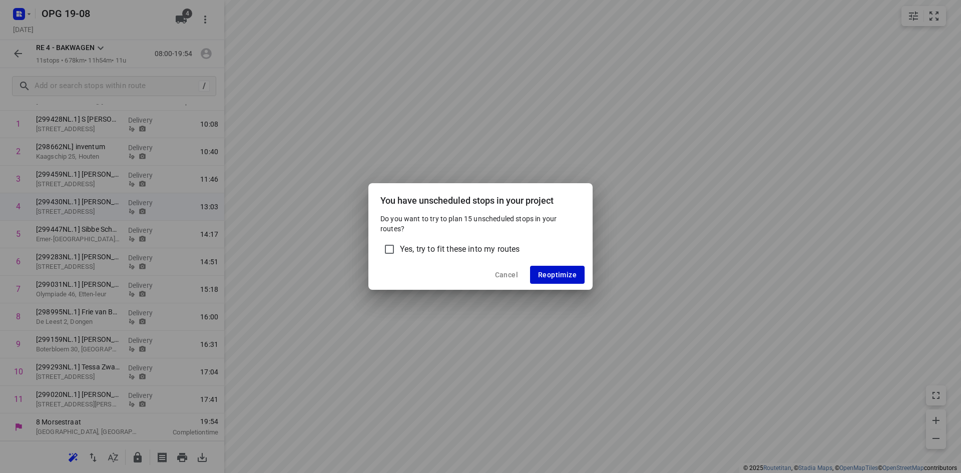
click at [551, 284] on button "Reoptimize" at bounding box center [557, 275] width 55 height 18
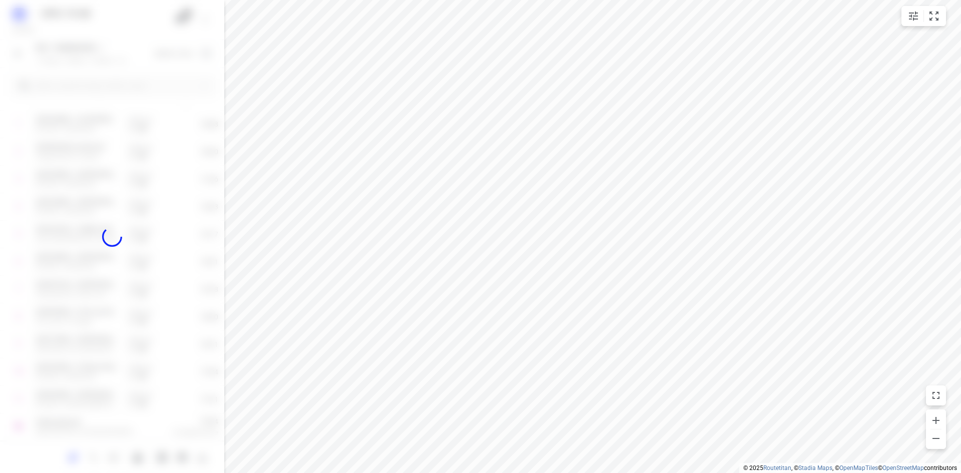
scroll to position [45, 0]
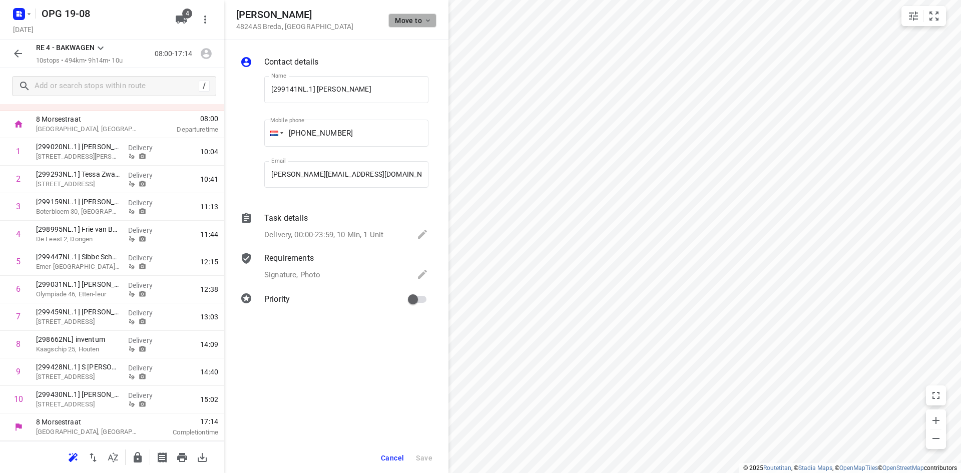
click at [424, 20] on icon "button" at bounding box center [428, 21] width 8 height 8
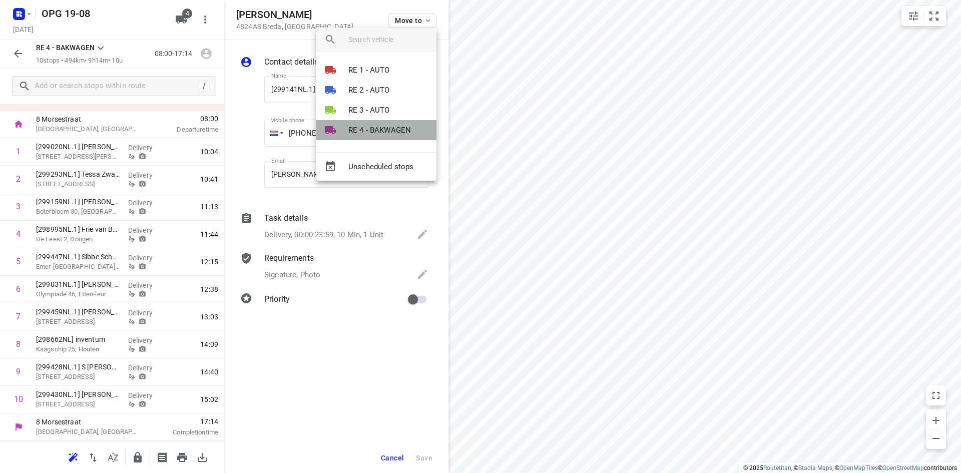
click at [372, 127] on p "RE 4 - BAKWAGEN" at bounding box center [379, 131] width 63 height 12
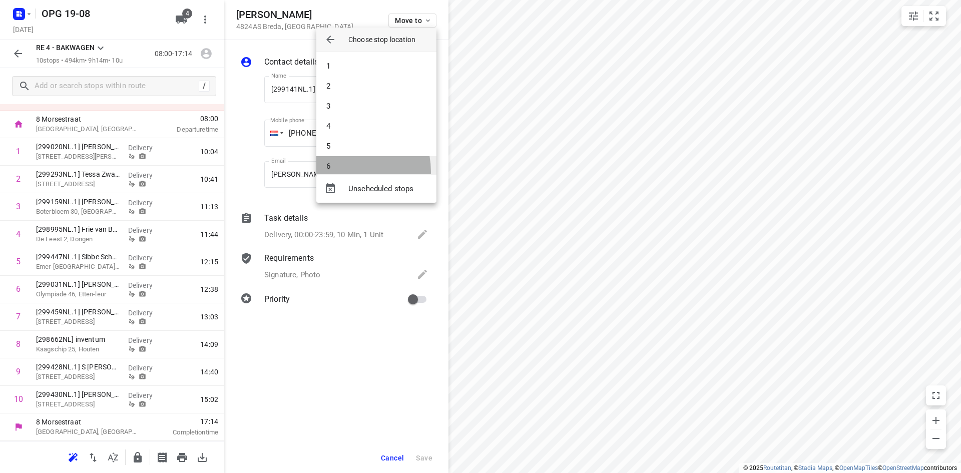
click at [342, 172] on li "6" at bounding box center [376, 166] width 120 height 20
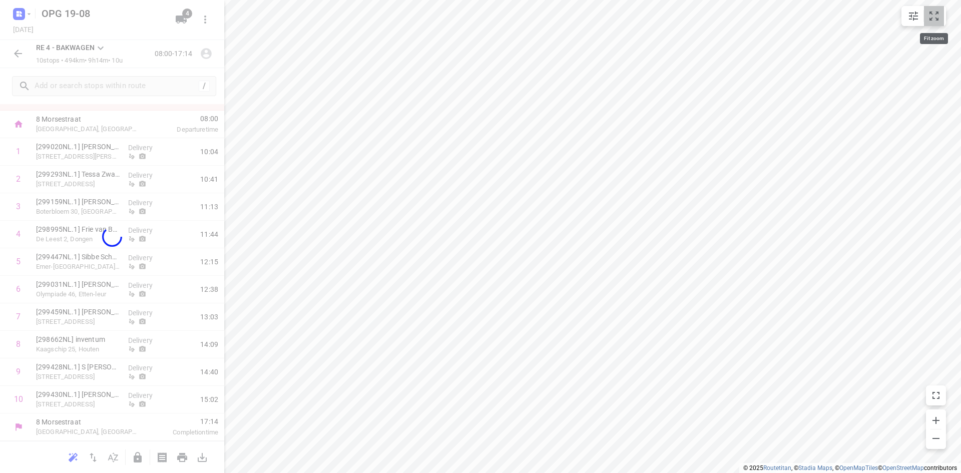
click at [933, 20] on icon "small contained button group" at bounding box center [934, 16] width 12 height 12
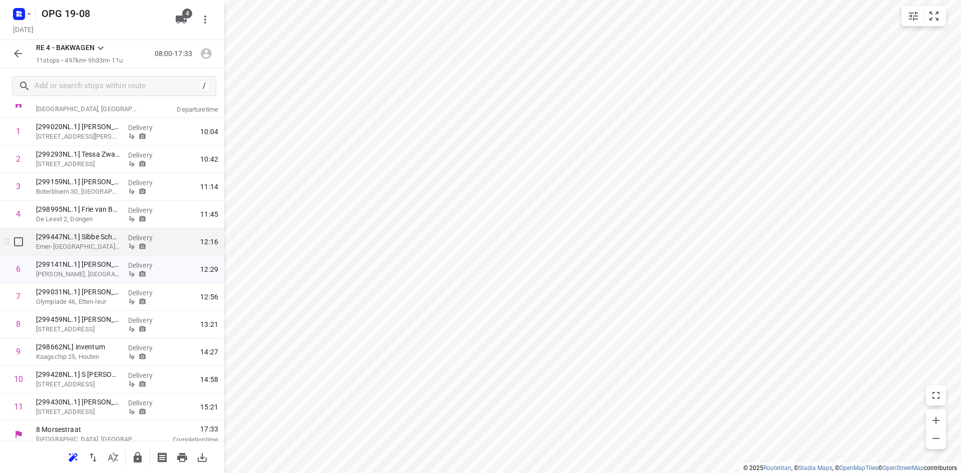
scroll to position [72, 0]
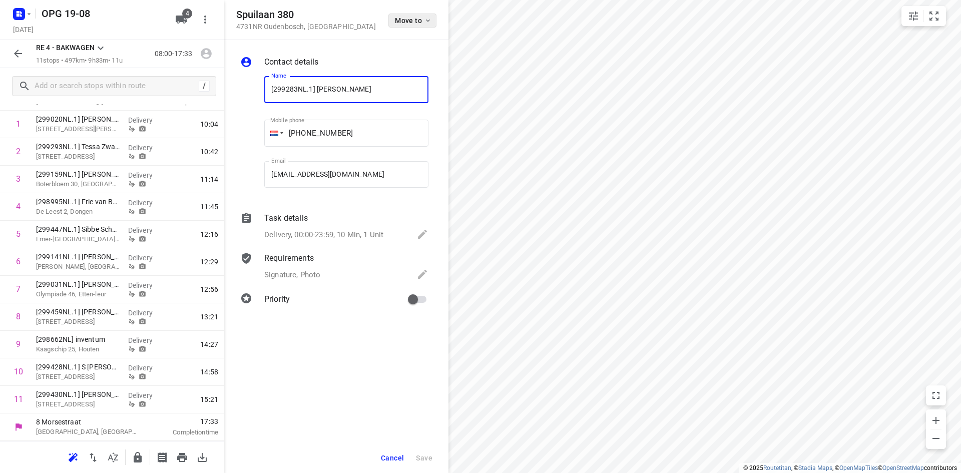
click at [429, 24] on icon "button" at bounding box center [428, 21] width 8 height 8
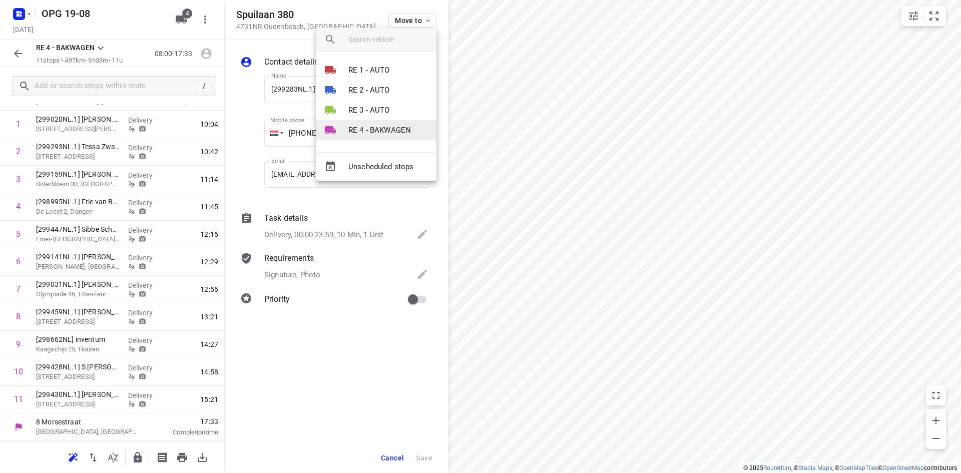
click at [388, 129] on p "RE 4 - BAKWAGEN" at bounding box center [379, 131] width 63 height 12
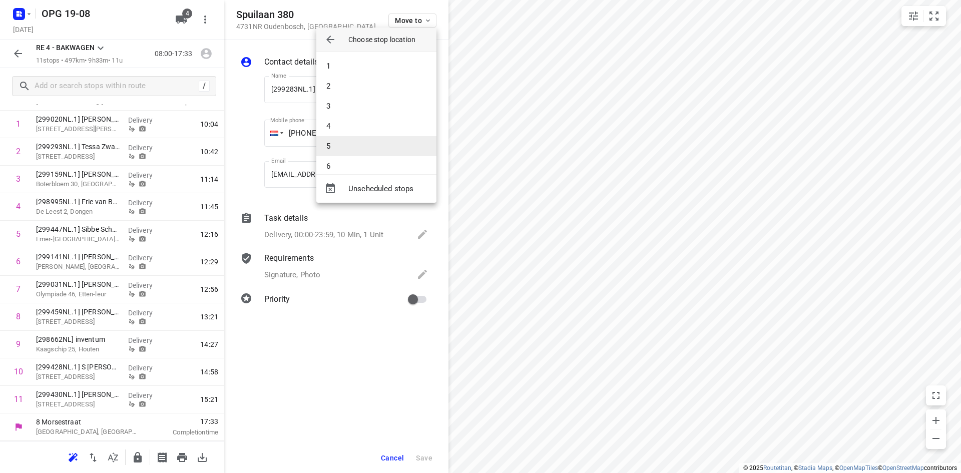
scroll to position [100, 0]
click at [387, 107] on li "8" at bounding box center [376, 106] width 120 height 20
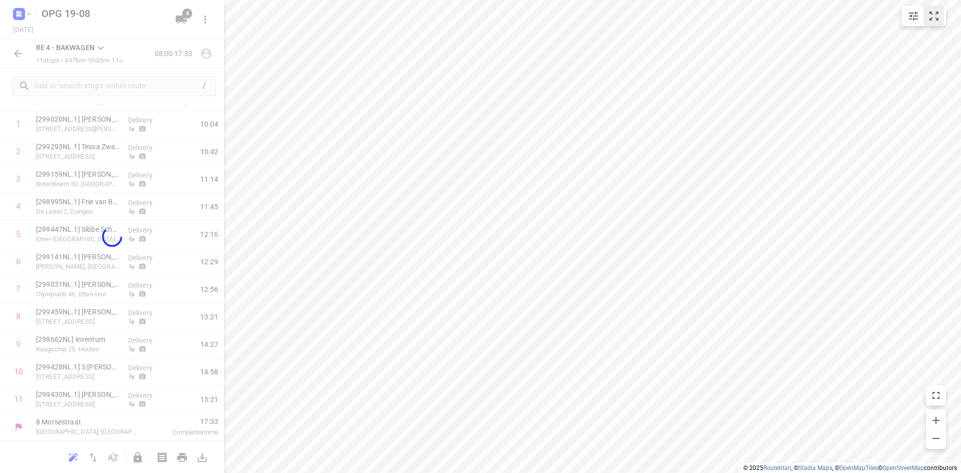
click at [935, 12] on icon "small contained button group" at bounding box center [933, 16] width 9 height 9
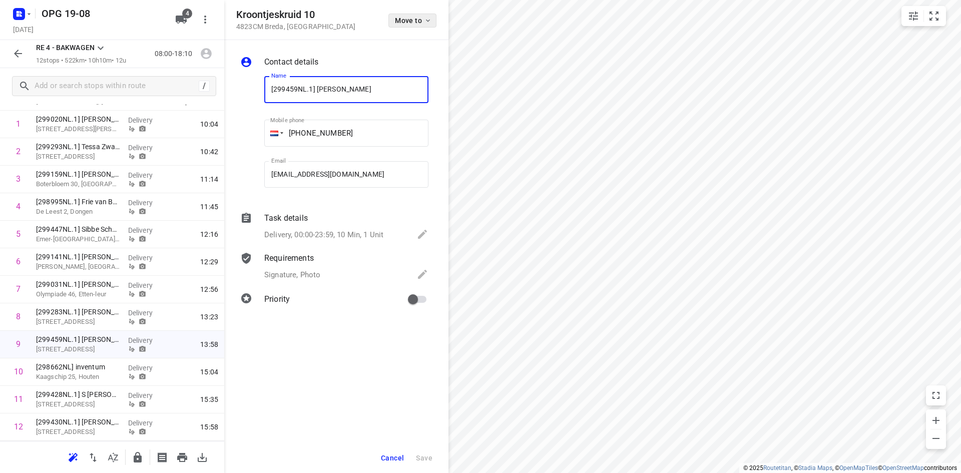
click at [430, 25] on button "Move to" at bounding box center [412, 21] width 48 height 14
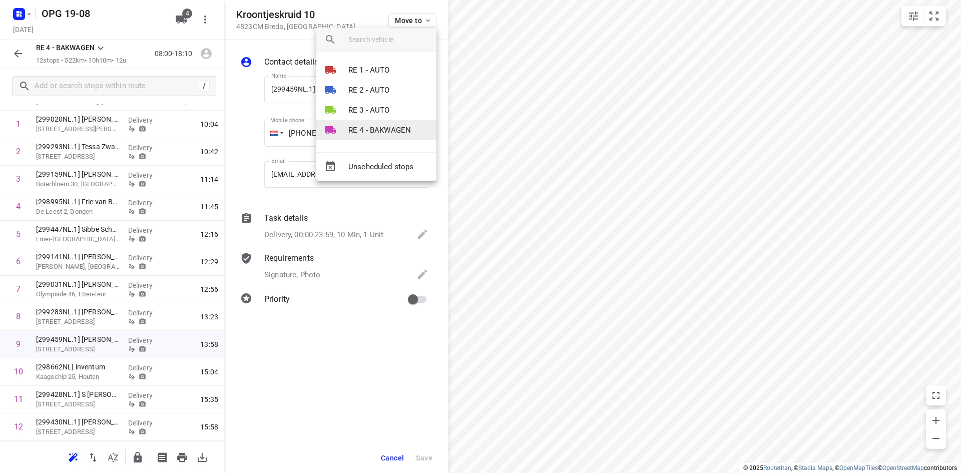
click at [386, 129] on p "RE 4 - BAKWAGEN" at bounding box center [379, 131] width 63 height 12
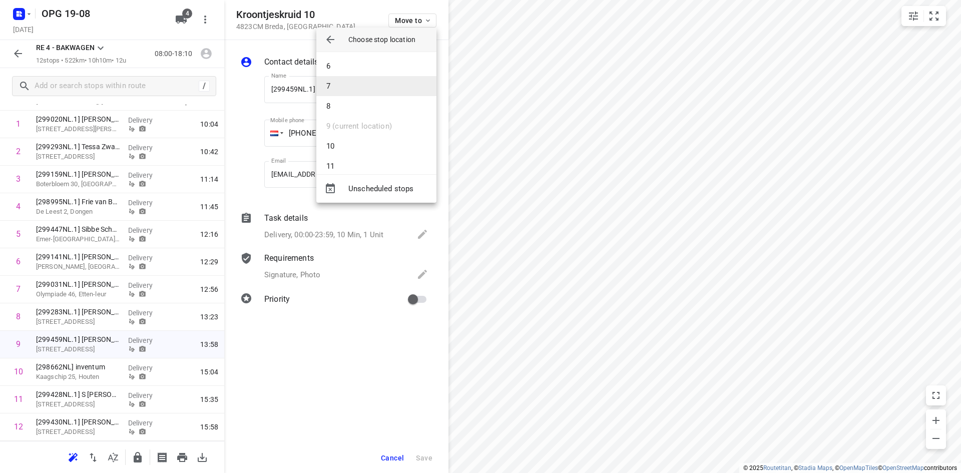
click at [387, 85] on li "7" at bounding box center [376, 86] width 120 height 20
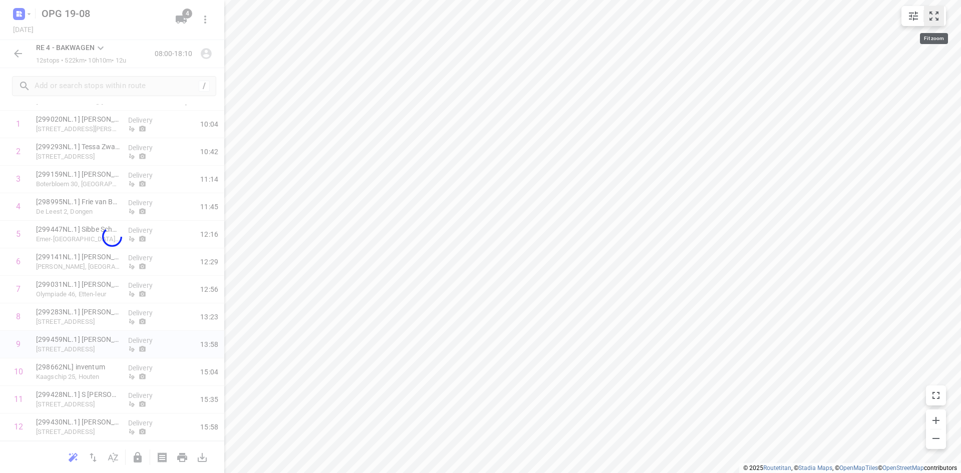
click at [926, 14] on button "small contained button group" at bounding box center [934, 16] width 20 height 20
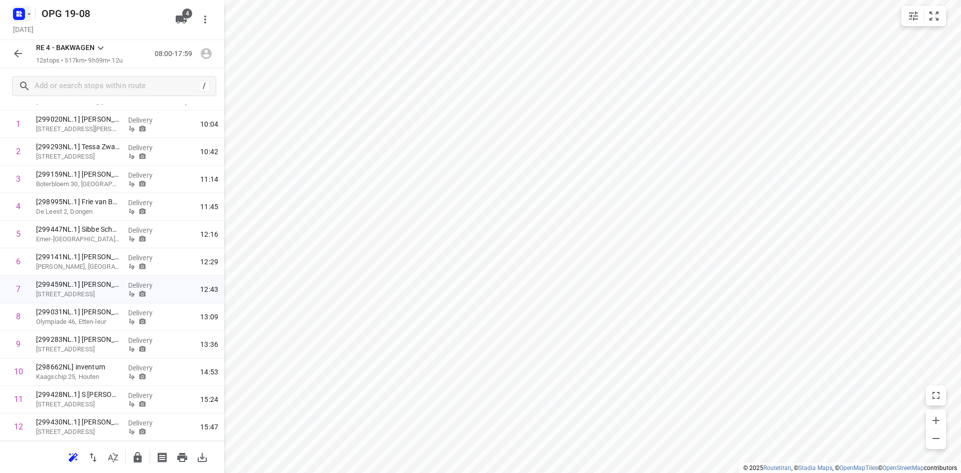
click at [28, 18] on icon "button" at bounding box center [29, 14] width 8 height 8
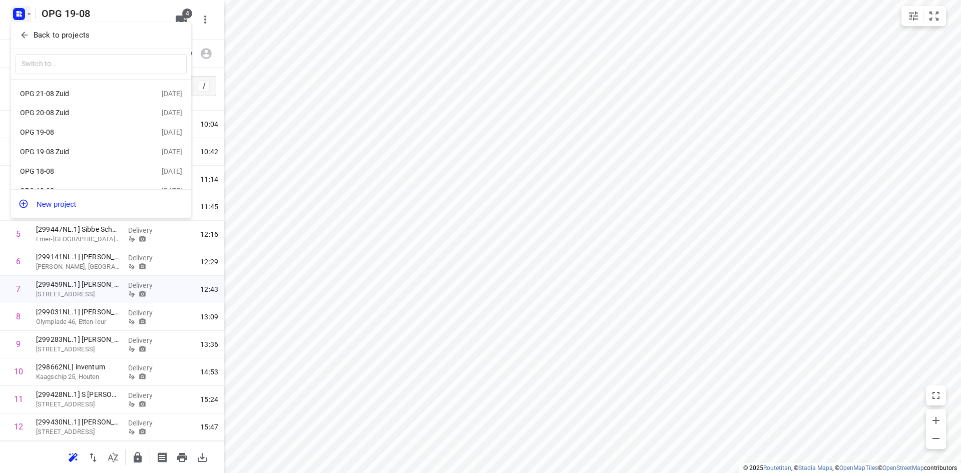
click at [346, 105] on div at bounding box center [480, 236] width 961 height 473
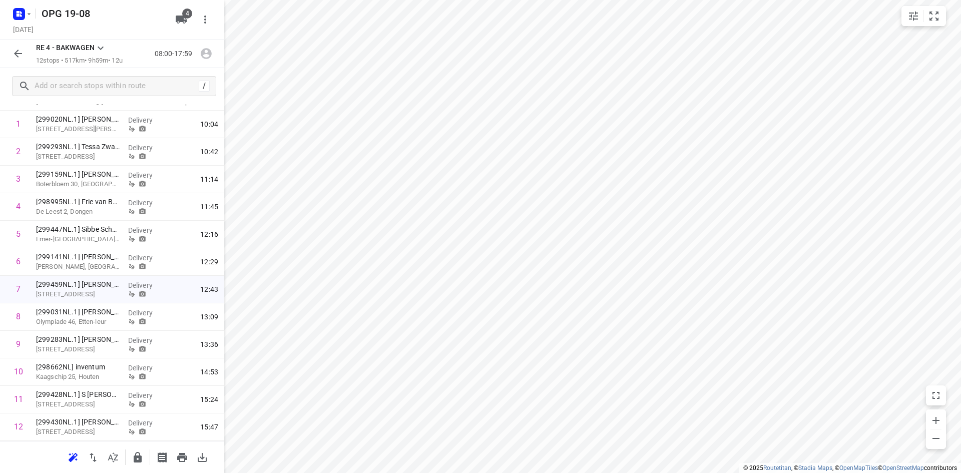
click at [100, 45] on icon at bounding box center [101, 48] width 12 height 12
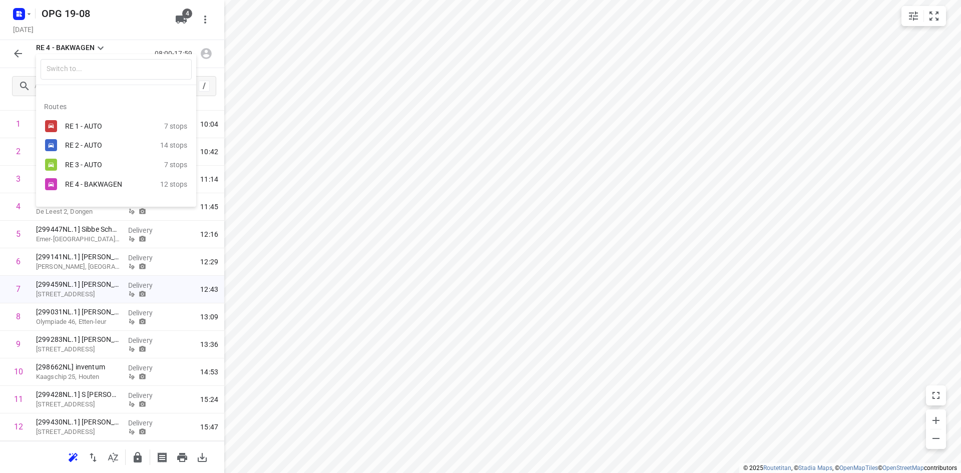
click at [98, 126] on div "RE 1 - AUTO" at bounding box center [107, 126] width 85 height 8
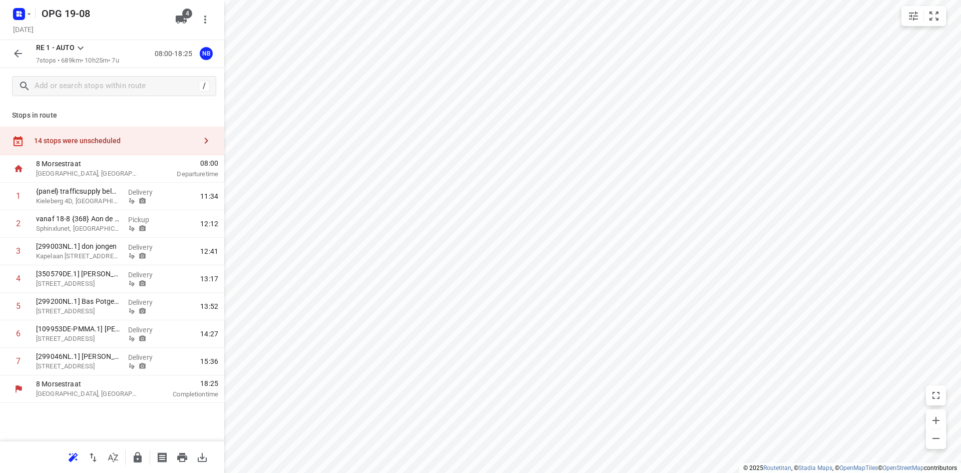
scroll to position [0, 0]
click at [84, 50] on icon at bounding box center [81, 48] width 12 height 12
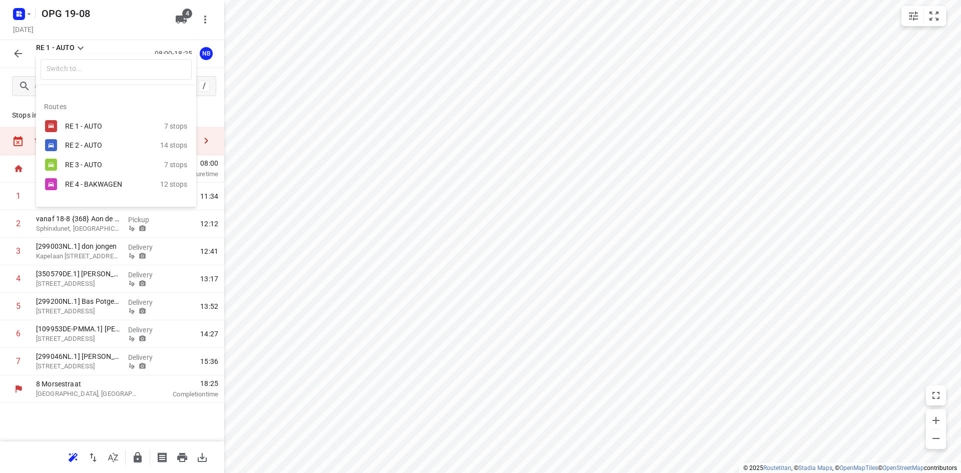
click at [83, 146] on div "RE 2 - AUTO" at bounding box center [107, 145] width 85 height 8
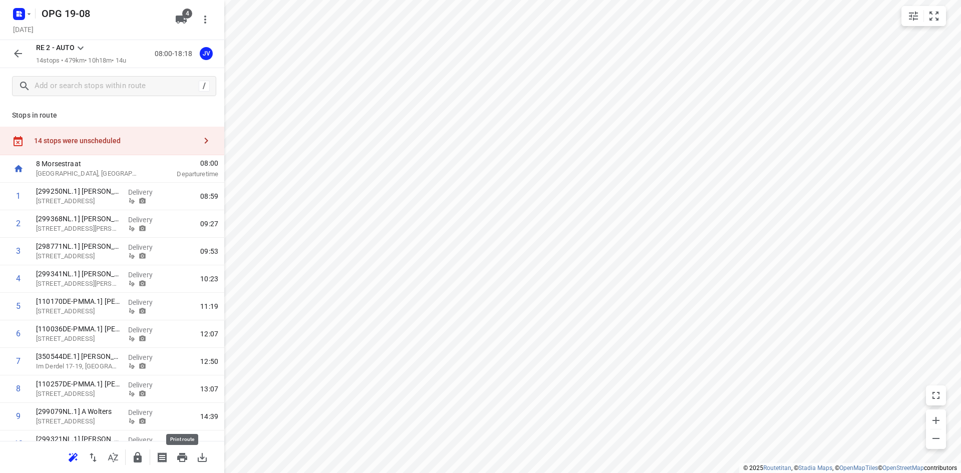
click at [181, 460] on icon "button" at bounding box center [182, 457] width 12 height 12
click at [82, 45] on icon at bounding box center [81, 48] width 12 height 12
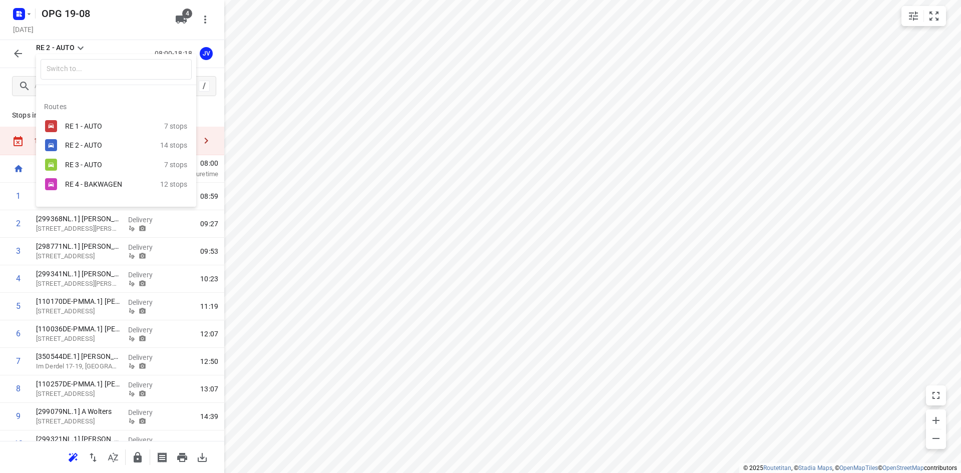
click at [87, 128] on div "RE 1 - AUTO" at bounding box center [107, 126] width 85 height 8
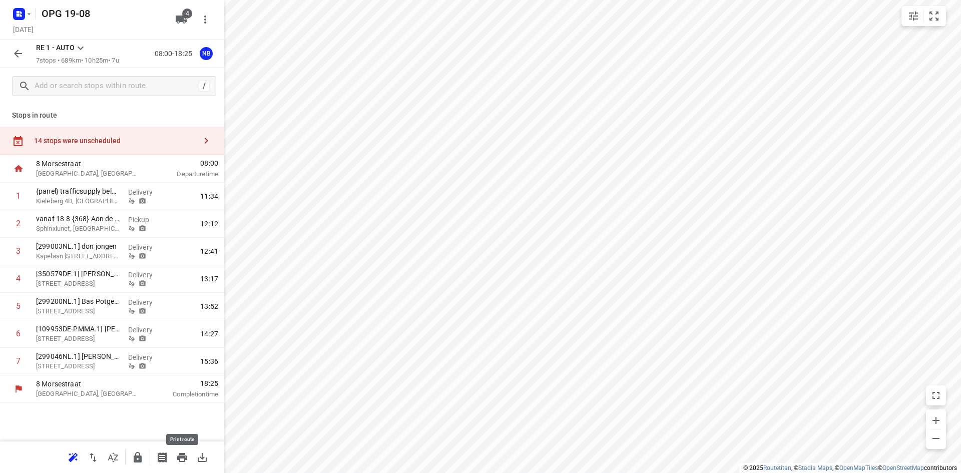
click at [179, 456] on icon "button" at bounding box center [182, 457] width 10 height 9
click at [80, 46] on icon at bounding box center [81, 48] width 12 height 12
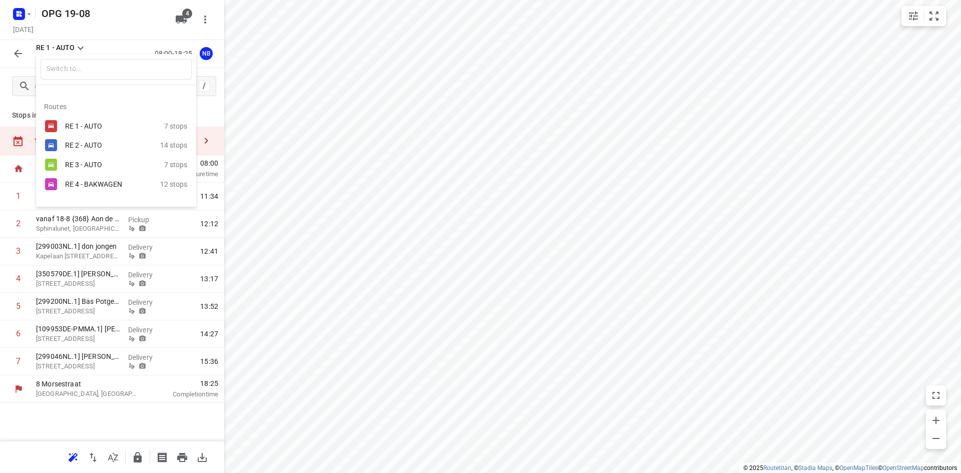
click at [77, 164] on div "RE 3 - AUTO" at bounding box center [107, 165] width 85 height 8
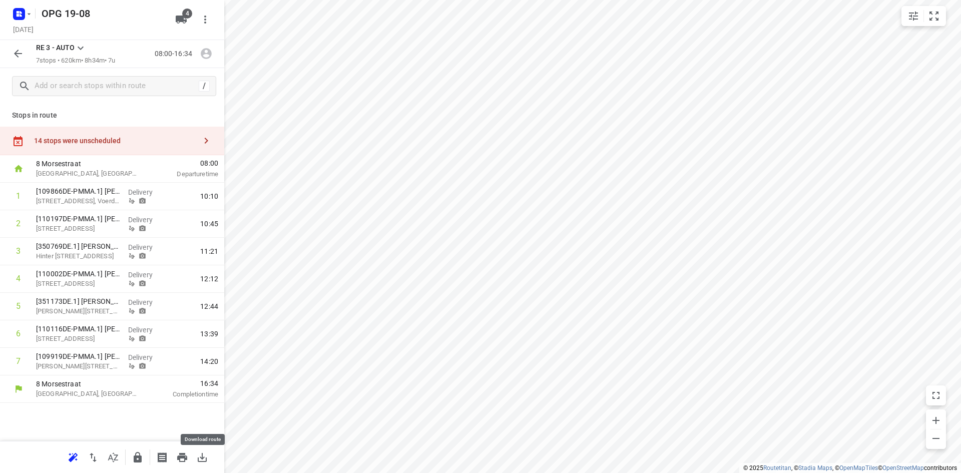
click at [203, 459] on icon "button" at bounding box center [202, 457] width 9 height 9
click at [29, 17] on icon "button" at bounding box center [29, 14] width 8 height 8
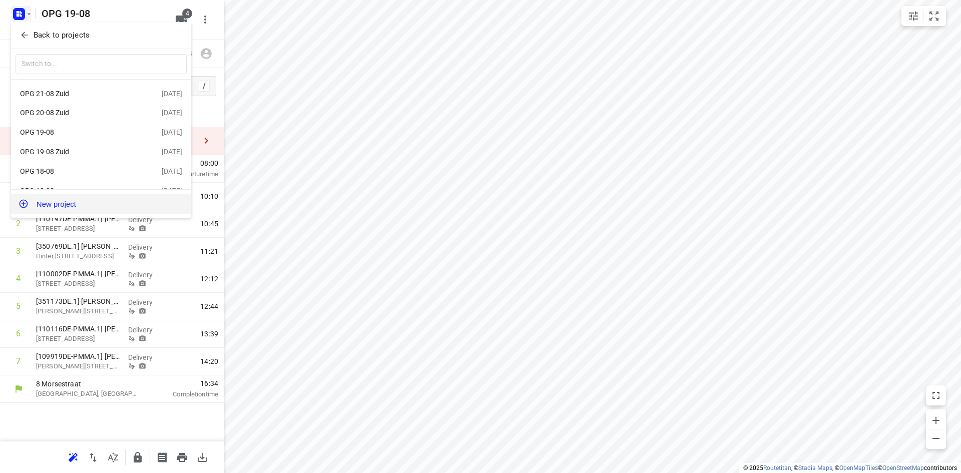
click at [66, 204] on button "New project" at bounding box center [101, 204] width 180 height 20
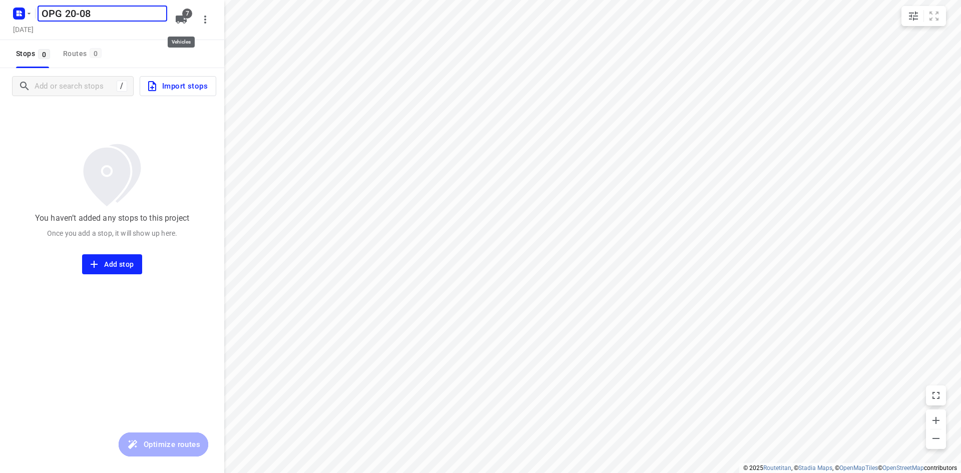
click at [184, 15] on span "7" at bounding box center [187, 14] width 10 height 10
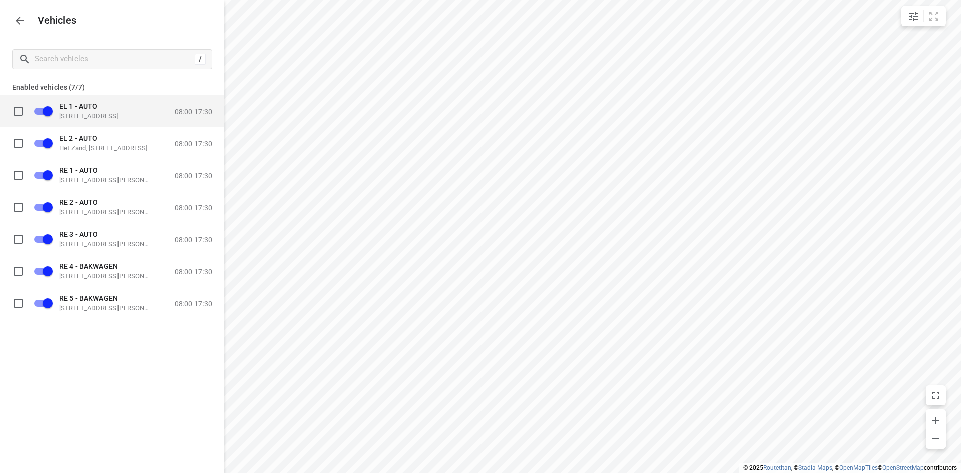
click at [19, 108] on input "grid" at bounding box center [18, 111] width 20 height 20
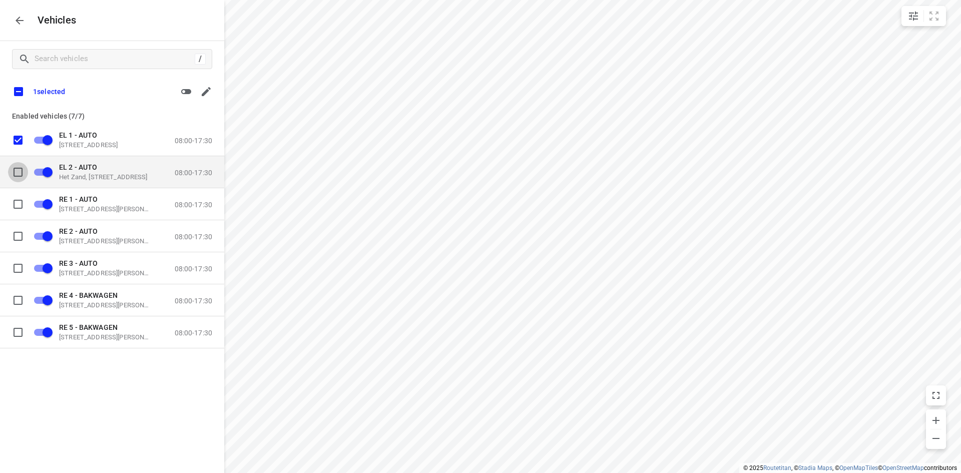
click at [21, 175] on input "grid" at bounding box center [18, 172] width 20 height 20
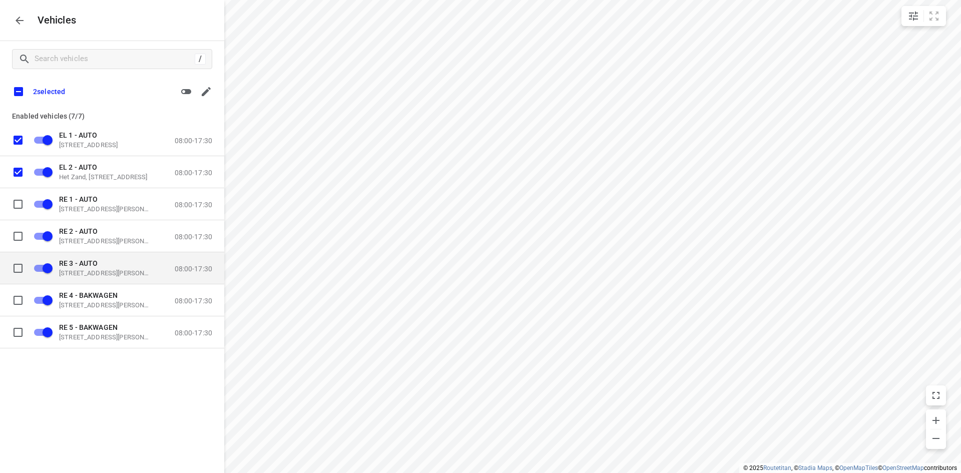
click at [16, 266] on input "grid" at bounding box center [18, 268] width 20 height 20
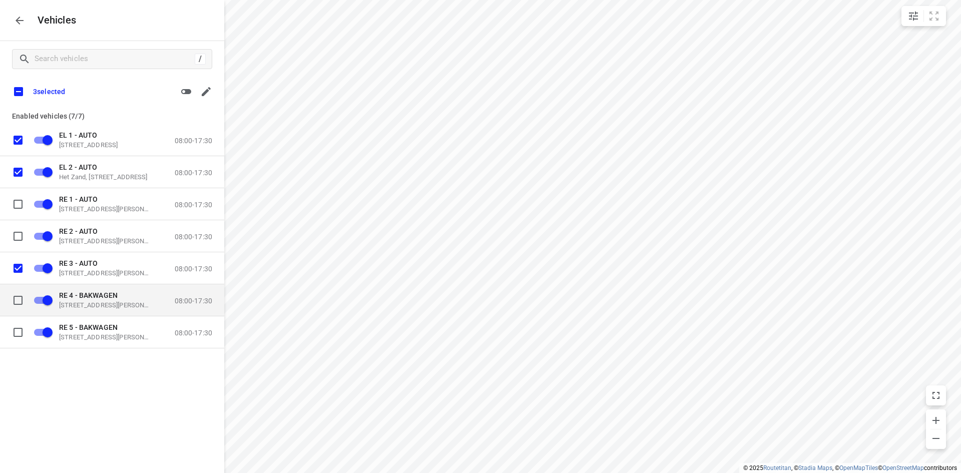
click at [21, 302] on input "grid" at bounding box center [18, 300] width 20 height 20
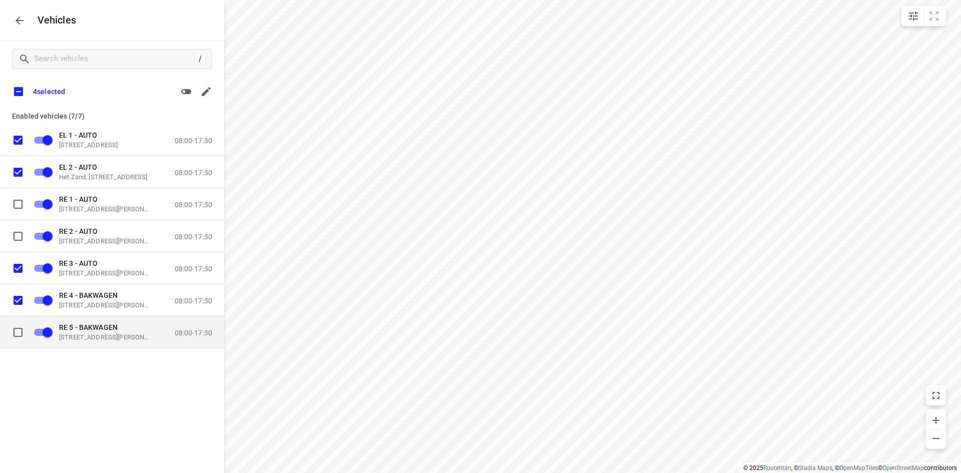
click at [19, 332] on input "grid" at bounding box center [18, 332] width 20 height 20
click at [192, 91] on icon "button" at bounding box center [186, 92] width 12 height 12
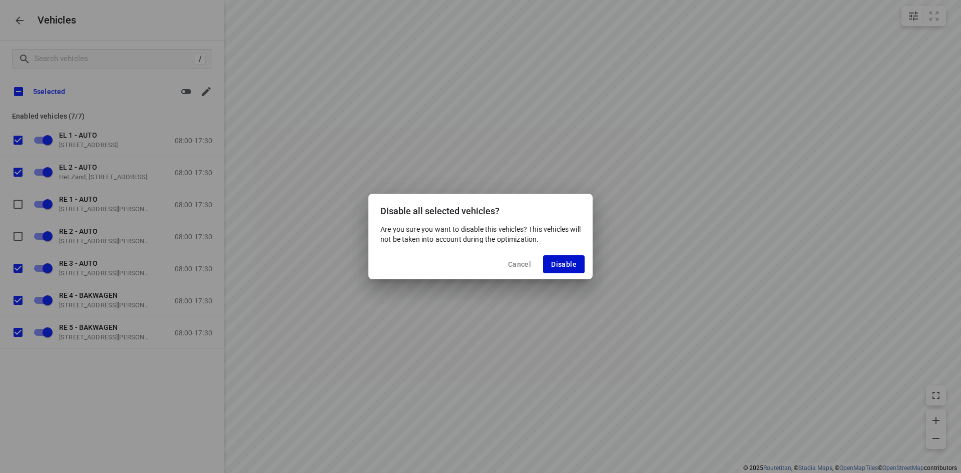
click at [569, 266] on span "Disable" at bounding box center [564, 264] width 26 height 8
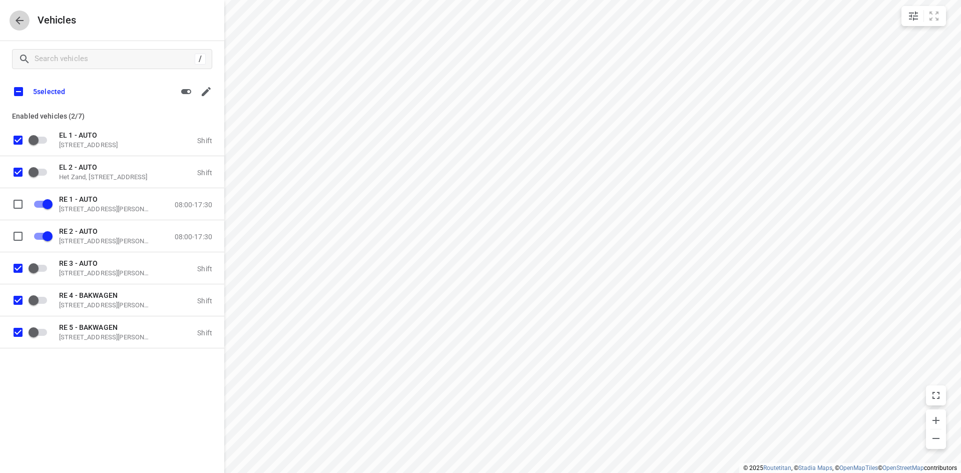
click at [22, 22] on icon "button" at bounding box center [20, 21] width 12 height 12
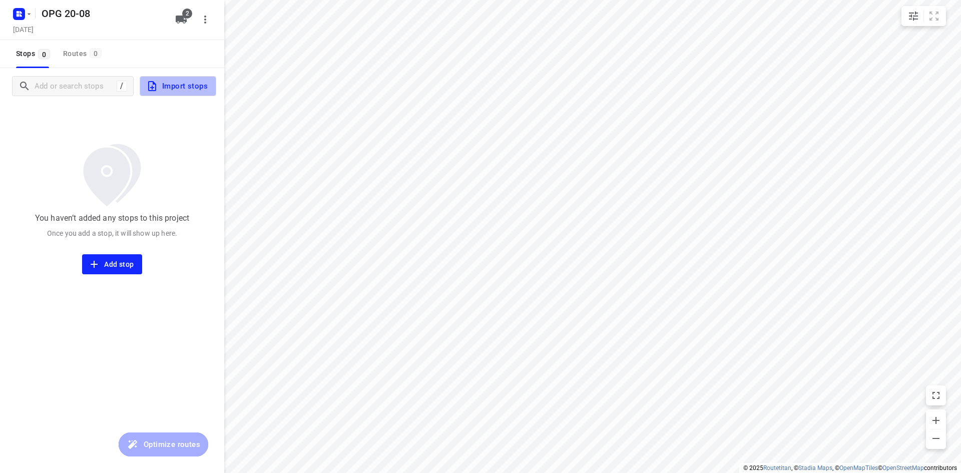
click at [177, 88] on span "Import stops" at bounding box center [177, 86] width 62 height 13
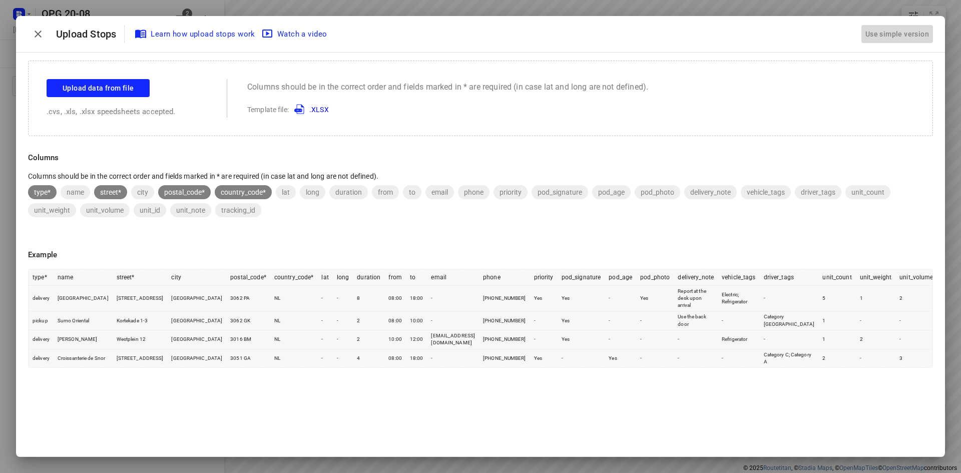
click at [881, 36] on div "Use simple version" at bounding box center [897, 34] width 68 height 17
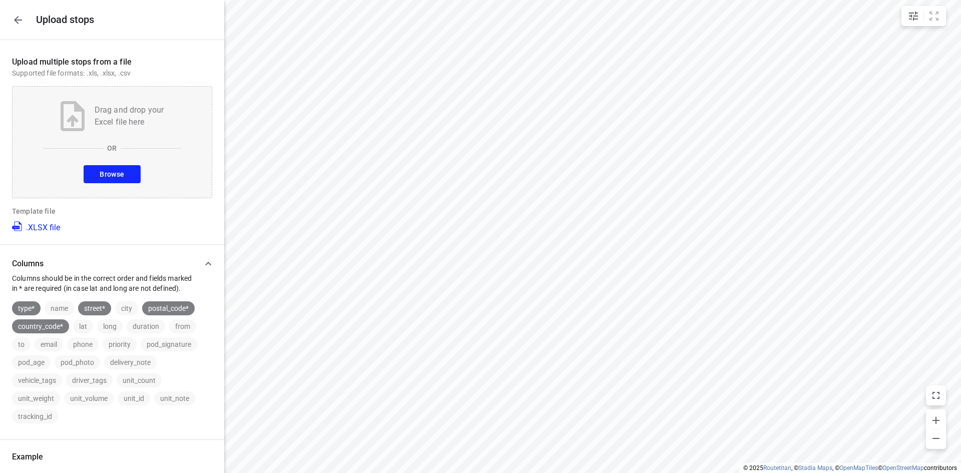
click at [117, 181] on button "Browse" at bounding box center [112, 174] width 57 height 18
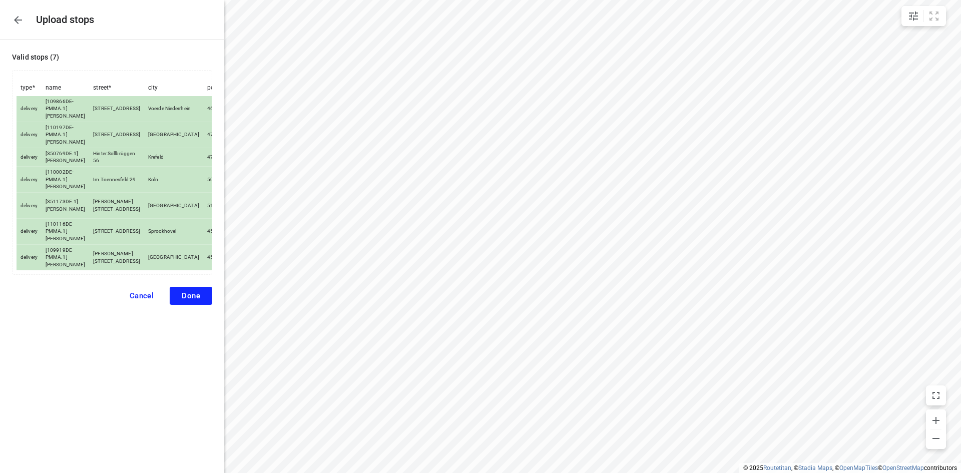
click at [190, 300] on span "Done" at bounding box center [191, 295] width 19 height 9
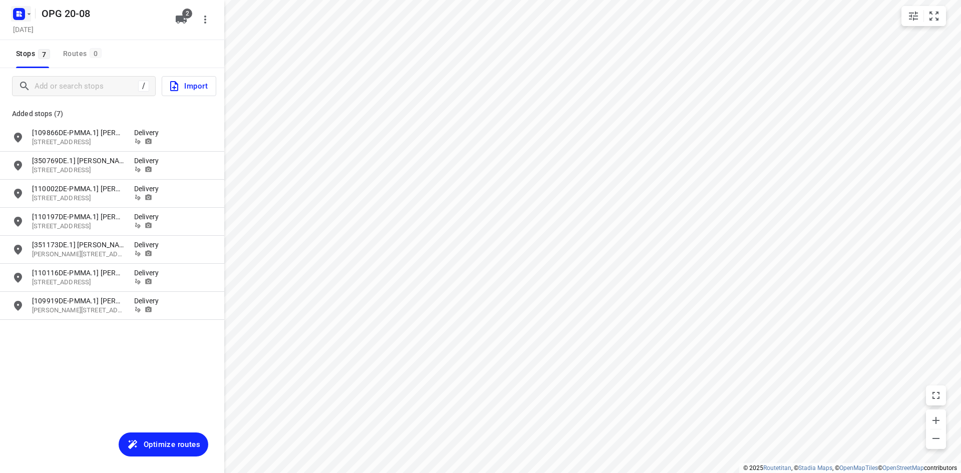
click at [27, 13] on icon "button" at bounding box center [29, 14] width 8 height 8
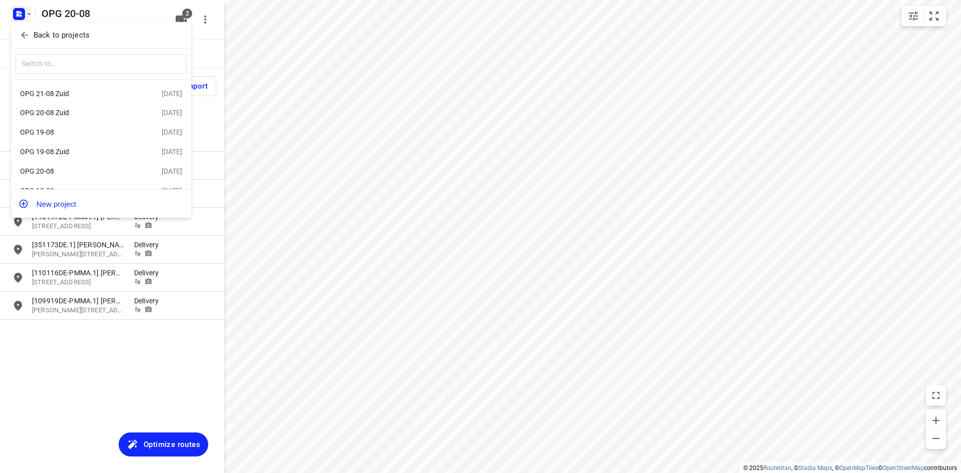
click at [52, 131] on div "OPG 19-08" at bounding box center [77, 132] width 115 height 8
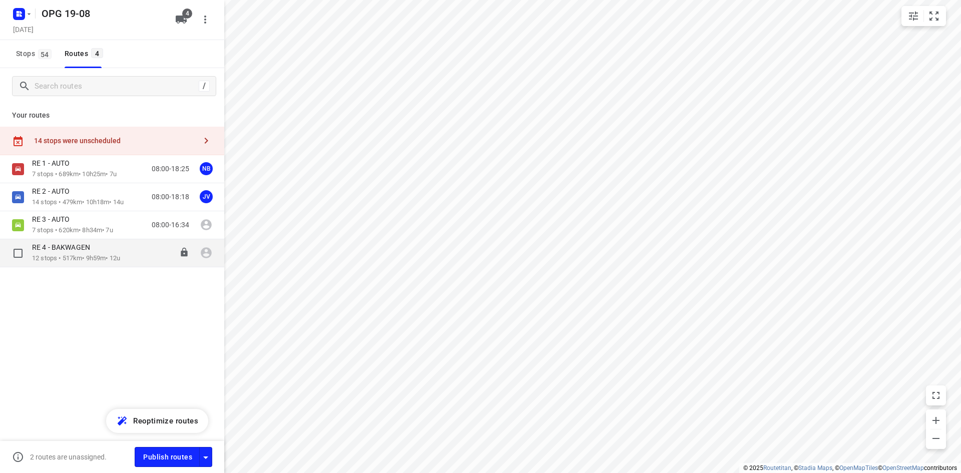
click at [42, 251] on p "RE 4 - BAKWAGEN" at bounding box center [64, 247] width 64 height 9
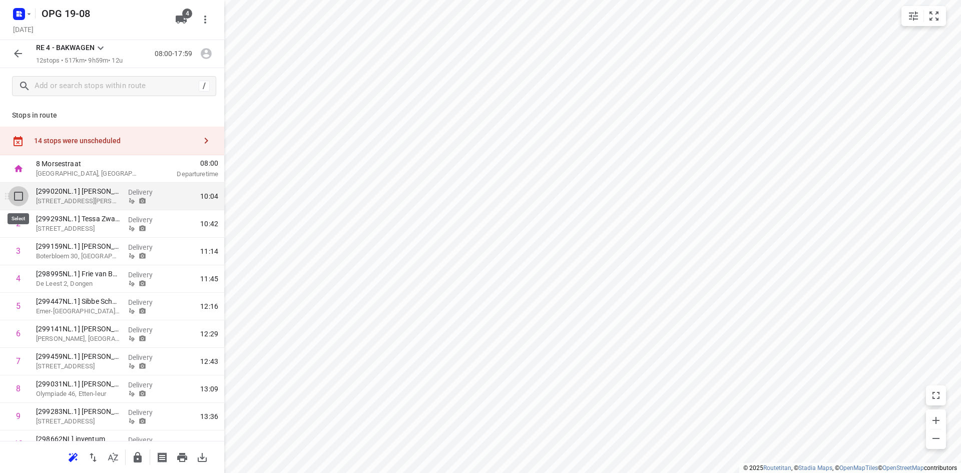
click at [20, 197] on input "checkbox" at bounding box center [19, 196] width 20 height 20
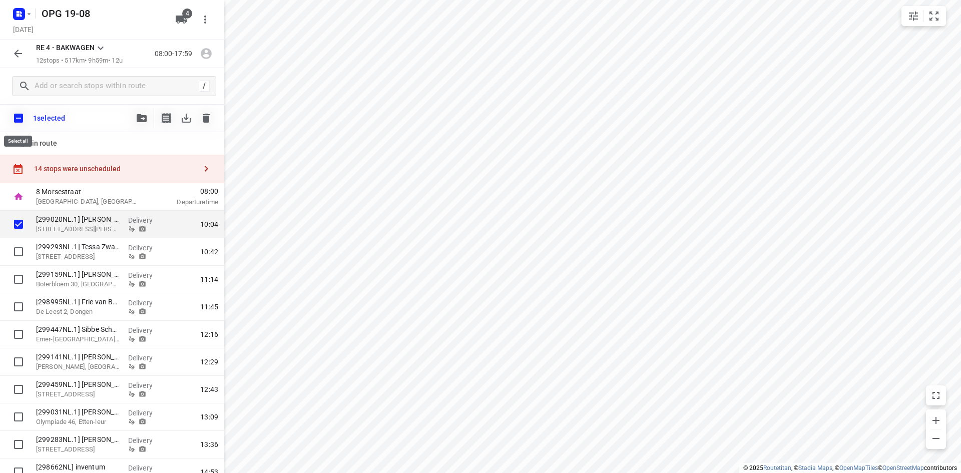
click at [20, 119] on input "checkbox" at bounding box center [18, 118] width 21 height 21
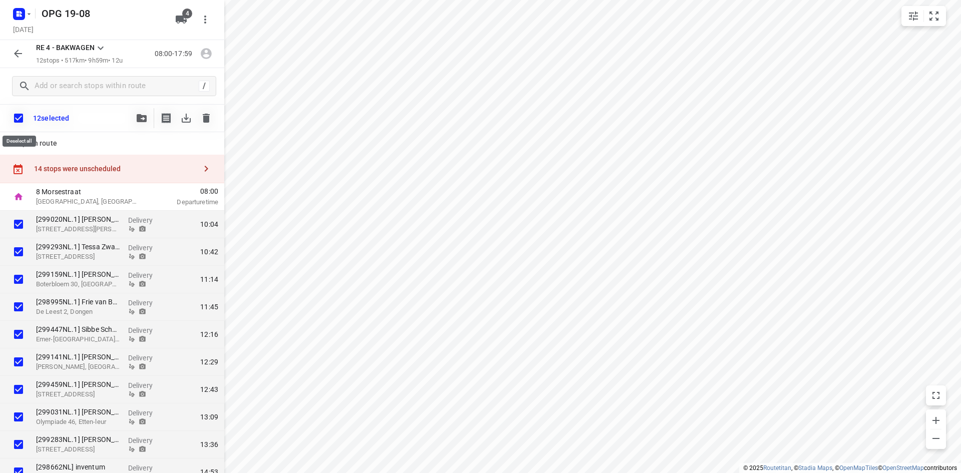
click at [20, 119] on input "checkbox" at bounding box center [18, 118] width 21 height 21
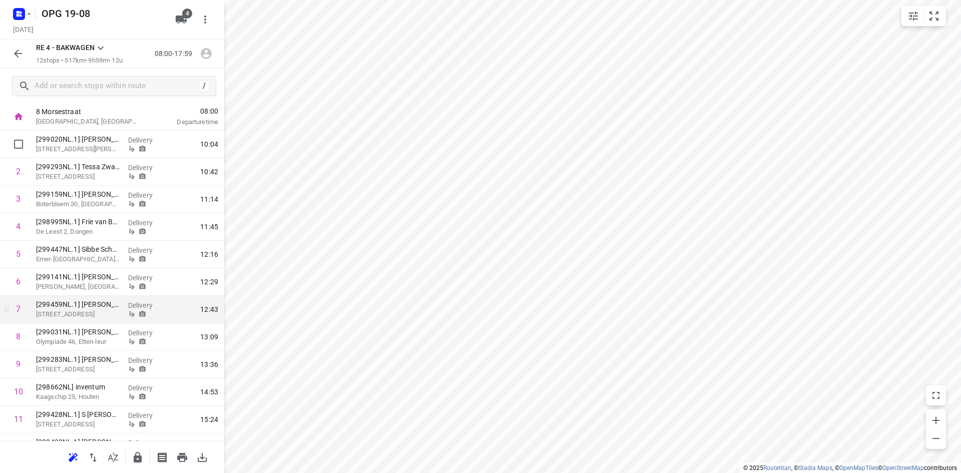
scroll to position [100, 0]
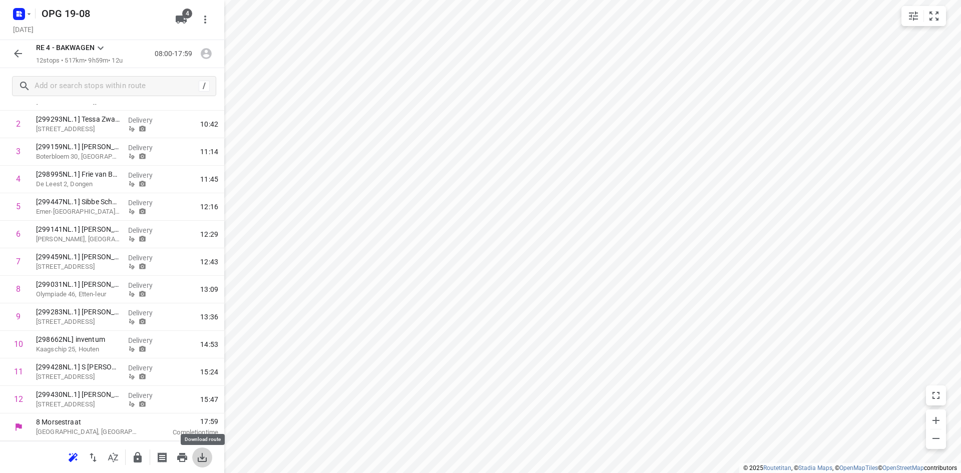
click at [205, 460] on icon "button" at bounding box center [202, 457] width 12 height 12
click at [26, 12] on icon "button" at bounding box center [29, 14] width 8 height 8
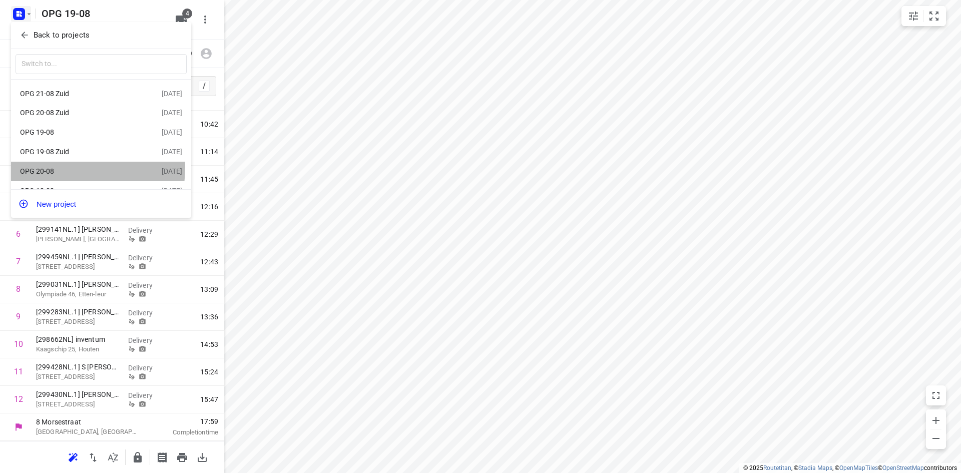
click at [55, 170] on div "OPG 20-08" at bounding box center [77, 171] width 115 height 8
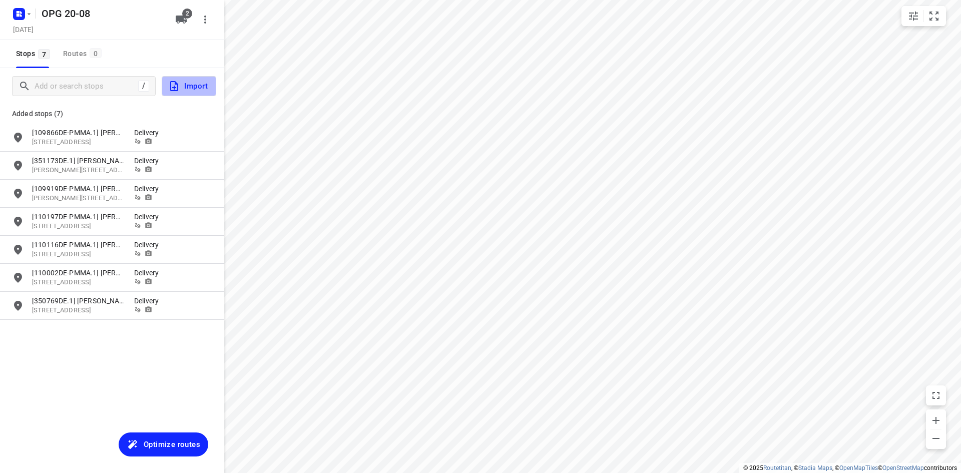
click at [207, 86] on span "Import" at bounding box center [188, 86] width 40 height 13
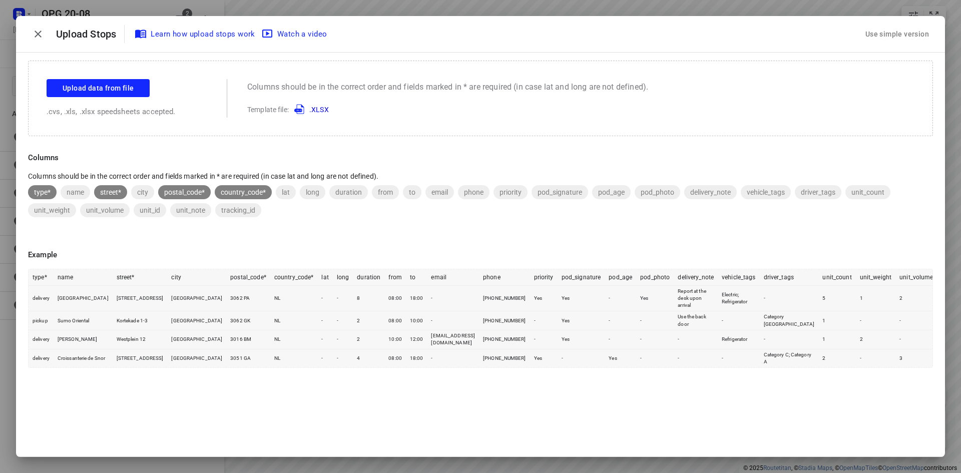
click at [894, 34] on div "Use simple version" at bounding box center [897, 34] width 68 height 17
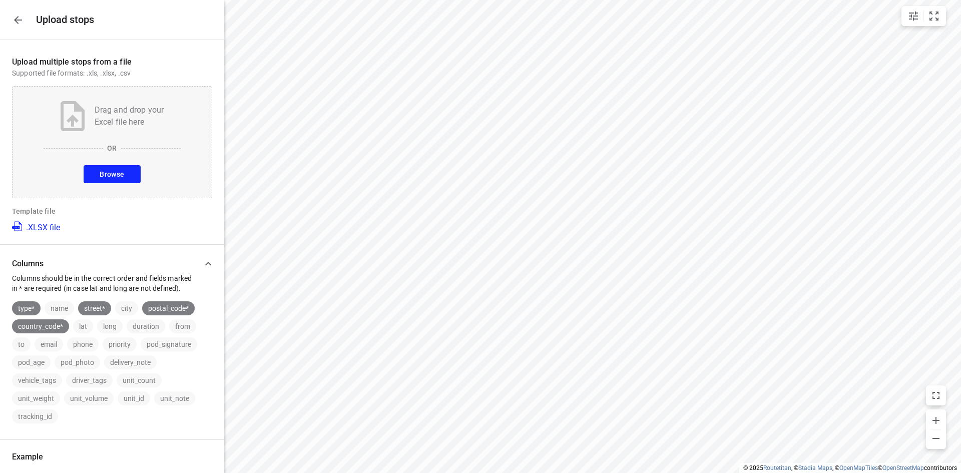
click at [101, 173] on span "Browse" at bounding box center [112, 174] width 25 height 13
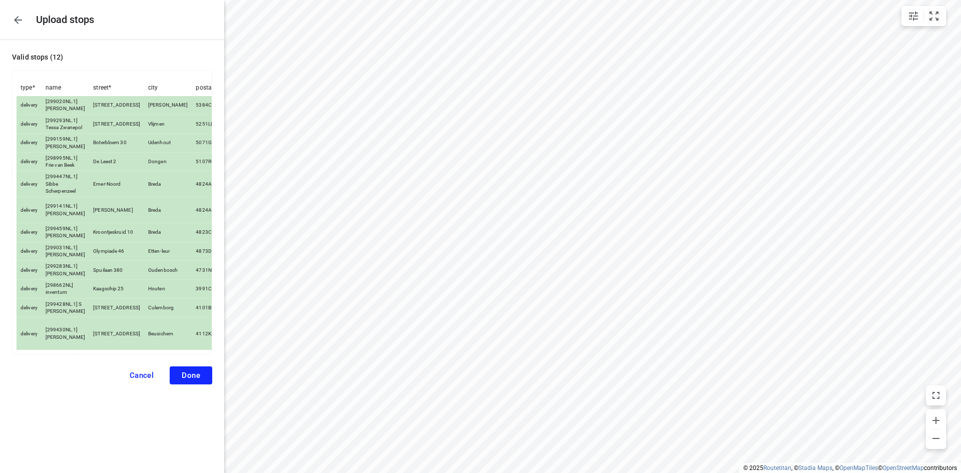
click at [195, 380] on span "Done" at bounding box center [191, 375] width 19 height 9
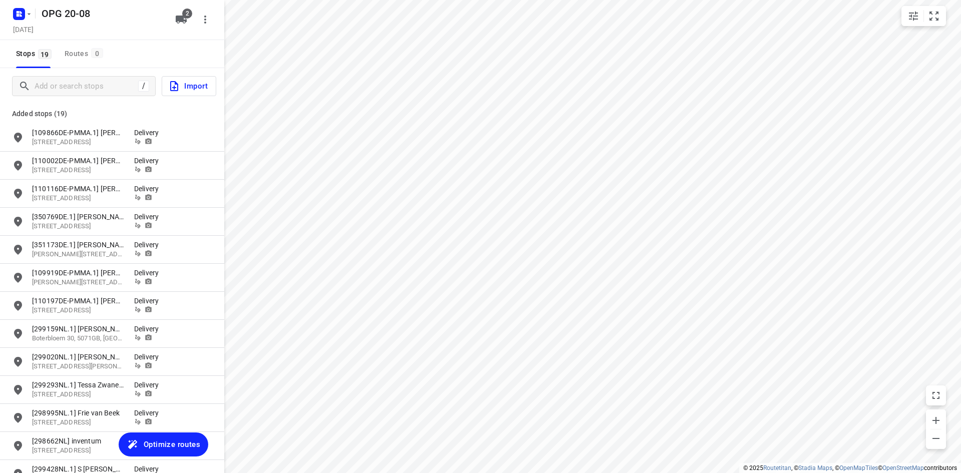
click at [152, 441] on span "Optimize routes" at bounding box center [172, 444] width 57 height 13
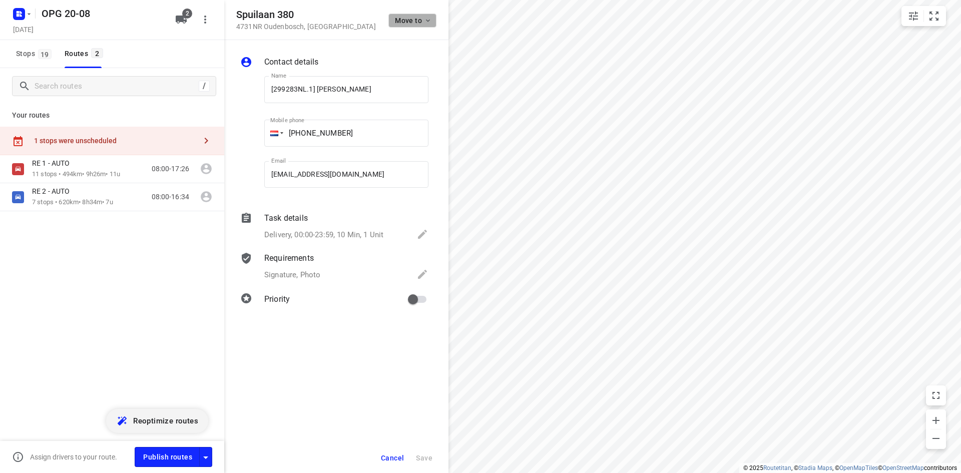
click at [423, 21] on span "Move to" at bounding box center [413, 21] width 37 height 8
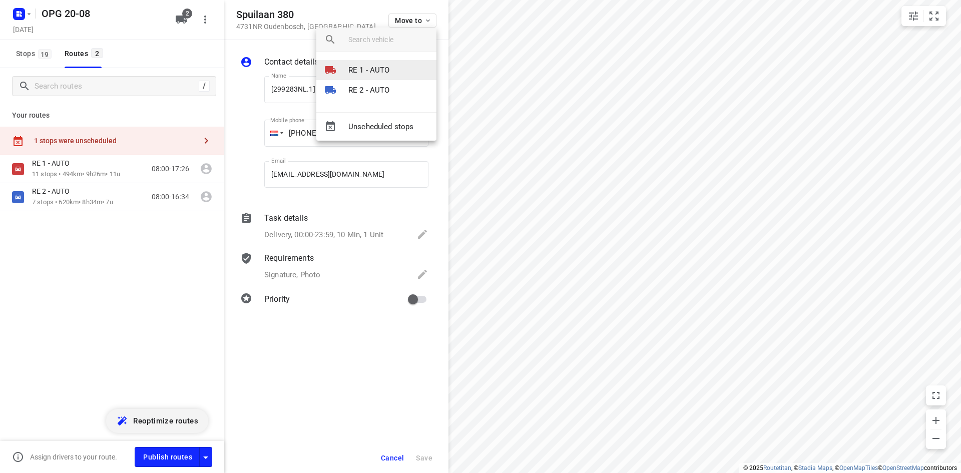
click at [391, 64] on li "RE 1 - AUTO" at bounding box center [376, 70] width 120 height 20
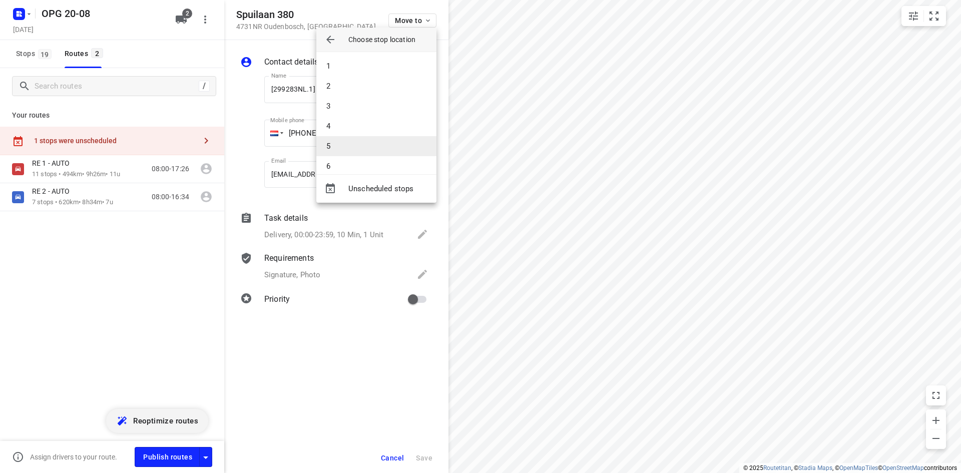
scroll to position [50, 0]
click at [382, 133] on li "7" at bounding box center [376, 136] width 120 height 20
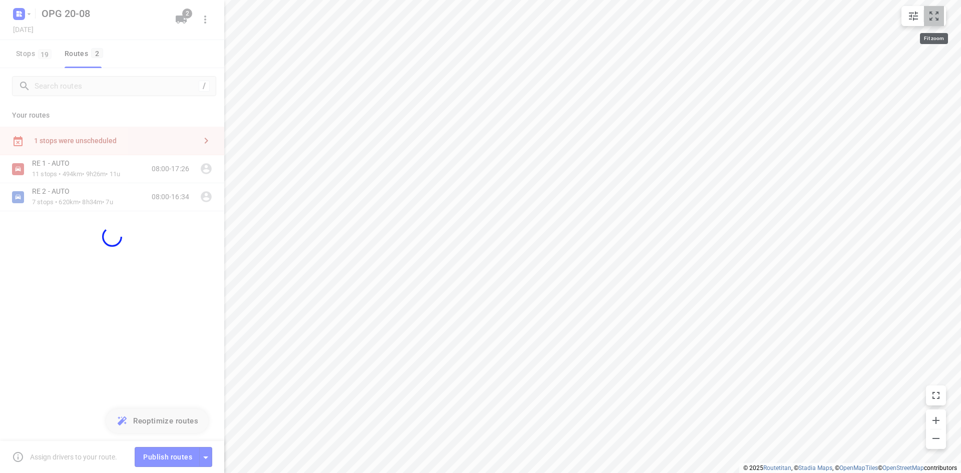
click at [931, 16] on icon "small contained button group" at bounding box center [934, 16] width 12 height 12
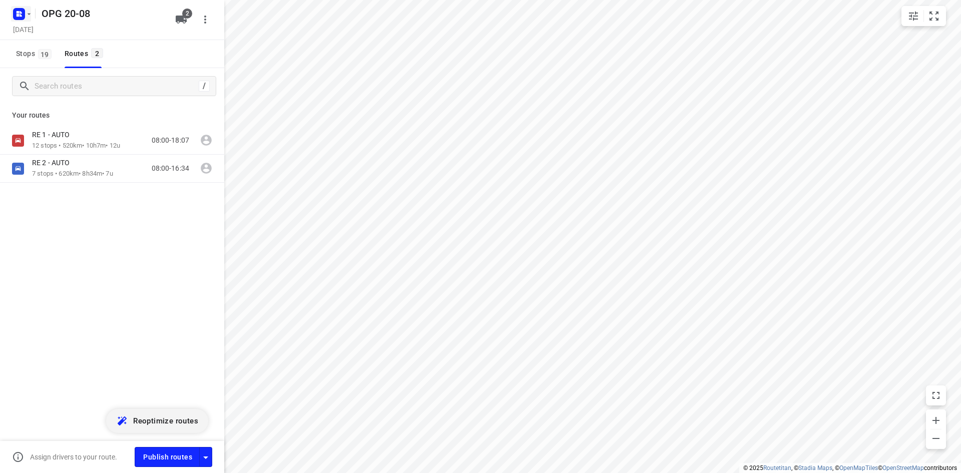
click at [29, 9] on button "button" at bounding box center [21, 14] width 20 height 16
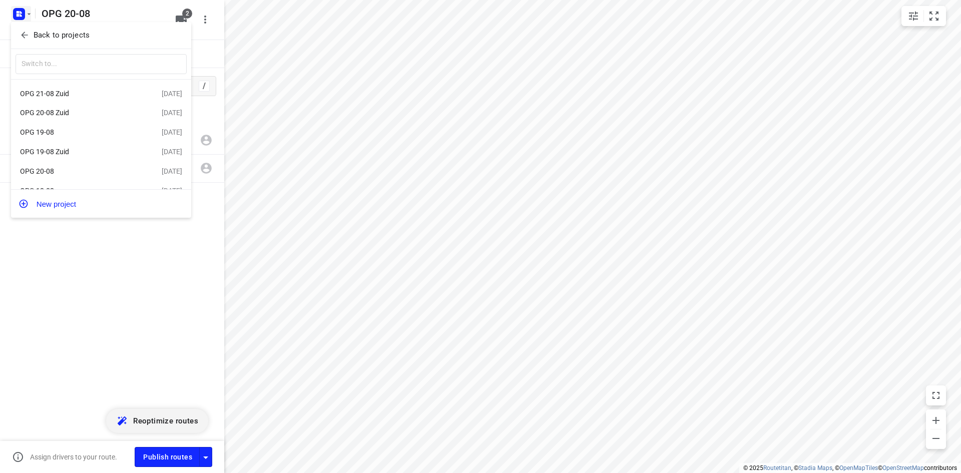
click at [79, 135] on div "OPG 19-08" at bounding box center [77, 132] width 115 height 8
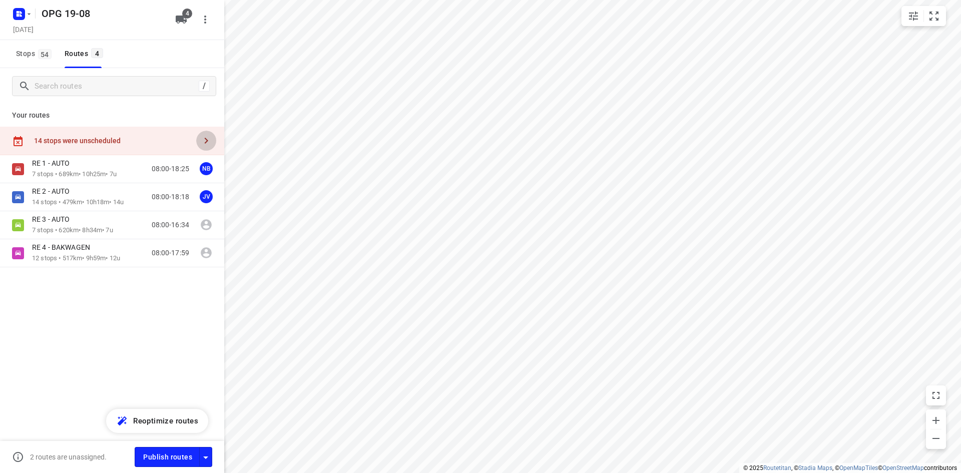
click at [212, 141] on icon "button" at bounding box center [206, 141] width 12 height 12
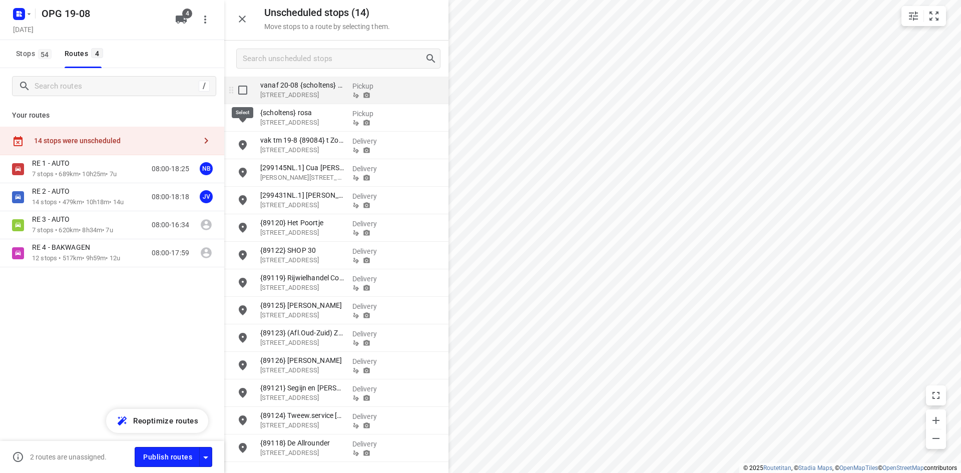
click at [242, 90] on input "grid" at bounding box center [243, 90] width 20 height 20
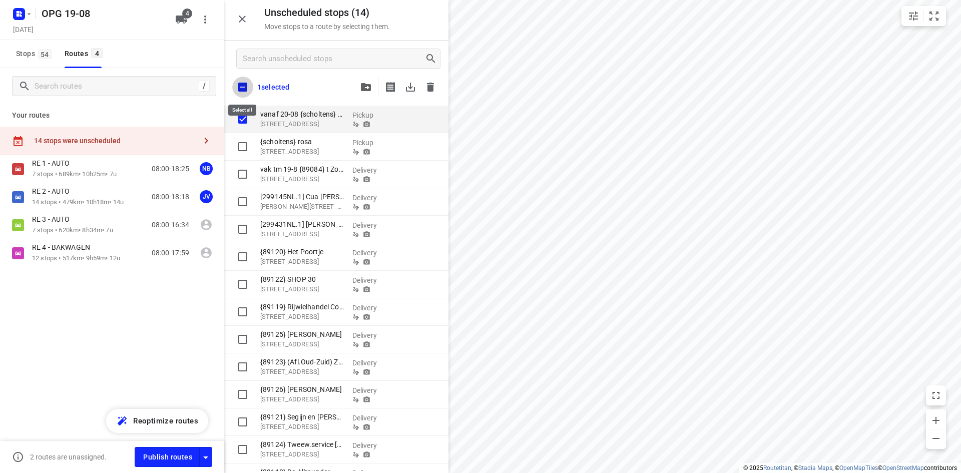
click at [242, 89] on input "checkbox" at bounding box center [242, 87] width 21 height 21
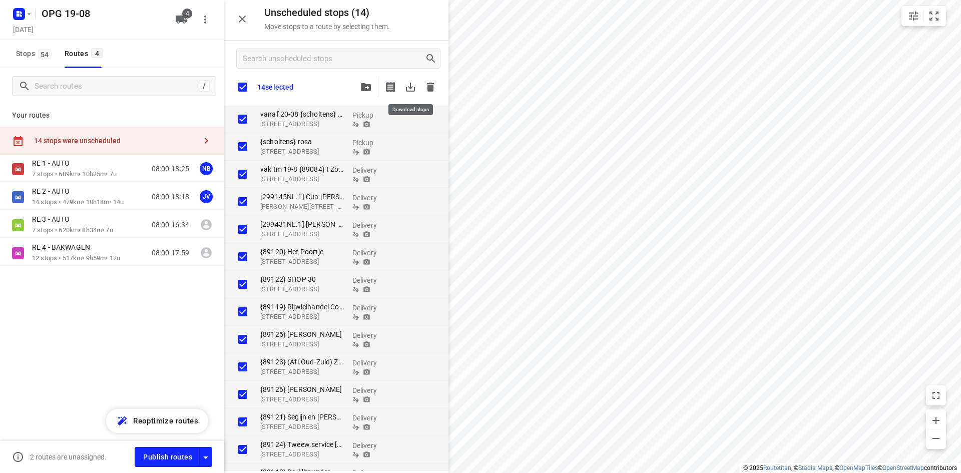
click at [410, 85] on icon "button" at bounding box center [410, 87] width 9 height 9
click at [26, 16] on icon "button" at bounding box center [29, 14] width 8 height 8
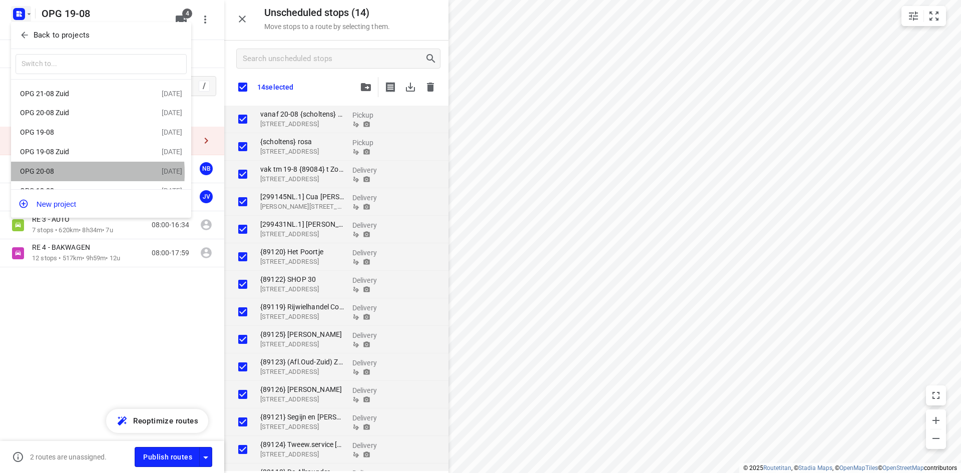
click at [56, 175] on div "OPG 20-08" at bounding box center [77, 171] width 115 height 8
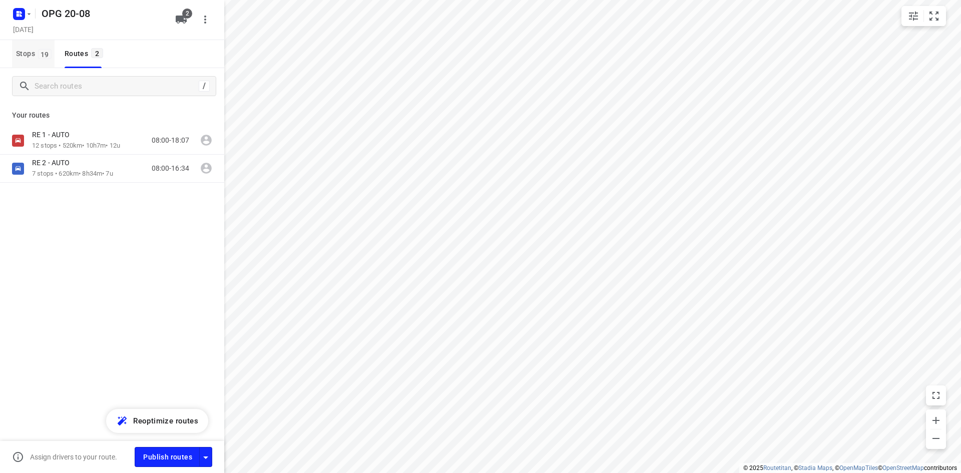
click at [40, 52] on span "19" at bounding box center [45, 54] width 14 height 10
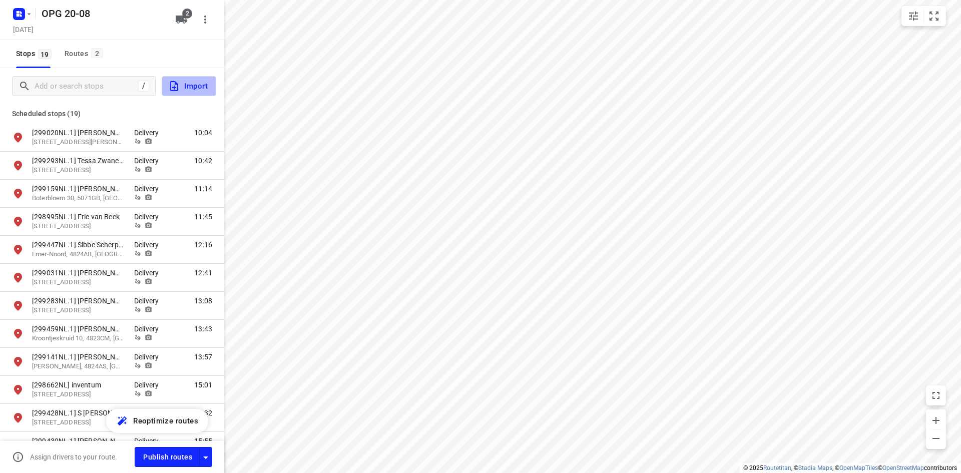
click at [197, 92] on span "Import" at bounding box center [188, 86] width 40 height 13
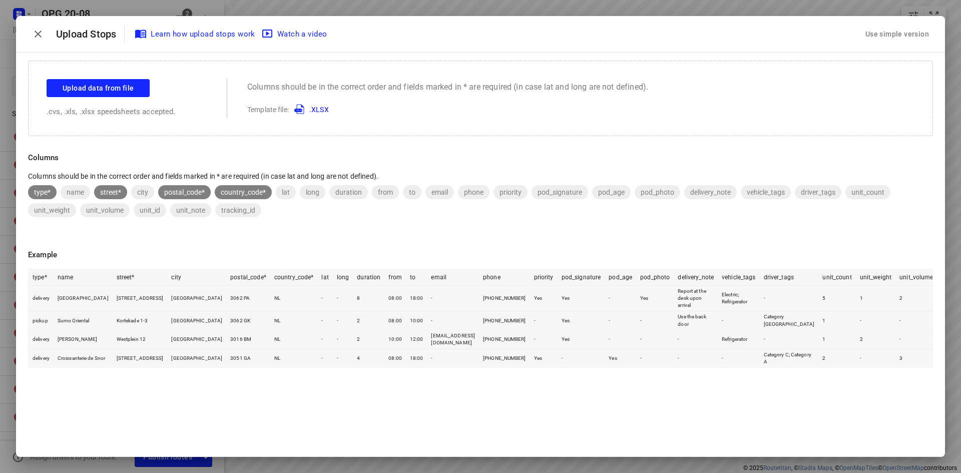
click at [910, 31] on div "Use simple version" at bounding box center [897, 34] width 68 height 17
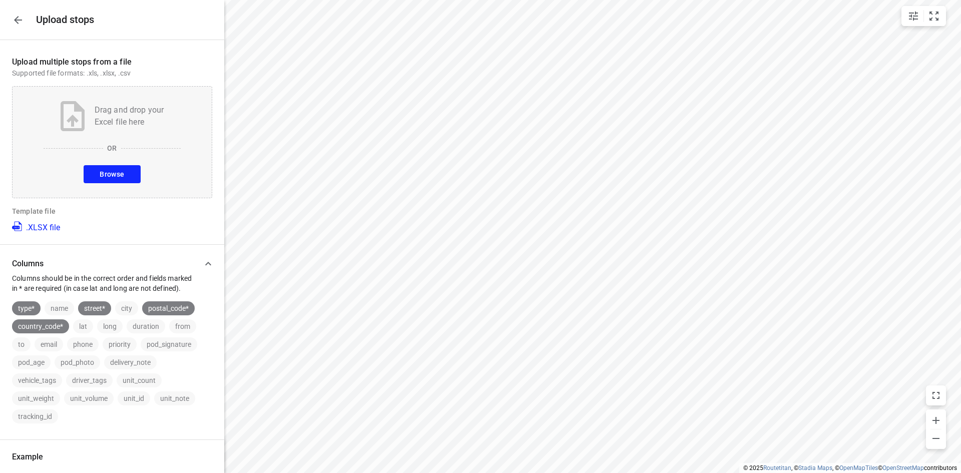
click at [111, 176] on span "Browse" at bounding box center [112, 174] width 25 height 13
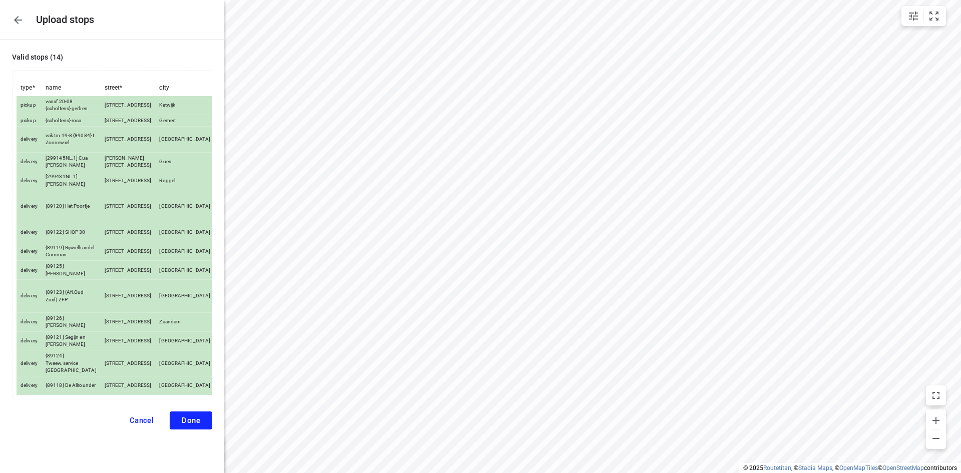
scroll to position [10, 0]
click at [185, 425] on span "Done" at bounding box center [191, 420] width 19 height 9
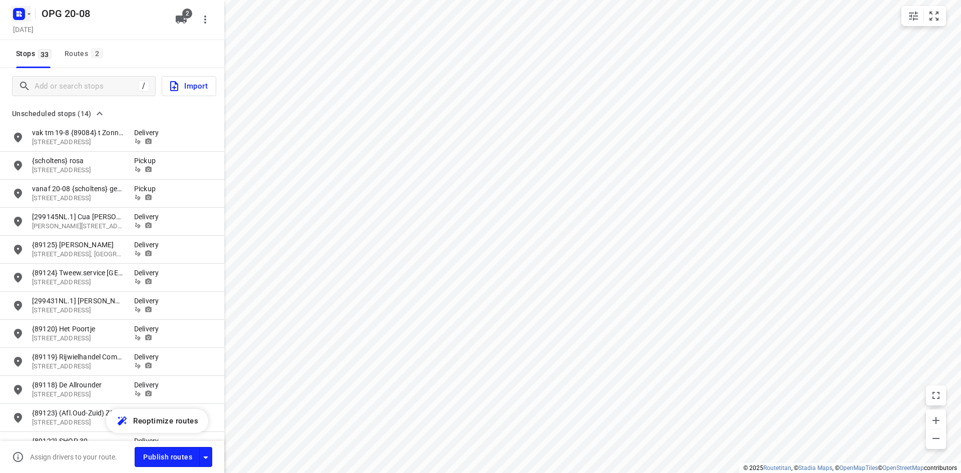
click at [29, 16] on icon "button" at bounding box center [29, 14] width 8 height 8
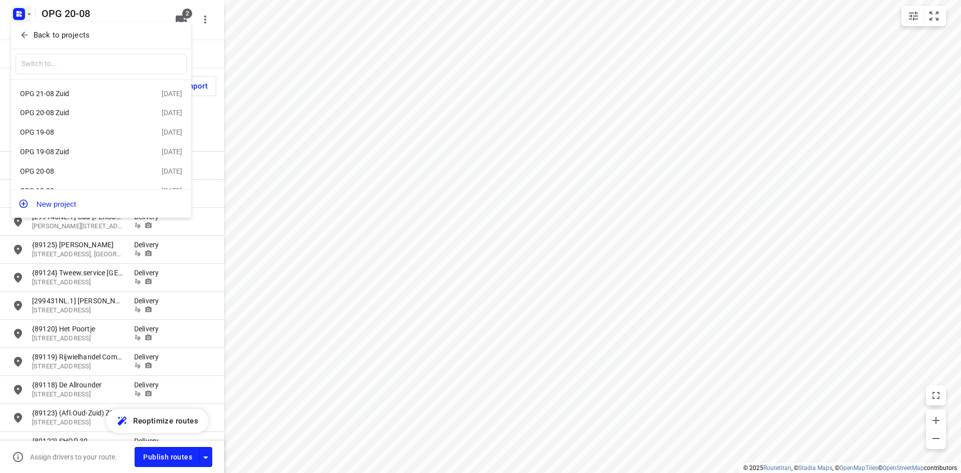
scroll to position [50, 0]
click at [65, 85] on div "OPG 19-08" at bounding box center [77, 82] width 115 height 8
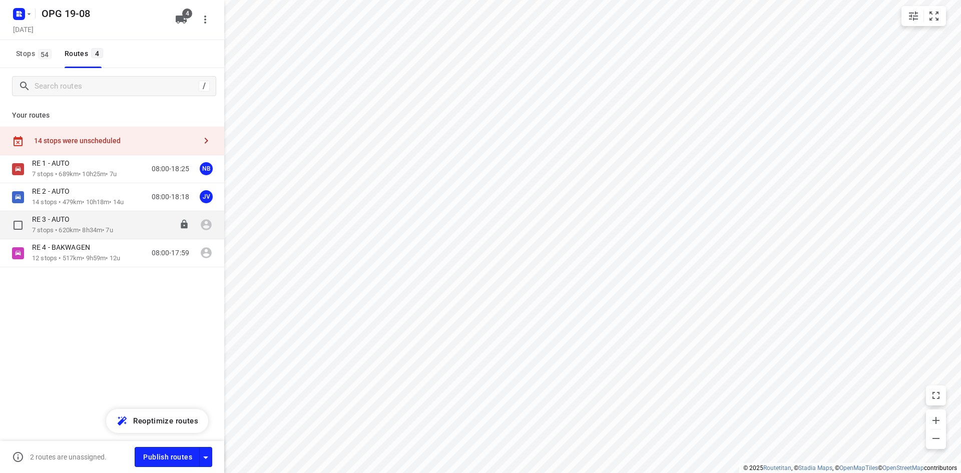
click at [58, 223] on p "RE 3 - AUTO" at bounding box center [54, 219] width 44 height 9
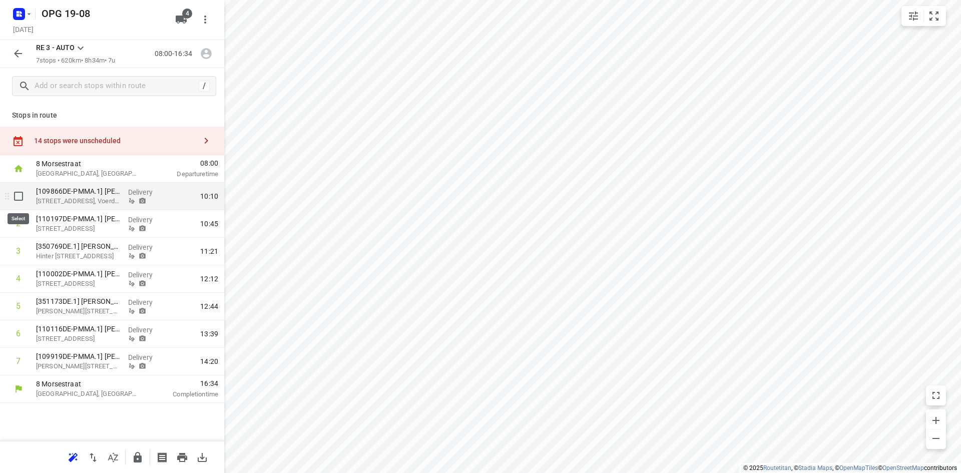
click at [19, 197] on input "checkbox" at bounding box center [19, 196] width 20 height 20
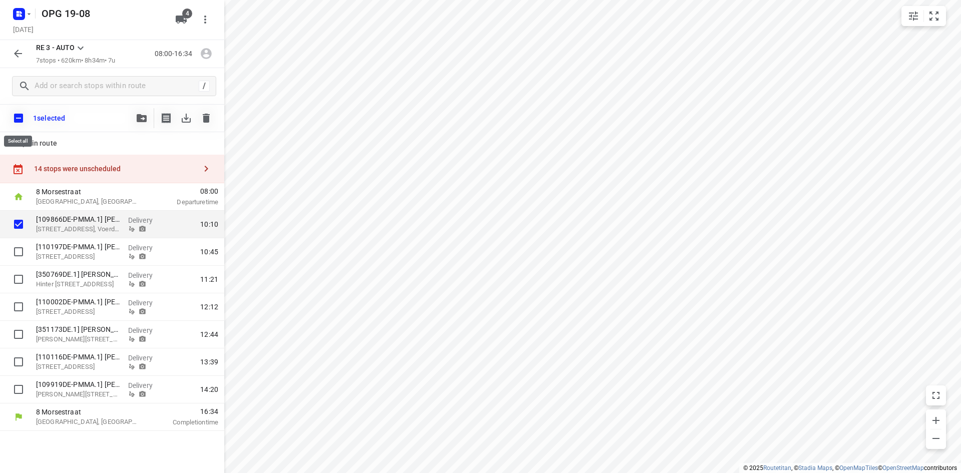
click at [15, 114] on input "checkbox" at bounding box center [18, 118] width 21 height 21
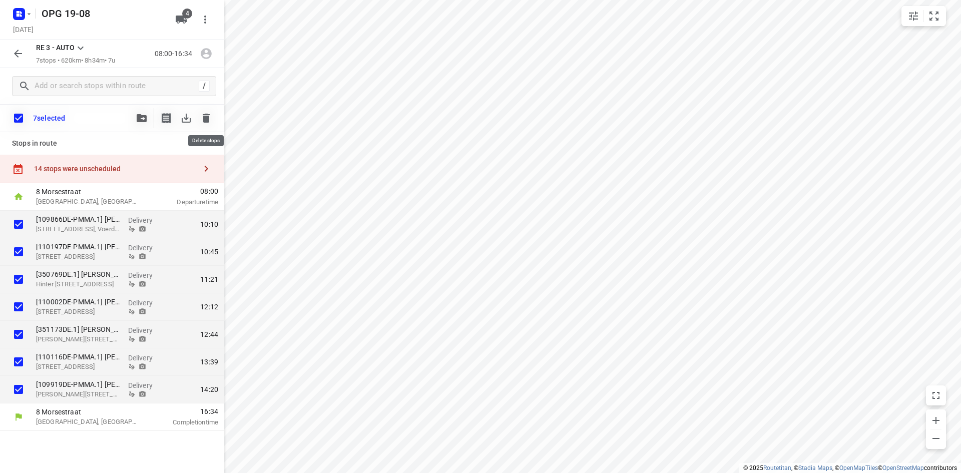
click at [209, 115] on icon "button" at bounding box center [206, 118] width 12 height 12
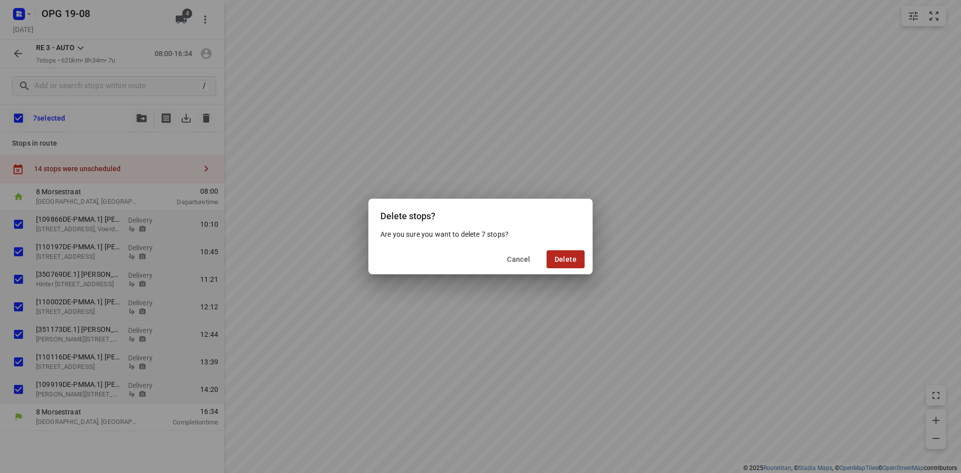
click at [564, 255] on span "Delete" at bounding box center [566, 259] width 22 height 8
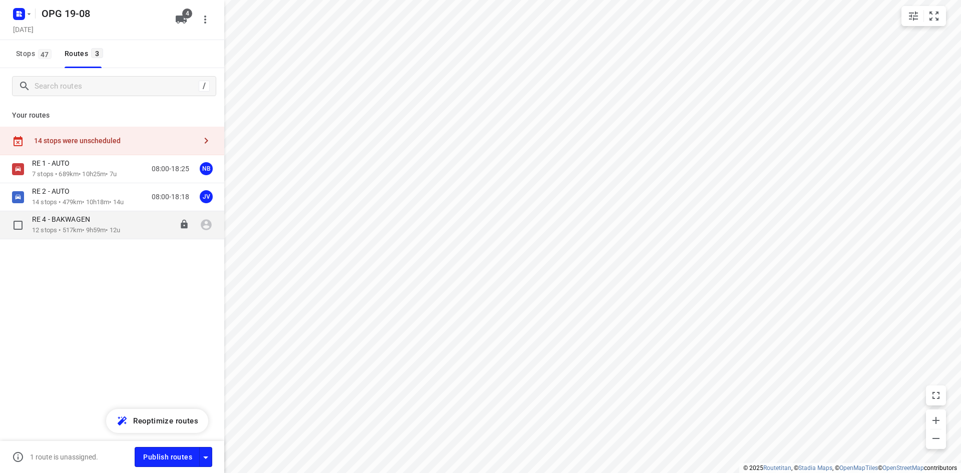
click at [92, 227] on p "12 stops • 517km • 9h59m • 12u" at bounding box center [76, 231] width 88 height 10
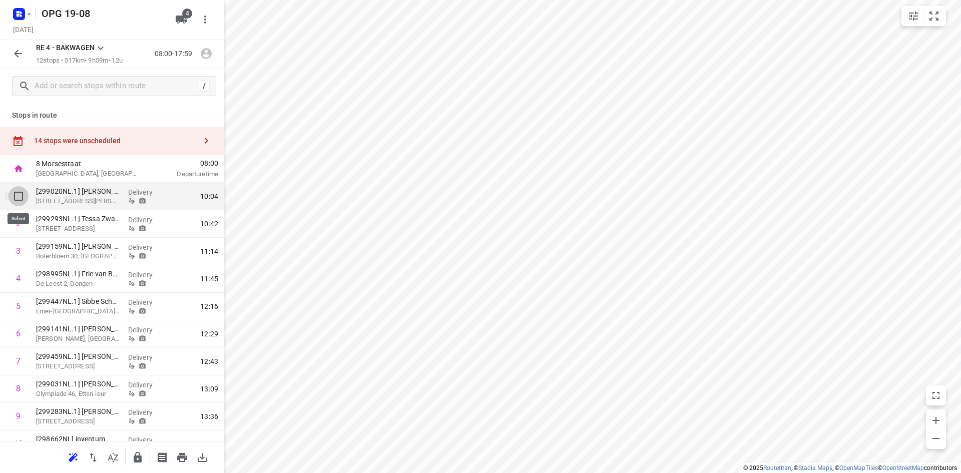
click at [22, 198] on input "checkbox" at bounding box center [19, 196] width 20 height 20
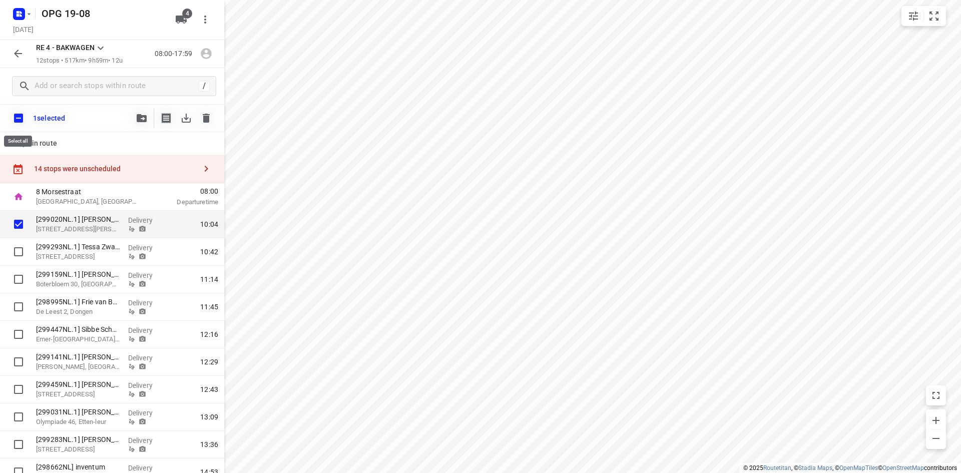
click at [16, 119] on input "checkbox" at bounding box center [18, 118] width 21 height 21
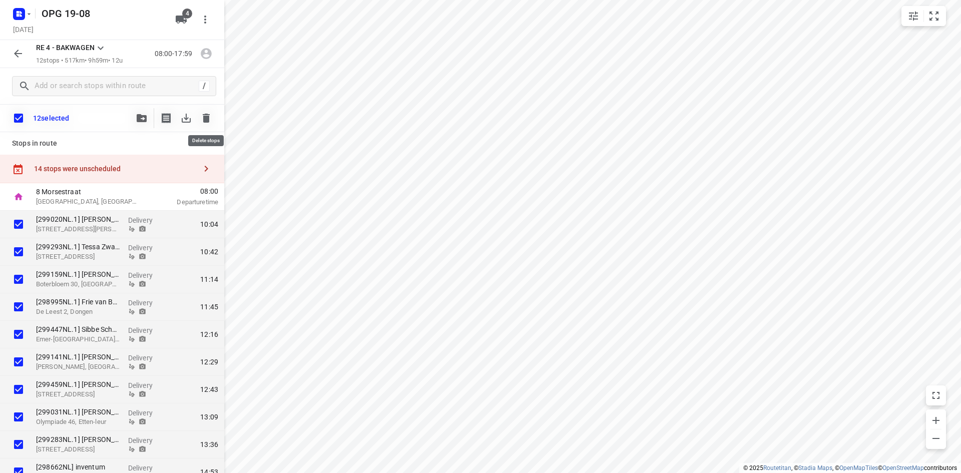
click at [207, 115] on icon "button" at bounding box center [206, 118] width 12 height 12
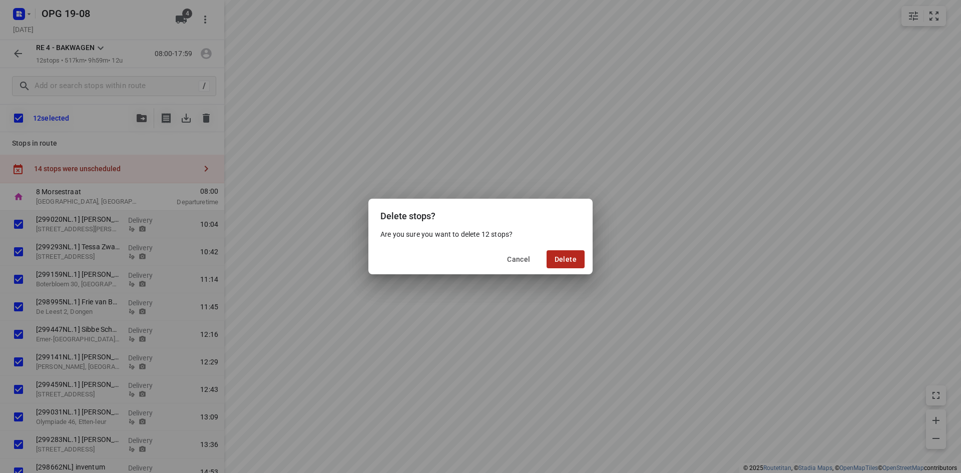
click at [559, 255] on span "Delete" at bounding box center [566, 259] width 22 height 8
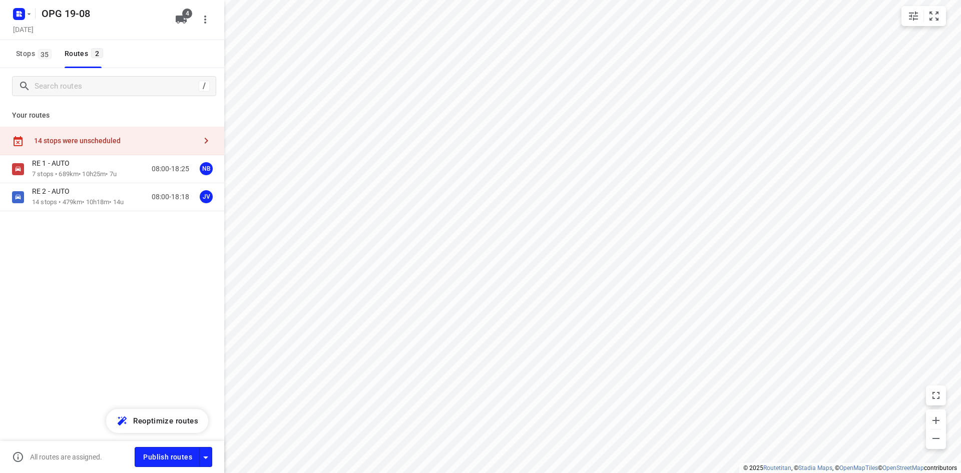
click at [214, 136] on button "button" at bounding box center [206, 141] width 20 height 20
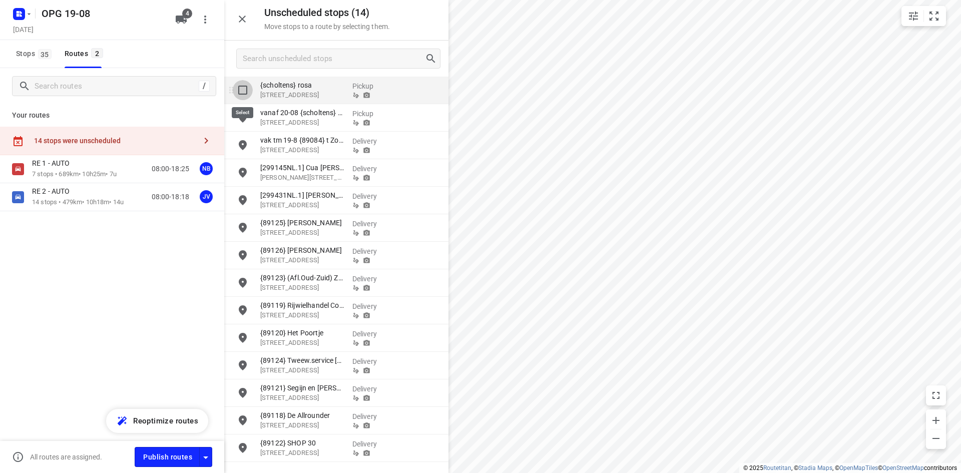
click at [245, 91] on input "grid" at bounding box center [243, 90] width 20 height 20
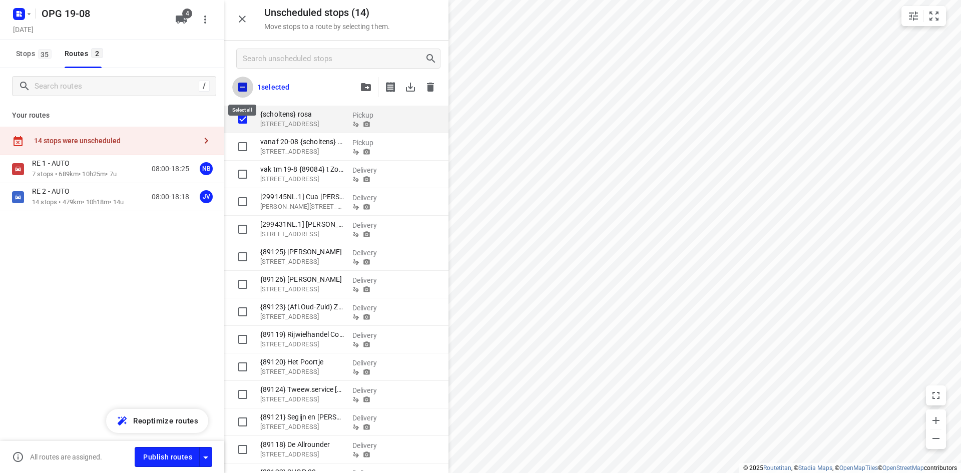
click at [242, 87] on input "checkbox" at bounding box center [242, 87] width 21 height 21
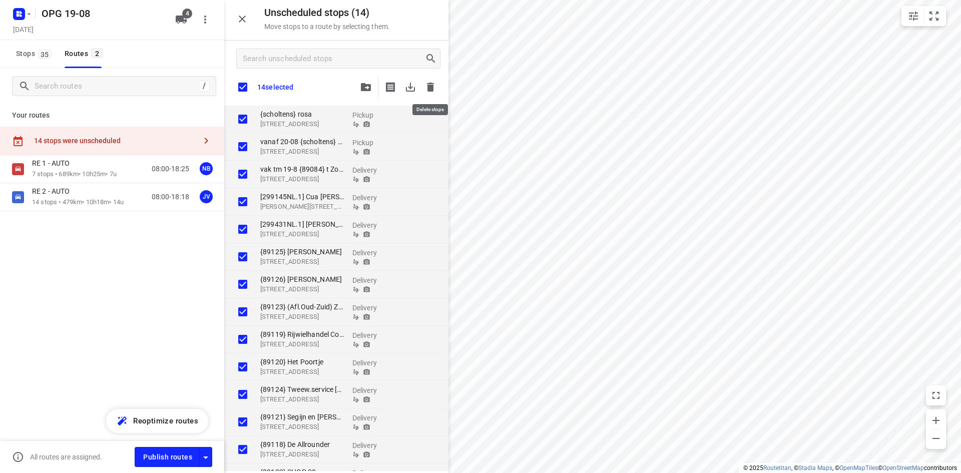
click at [431, 85] on icon "button" at bounding box center [430, 87] width 7 height 9
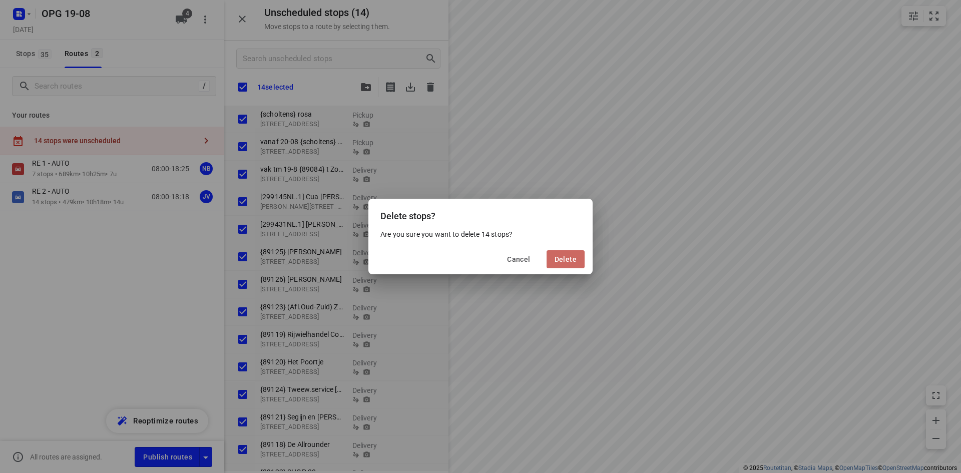
click at [570, 256] on span "Delete" at bounding box center [566, 259] width 22 height 8
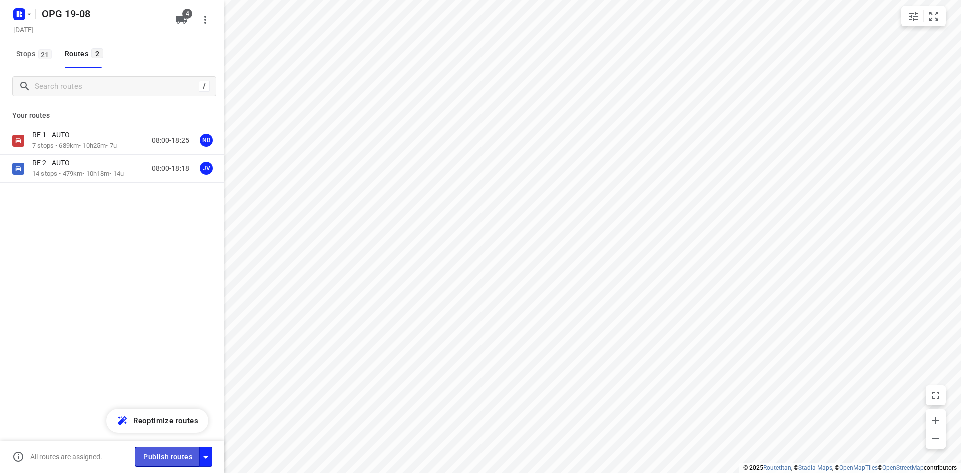
click at [160, 459] on span "Publish routes" at bounding box center [167, 457] width 49 height 13
click at [29, 13] on icon "button" at bounding box center [29, 14] width 8 height 8
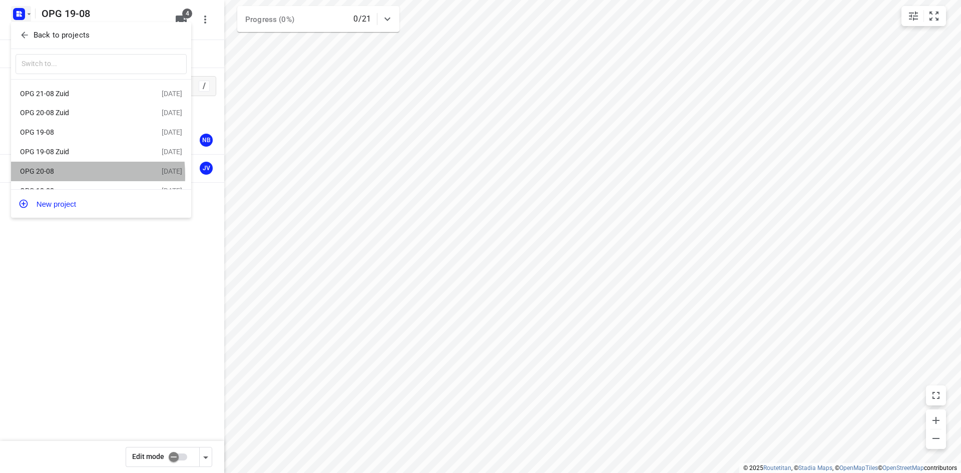
click at [45, 175] on div "OPG 20-08" at bounding box center [77, 171] width 115 height 8
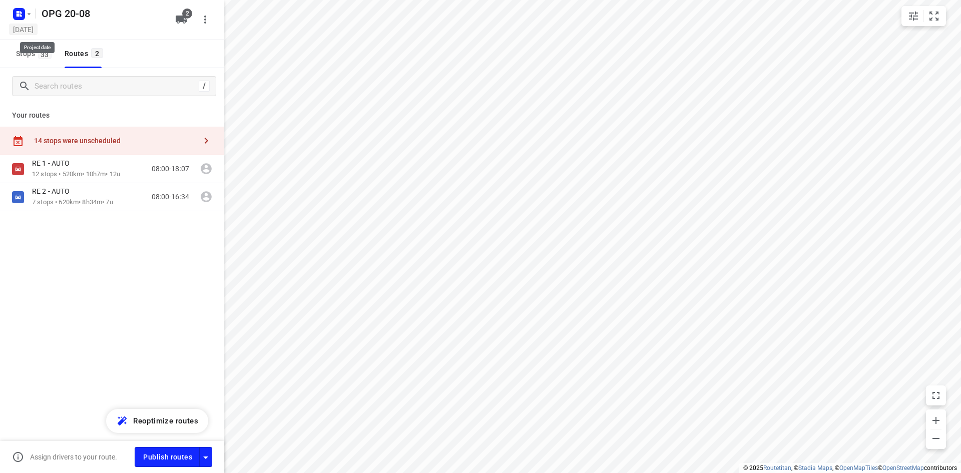
click at [38, 30] on h5 "[DATE]" at bounding box center [23, 30] width 29 height 12
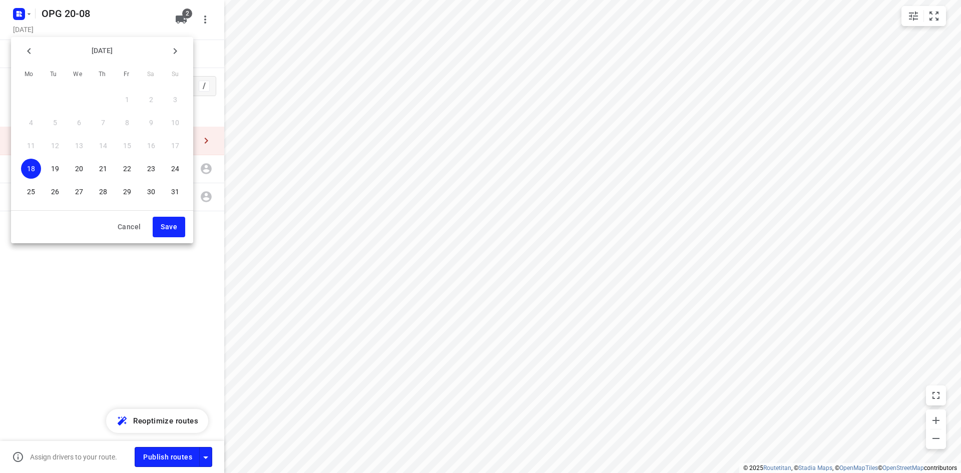
click at [81, 164] on p "20" at bounding box center [79, 169] width 8 height 10
click at [160, 222] on button "Save" at bounding box center [169, 227] width 33 height 21
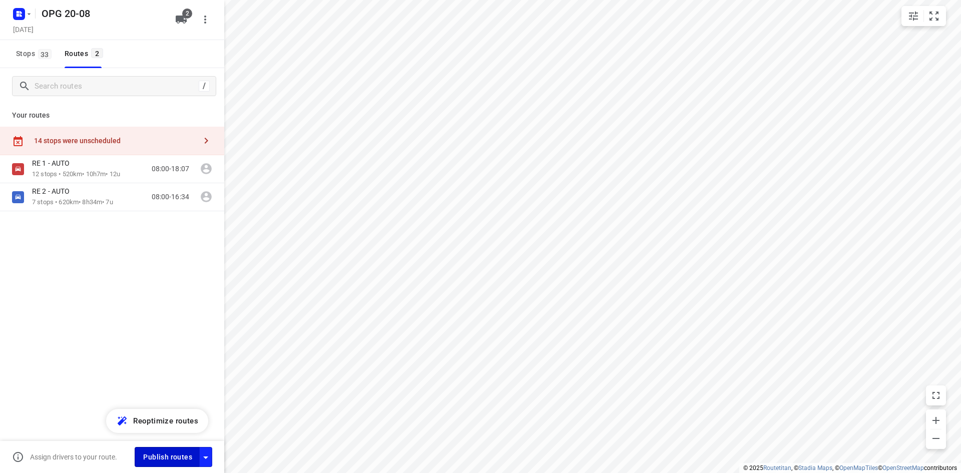
click at [160, 450] on button "Publish routes" at bounding box center [167, 457] width 65 height 20
